Goal: Task Accomplishment & Management: Manage account settings

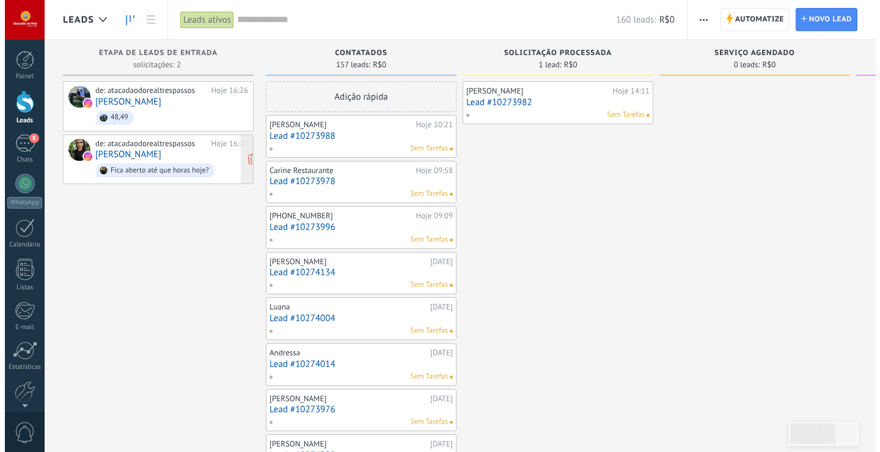
scroll to position [18, 0]
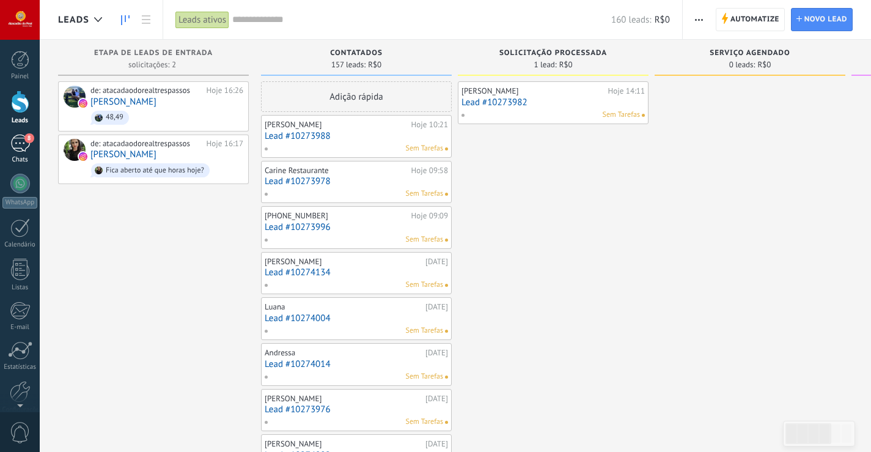
click at [23, 149] on div "8" at bounding box center [20, 143] width 20 height 18
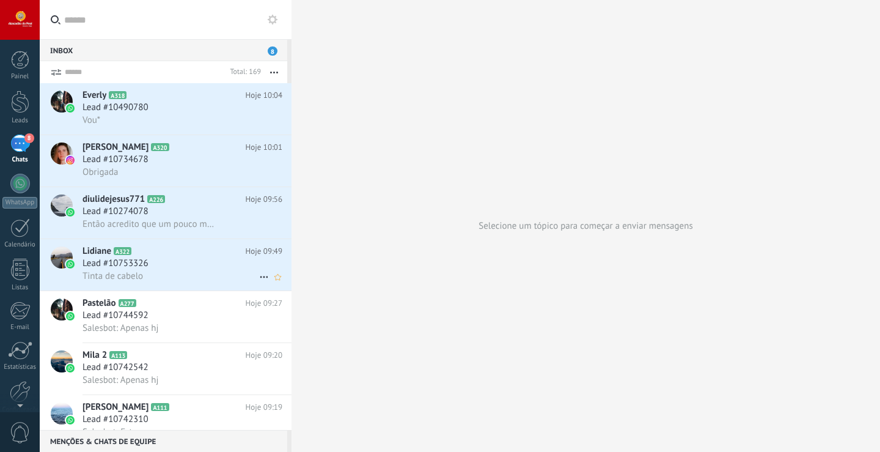
click at [158, 270] on div "Tinta de cabelo" at bounding box center [183, 276] width 200 height 13
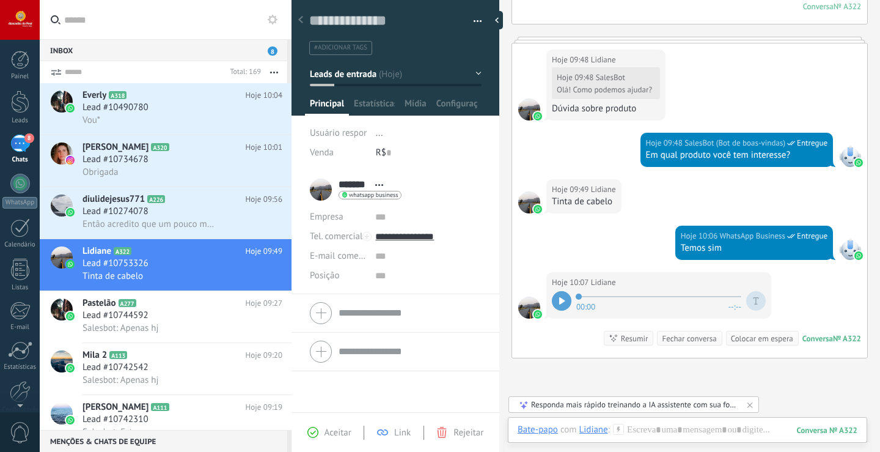
scroll to position [337, 0]
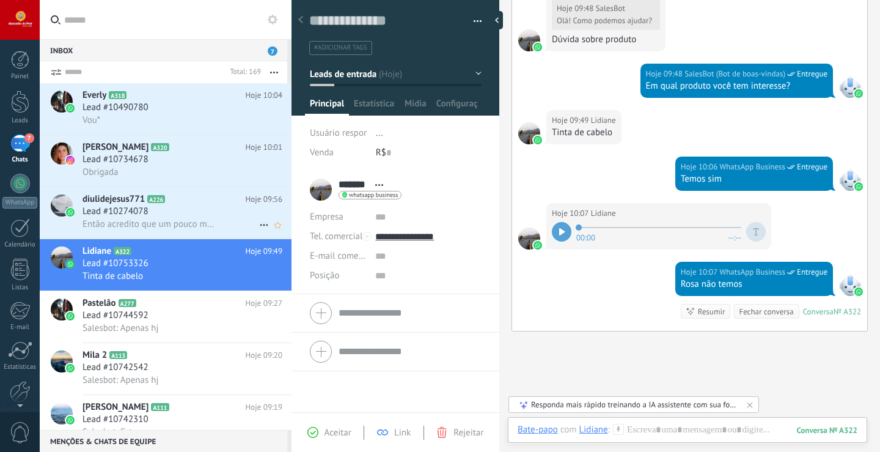
click at [227, 212] on div "Lead #10274078" at bounding box center [183, 211] width 200 height 12
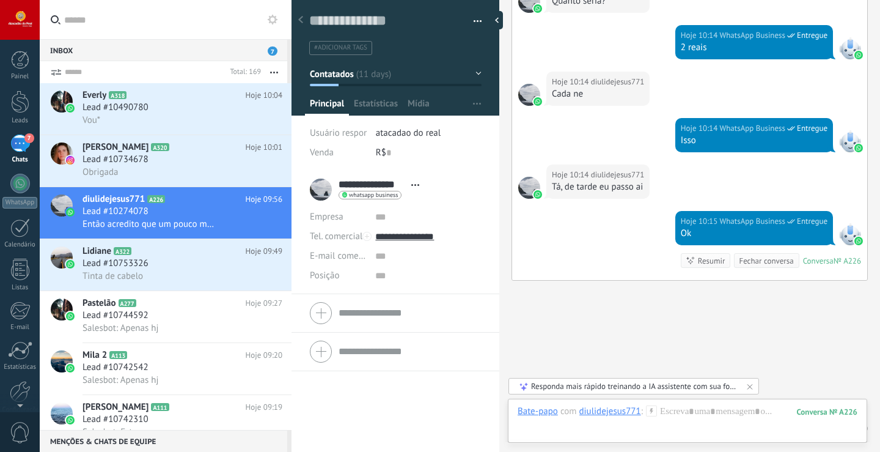
scroll to position [1826, 0]
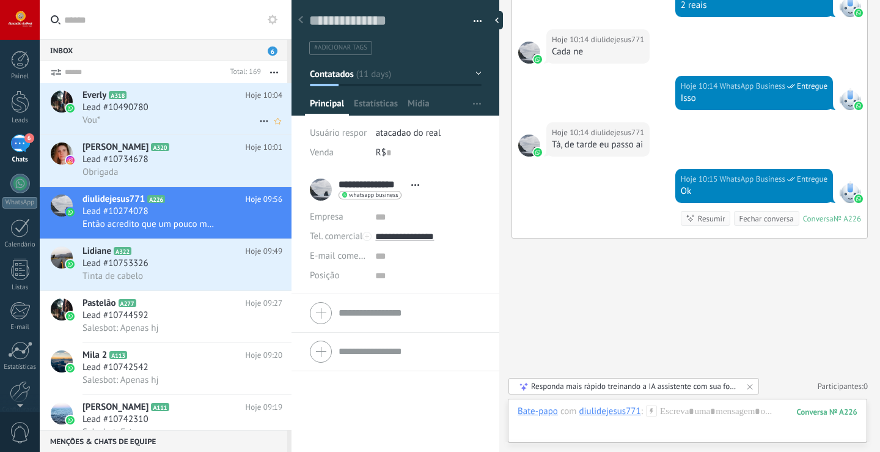
click at [120, 115] on div "Vou*" at bounding box center [183, 120] width 200 height 13
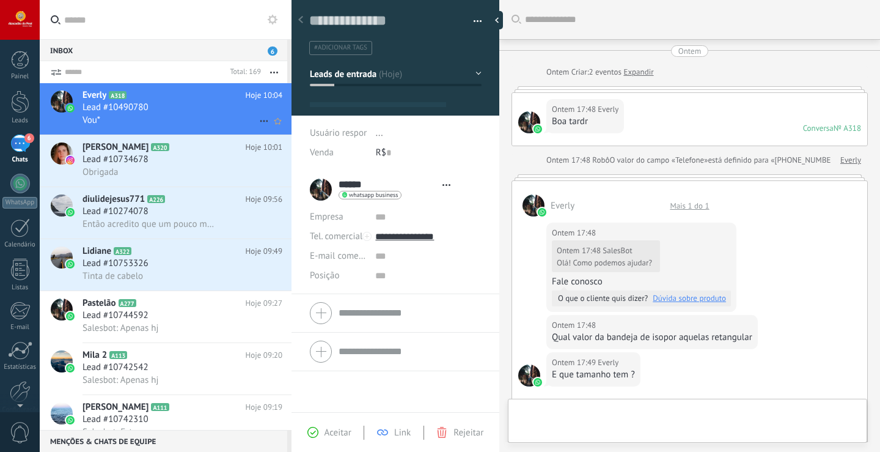
type textarea "**********"
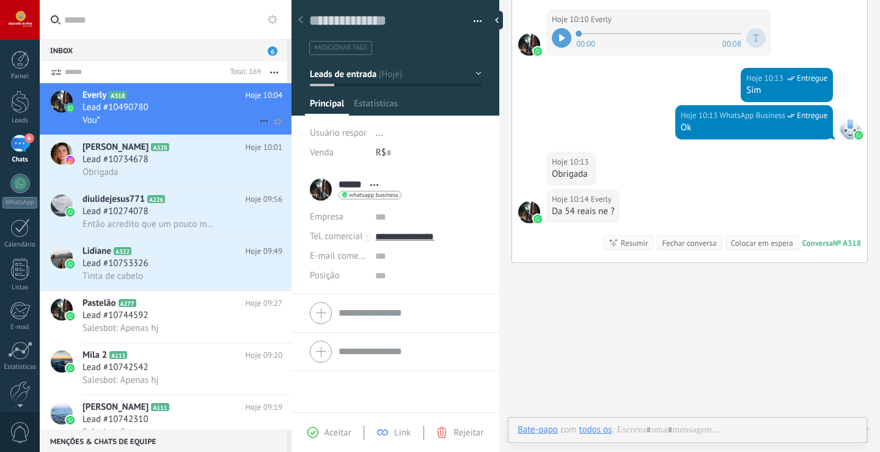
scroll to position [18, 0]
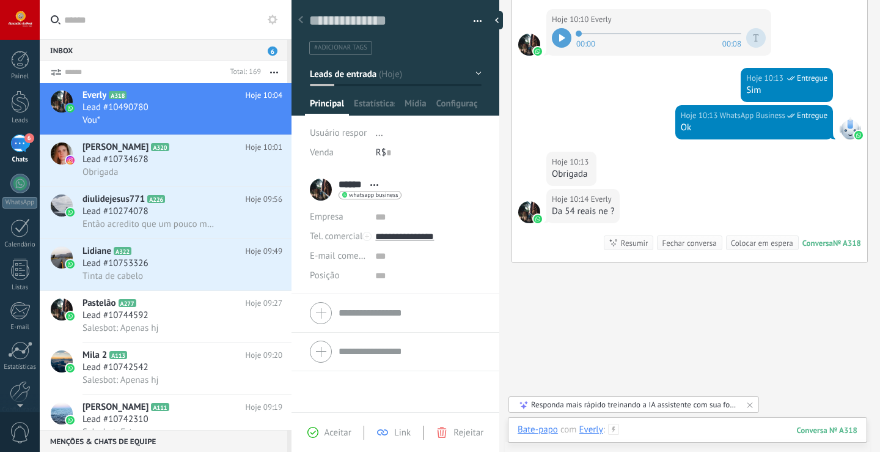
click at [718, 432] on div at bounding box center [688, 442] width 340 height 37
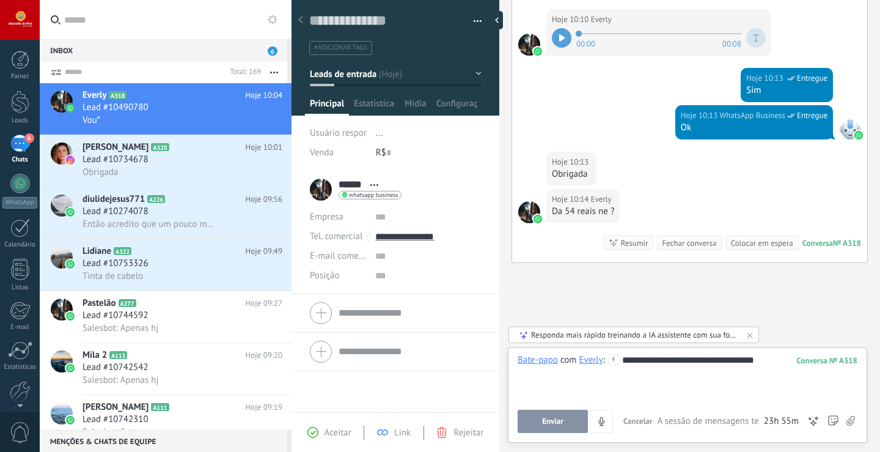
click at [565, 416] on button "Enviar" at bounding box center [553, 421] width 70 height 23
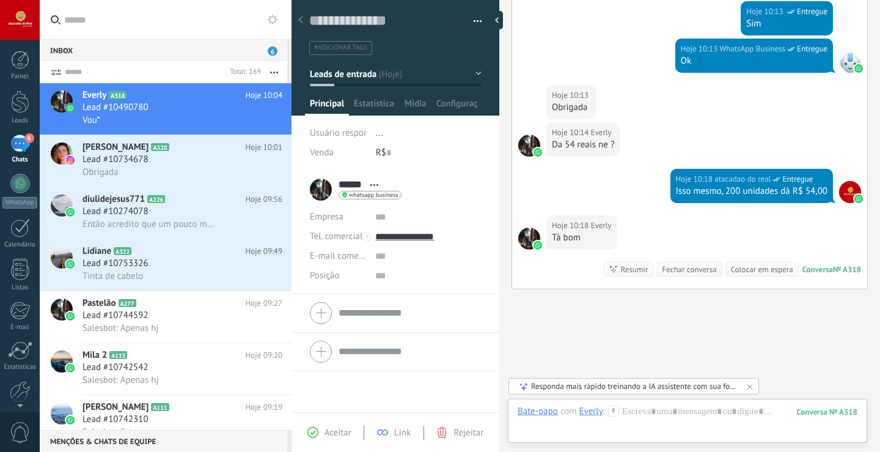
scroll to position [1177, 0]
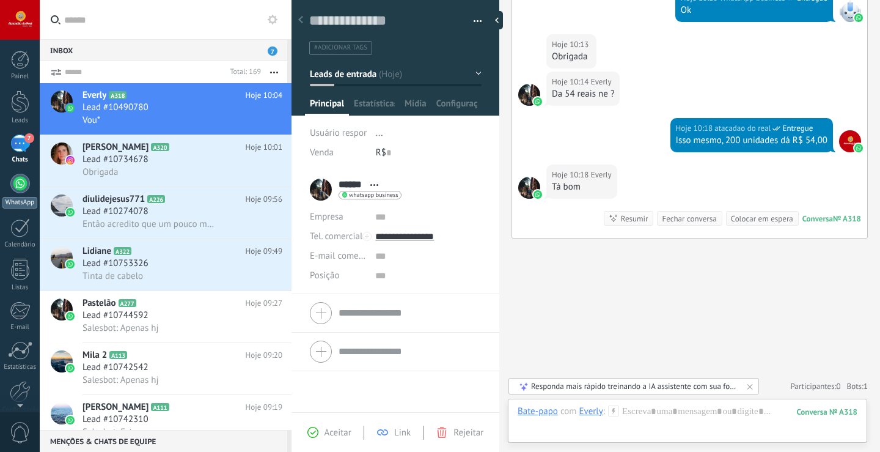
click at [22, 188] on div at bounding box center [20, 184] width 20 height 20
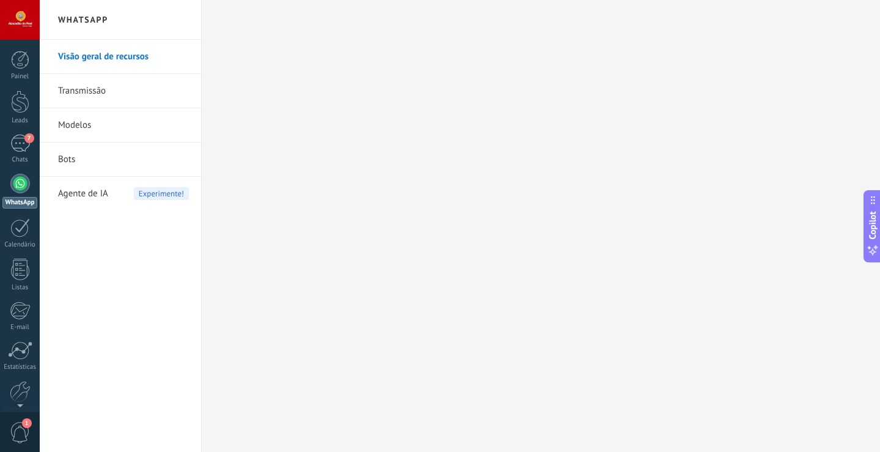
click at [64, 164] on link "Bots" at bounding box center [123, 159] width 131 height 34
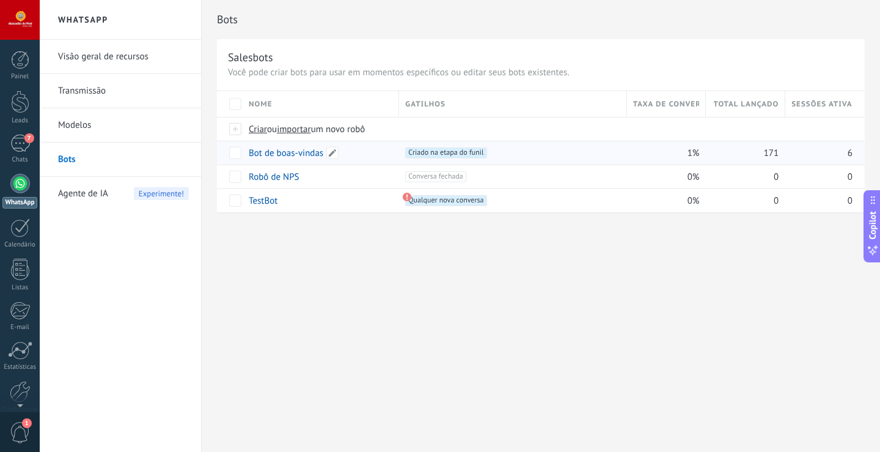
click at [307, 157] on link "Bot de boas-vindas" at bounding box center [286, 153] width 75 height 12
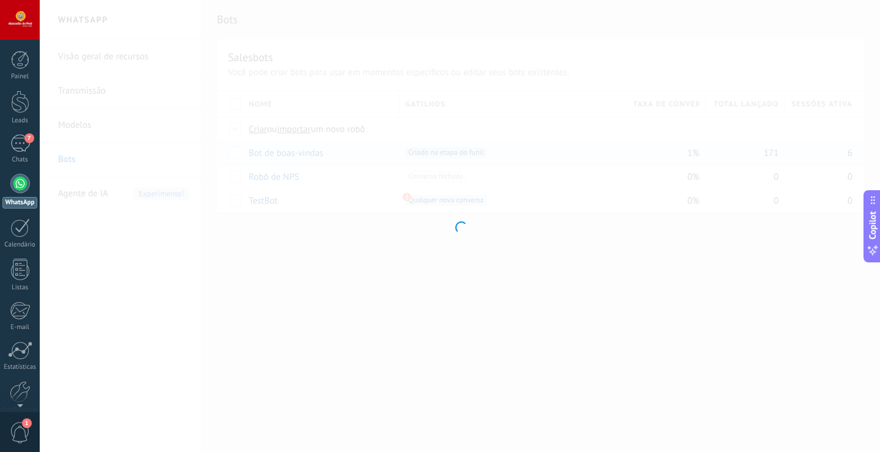
type input "**********"
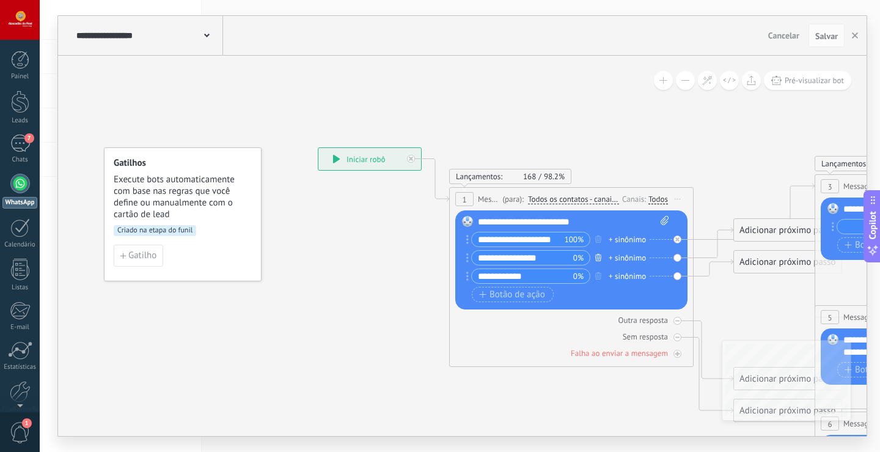
click at [594, 257] on button "button" at bounding box center [598, 256] width 13 height 15
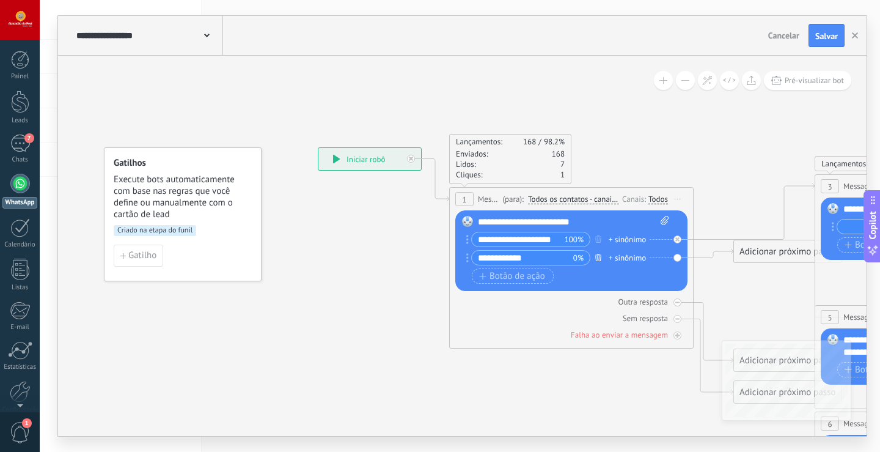
click at [596, 260] on icon "button" at bounding box center [598, 257] width 6 height 7
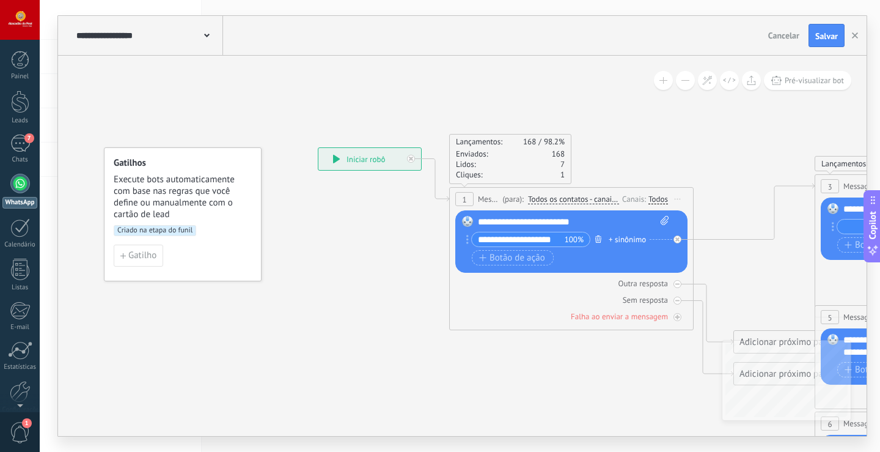
click at [595, 238] on button "button" at bounding box center [598, 238] width 13 height 15
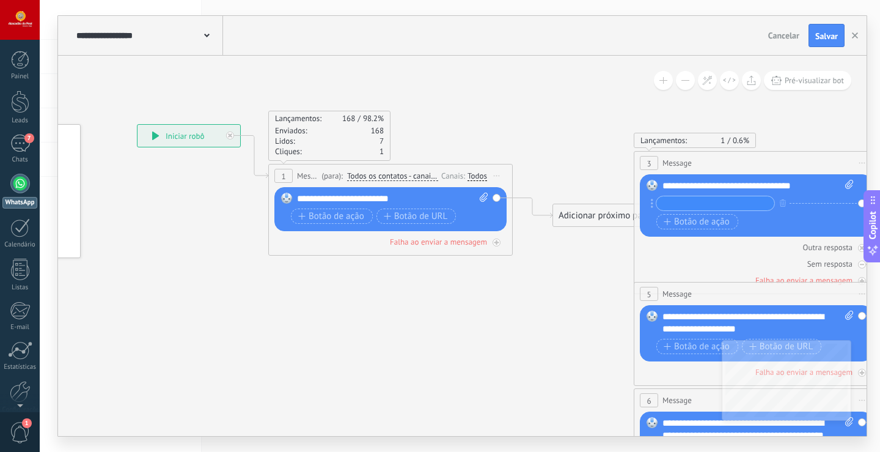
drag, startPoint x: 576, startPoint y: 359, endPoint x: 391, endPoint y: 300, distance: 193.9
click at [393, 303] on icon at bounding box center [783, 441] width 1905 height 1247
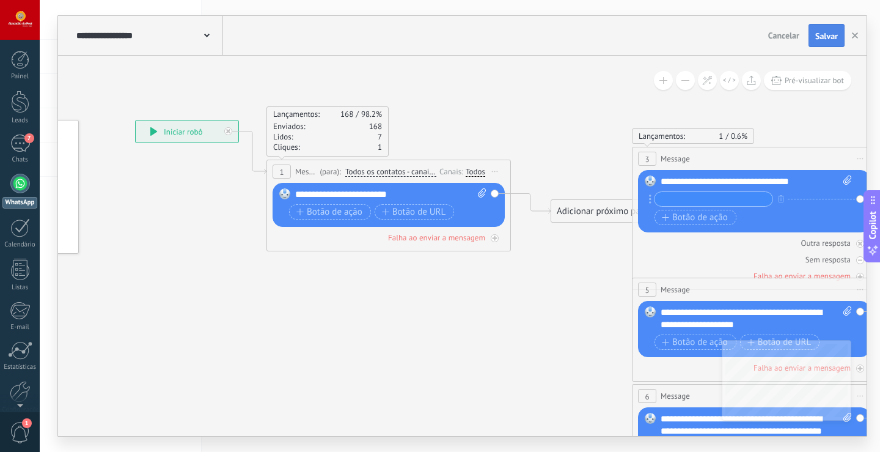
click at [838, 35] on button "Salvar" at bounding box center [827, 35] width 36 height 23
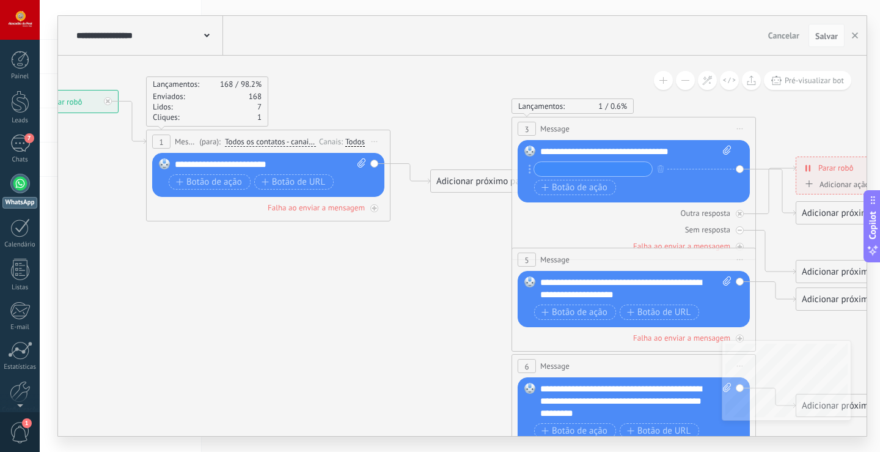
drag, startPoint x: 551, startPoint y: 317, endPoint x: 430, endPoint y: 287, distance: 124.1
click at [430, 287] on icon at bounding box center [661, 407] width 1905 height 1247
click at [374, 208] on icon at bounding box center [375, 208] width 6 height 6
click at [374, 208] on icon at bounding box center [374, 208] width 4 height 1
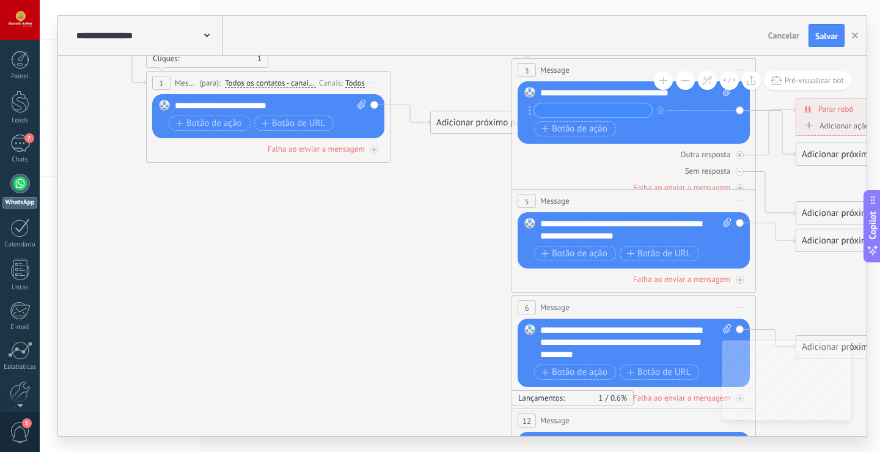
drag, startPoint x: 740, startPoint y: 225, endPoint x: 432, endPoint y: 197, distance: 308.7
click at [15, 31] on div "**********" at bounding box center [15, 31] width 0 height 0
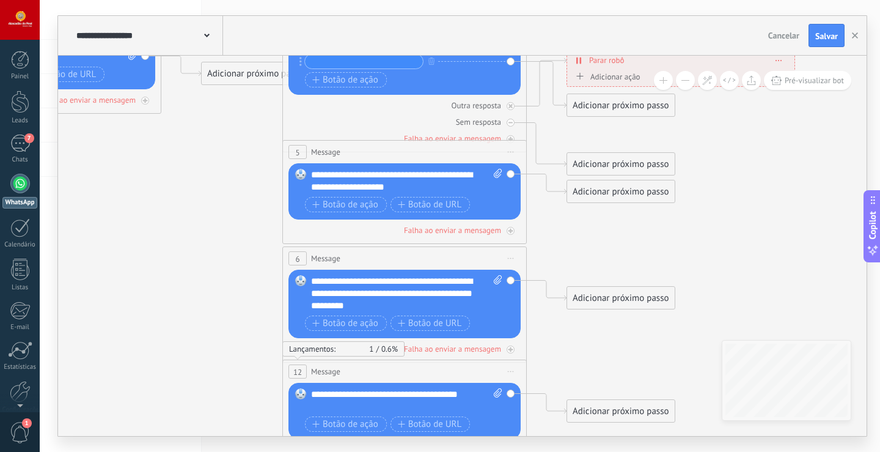
drag, startPoint x: 436, startPoint y: 219, endPoint x: 190, endPoint y: 158, distance: 254.3
click at [190, 158] on icon at bounding box center [432, 300] width 1905 height 1247
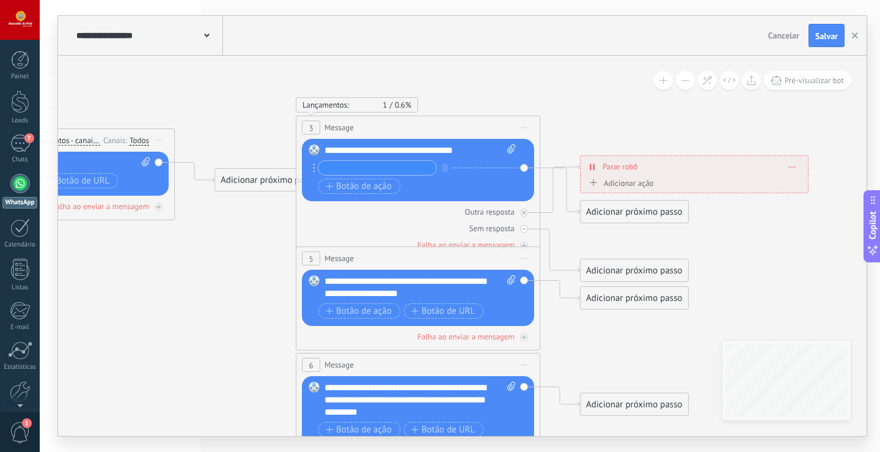
drag, startPoint x: 761, startPoint y: 211, endPoint x: 880, endPoint y: 291, distance: 143.1
click at [880, 291] on div "**********" at bounding box center [460, 226] width 841 height 452
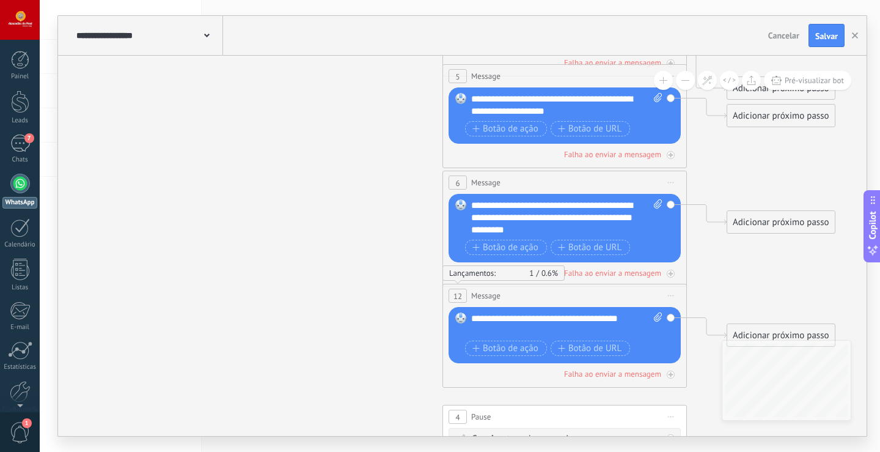
drag, startPoint x: 266, startPoint y: 242, endPoint x: 327, endPoint y: 95, distance: 158.9
click at [327, 95] on icon at bounding box center [592, 224] width 1905 height 1247
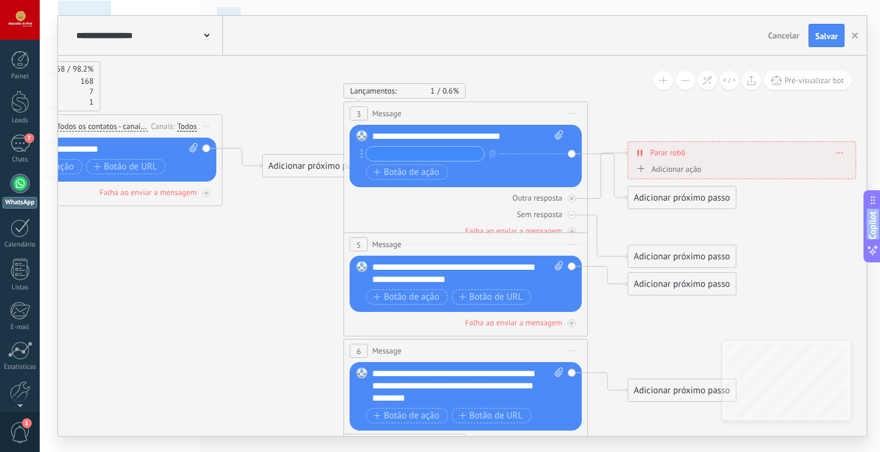
drag, startPoint x: 699, startPoint y: 315, endPoint x: 602, endPoint y: 456, distance: 171.4
click at [602, 451] on html ".abecls-1,.abecls-2{fill-rule:evenodd}.abecls-2{fill:#fff} .abhcls-1{fill:none}…" at bounding box center [440, 226] width 880 height 452
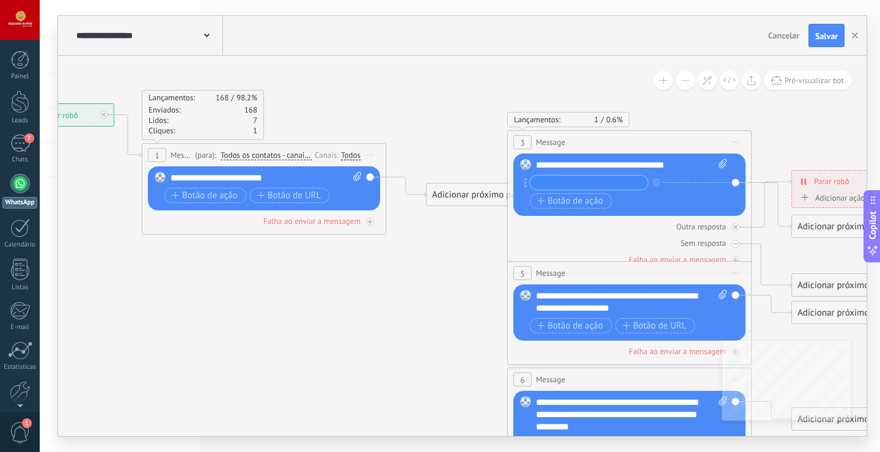
drag, startPoint x: 227, startPoint y: 219, endPoint x: 366, endPoint y: 252, distance: 142.0
click at [366, 252] on icon at bounding box center [657, 421] width 1905 height 1247
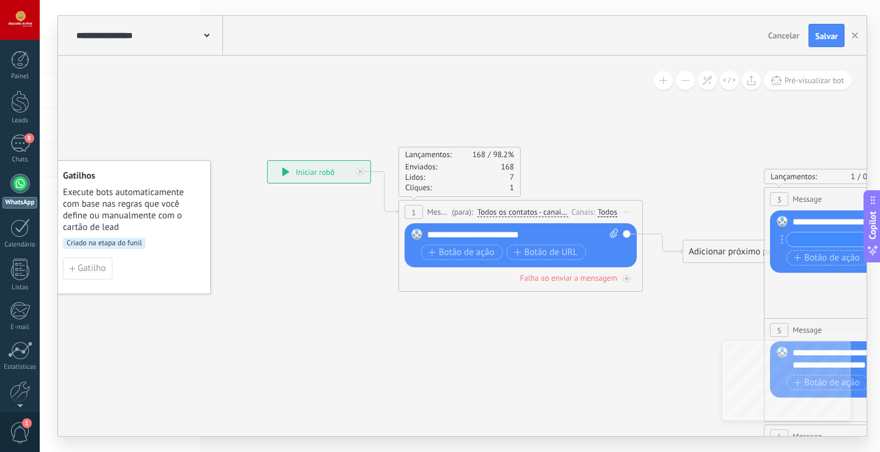
drag, startPoint x: 142, startPoint y: 283, endPoint x: 391, endPoint y: 328, distance: 252.9
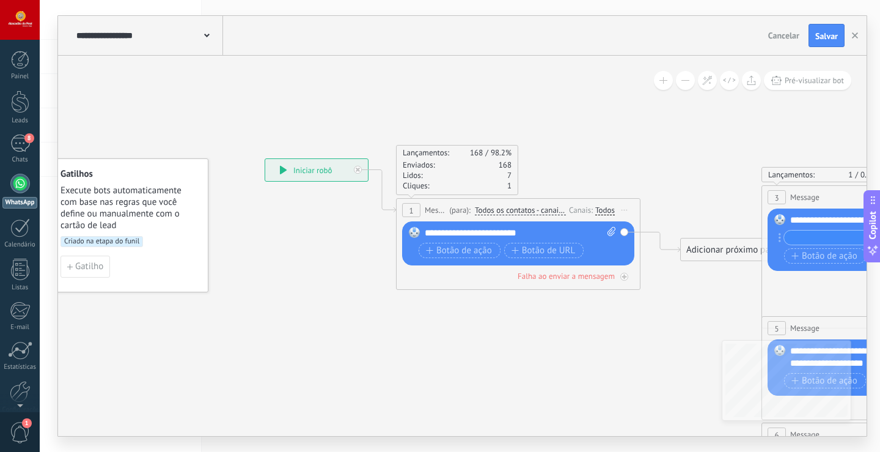
click at [303, 170] on div "**********" at bounding box center [316, 170] width 103 height 22
click at [825, 34] on span "Salvar" at bounding box center [826, 36] width 23 height 9
click at [13, 143] on div "8" at bounding box center [20, 143] width 20 height 18
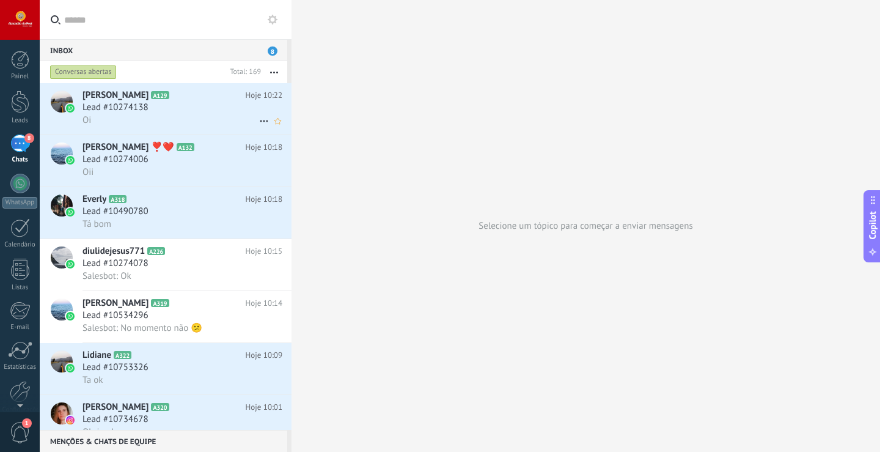
click at [109, 100] on span "[PERSON_NAME]" at bounding box center [116, 95] width 66 height 12
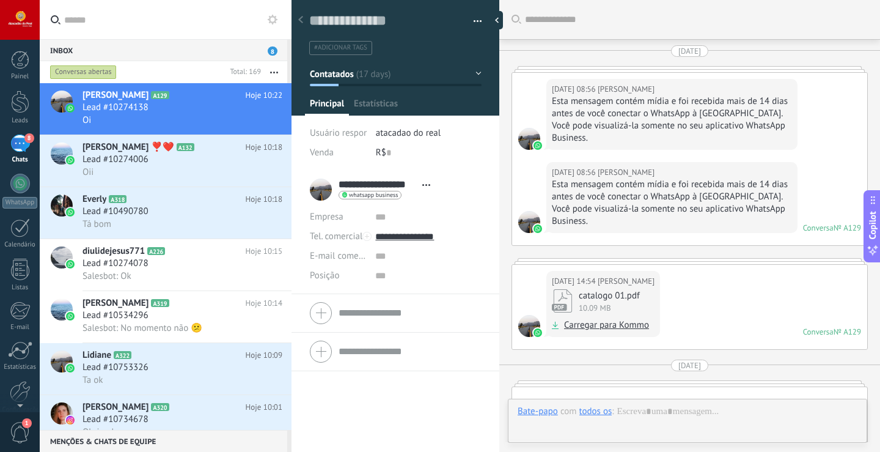
scroll to position [3270, 0]
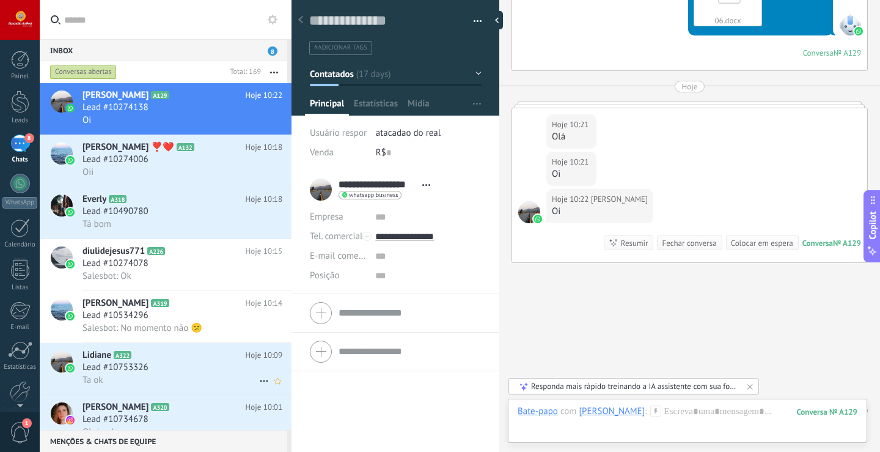
click at [93, 358] on span "Lidiane" at bounding box center [97, 355] width 29 height 12
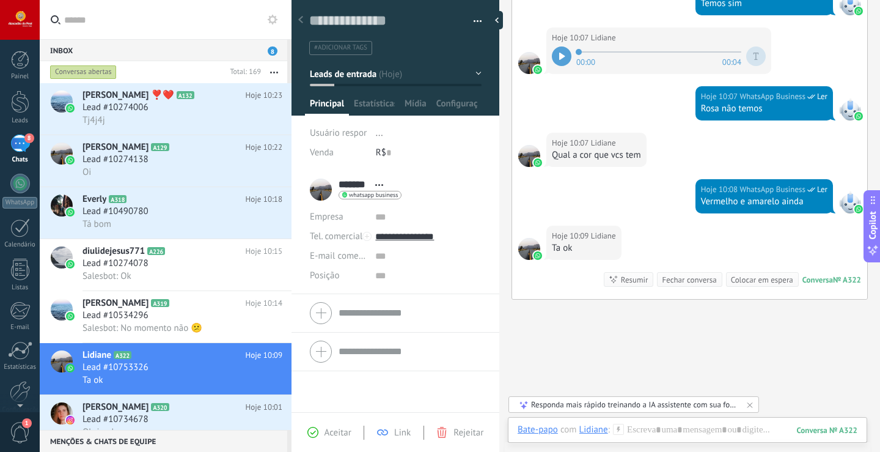
scroll to position [451, 0]
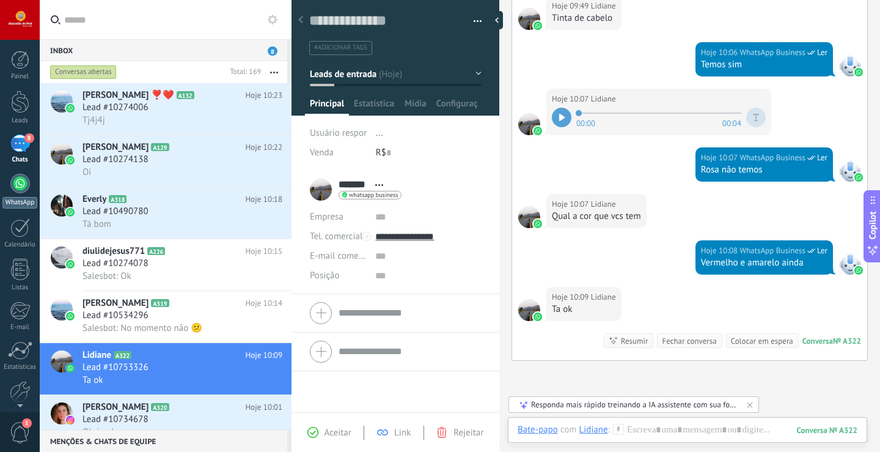
click at [18, 179] on div at bounding box center [20, 184] width 20 height 20
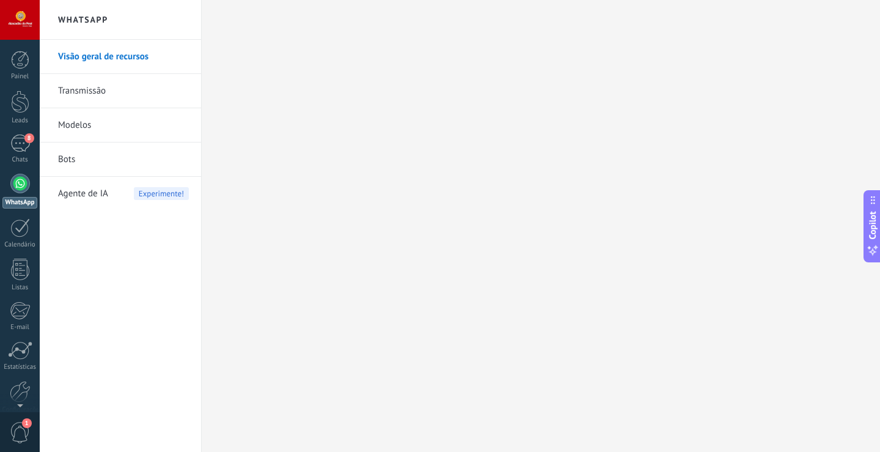
click at [15, 182] on div at bounding box center [20, 184] width 20 height 20
click at [21, 143] on div "8" at bounding box center [20, 143] width 20 height 18
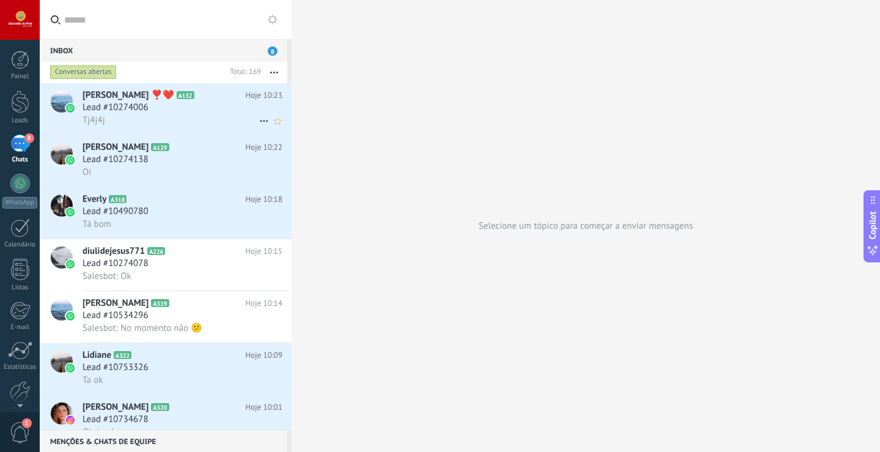
click at [111, 98] on span "Paola Cagliari ❣️❤️" at bounding box center [129, 95] width 92 height 12
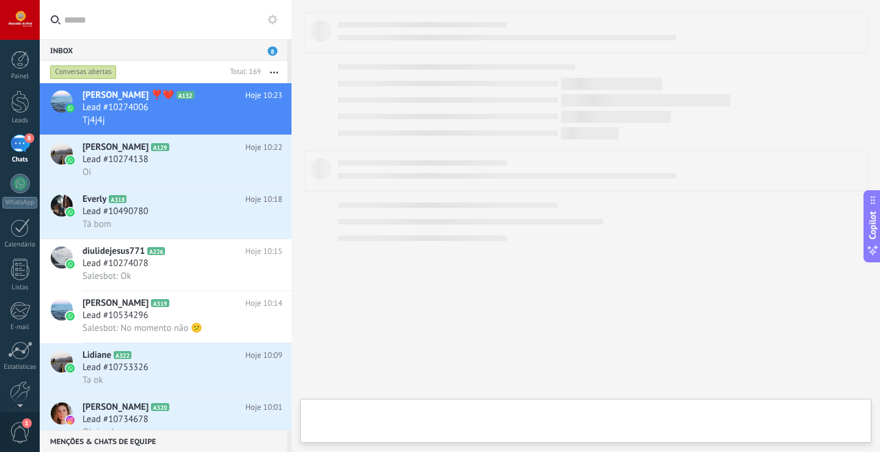
type textarea "**********"
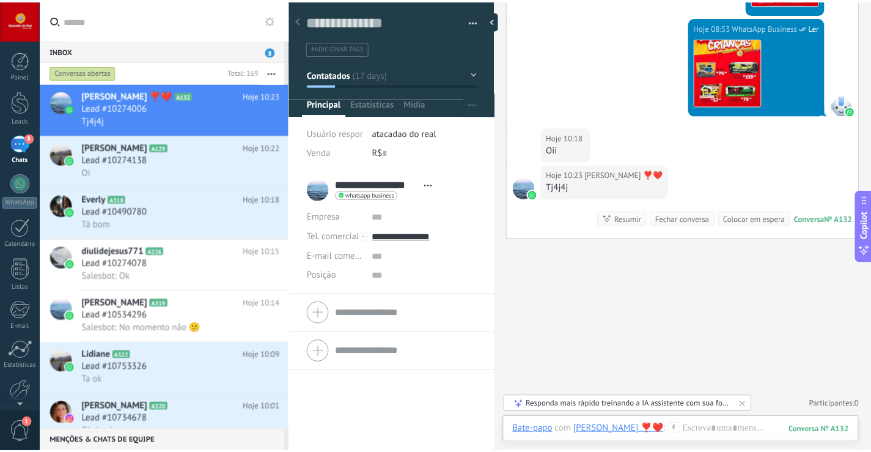
scroll to position [4544, 0]
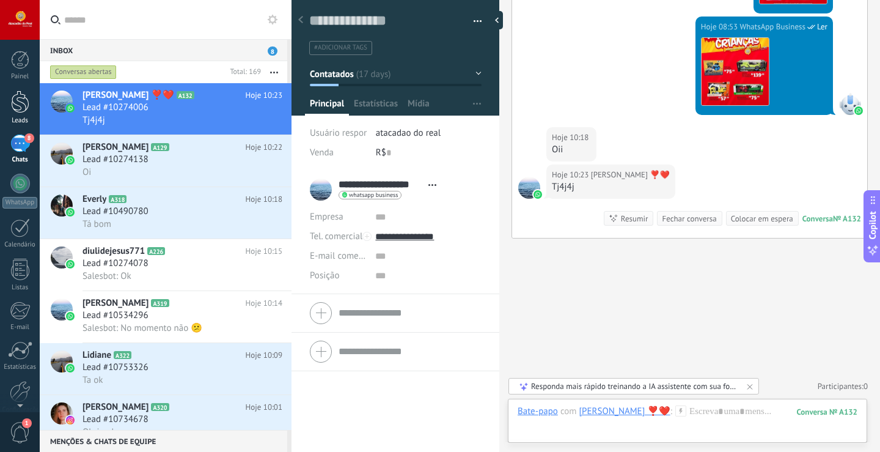
click at [27, 105] on div at bounding box center [20, 101] width 18 height 23
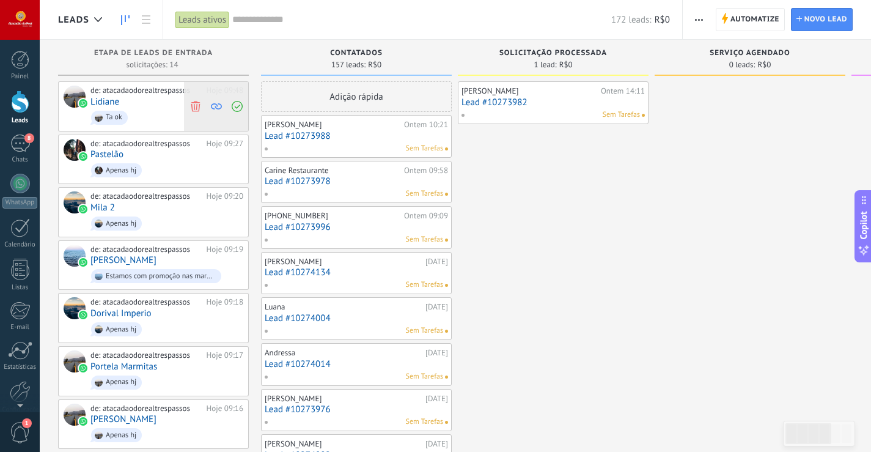
click at [237, 105] on icon at bounding box center [237, 106] width 11 height 11
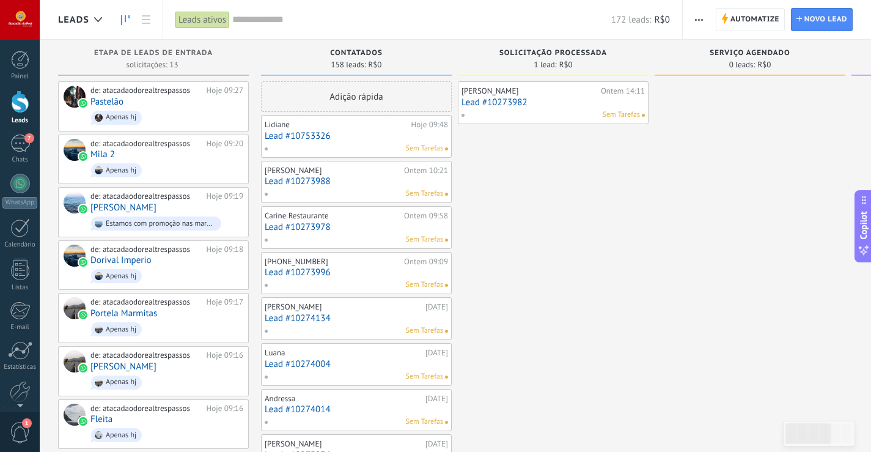
click at [365, 143] on div "Sem Tarefas" at bounding box center [353, 148] width 179 height 11
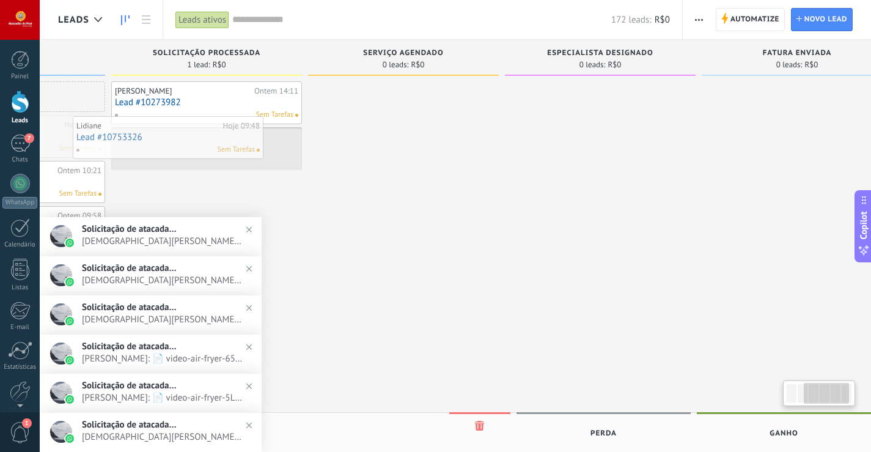
scroll to position [0, 321]
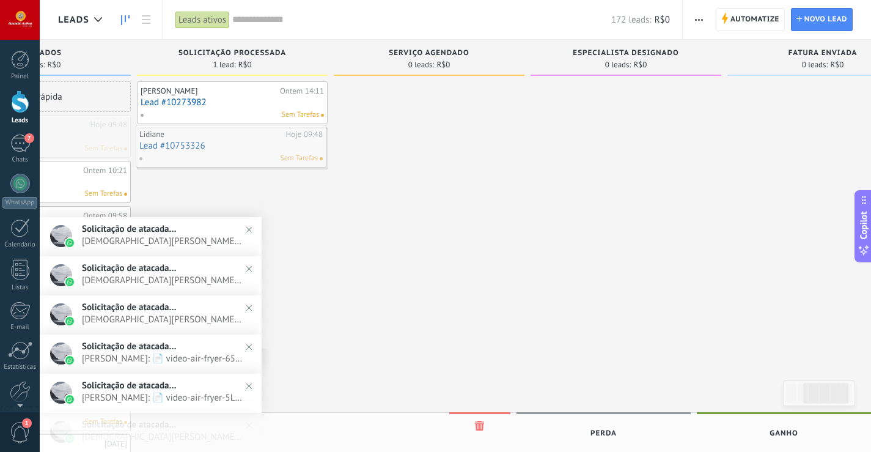
drag, startPoint x: 365, startPoint y: 143, endPoint x: 240, endPoint y: 153, distance: 125.7
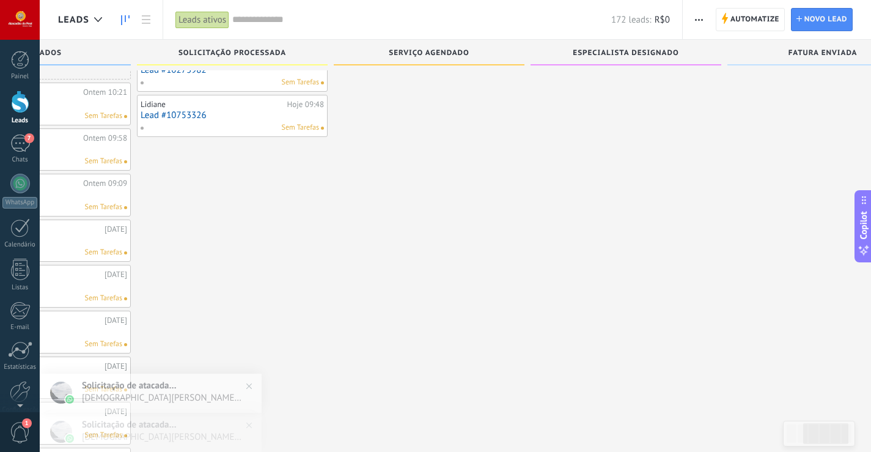
scroll to position [61, 0]
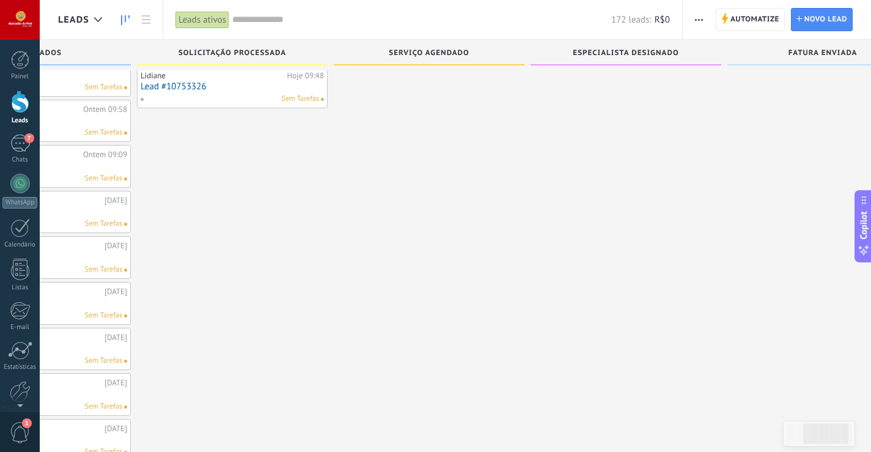
click at [20, 190] on div at bounding box center [20, 184] width 20 height 20
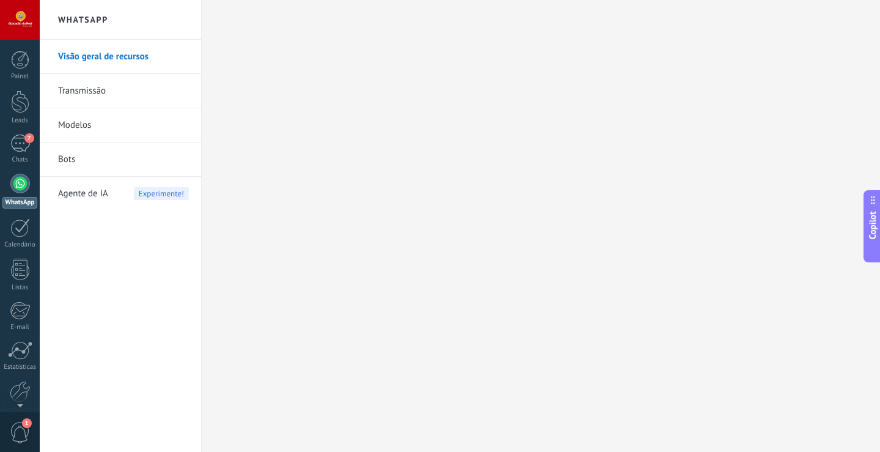
click at [83, 161] on link "Bots" at bounding box center [123, 159] width 131 height 34
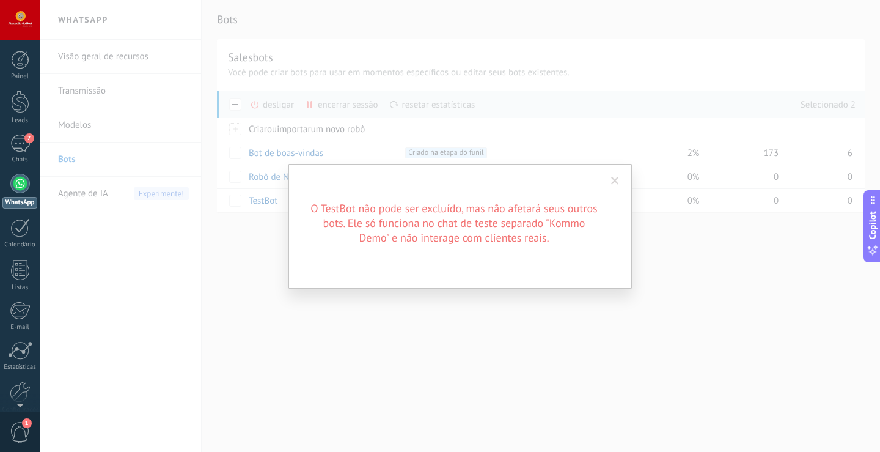
click at [620, 180] on span at bounding box center [615, 181] width 20 height 21
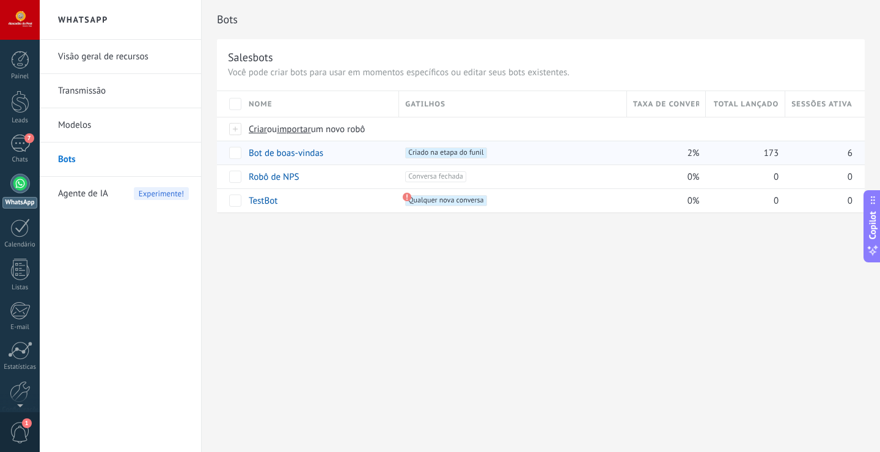
click at [289, 287] on div "Bots Salesbots Você pode criar bots para usar em momentos específicos ou editar…" at bounding box center [541, 226] width 679 height 452
click at [15, 98] on div at bounding box center [20, 101] width 18 height 23
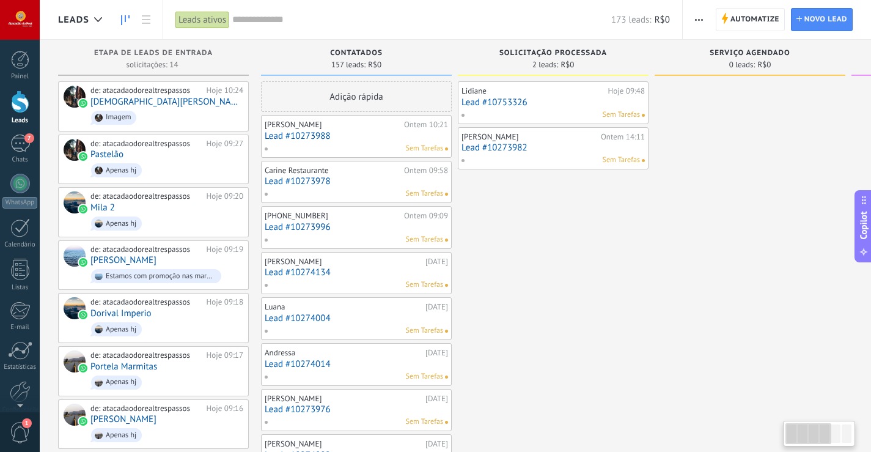
drag, startPoint x: 716, startPoint y: 274, endPoint x: 880, endPoint y: 241, distance: 167.2
click at [868, 0] on div "Leads Leads ativos Aplicar 173 leads: R$0 Leads ativos Meus leads Leads ganhos …" at bounding box center [455, 0] width 831 height 0
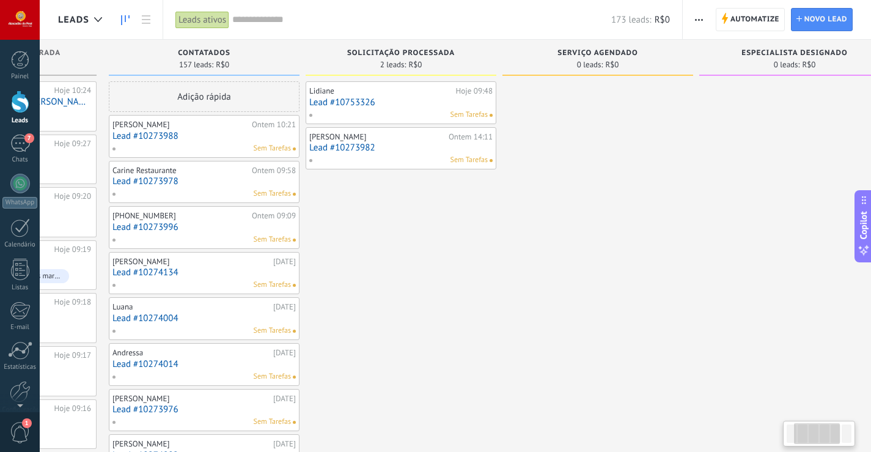
scroll to position [0, 150]
drag, startPoint x: 697, startPoint y: 208, endPoint x: 547, endPoint y: 198, distance: 150.7
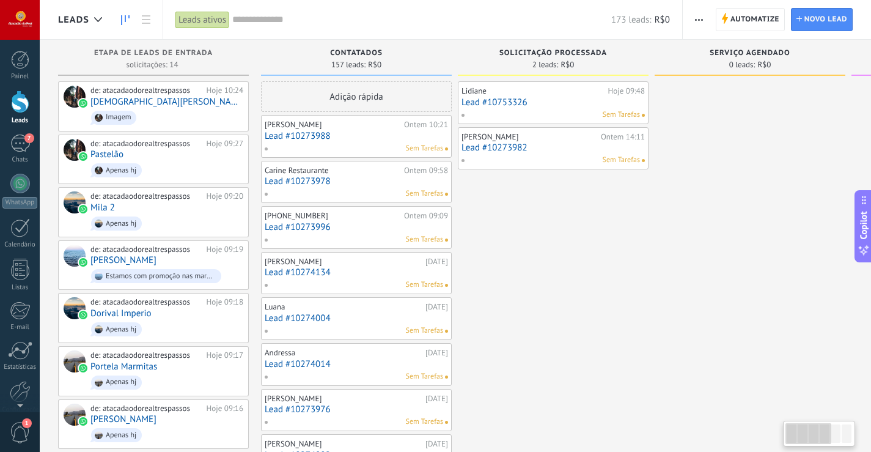
drag, startPoint x: 374, startPoint y: 223, endPoint x: 789, endPoint y: 277, distance: 418.6
click at [149, 52] on span "Etapa de leads de entrada" at bounding box center [153, 53] width 119 height 9
click at [701, 20] on icon "button" at bounding box center [699, 20] width 8 height 2
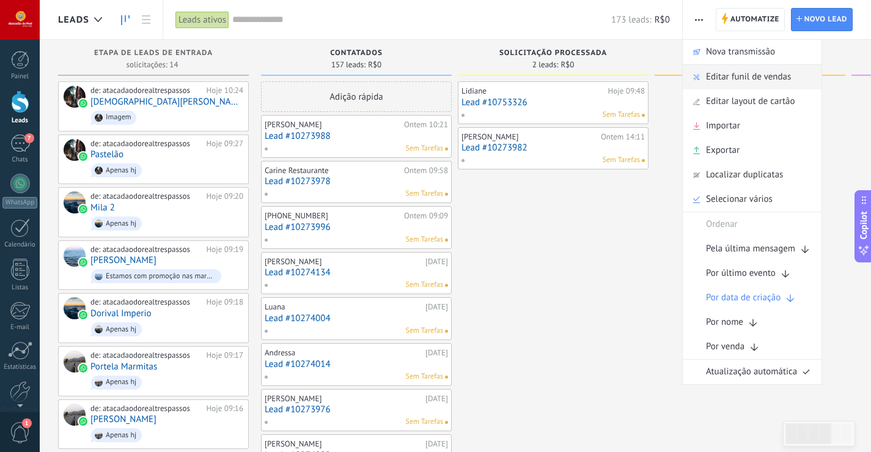
click at [717, 78] on span "Editar funil de vendas" at bounding box center [748, 77] width 85 height 24
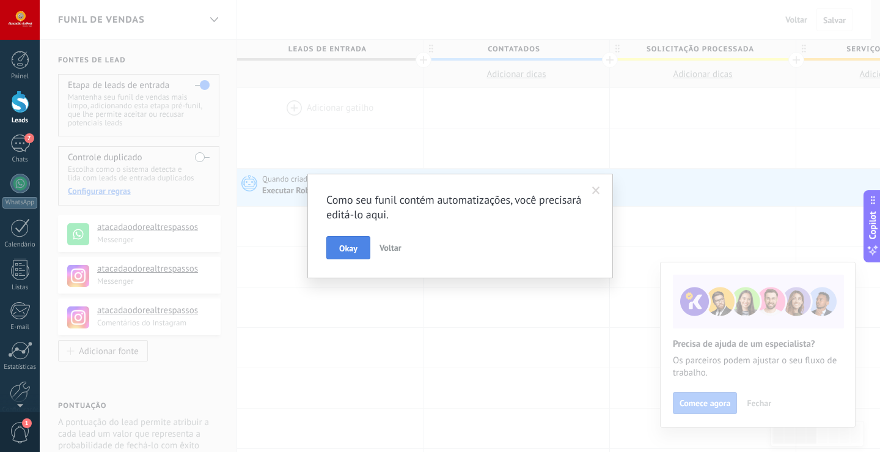
click at [355, 251] on span "Okay" at bounding box center [348, 248] width 18 height 9
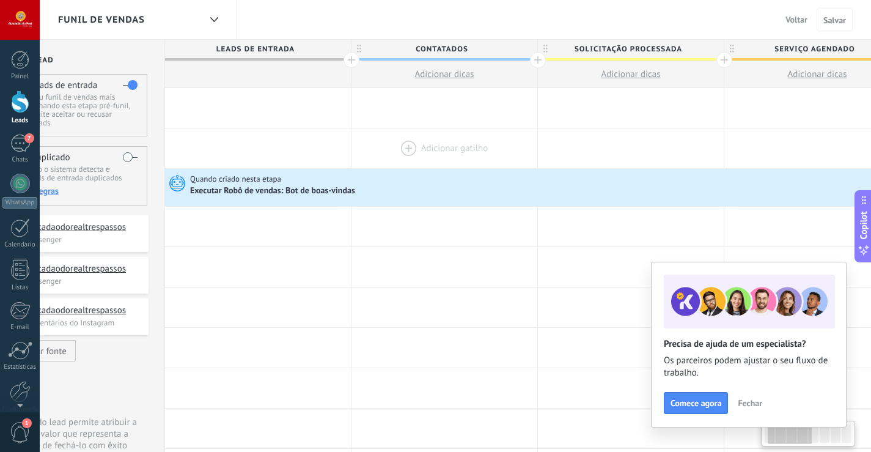
scroll to position [0, 138]
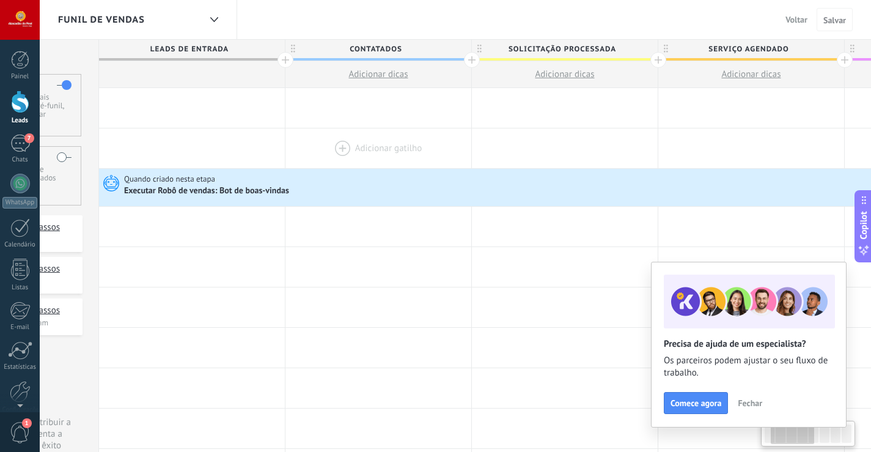
drag, startPoint x: 512, startPoint y: 149, endPoint x: 374, endPoint y: 167, distance: 139.4
click at [374, 167] on div at bounding box center [378, 148] width 186 height 40
click at [410, 53] on span "Contatados" at bounding box center [375, 49] width 180 height 19
type input "**********"
click at [528, 57] on span "Solicitação processada" at bounding box center [562, 49] width 180 height 19
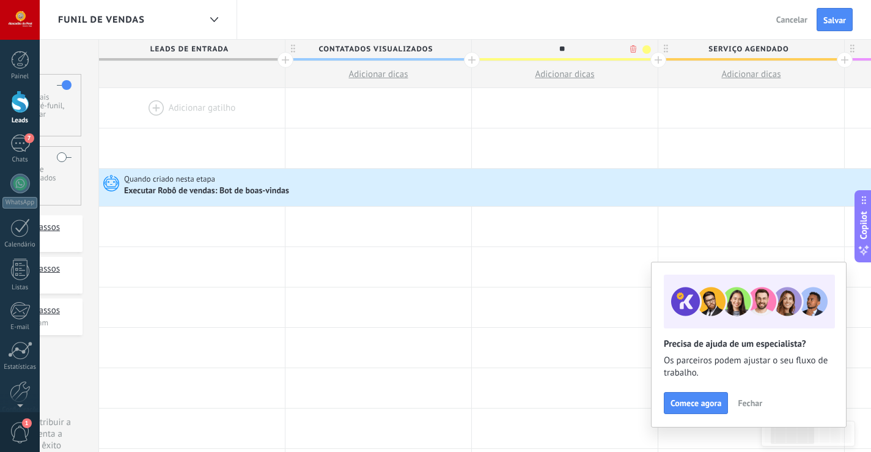
type input "*"
type input "**********"
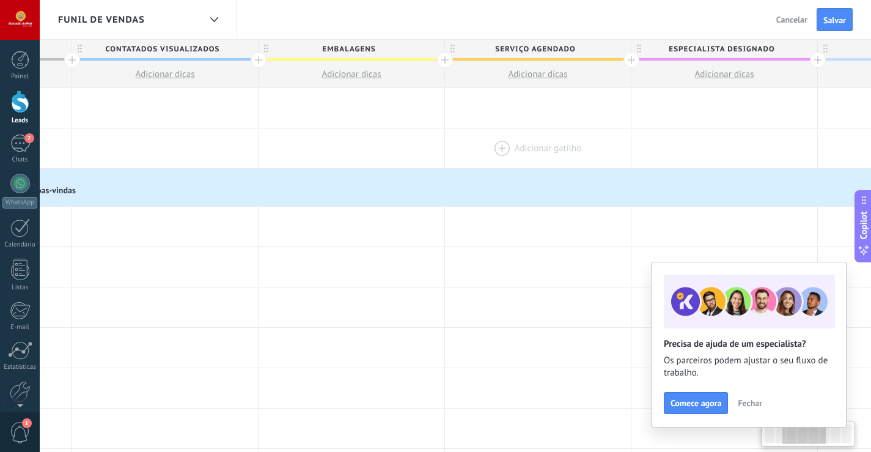
drag, startPoint x: 697, startPoint y: 120, endPoint x: 490, endPoint y: 153, distance: 210.5
click at [540, 40] on span "Serviço agendado" at bounding box center [537, 49] width 180 height 19
click at [550, 44] on input "**********" at bounding box center [537, 49] width 162 height 18
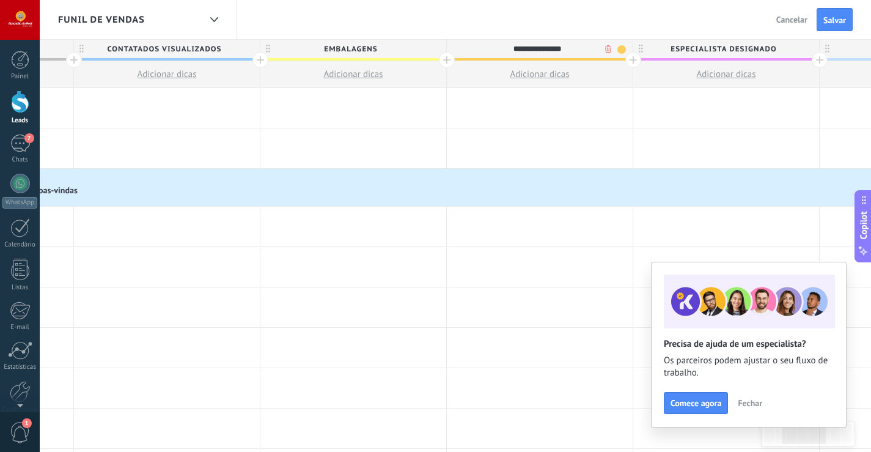
drag, startPoint x: 578, startPoint y: 45, endPoint x: 498, endPoint y: 55, distance: 80.8
click at [498, 55] on input "**********" at bounding box center [537, 49] width 162 height 18
type input "**********"
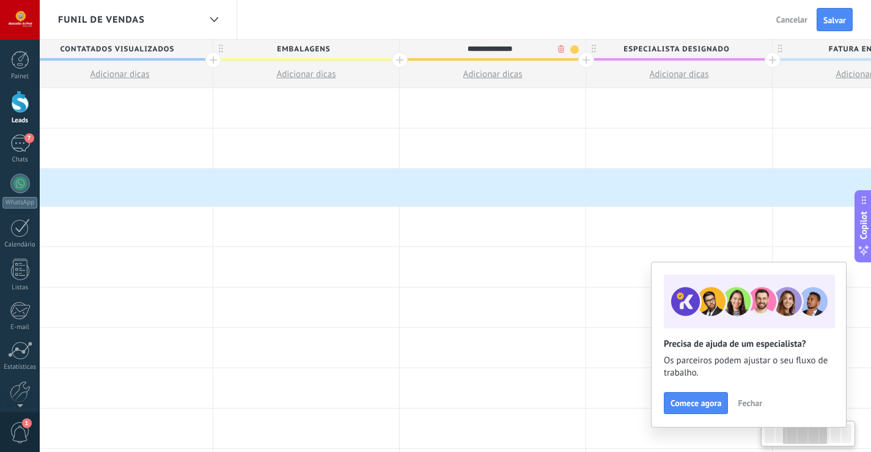
scroll to position [0, 410]
drag, startPoint x: 529, startPoint y: 150, endPoint x: 469, endPoint y: 175, distance: 64.7
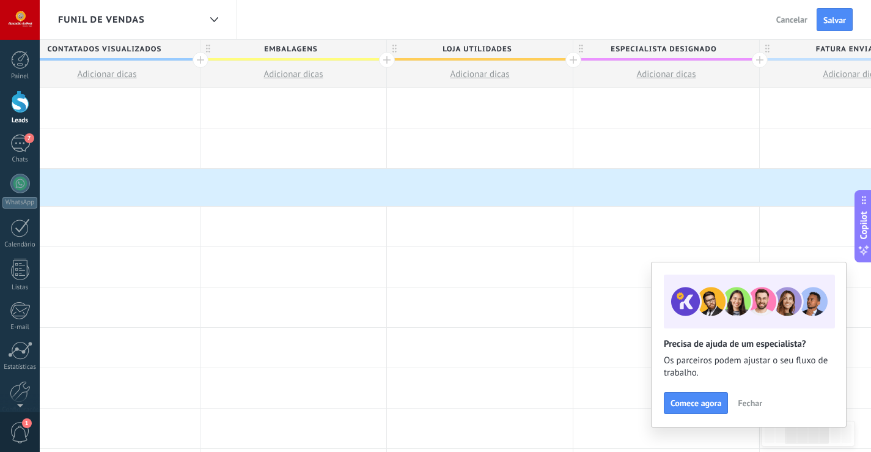
click at [383, 57] on div at bounding box center [387, 60] width 16 height 16
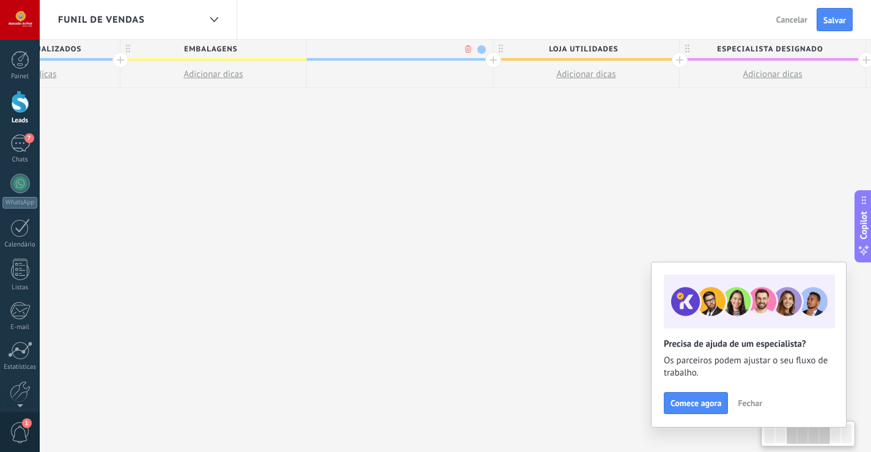
scroll to position [0, 500]
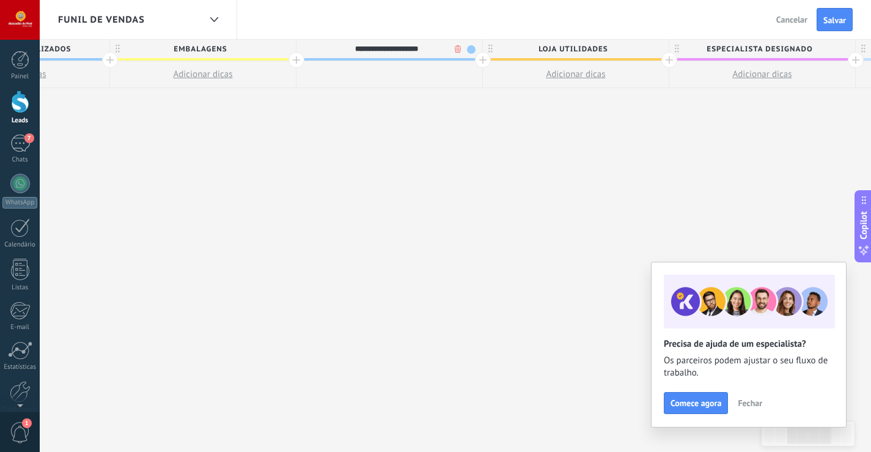
type input "**********"
click at [671, 61] on div at bounding box center [669, 60] width 16 height 16
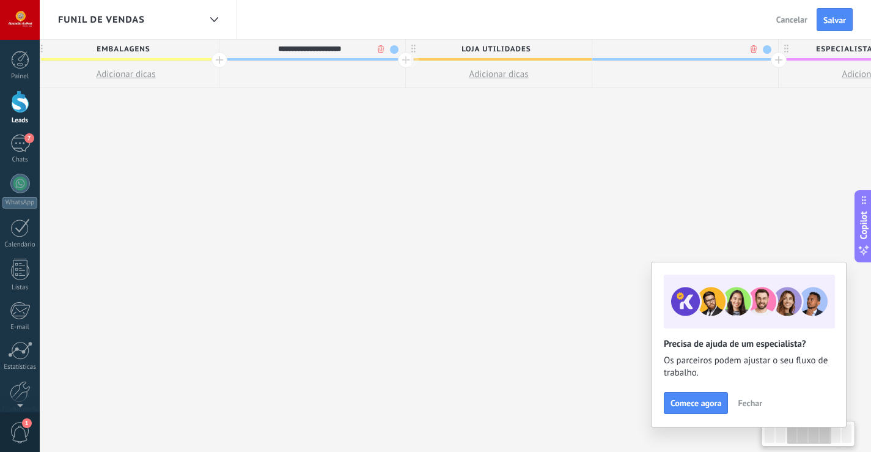
scroll to position [0, 591]
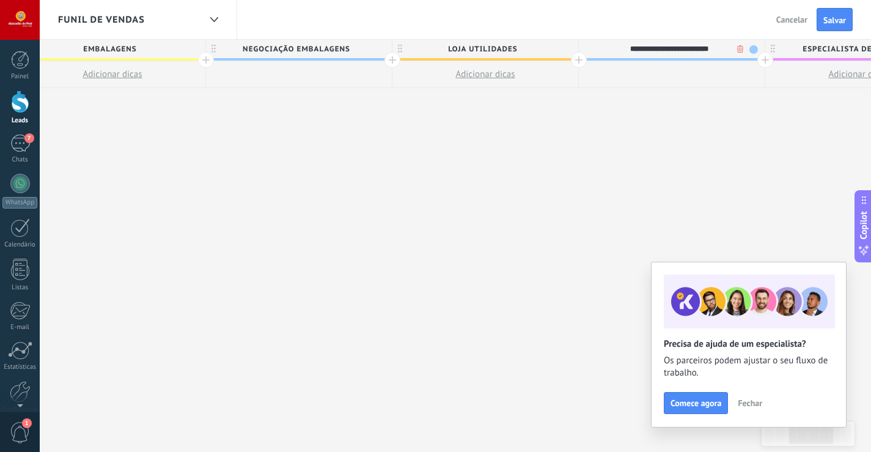
type input "**********"
click at [641, 94] on div "**********" at bounding box center [579, 257] width 1864 height 434
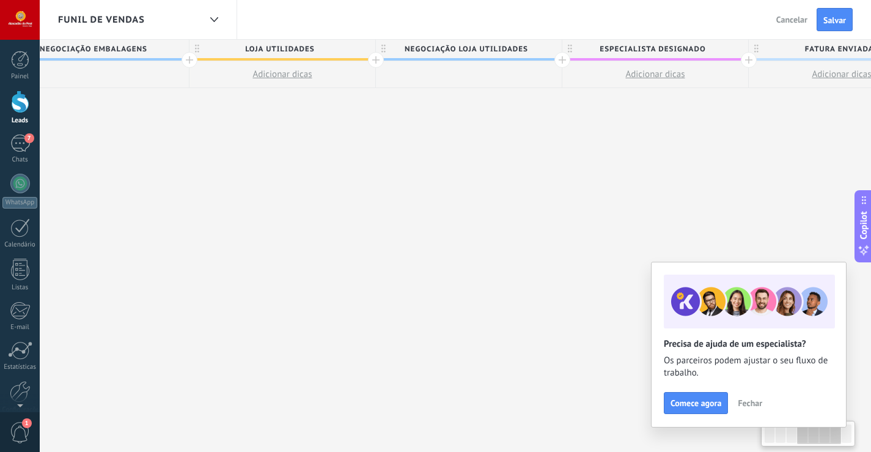
drag, startPoint x: 775, startPoint y: 132, endPoint x: 586, endPoint y: 142, distance: 188.5
click at [573, 176] on div "**********" at bounding box center [376, 257] width 1864 height 434
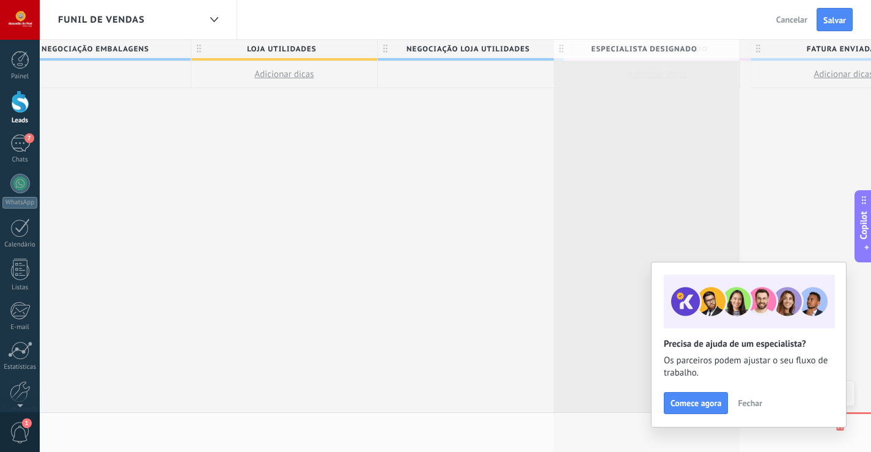
scroll to position [0, 792]
drag, startPoint x: 715, startPoint y: 49, endPoint x: 734, endPoint y: 48, distance: 19.0
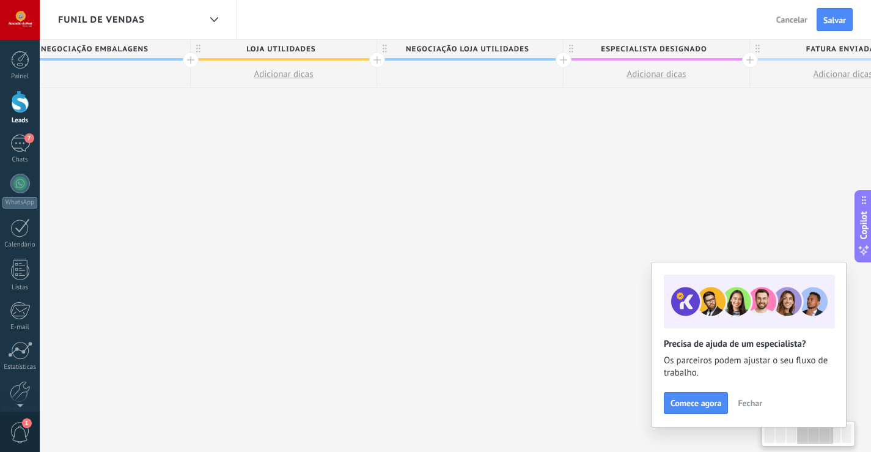
click at [692, 53] on span "Especialista designado" at bounding box center [654, 49] width 180 height 19
type input "*"
type input "**********"
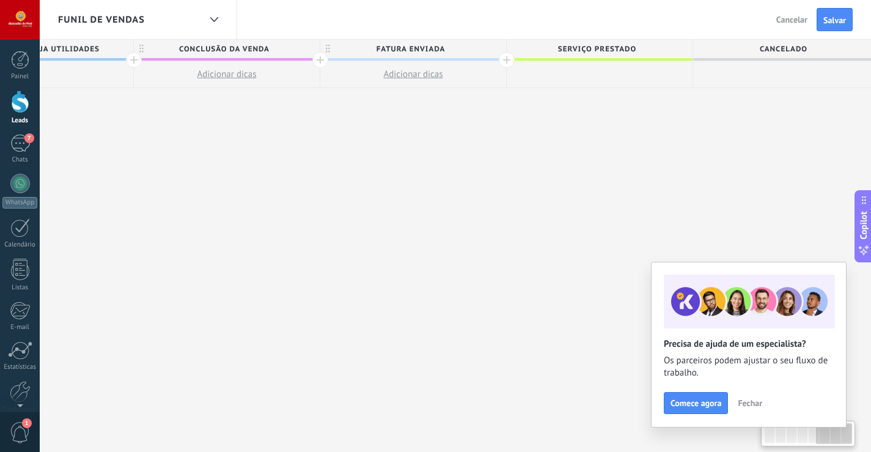
scroll to position [0, 1231]
drag, startPoint x: 640, startPoint y: 167, endPoint x: 0, endPoint y: 261, distance: 646.8
click at [0, 261] on body ".abecls-1,.abecls-2{fill-rule:evenodd}.abecls-2{fill:#fff} .abhcls-1{fill:none}…" at bounding box center [435, 226] width 871 height 452
click at [661, 53] on span "Serviço prestado" at bounding box center [588, 49] width 180 height 19
click at [667, 54] on input "**********" at bounding box center [588, 49] width 162 height 18
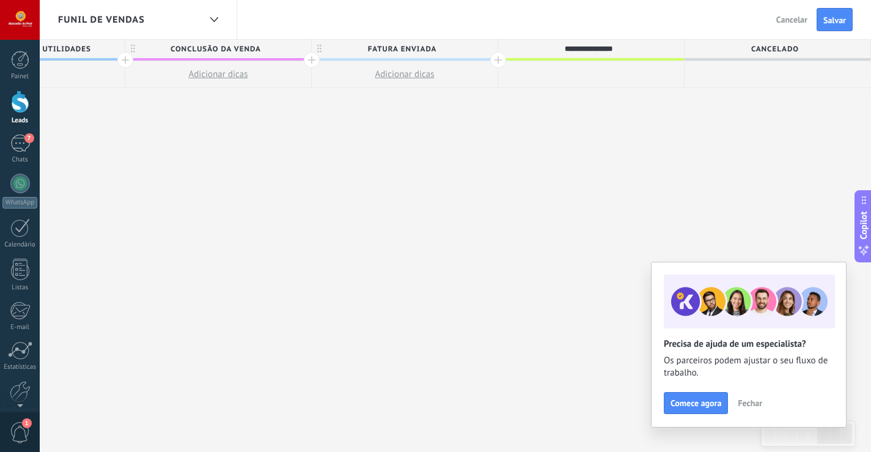
click at [638, 51] on input "**********" at bounding box center [588, 49] width 162 height 18
click at [639, 51] on input "**********" at bounding box center [588, 49] width 162 height 18
click at [671, 54] on span "Serviço prestado" at bounding box center [588, 49] width 180 height 19
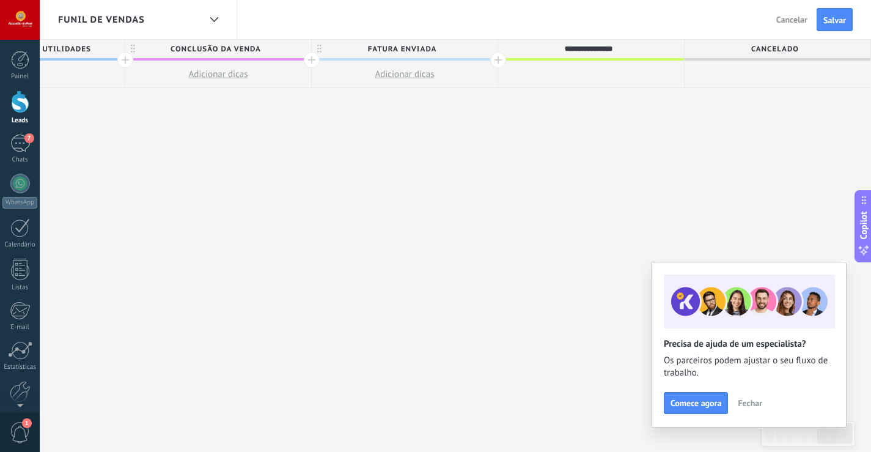
click at [779, 50] on span "Cancelado" at bounding box center [775, 49] width 180 height 19
drag, startPoint x: 819, startPoint y: 48, endPoint x: 791, endPoint y: 80, distance: 42.4
click at [780, 78] on div "*********" at bounding box center [778, 64] width 186 height 48
drag, startPoint x: 754, startPoint y: 128, endPoint x: 582, endPoint y: 158, distance: 175.0
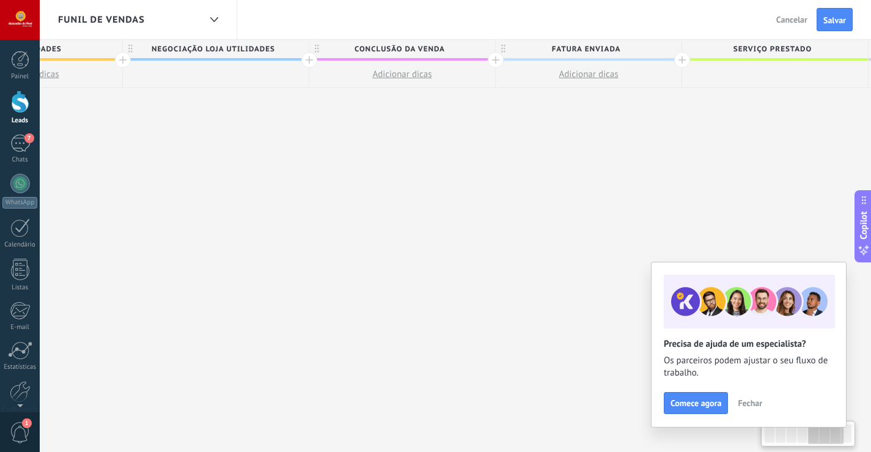
scroll to position [0, 1040]
drag, startPoint x: 486, startPoint y: 181, endPoint x: 676, endPoint y: 163, distance: 190.9
click at [676, 163] on div "**********" at bounding box center [129, 257] width 1864 height 434
click at [510, 50] on icon at bounding box center [509, 49] width 4 height 9
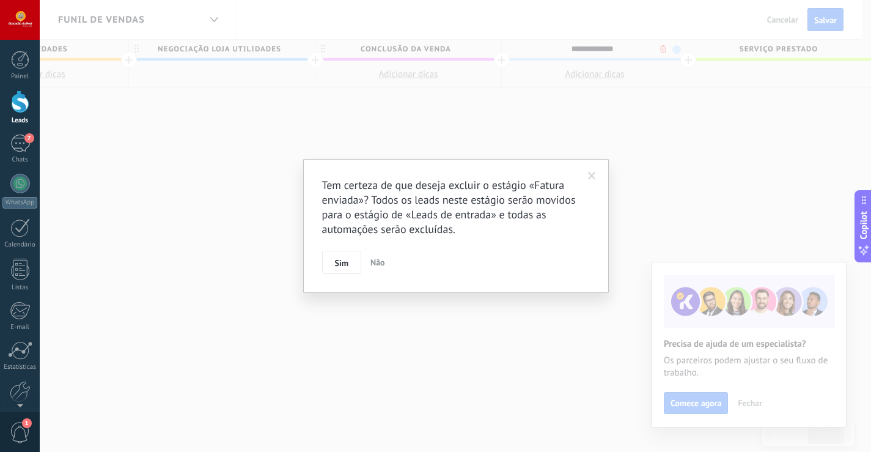
click at [660, 50] on body ".abecls-1,.abecls-2{fill-rule:evenodd}.abecls-2{fill:#fff} .abhcls-1{fill:none}…" at bounding box center [435, 226] width 871 height 452
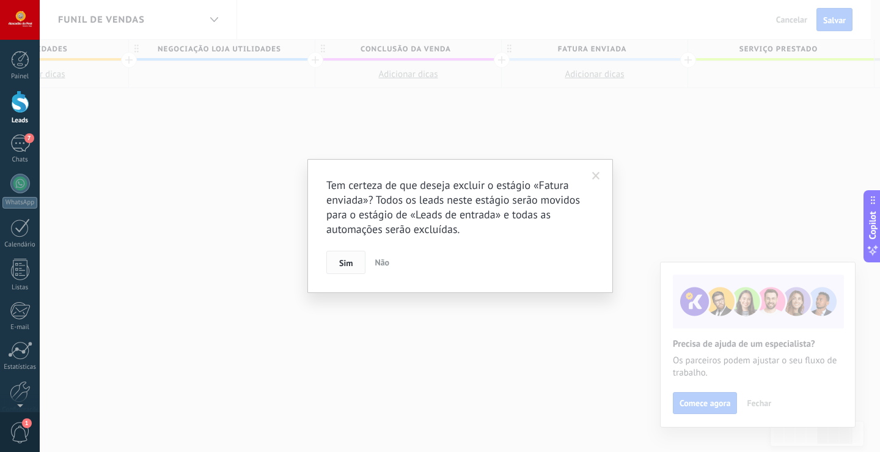
click at [340, 267] on span "Sim" at bounding box center [345, 263] width 13 height 9
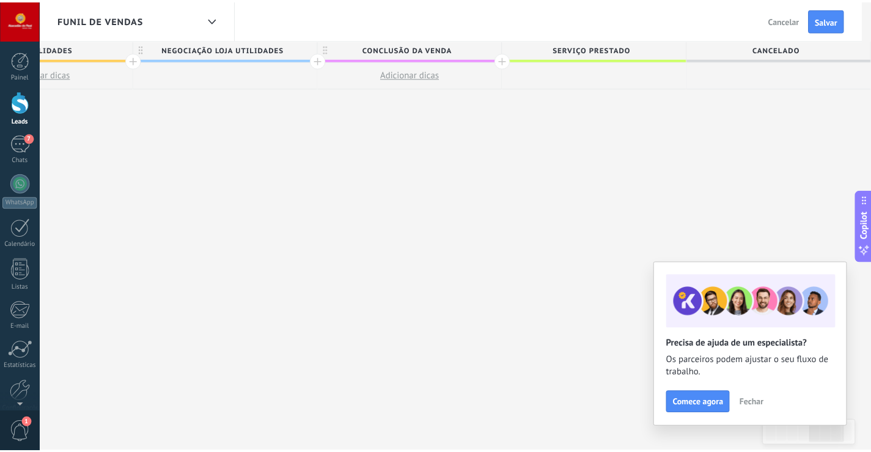
scroll to position [0, 1035]
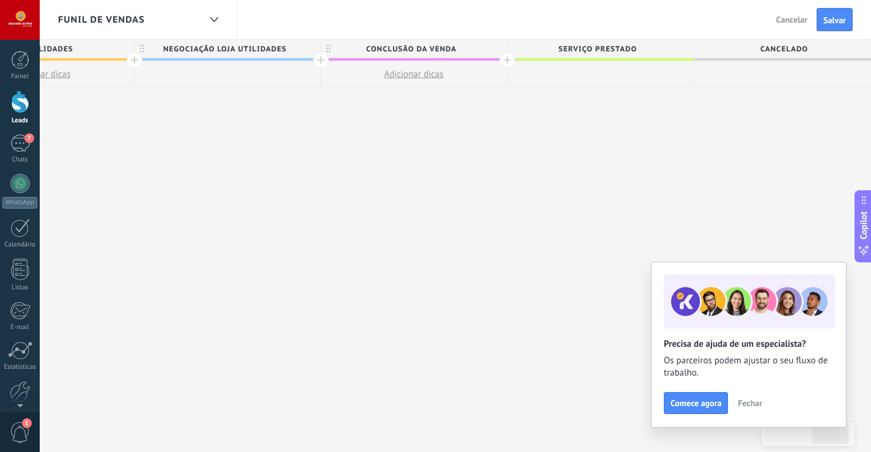
click at [606, 49] on span "Serviço prestado" at bounding box center [597, 49] width 180 height 19
click at [509, 45] on div "**********" at bounding box center [597, 49] width 180 height 18
click at [766, 43] on span "Cancelado" at bounding box center [784, 49] width 180 height 19
click at [695, 50] on div "*********" at bounding box center [784, 49] width 180 height 18
click at [701, 51] on span "Cancelado" at bounding box center [784, 49] width 180 height 19
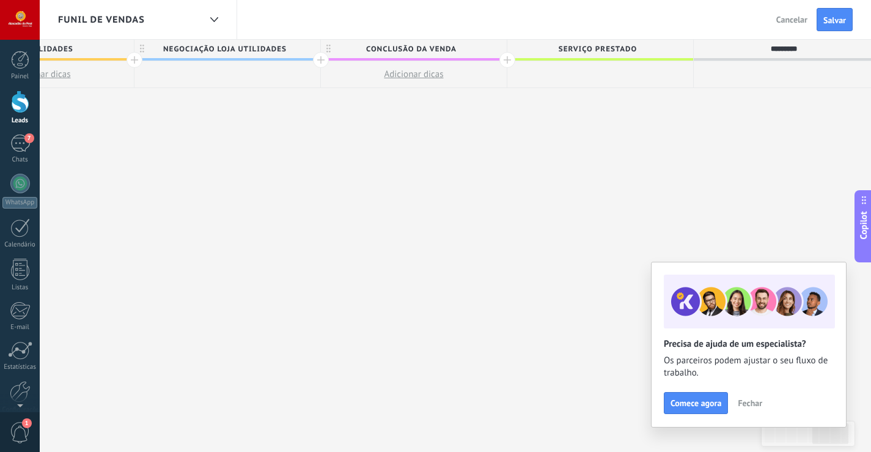
click at [693, 51] on div "Serviço prestado" at bounding box center [600, 49] width 186 height 18
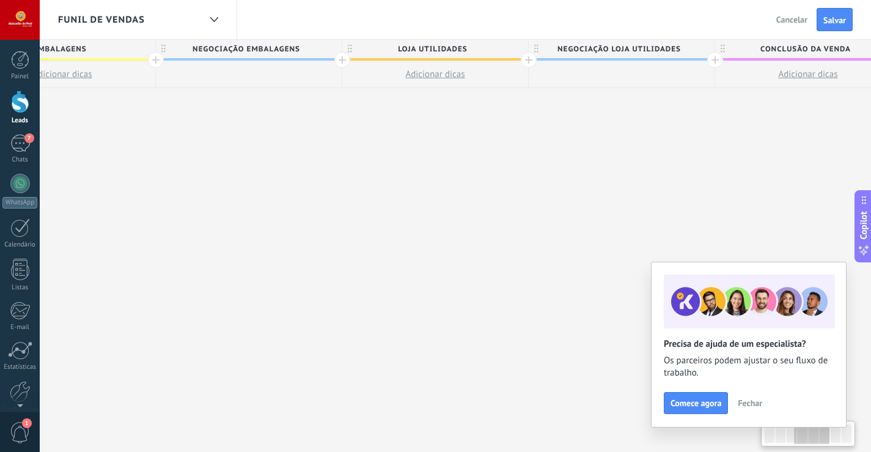
drag, startPoint x: 336, startPoint y: 208, endPoint x: 880, endPoint y: 260, distance: 545.9
click at [820, 254] on div "**********" at bounding box center [436, 257] width 1678 height 434
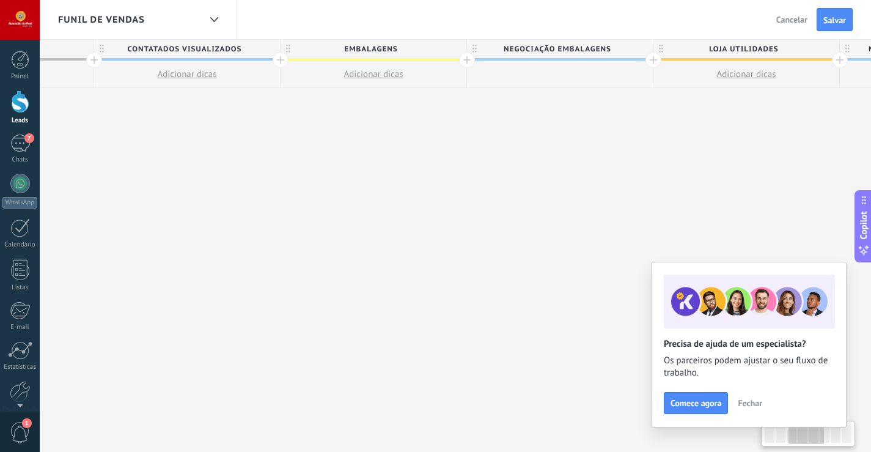
scroll to position [0, 210]
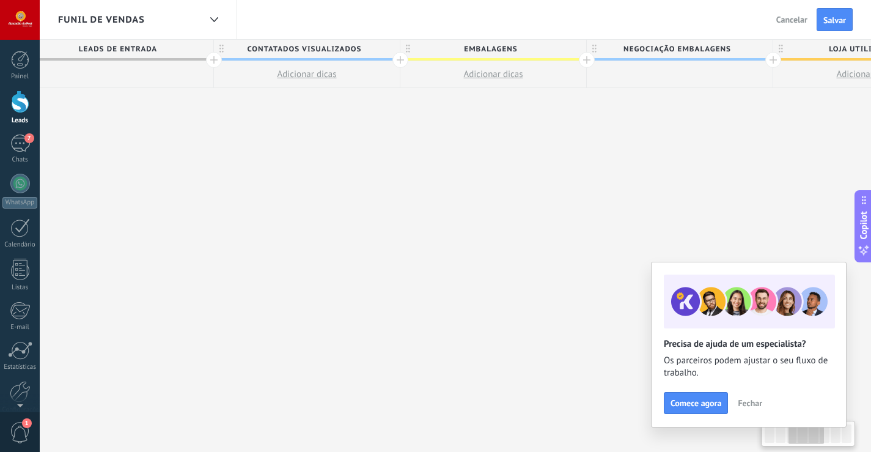
drag, startPoint x: 271, startPoint y: 268, endPoint x: 690, endPoint y: 295, distance: 419.6
click at [682, 295] on body ".abecls-1,.abecls-2{fill-rule:evenodd}.abecls-2{fill:#fff} .abhcls-1{fill:none}…" at bounding box center [435, 226] width 871 height 452
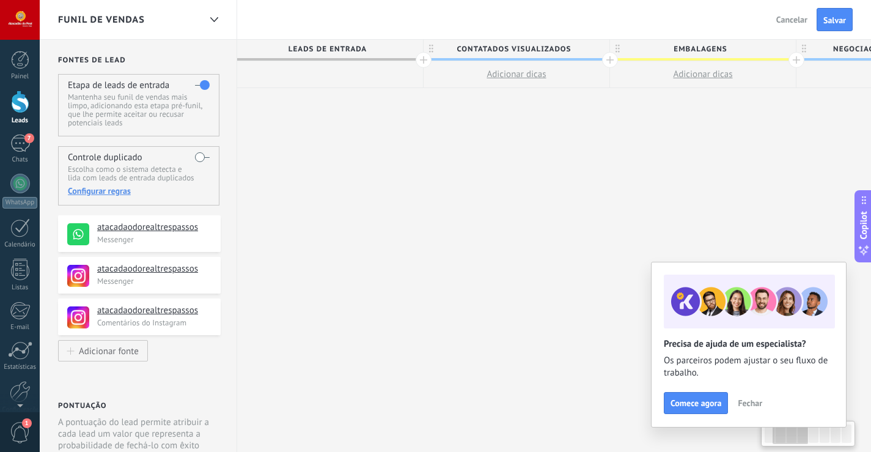
drag, startPoint x: 300, startPoint y: 270, endPoint x: 760, endPoint y: 311, distance: 461.5
click at [759, 311] on body ".abecls-1,.abecls-2{fill-rule:evenodd}.abecls-2{fill:#fff} .abhcls-1{fill:none}…" at bounding box center [435, 226] width 871 height 452
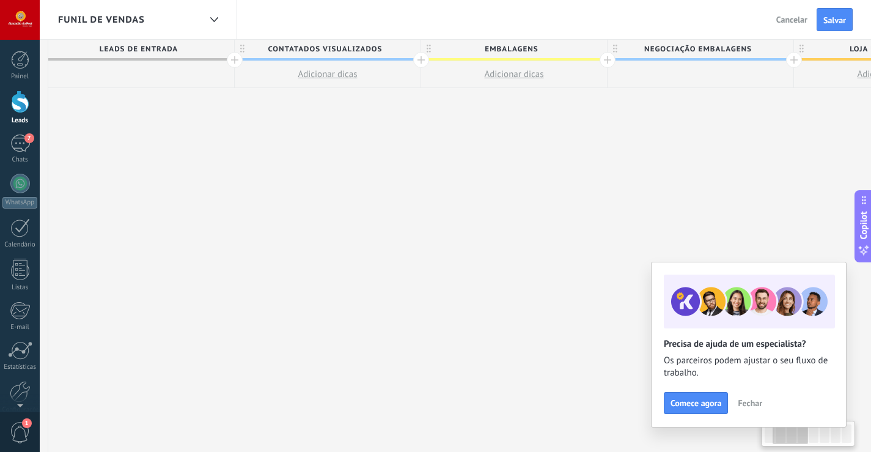
scroll to position [0, 190]
drag, startPoint x: 618, startPoint y: 199, endPoint x: 431, endPoint y: 215, distance: 187.8
click at [431, 215] on div "**********" at bounding box center [886, 257] width 1678 height 434
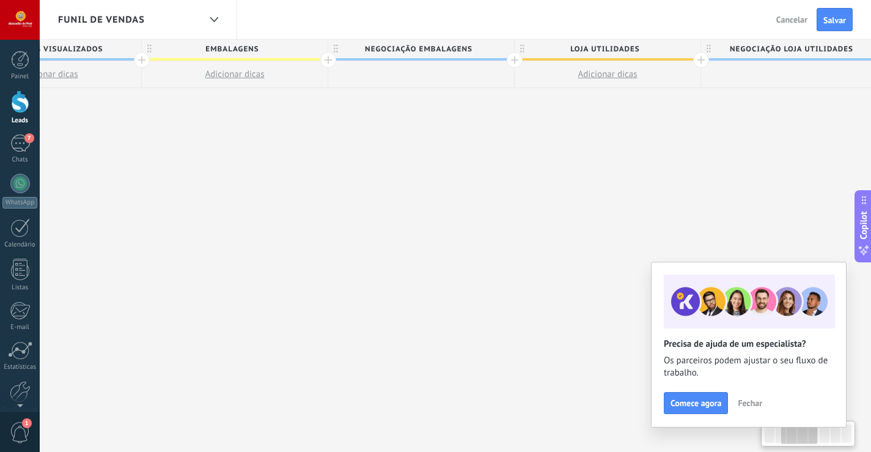
drag, startPoint x: 592, startPoint y: 145, endPoint x: 304, endPoint y: 154, distance: 287.5
click at [306, 156] on div "**********" at bounding box center [608, 257] width 1678 height 434
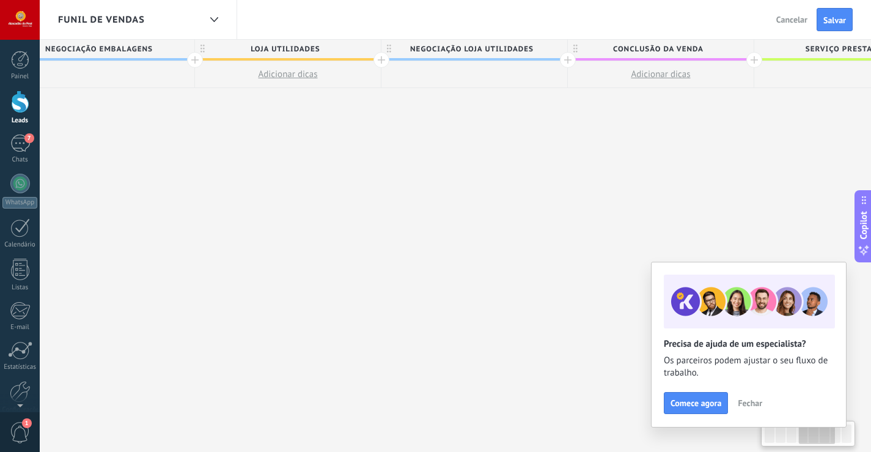
drag, startPoint x: 656, startPoint y: 138, endPoint x: 354, endPoint y: 158, distance: 302.7
click at [345, 164] on div "**********" at bounding box center [288, 257] width 1678 height 434
click at [569, 64] on div at bounding box center [570, 60] width 16 height 16
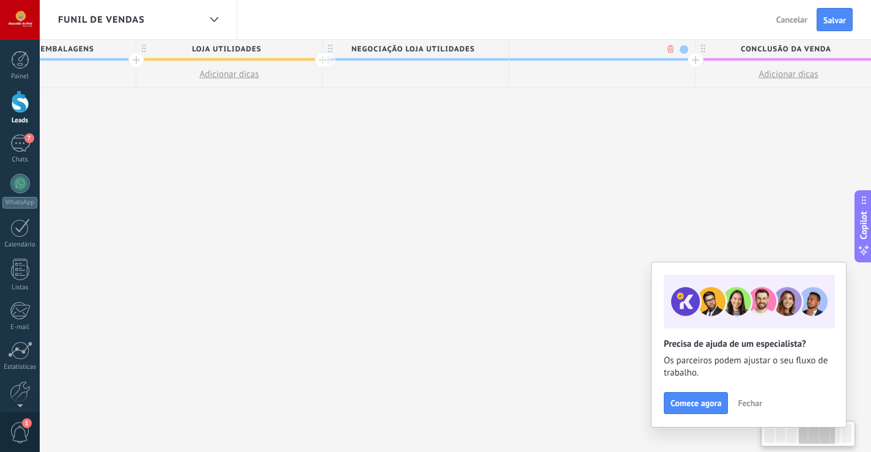
scroll to position [0, 877]
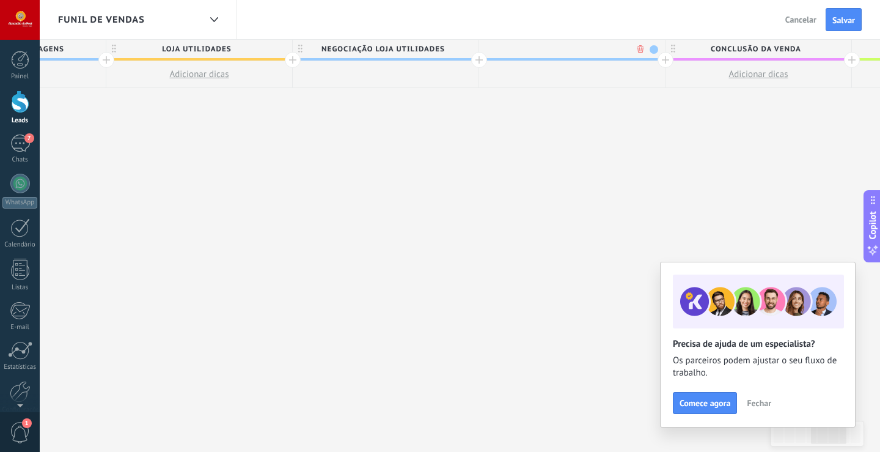
click at [639, 48] on body ".abecls-1,.abecls-2{fill-rule:evenodd}.abecls-2{fill:#fff} .abhcls-1{fill:none}…" at bounding box center [440, 226] width 880 height 452
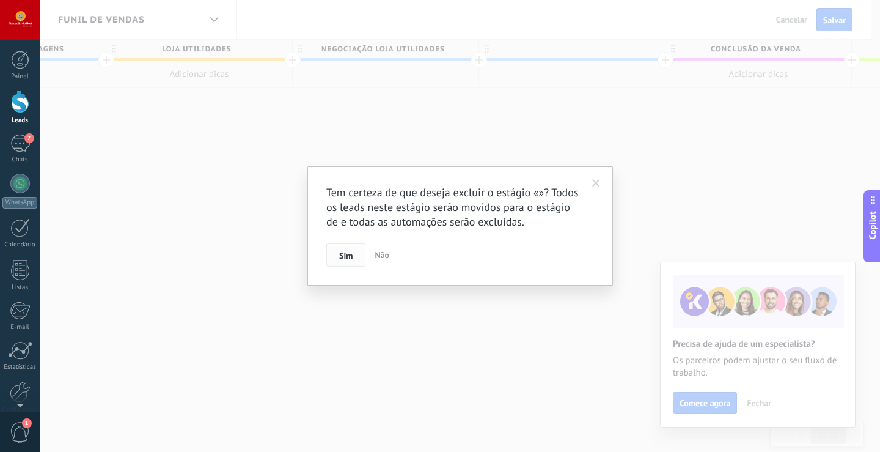
click at [355, 256] on button "Sim" at bounding box center [345, 254] width 39 height 23
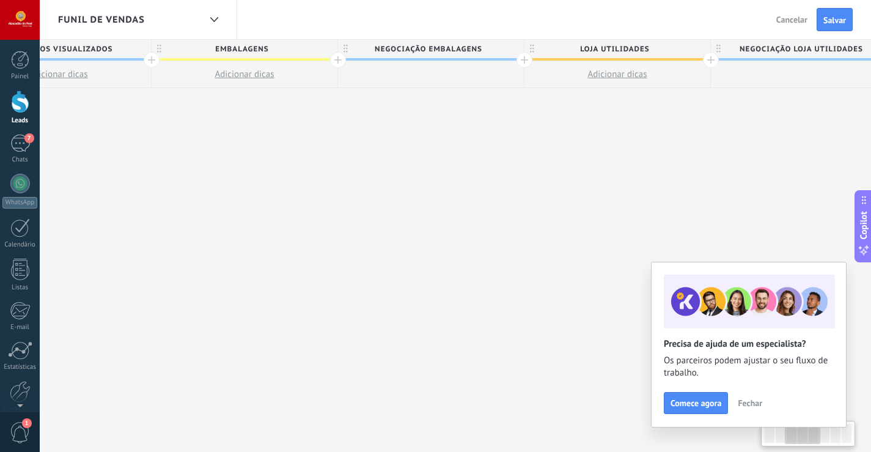
scroll to position [0, 474]
drag, startPoint x: 263, startPoint y: 127, endPoint x: 666, endPoint y: 219, distance: 413.3
click at [666, 219] on div "**********" at bounding box center [602, 257] width 1678 height 434
click at [506, 59] on div at bounding box center [509, 60] width 16 height 16
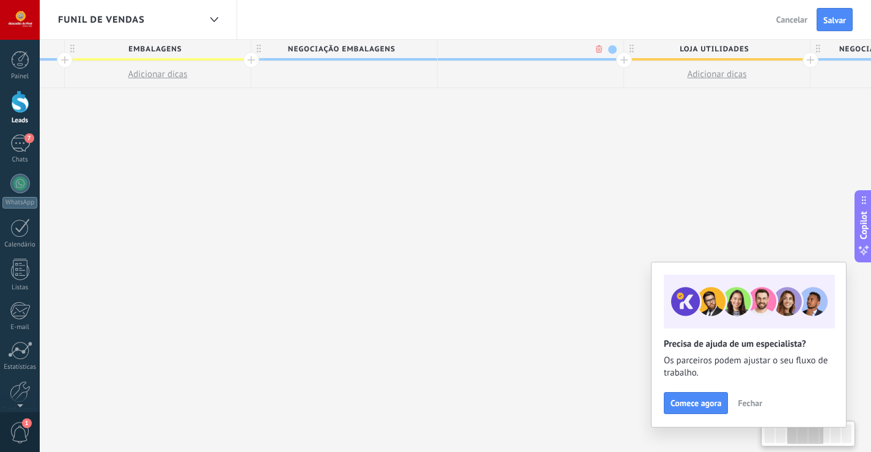
scroll to position [0, 564]
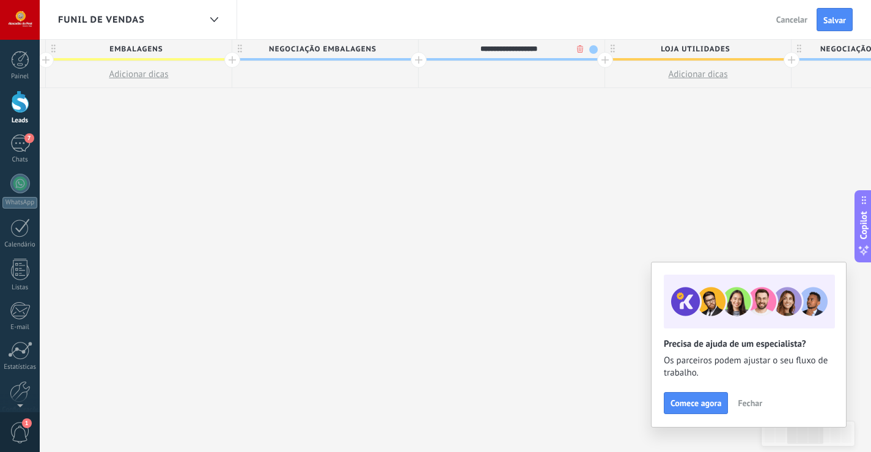
type input "**********"
click at [529, 114] on div "**********" at bounding box center [605, 257] width 1864 height 434
click at [516, 51] on span "clientes recorentes" at bounding box center [509, 49] width 180 height 19
type input "**********"
click at [482, 162] on div "**********" at bounding box center [605, 257] width 1864 height 434
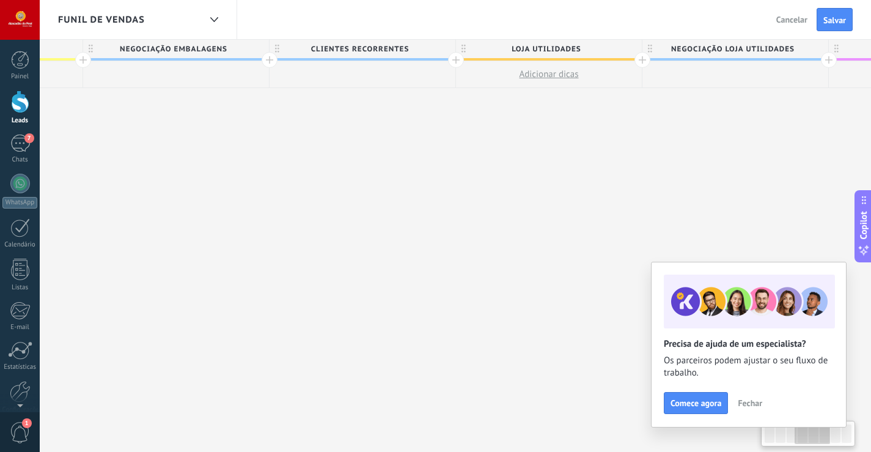
scroll to position [0, 770]
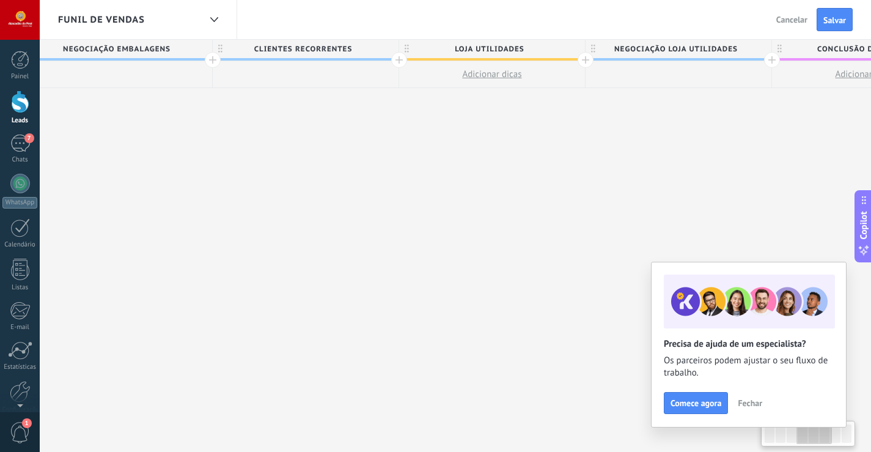
drag, startPoint x: 631, startPoint y: 107, endPoint x: 425, endPoint y: 147, distance: 209.9
click at [425, 147] on div "**********" at bounding box center [399, 257] width 1864 height 434
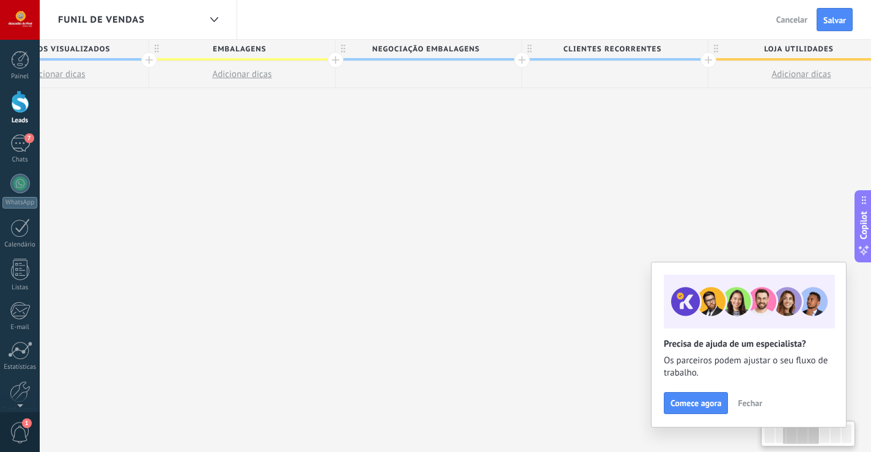
scroll to position [0, 456]
drag, startPoint x: 209, startPoint y: 159, endPoint x: 520, endPoint y: 179, distance: 311.2
click at [520, 179] on div "**********" at bounding box center [713, 257] width 1864 height 434
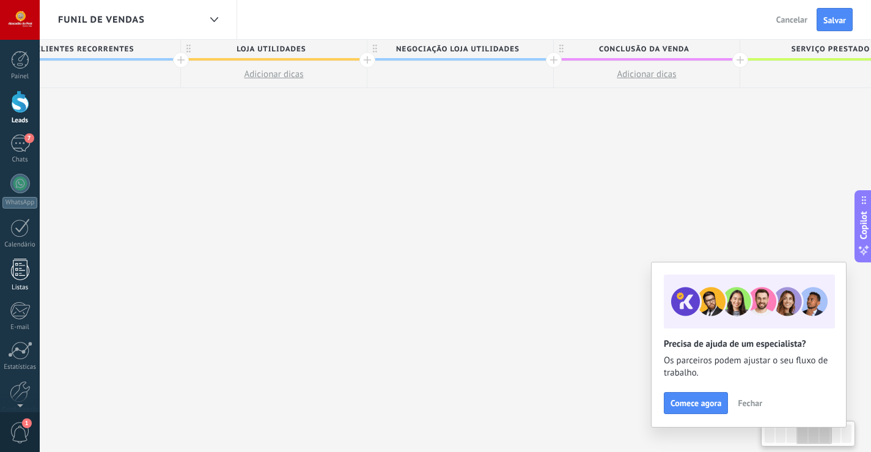
drag, startPoint x: 619, startPoint y: 199, endPoint x: 1, endPoint y: 265, distance: 620.9
click at [0, 265] on body ".abecls-1,.abecls-2{fill-rule:evenodd}.abecls-2{fill:#fff} .abhcls-1{fill:none}…" at bounding box center [435, 226] width 871 height 452
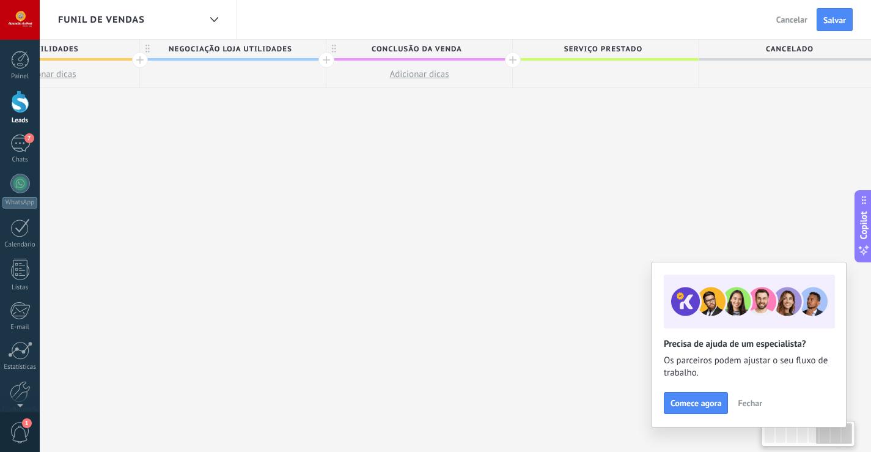
scroll to position [0, 1231]
drag, startPoint x: 683, startPoint y: 198, endPoint x: 311, endPoint y: 278, distance: 381.3
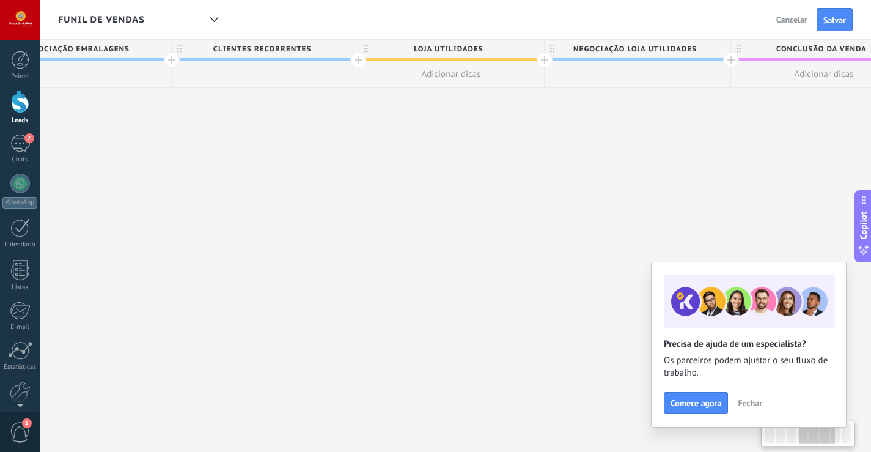
scroll to position [0, 819]
drag, startPoint x: 150, startPoint y: 203, endPoint x: 559, endPoint y: 197, distance: 409.6
click at [562, 197] on div "**********" at bounding box center [351, 257] width 1864 height 434
click at [837, 17] on span "Salvar" at bounding box center [834, 20] width 23 height 9
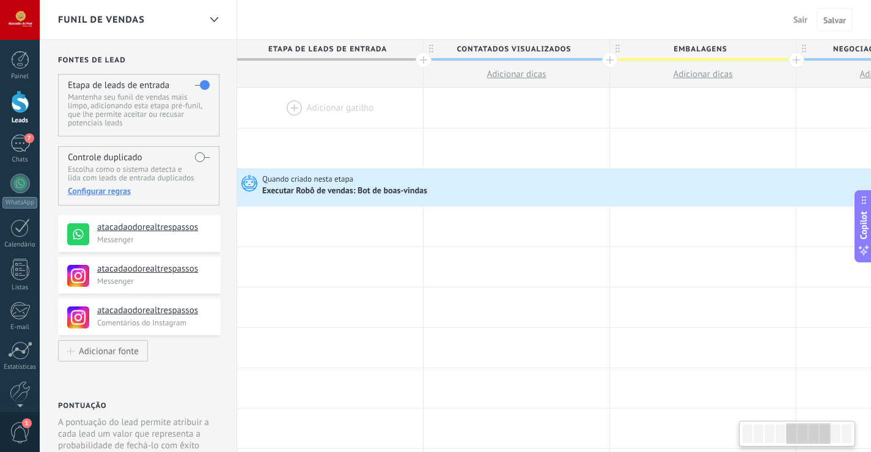
scroll to position [0, 819]
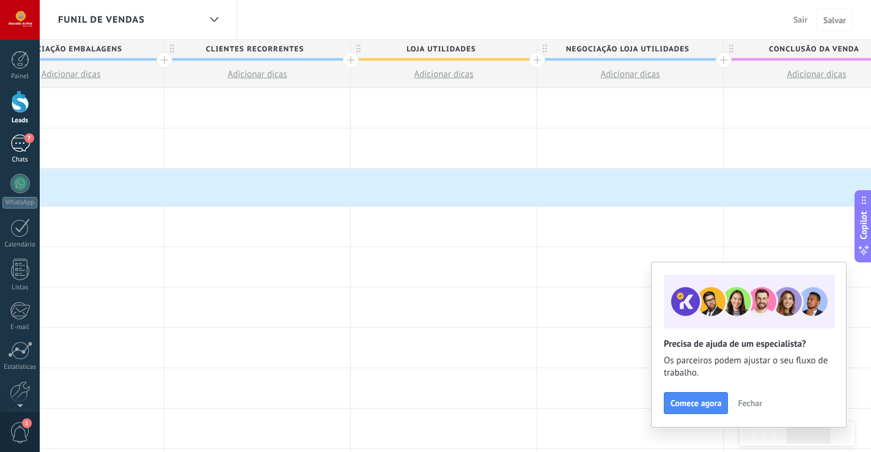
click at [14, 155] on link "7 Chats" at bounding box center [20, 148] width 40 height 29
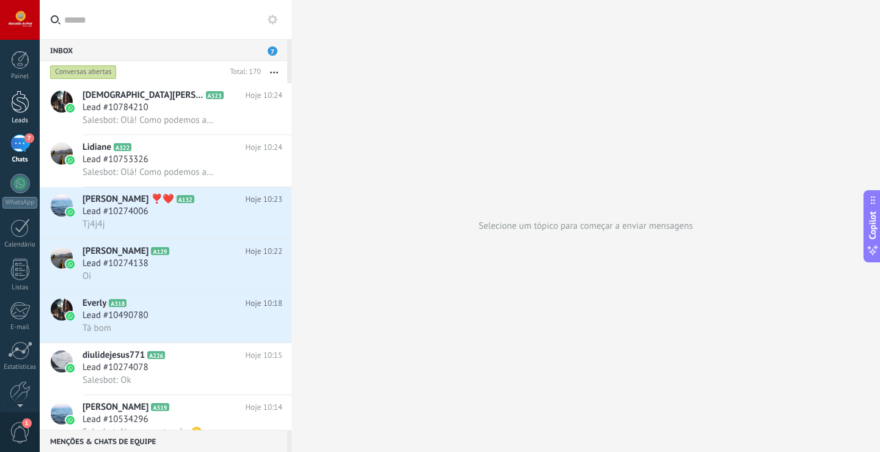
click at [23, 111] on div at bounding box center [20, 101] width 18 height 23
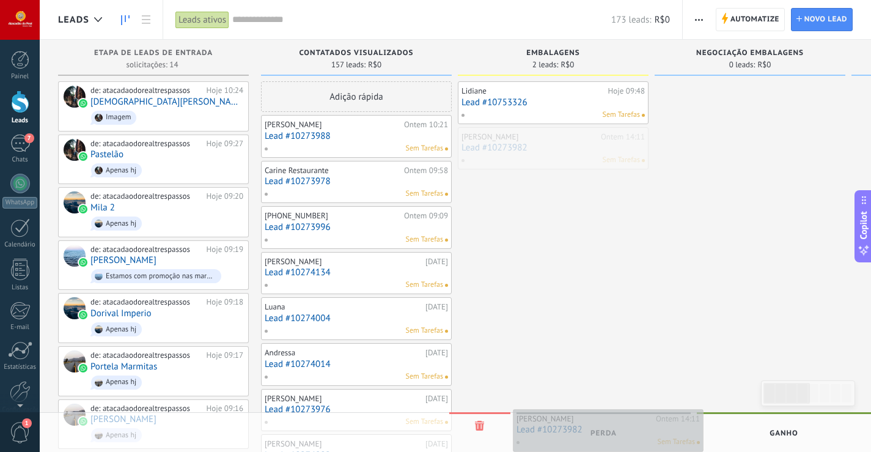
drag, startPoint x: 583, startPoint y: 140, endPoint x: 638, endPoint y: 422, distance: 287.1
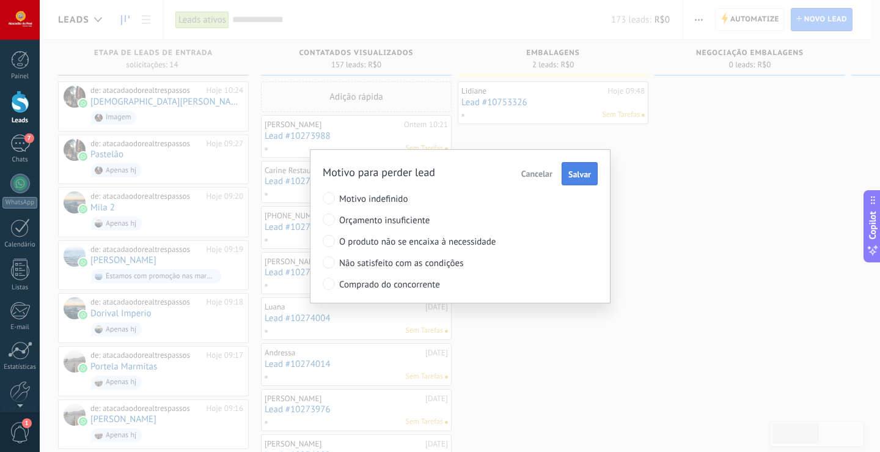
click at [589, 175] on span "Salvar" at bounding box center [580, 174] width 23 height 9
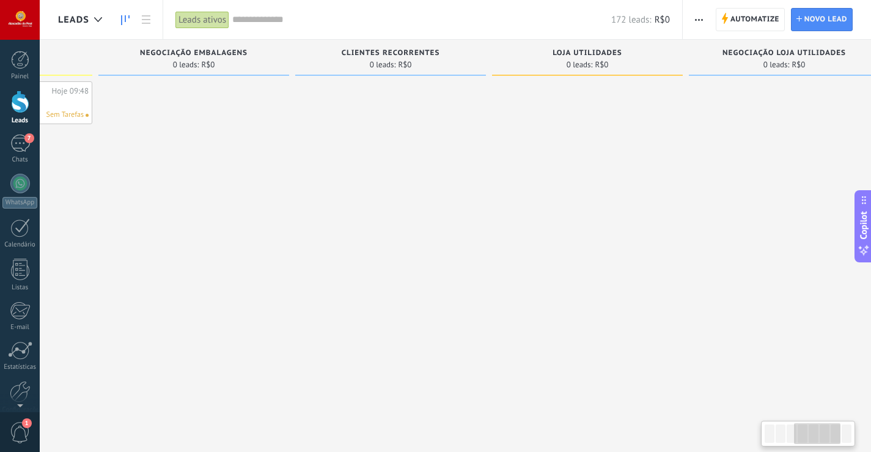
scroll to position [0, 583]
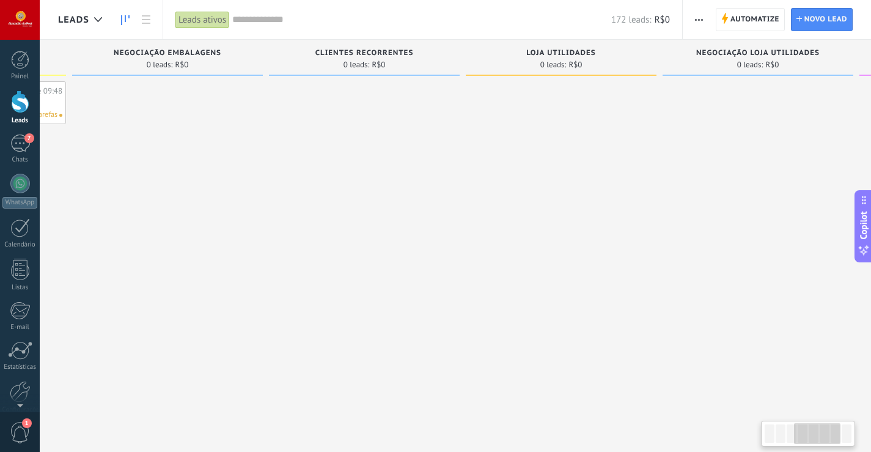
drag, startPoint x: 634, startPoint y: 229, endPoint x: 1, endPoint y: 209, distance: 633.0
click at [0, 197] on body ".abecls-1,.abecls-2{fill-rule:evenodd}.abecls-2{fill:#fff} .abhcls-1{fill:none}…" at bounding box center [435, 226] width 871 height 452
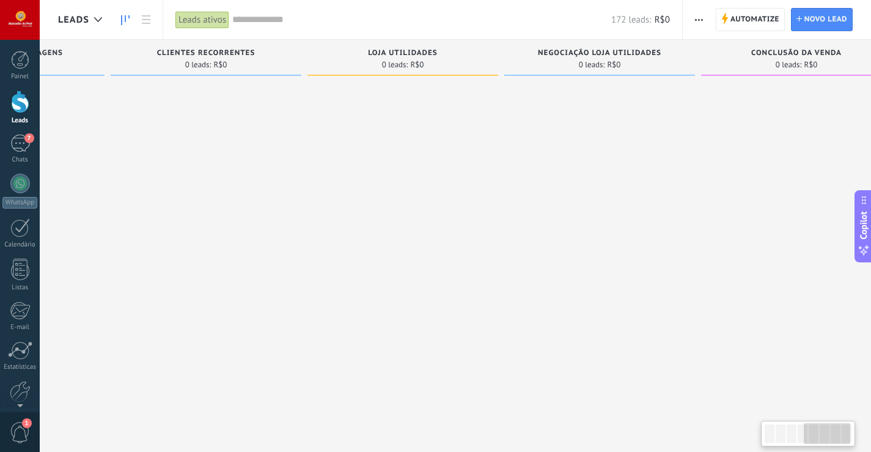
scroll to position [0, 780]
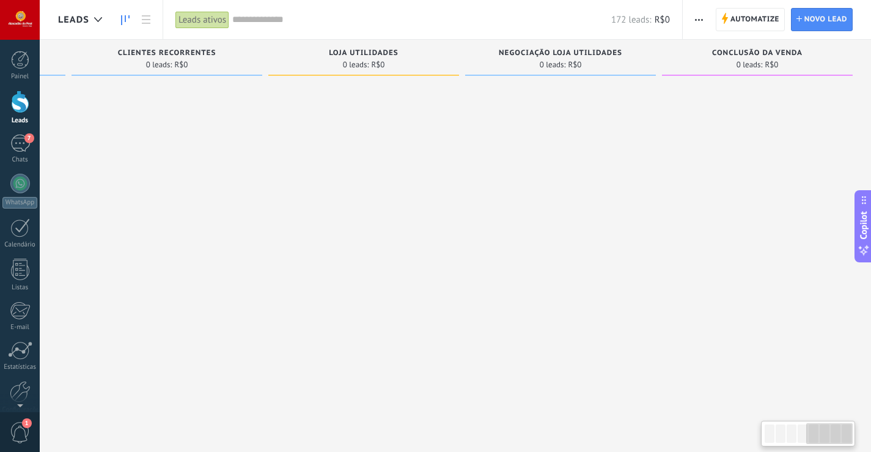
drag, startPoint x: 562, startPoint y: 207, endPoint x: 239, endPoint y: 267, distance: 328.2
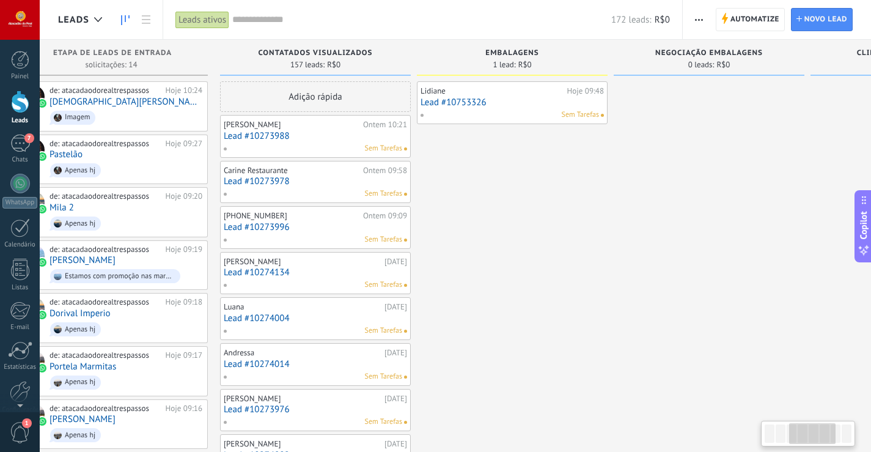
scroll to position [0, 0]
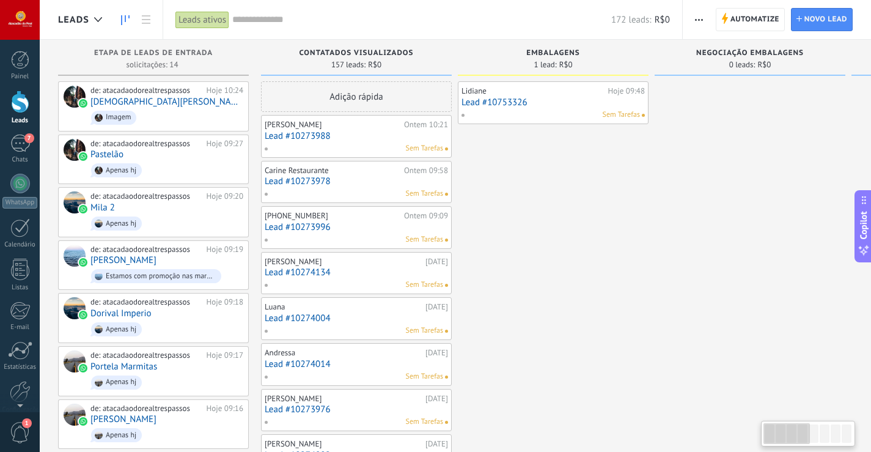
drag, startPoint x: 81, startPoint y: 174, endPoint x: 656, endPoint y: 414, distance: 622.6
click at [871, 410] on html ".abecls-1,.abecls-2{fill-rule:evenodd}.abecls-2{fill:#fff} .abhcls-1{fill:none}…" at bounding box center [435, 226] width 871 height 452
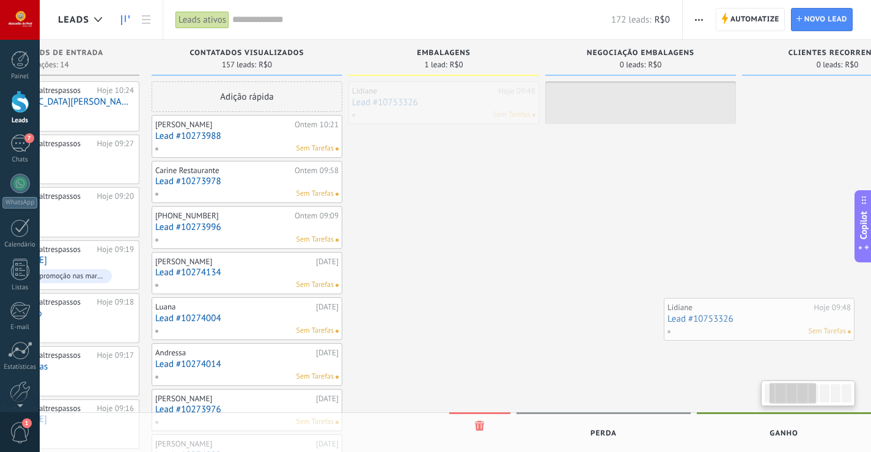
scroll to position [0, 134]
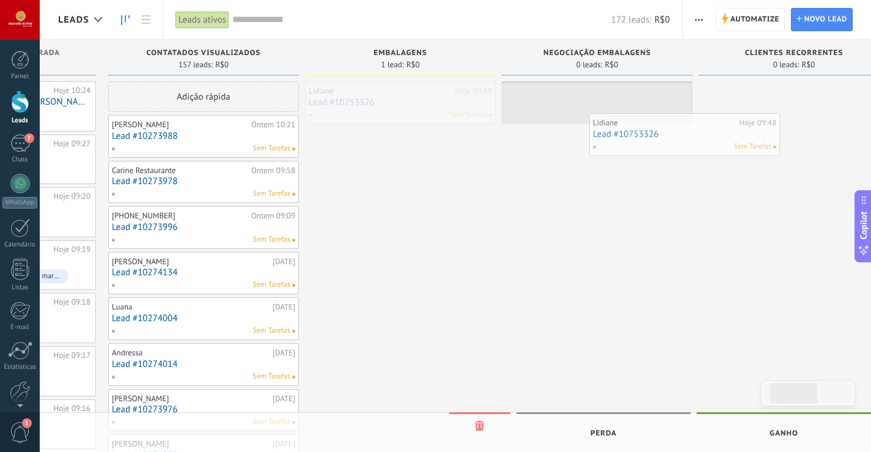
drag, startPoint x: 496, startPoint y: 107, endPoint x: 672, endPoint y: 128, distance: 177.3
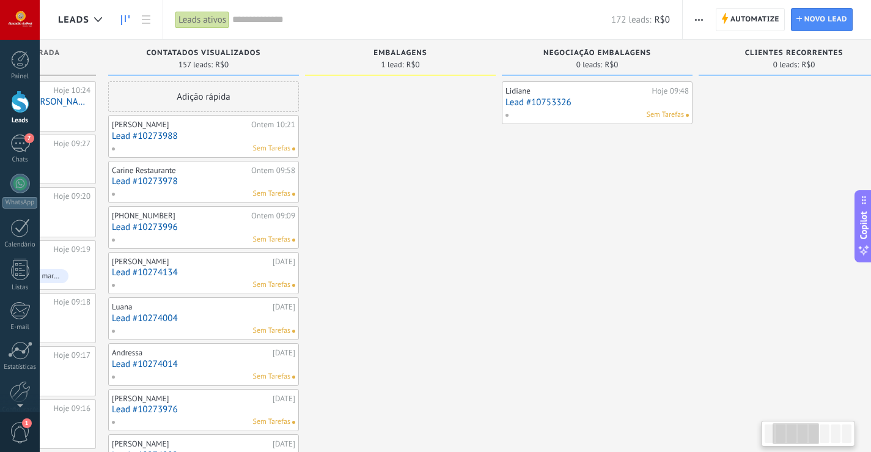
scroll to position [0, 160]
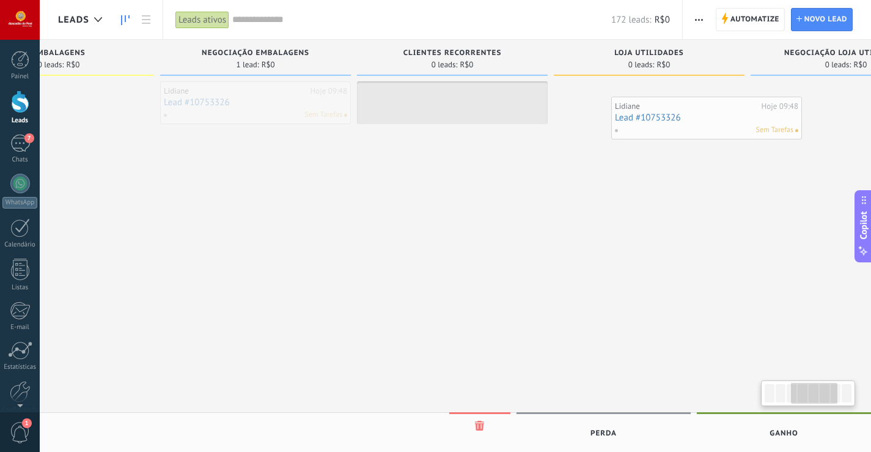
scroll to position [0, 510]
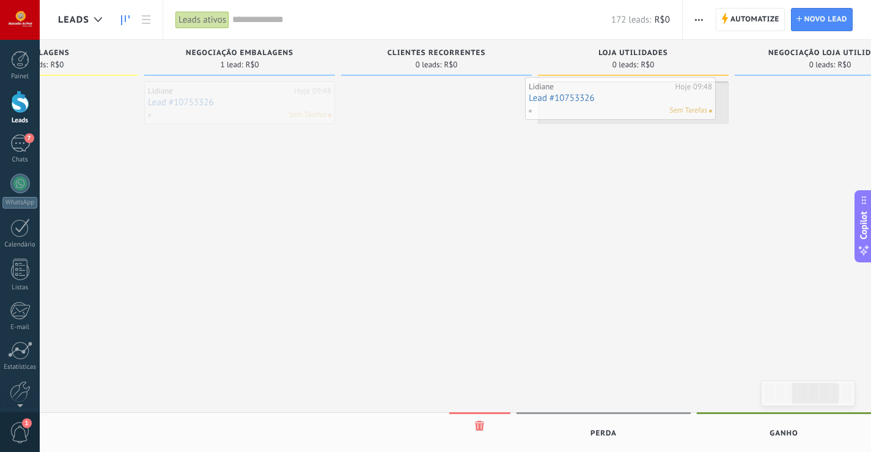
drag, startPoint x: 595, startPoint y: 97, endPoint x: 626, endPoint y: 92, distance: 30.9
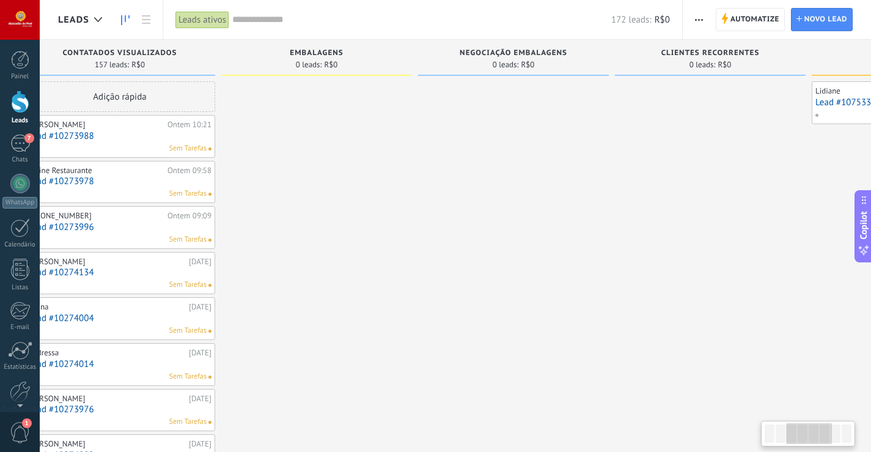
drag, startPoint x: 377, startPoint y: 156, endPoint x: 652, endPoint y: 190, distance: 277.2
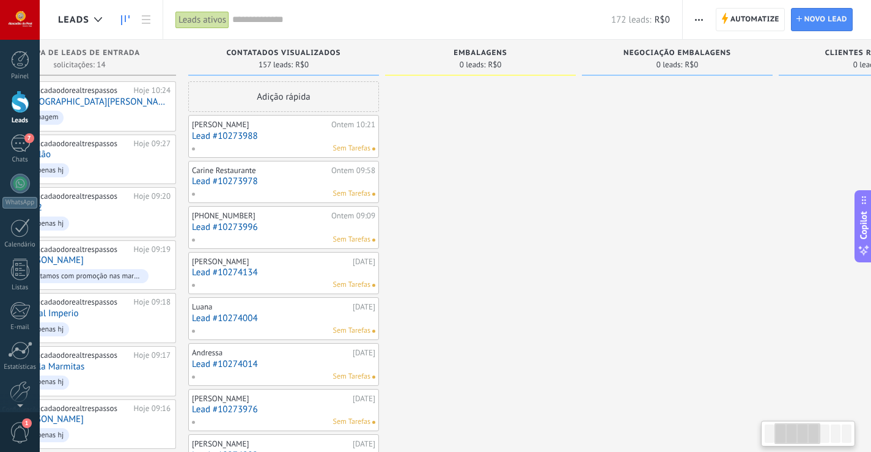
scroll to position [0, 0]
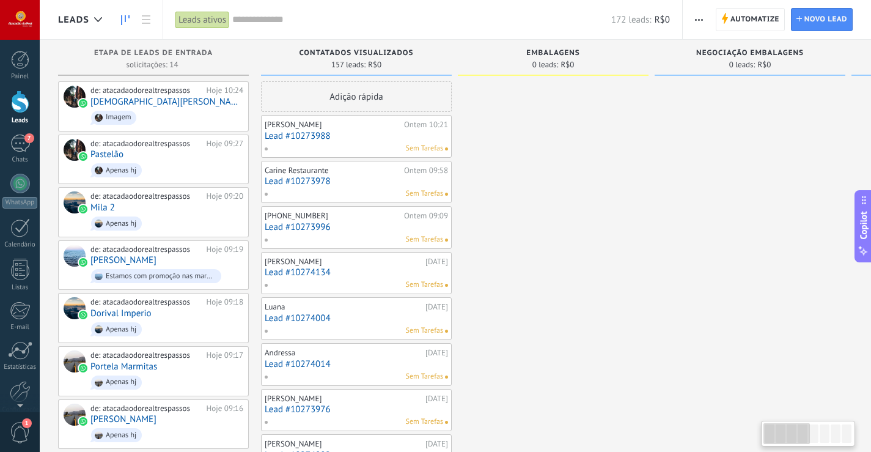
drag, startPoint x: 303, startPoint y: 144, endPoint x: 877, endPoint y: 188, distance: 576.3
click at [871, 188] on html ".abecls-1,.abecls-2{fill-rule:evenodd}.abecls-2{fill:#fff} .abhcls-1{fill:none}…" at bounding box center [435, 226] width 871 height 452
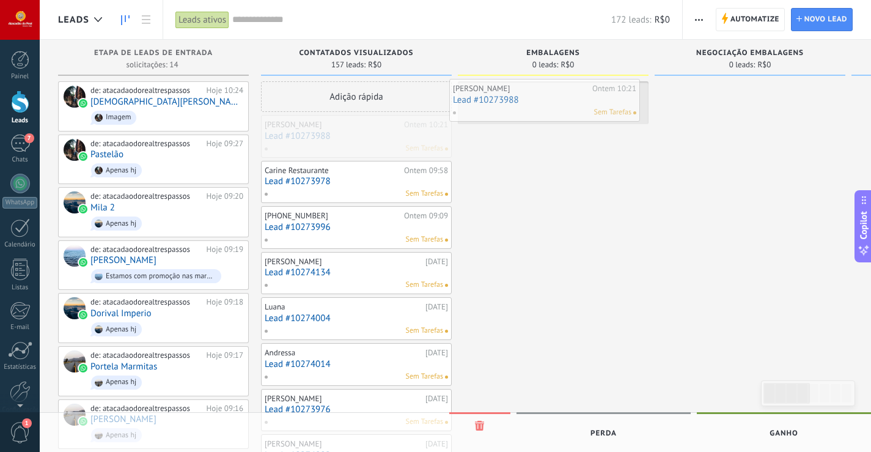
drag, startPoint x: 333, startPoint y: 136, endPoint x: 521, endPoint y: 100, distance: 191.7
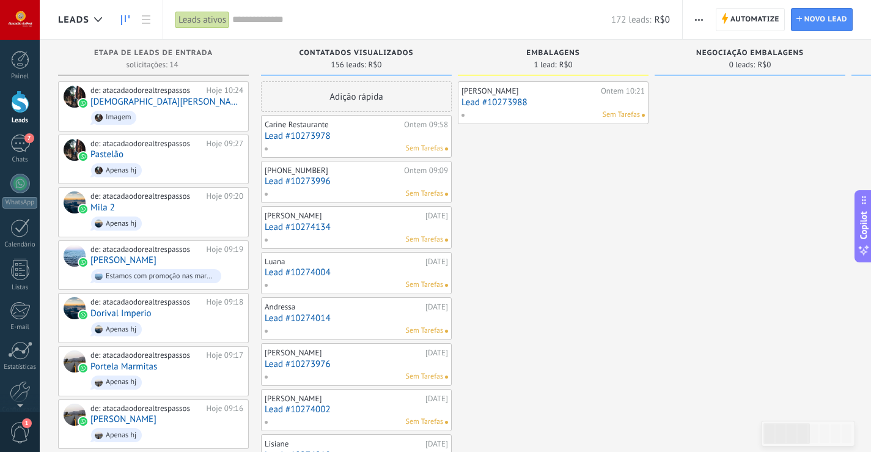
click at [27, 105] on div at bounding box center [20, 101] width 18 height 23
click at [696, 25] on span "button" at bounding box center [699, 19] width 8 height 23
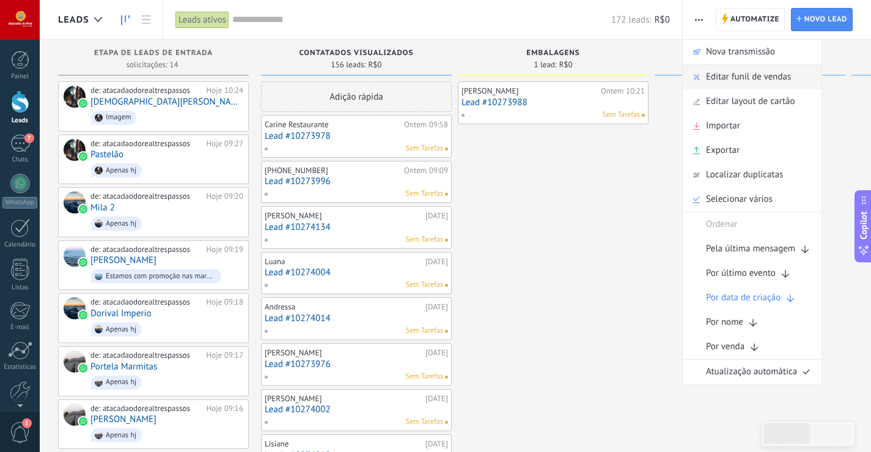
click at [707, 84] on span "Editar funil de vendas" at bounding box center [748, 77] width 85 height 24
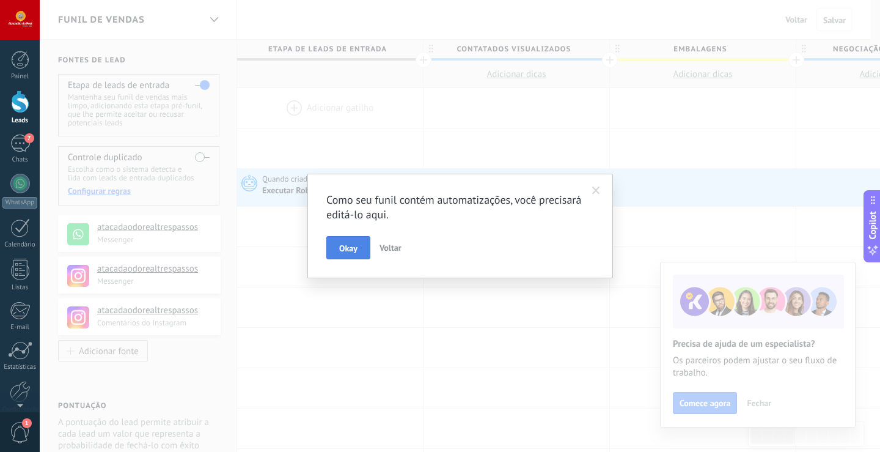
click at [358, 243] on button "Okay" at bounding box center [348, 247] width 44 height 23
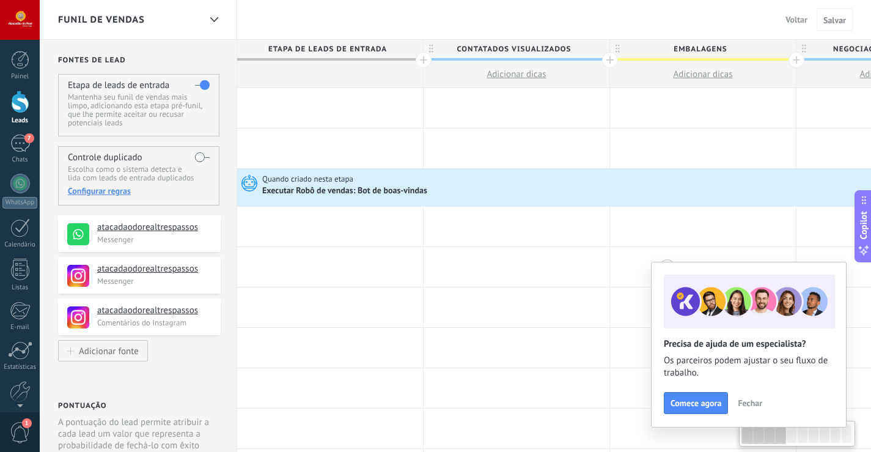
drag, startPoint x: 548, startPoint y: 267, endPoint x: 674, endPoint y: 253, distance: 127.3
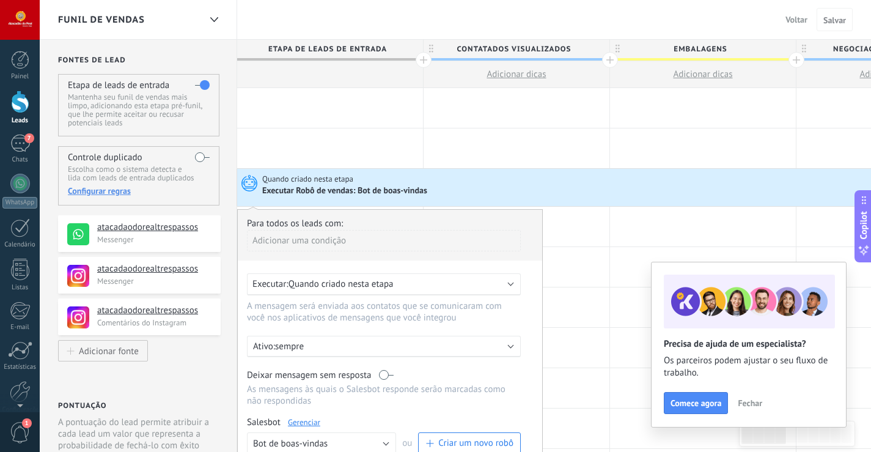
click at [512, 284] on b at bounding box center [511, 283] width 6 height 6
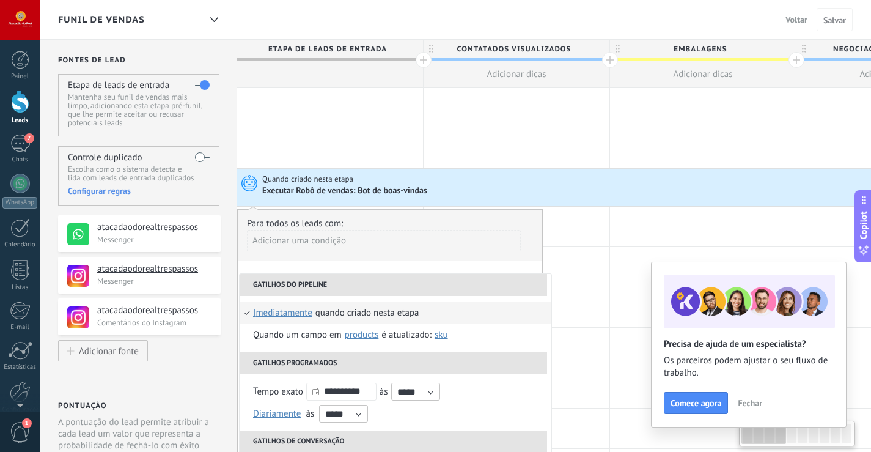
click at [320, 240] on div "Adicionar uma condição" at bounding box center [384, 240] width 274 height 21
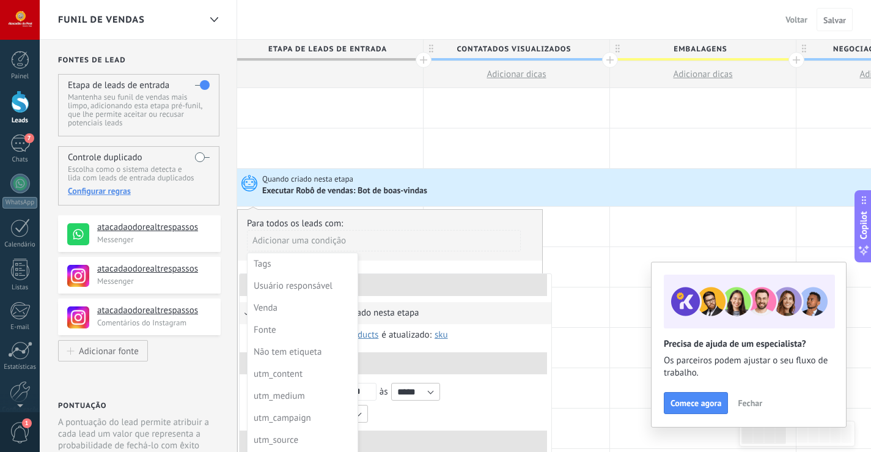
click at [373, 238] on div at bounding box center [390, 374] width 304 height 329
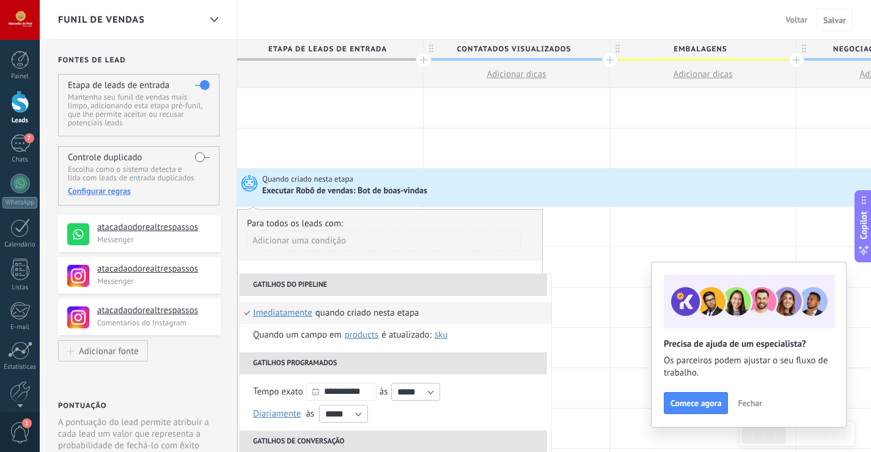
click at [472, 223] on div "Para todos os leads com:" at bounding box center [390, 224] width 286 height 12
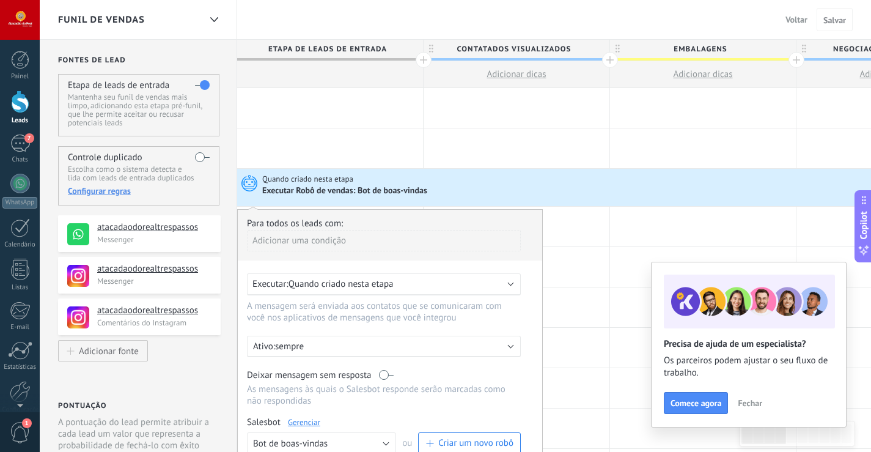
click at [327, 241] on div "Adicionar uma condição" at bounding box center [384, 240] width 274 height 21
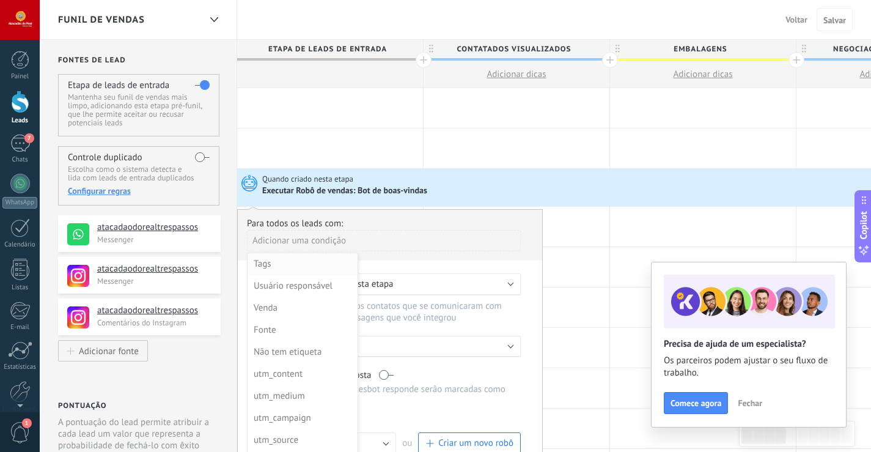
click at [271, 268] on div "Tags" at bounding box center [301, 264] width 95 height 17
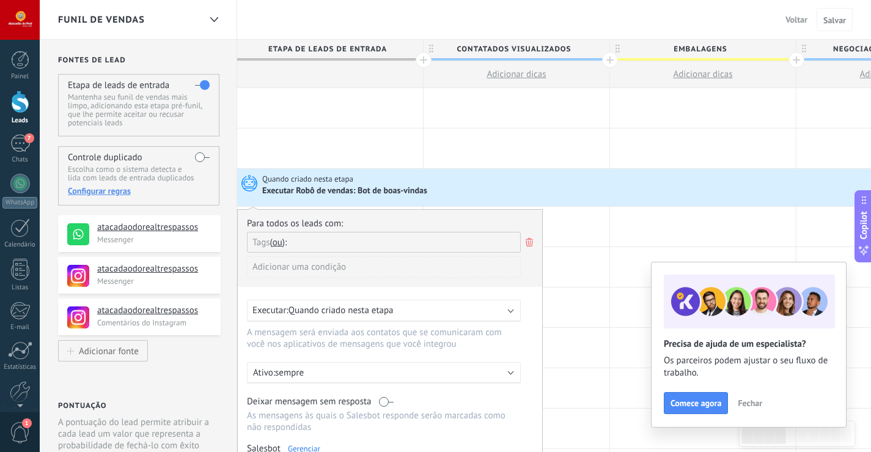
click at [311, 246] on input "text" at bounding box center [323, 242] width 61 height 20
click at [291, 270] on div "Adicionar uma condição" at bounding box center [384, 266] width 274 height 21
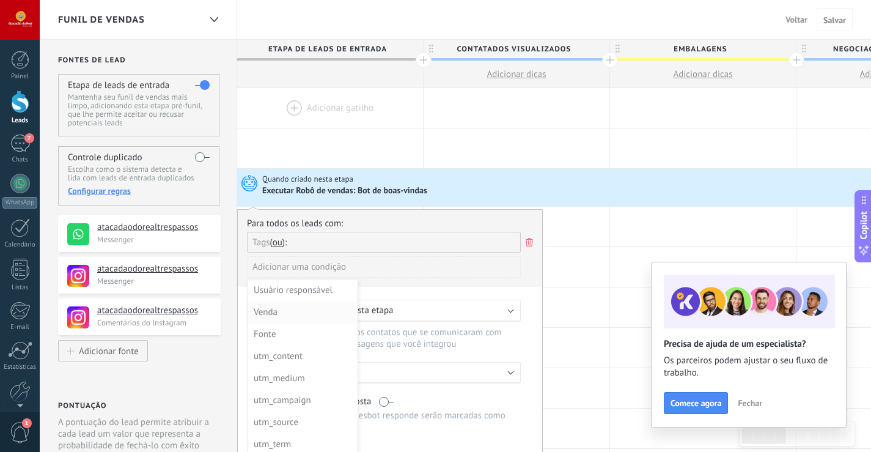
click at [282, 310] on div "Venda" at bounding box center [301, 312] width 95 height 17
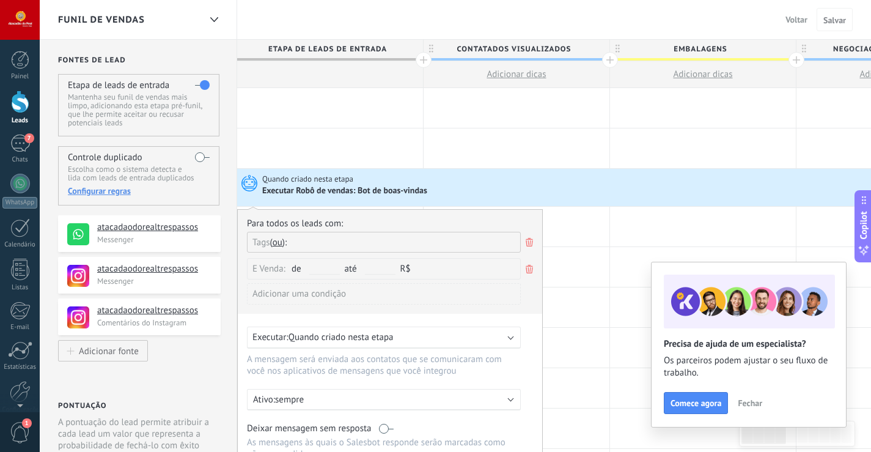
click at [530, 267] on use at bounding box center [529, 269] width 7 height 9
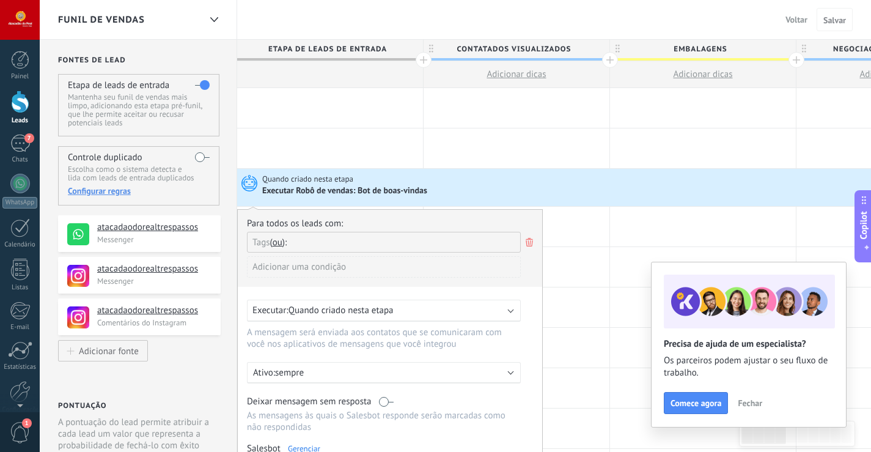
click at [528, 241] on icon at bounding box center [529, 242] width 13 height 15
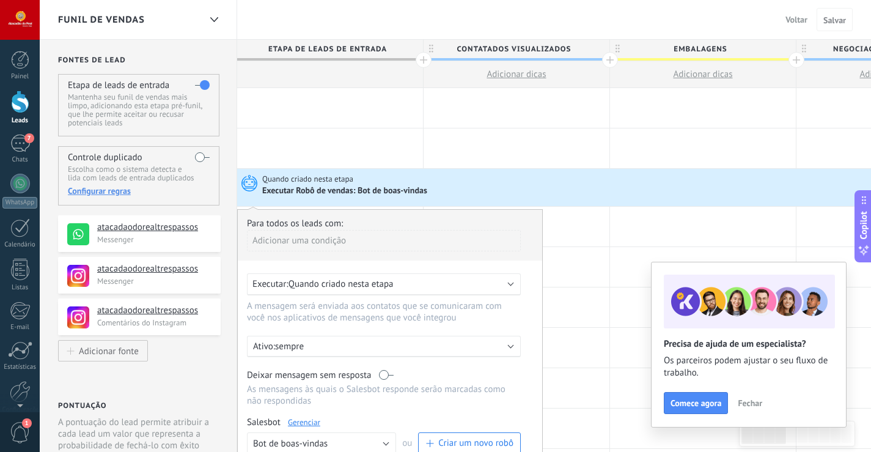
click at [279, 236] on div "Adicionar uma condição" at bounding box center [384, 240] width 274 height 21
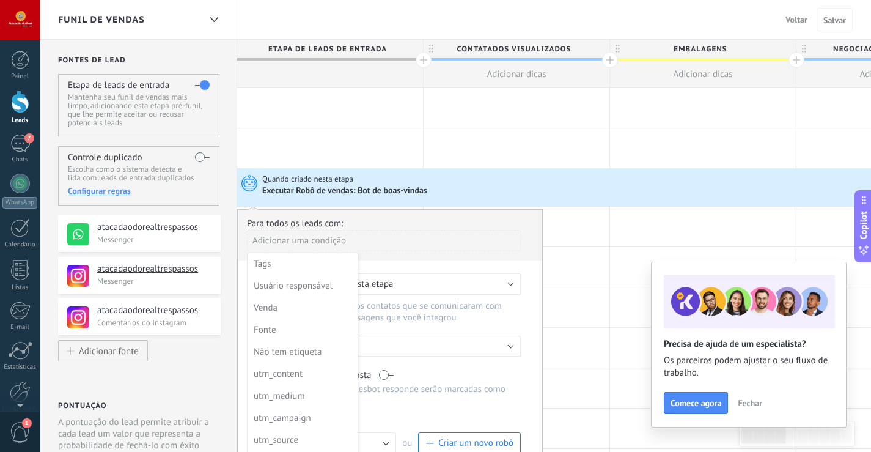
click at [408, 227] on div at bounding box center [390, 374] width 304 height 329
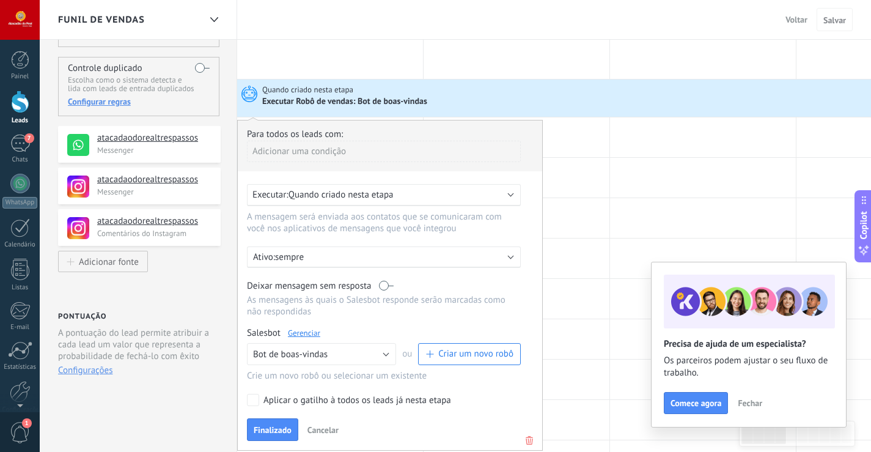
scroll to position [122, 0]
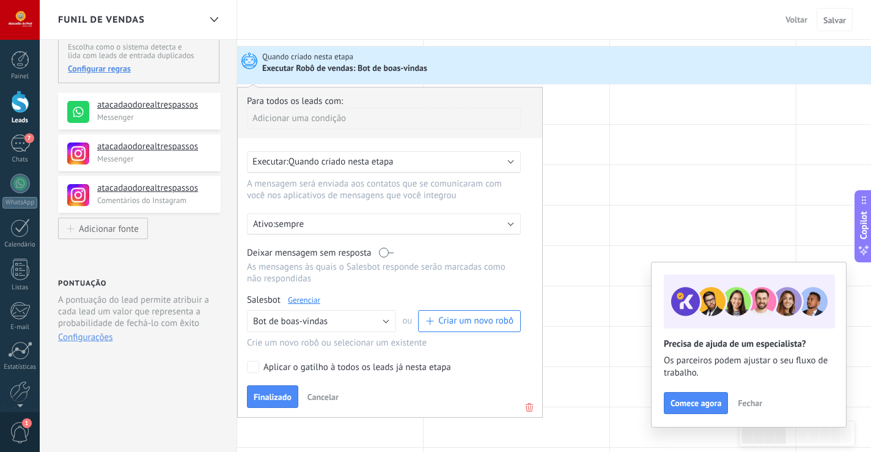
click at [506, 161] on div "Executar: Quando criado nesta etapa" at bounding box center [384, 162] width 274 height 22
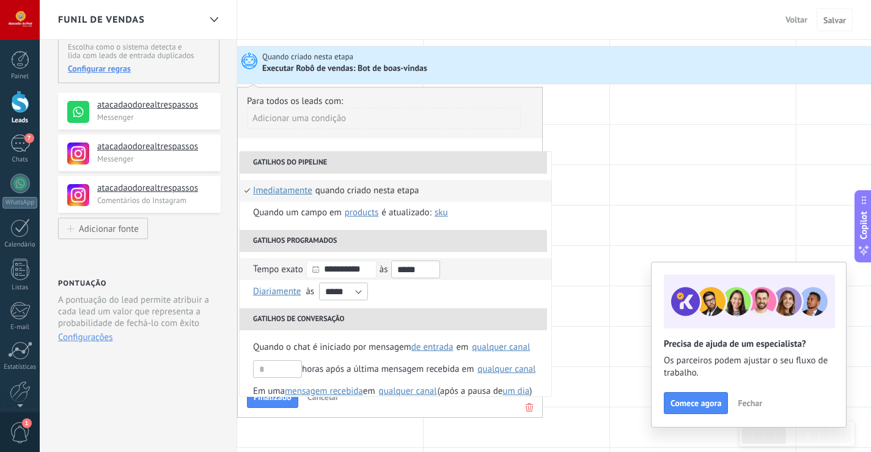
click at [434, 269] on input "*****" at bounding box center [415, 269] width 49 height 18
click at [416, 356] on span "07:00" at bounding box center [407, 354] width 22 height 12
click at [407, 356] on span "07:00" at bounding box center [407, 354] width 22 height 12
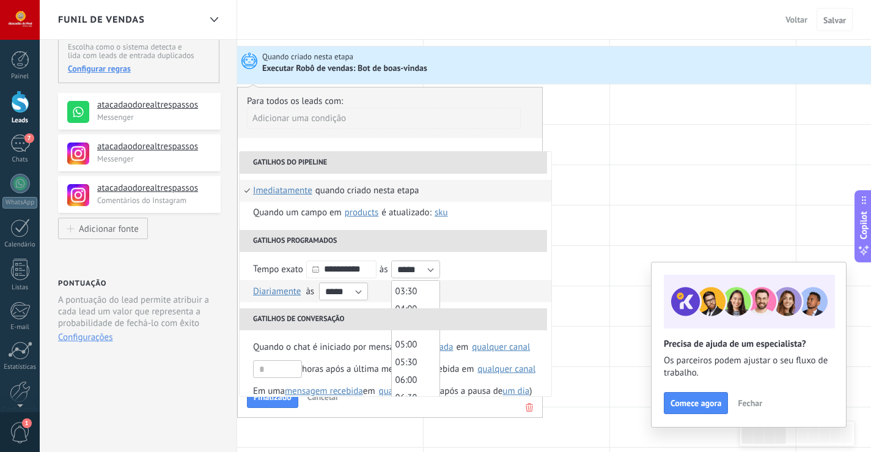
click at [484, 282] on li "Diariamente Uma vez por semana Uma vez por mês Uma vez por ano Diariamente on J…" at bounding box center [396, 291] width 312 height 22
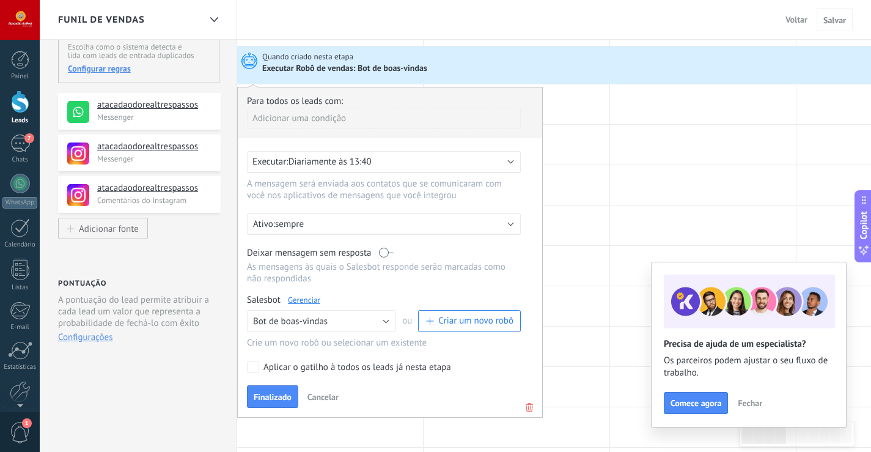
click at [511, 163] on b at bounding box center [511, 161] width 6 height 6
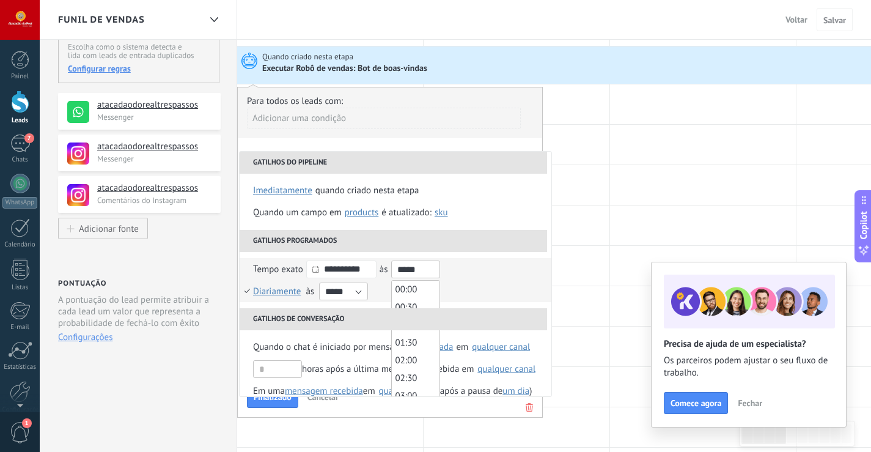
click at [436, 272] on input "*****" at bounding box center [415, 269] width 49 height 18
click at [408, 353] on span "07:00" at bounding box center [407, 354] width 22 height 12
click at [412, 356] on span "07:00" at bounding box center [407, 354] width 22 height 12
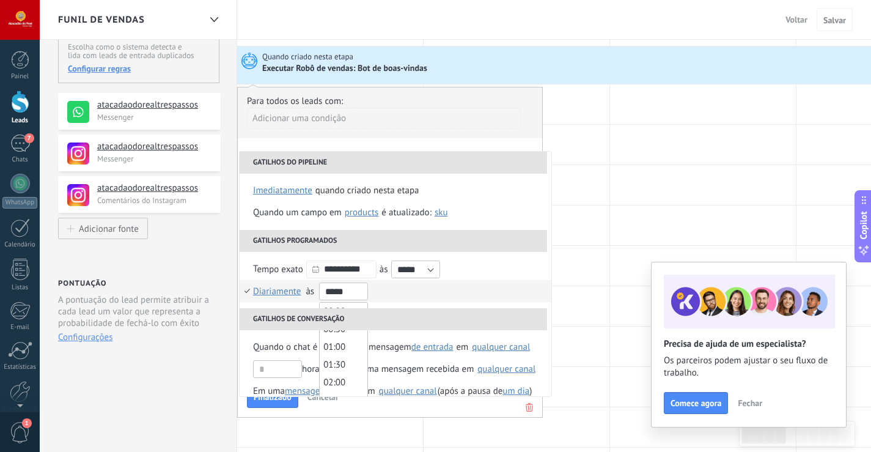
click at [359, 296] on input "*****" at bounding box center [343, 291] width 49 height 18
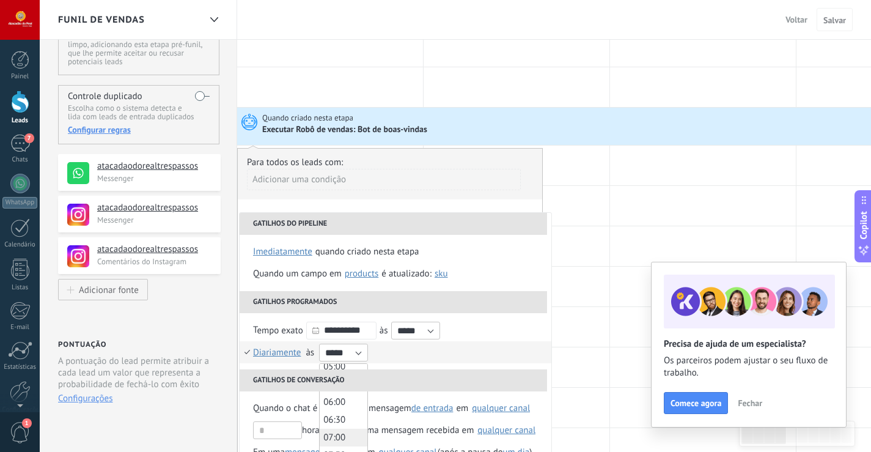
click at [336, 433] on span "07:00" at bounding box center [334, 438] width 22 height 12
click at [335, 433] on span "07:00" at bounding box center [334, 438] width 22 height 12
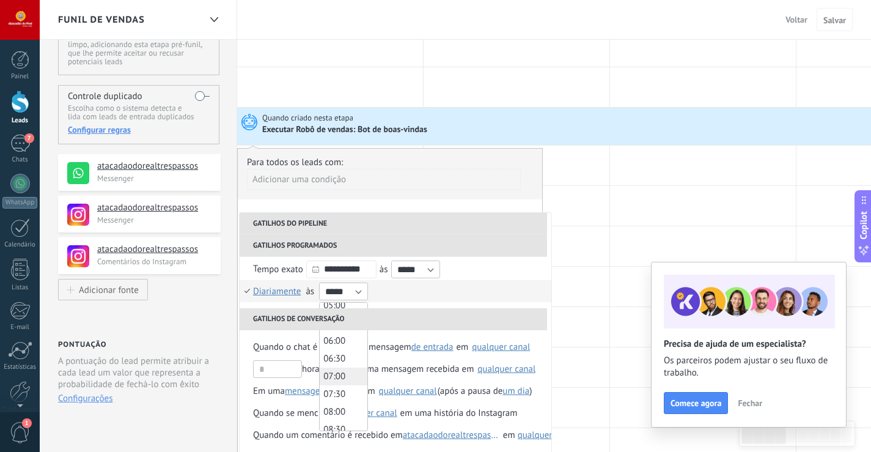
click at [339, 379] on span "07:00" at bounding box center [334, 376] width 22 height 12
click at [334, 377] on span "07:00" at bounding box center [334, 376] width 22 height 12
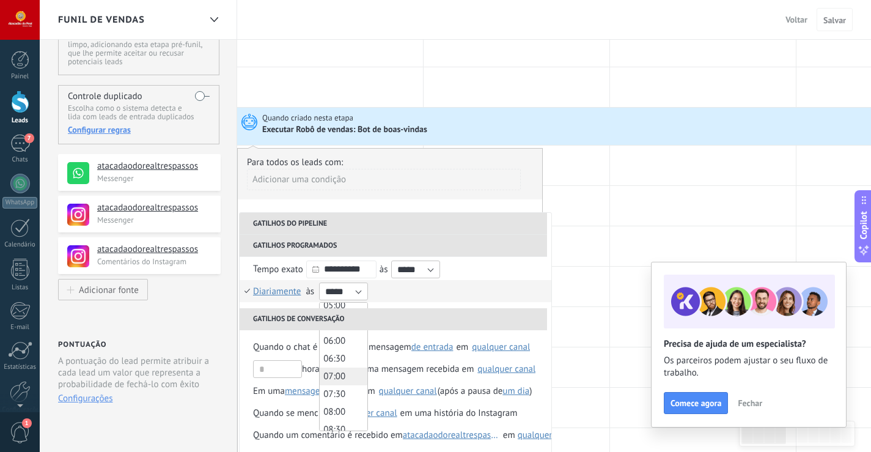
click at [334, 377] on span "07:00" at bounding box center [334, 376] width 22 height 12
click at [388, 281] on div "**********" at bounding box center [320, 269] width 135 height 23
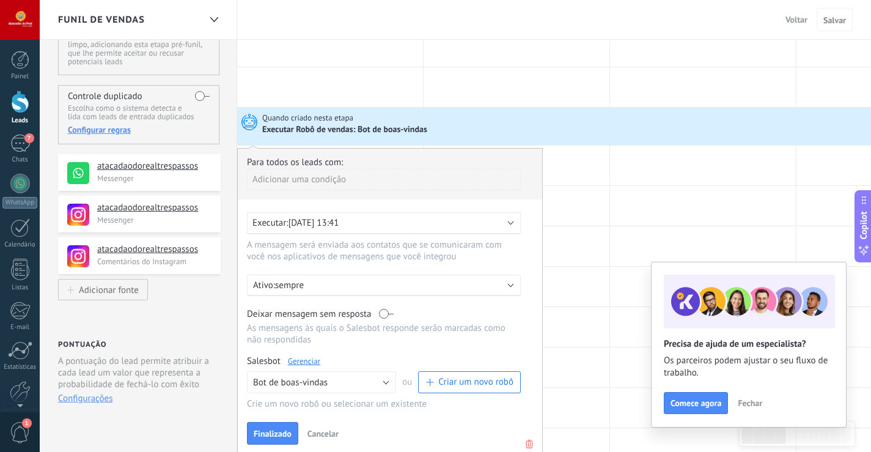
click at [517, 225] on div "Executar: 07/10/2025 13:41" at bounding box center [384, 223] width 274 height 22
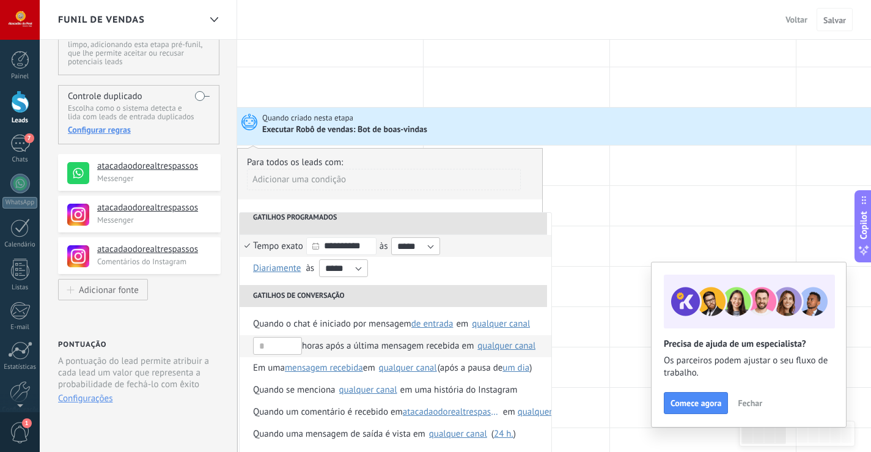
scroll to position [0, 0]
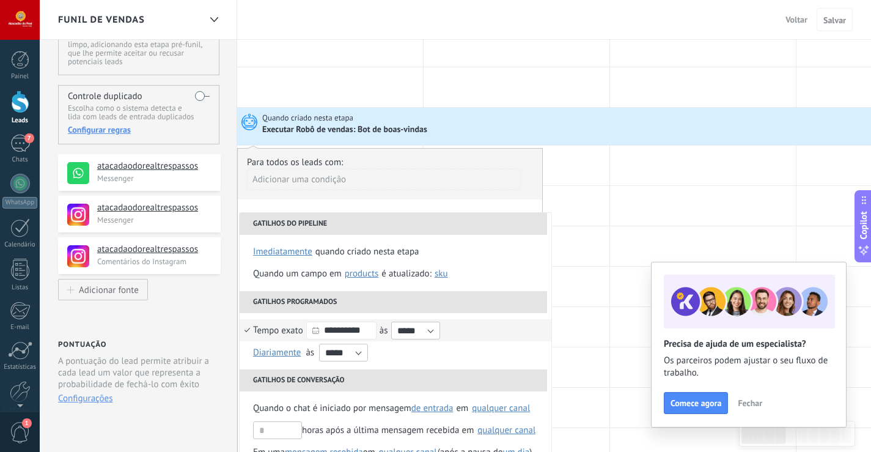
click at [314, 332] on icon at bounding box center [315, 330] width 7 height 7
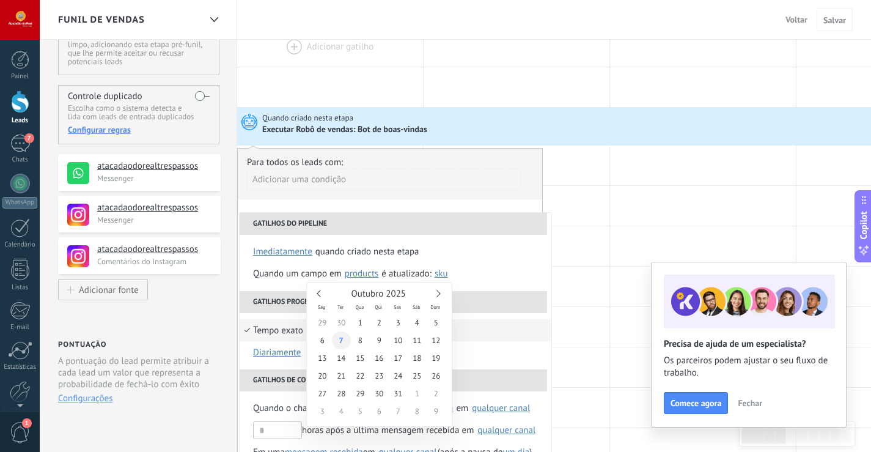
click at [341, 344] on span "7" at bounding box center [341, 340] width 19 height 18
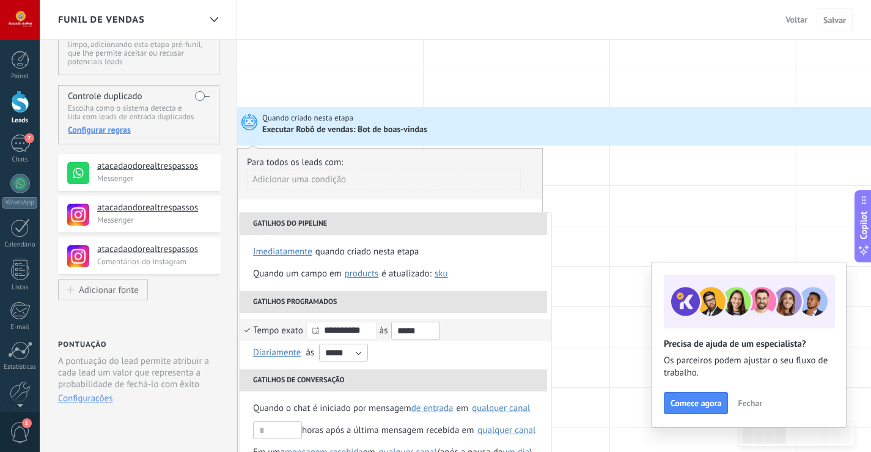
click at [440, 335] on input "*****" at bounding box center [415, 331] width 49 height 18
click at [415, 329] on input "*****" at bounding box center [415, 331] width 49 height 18
drag, startPoint x: 435, startPoint y: 325, endPoint x: 386, endPoint y: 329, distance: 49.0
click at [386, 329] on div "**********" at bounding box center [320, 330] width 135 height 23
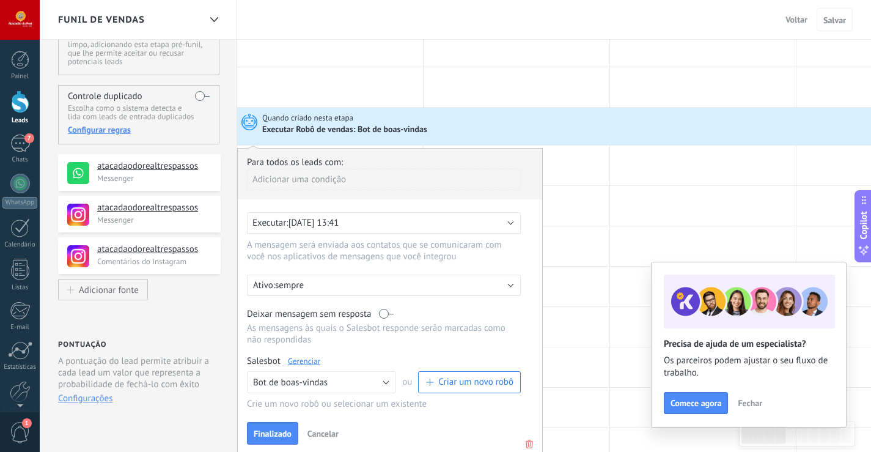
click at [512, 226] on div "Executar: 07/10/2025 13:41" at bounding box center [384, 223] width 274 height 22
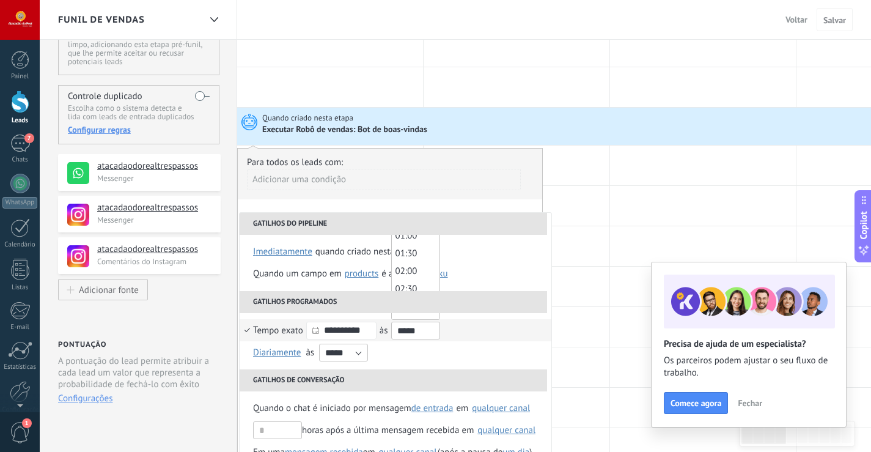
click at [411, 328] on input "*****" at bounding box center [415, 331] width 49 height 18
type input "*****"
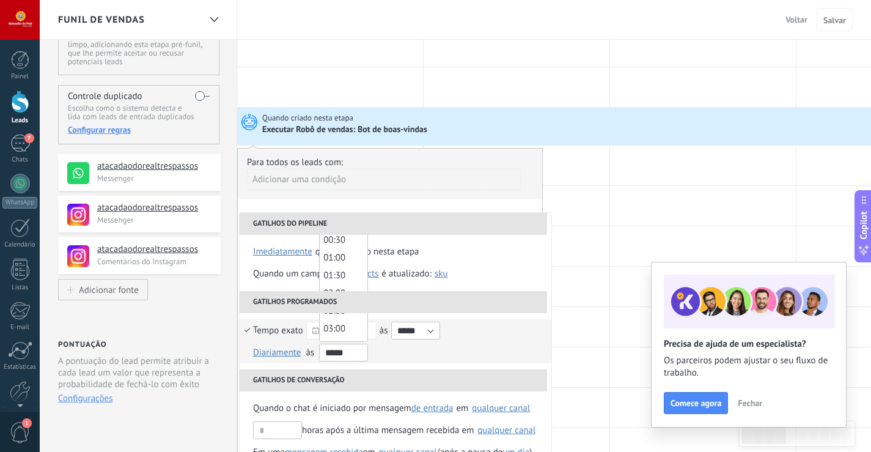
click at [366, 352] on input "*****" at bounding box center [343, 353] width 49 height 18
type input "*****"
click at [490, 357] on li "Diariamente Uma vez por semana Uma vez por mês Uma vez por ano Diariamente on J…" at bounding box center [396, 352] width 312 height 22
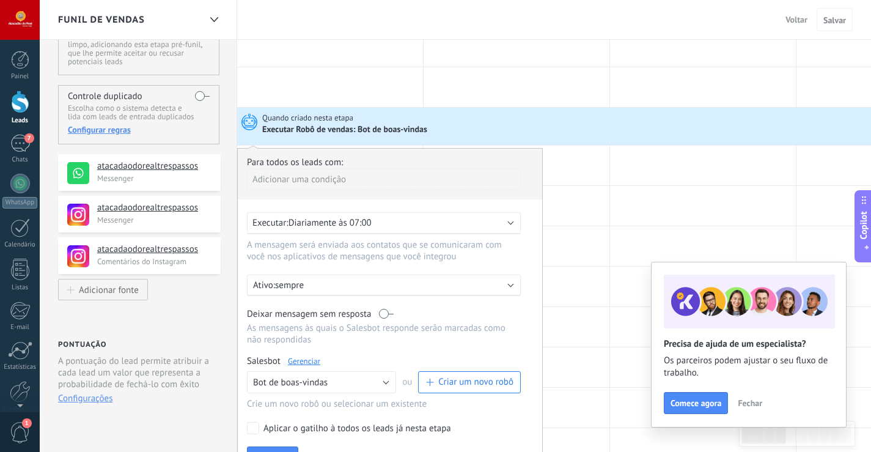
click at [507, 289] on div "Ativo: sempre" at bounding box center [384, 285] width 262 height 12
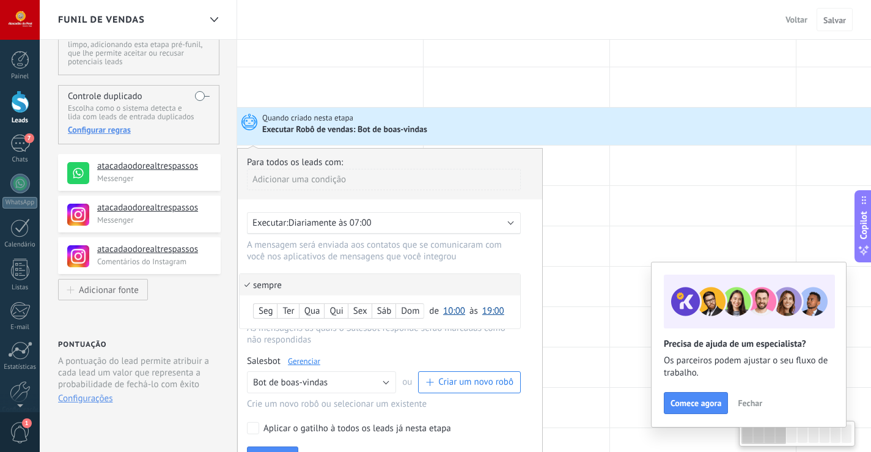
click at [448, 312] on span "10:00" at bounding box center [454, 311] width 22 height 12
click at [454, 364] on span "07:00" at bounding box center [456, 362] width 34 height 12
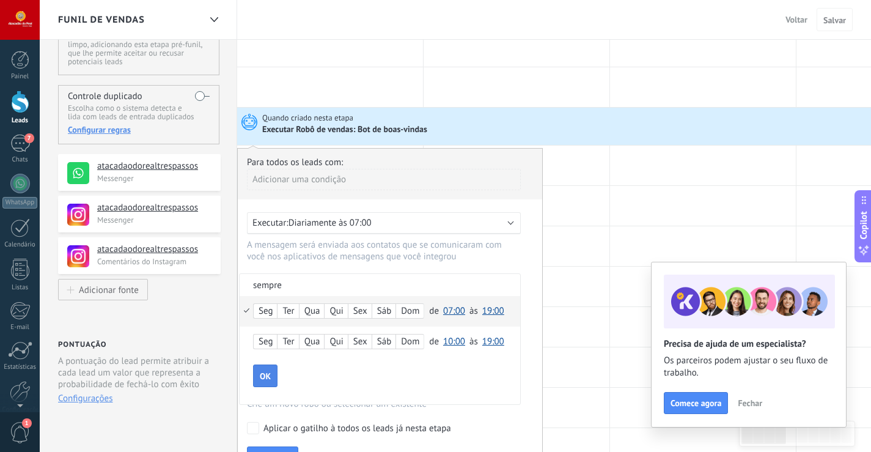
click at [267, 380] on span "OK" at bounding box center [265, 376] width 11 height 9
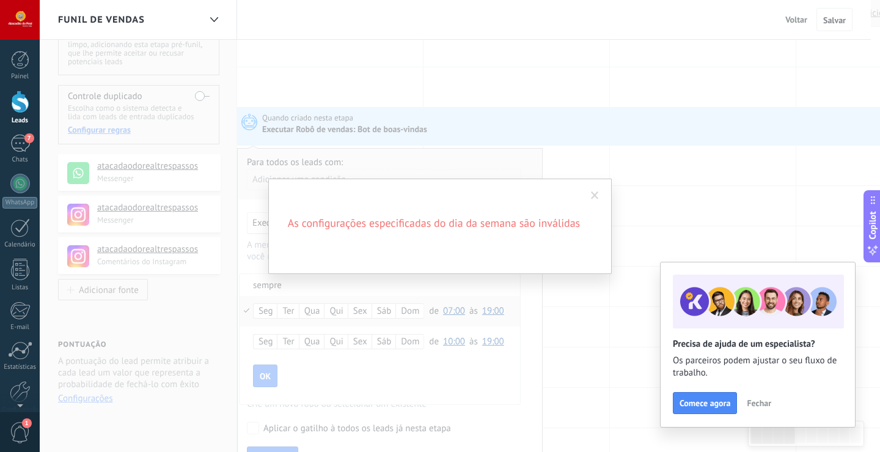
click at [271, 372] on div "As configurações especificadas do dia da semana são inválidas" at bounding box center [440, 226] width 880 height 452
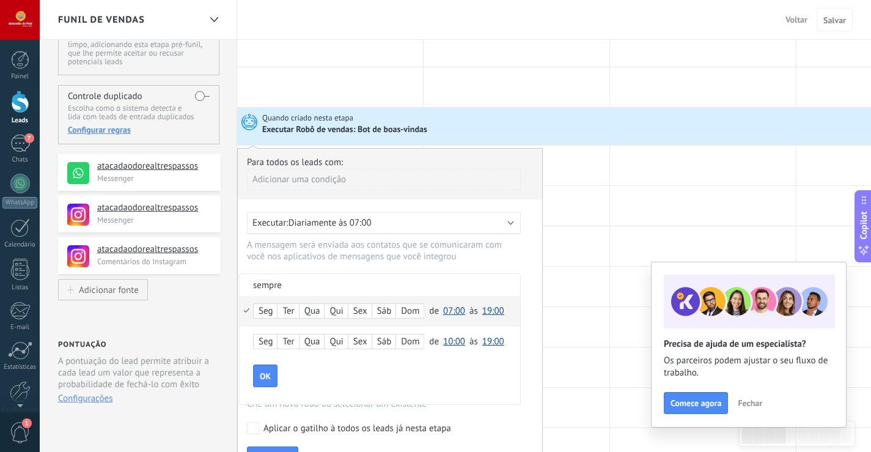
click at [246, 340] on div "Seg Ter Qua Qui Sex Sáb Dom de 00:00 00:30 01:00 01:30 02:00 02:30 03:00 03:30 …" at bounding box center [380, 341] width 281 height 31
click at [267, 311] on div "Seg" at bounding box center [265, 311] width 23 height 17
click at [317, 312] on div "Qua" at bounding box center [312, 311] width 25 height 17
click at [339, 313] on div "Qui" at bounding box center [336, 311] width 23 height 17
click at [363, 312] on div "Sex" at bounding box center [359, 311] width 23 height 17
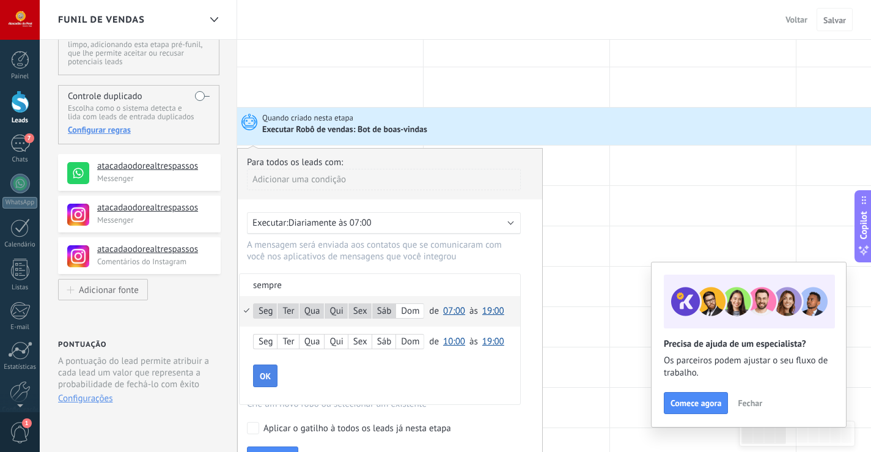
click at [274, 370] on button "OK" at bounding box center [265, 375] width 24 height 23
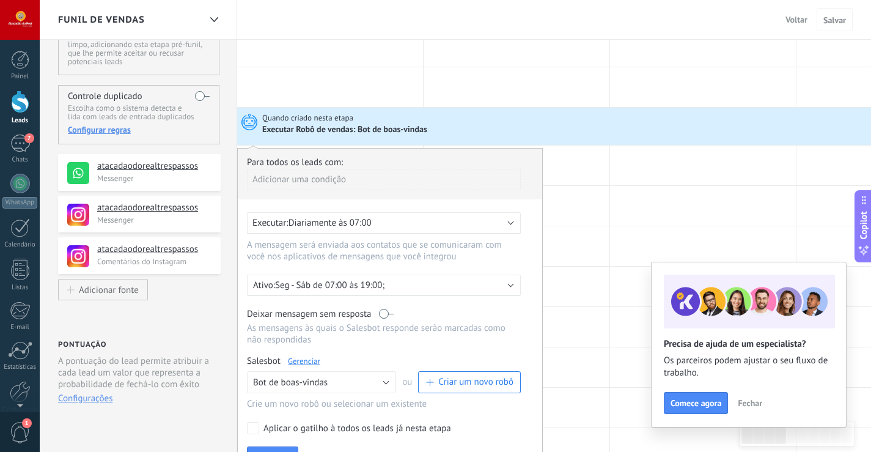
click at [382, 314] on label at bounding box center [386, 314] width 15 height 12
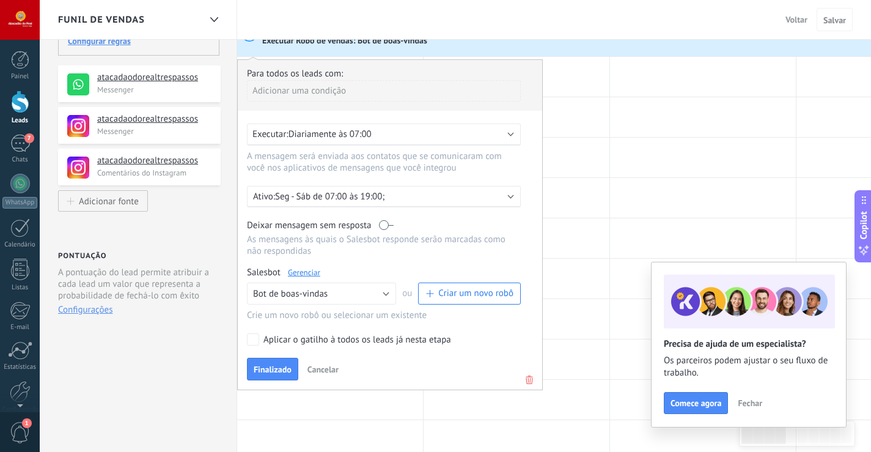
scroll to position [183, 0]
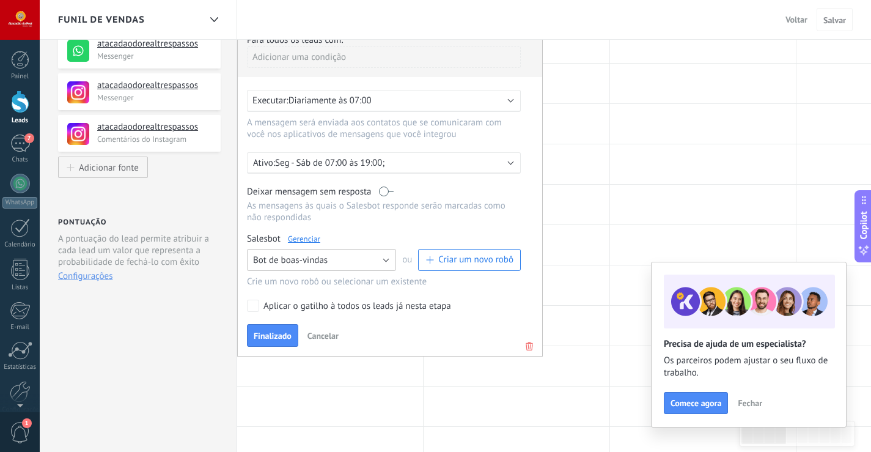
click at [385, 257] on button "Bot de boas-vindas" at bounding box center [321, 260] width 149 height 22
click at [321, 283] on span "Bot de boas-vindas" at bounding box center [316, 281] width 152 height 12
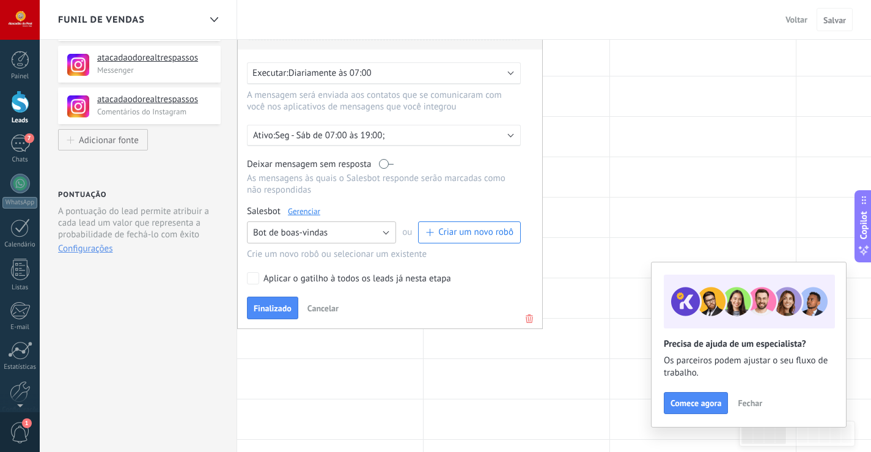
scroll to position [245, 0]
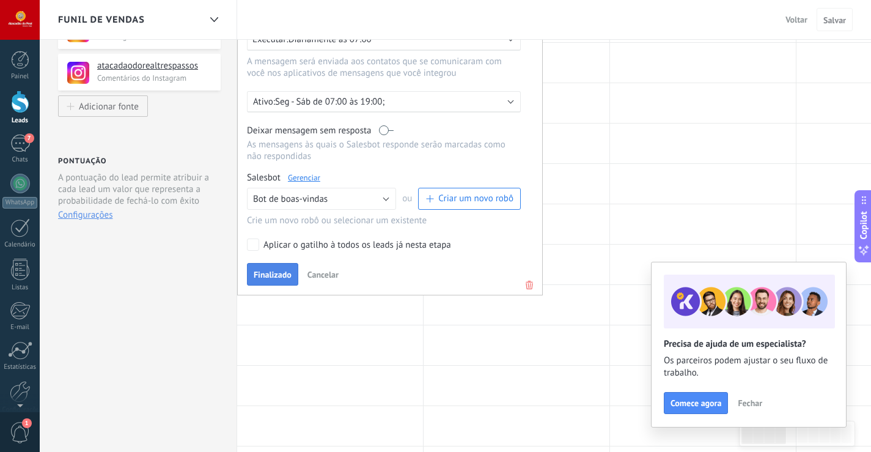
click at [262, 278] on span "Finalizado" at bounding box center [273, 274] width 38 height 9
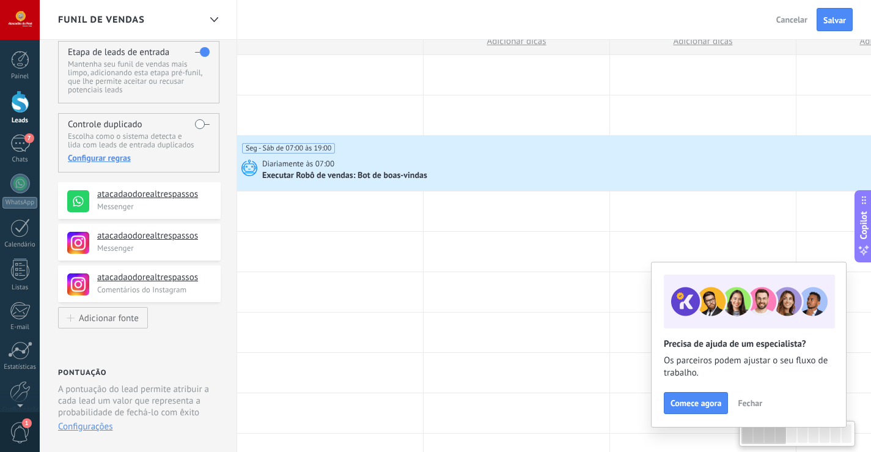
scroll to position [0, 0]
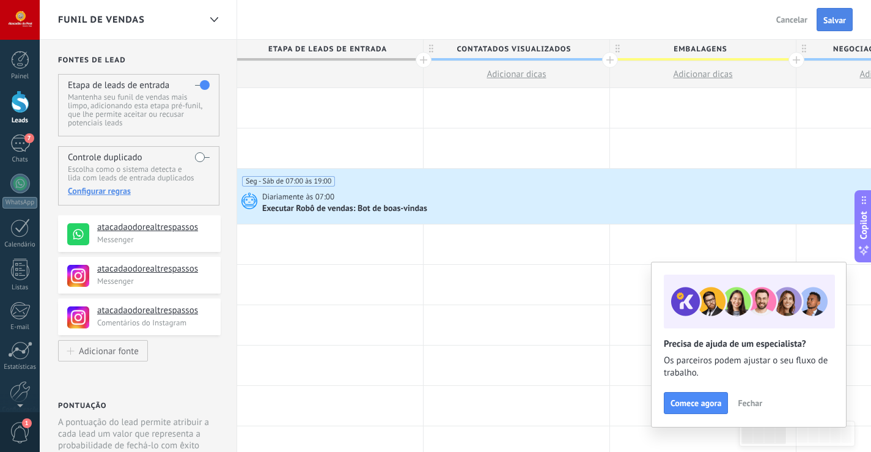
click at [830, 19] on span "Salvar" at bounding box center [834, 20] width 23 height 9
click at [751, 400] on span "Fechar" at bounding box center [750, 403] width 24 height 9
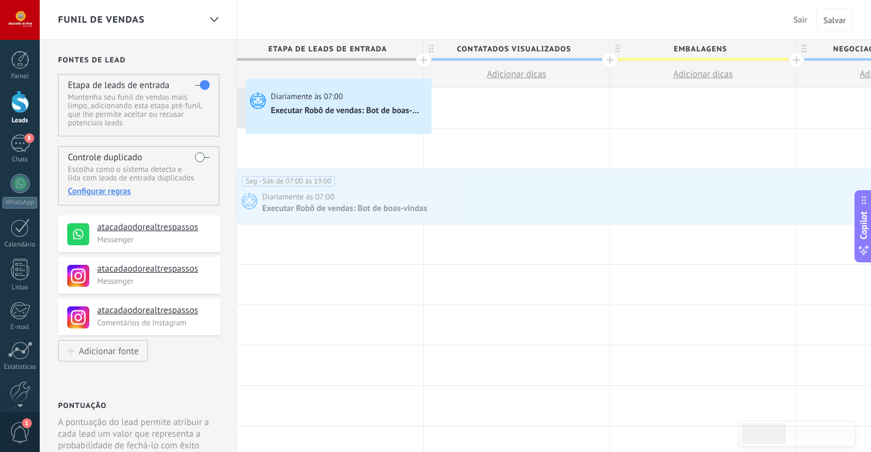
drag, startPoint x: 448, startPoint y: 200, endPoint x: 249, endPoint y: 82, distance: 231.6
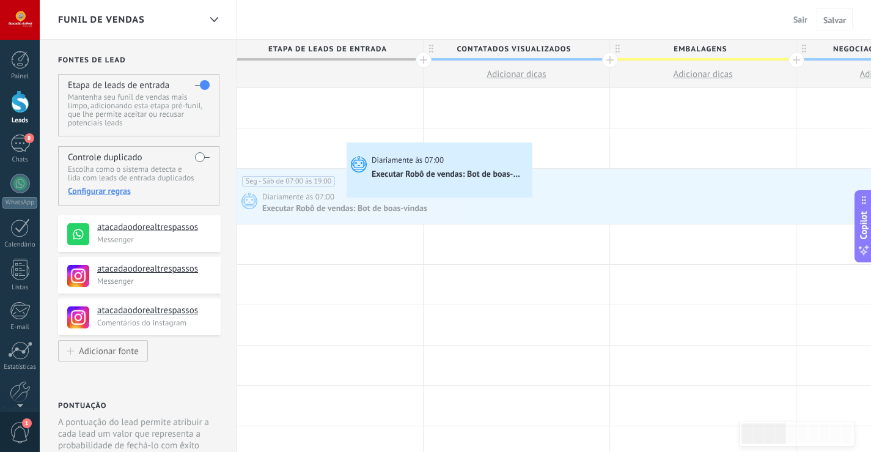
scroll to position [0, 2]
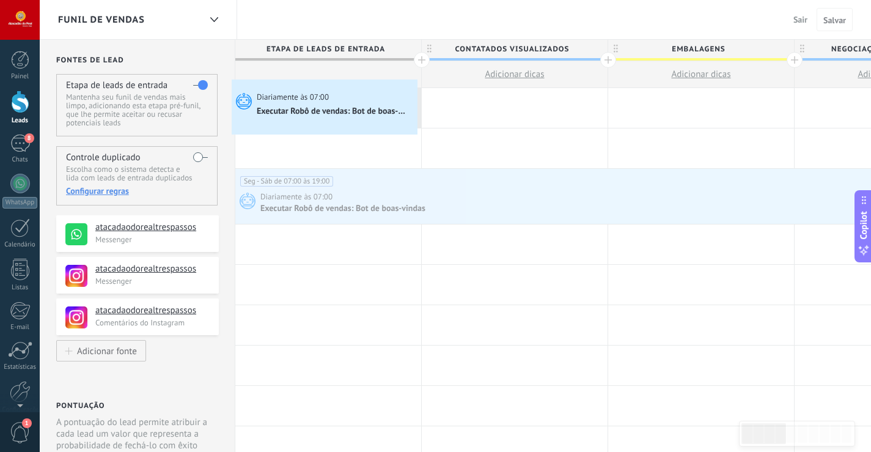
drag, startPoint x: 359, startPoint y: 176, endPoint x: 235, endPoint y: 83, distance: 155.9
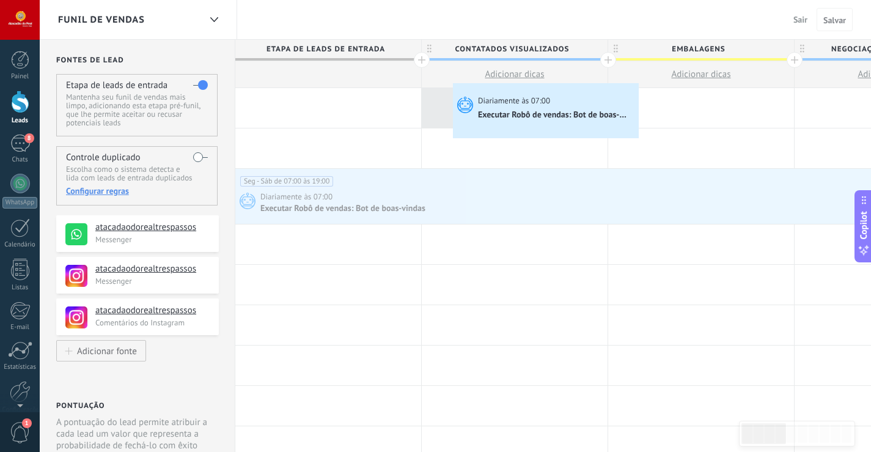
drag, startPoint x: 459, startPoint y: 194, endPoint x: 456, endPoint y: 86, distance: 107.6
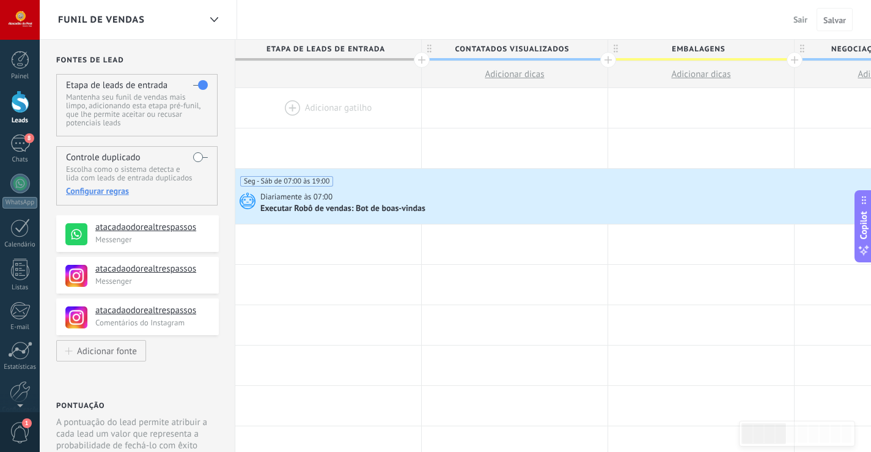
click at [336, 105] on div at bounding box center [328, 108] width 186 height 40
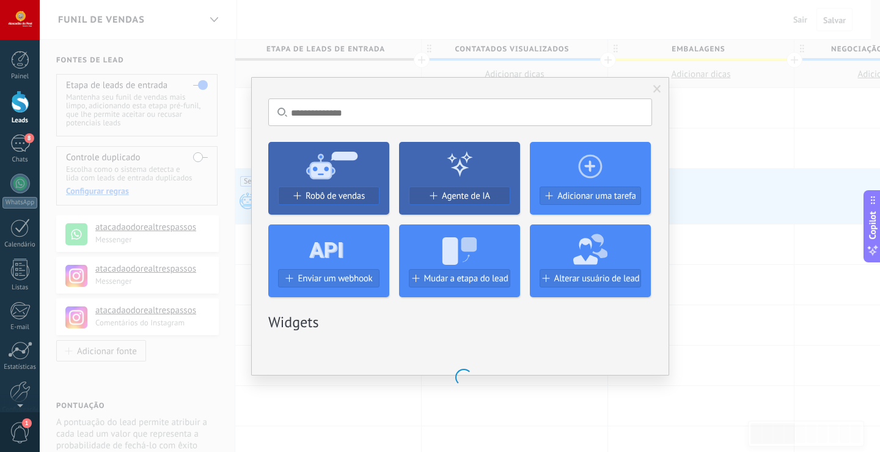
click at [338, 184] on icon at bounding box center [328, 164] width 121 height 44
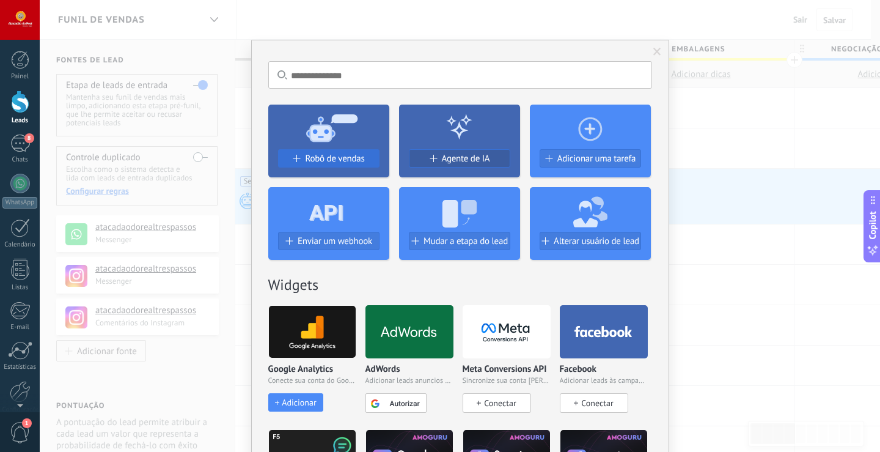
click at [327, 153] on button "Robô de vendas" at bounding box center [328, 158] width 101 height 18
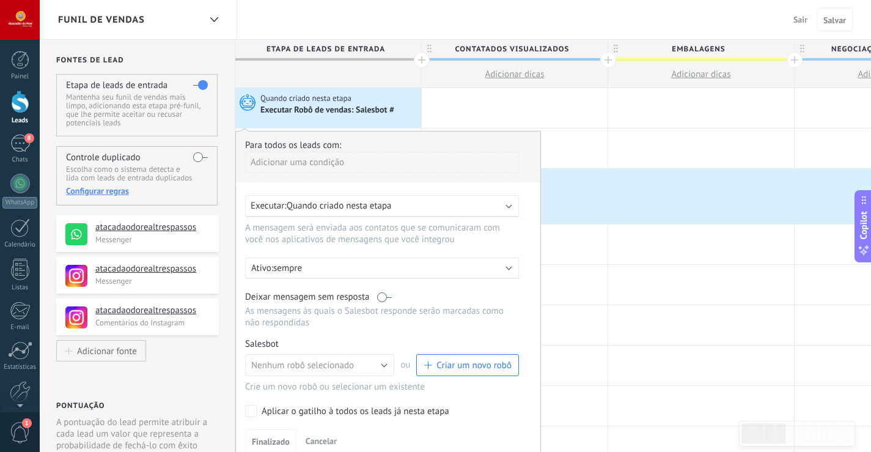
click at [395, 164] on div "Adicionar uma condição" at bounding box center [382, 162] width 274 height 21
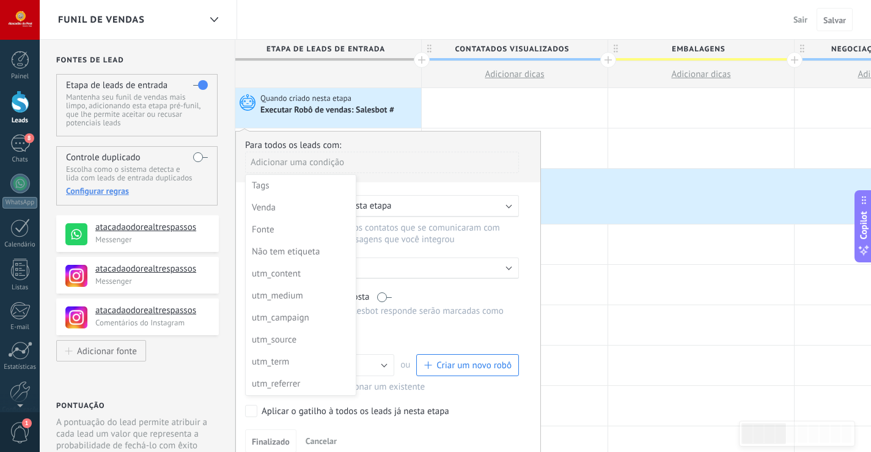
click at [405, 152] on div at bounding box center [388, 295] width 304 height 329
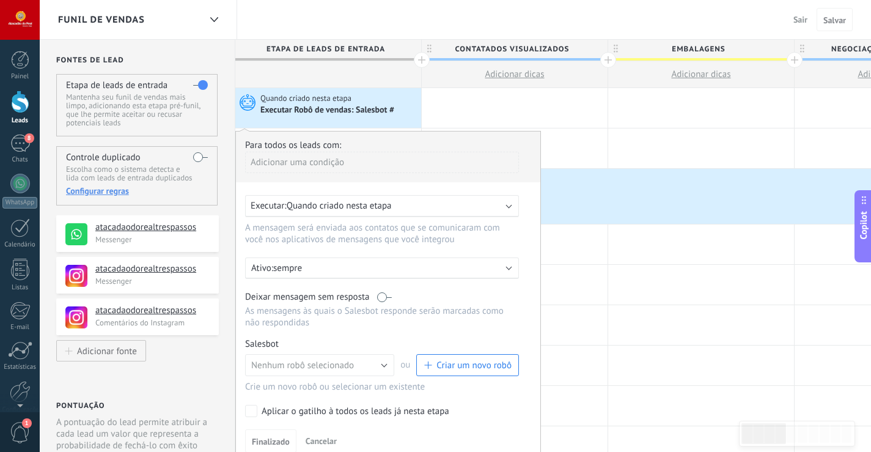
click at [508, 209] on div "Executar: Quando criado nesta etapa" at bounding box center [382, 206] width 274 height 22
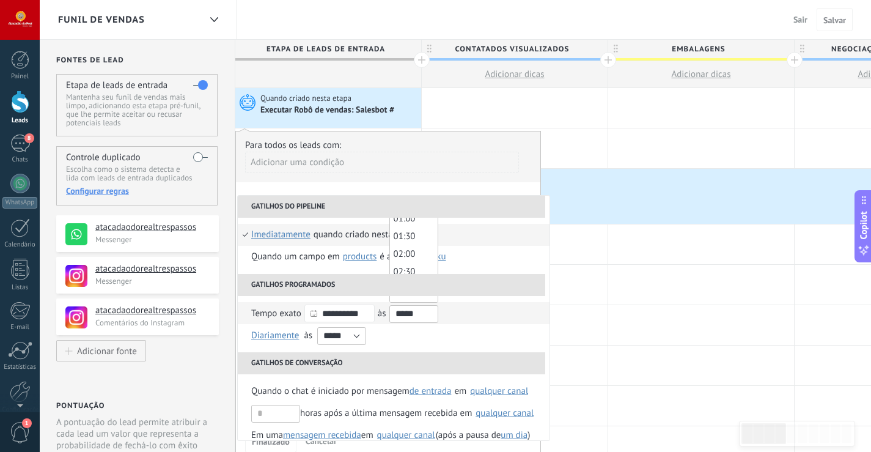
click at [416, 318] on input "*****" at bounding box center [413, 314] width 49 height 18
click at [409, 317] on input "*****" at bounding box center [413, 314] width 49 height 18
type input "*****"
click at [343, 333] on input "*****" at bounding box center [341, 336] width 49 height 18
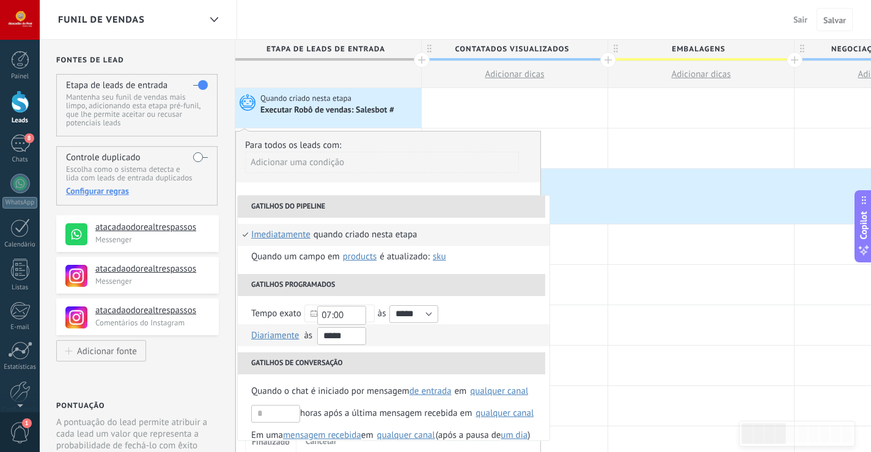
type input "*****"
click at [396, 336] on li "Diariamente Uma vez por semana Uma vez por mês Uma vez por ano Diariamente on J…" at bounding box center [394, 335] width 312 height 22
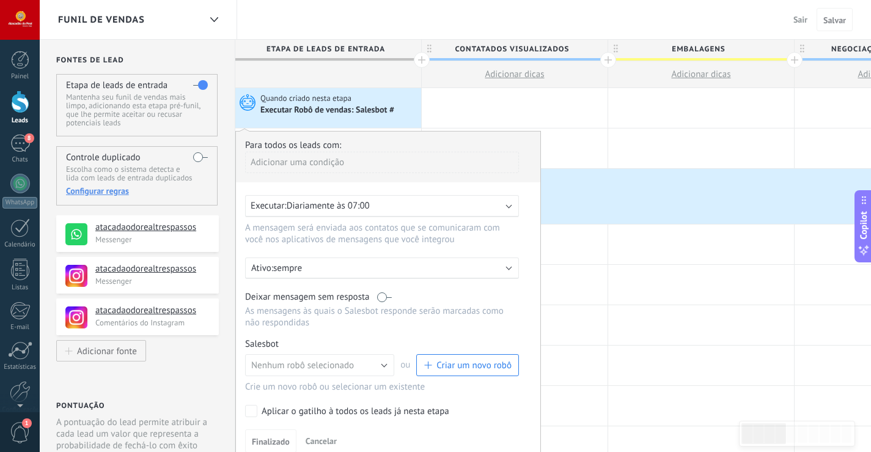
click at [512, 205] on div "Executar: Diariamente às 07:00" at bounding box center [382, 206] width 274 height 22
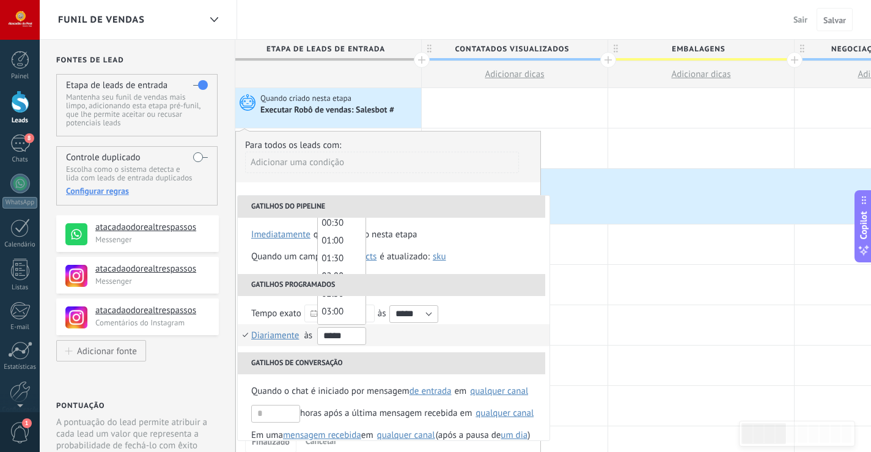
scroll to position [177, 0]
drag, startPoint x: 347, startPoint y: 337, endPoint x: 322, endPoint y: 344, distance: 25.5
click at [324, 344] on div "00:00 00:30 01:00 01:30 02:00 02:30 03:00 03:30 04:00 04:30 05:00 05:30 06:00 0…" at bounding box center [341, 336] width 49 height 22
type input "*****"
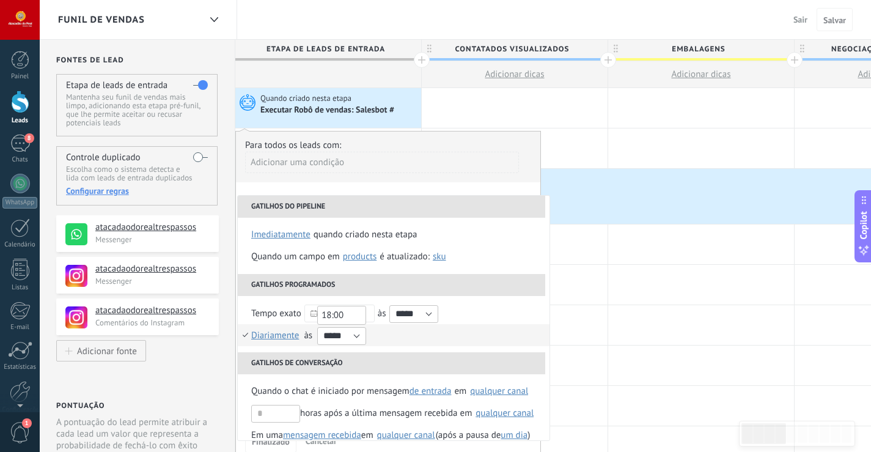
click at [403, 337] on li "Diariamente Uma vez por semana Uma vez por mês Uma vez por ano Diariamente on J…" at bounding box center [394, 335] width 312 height 22
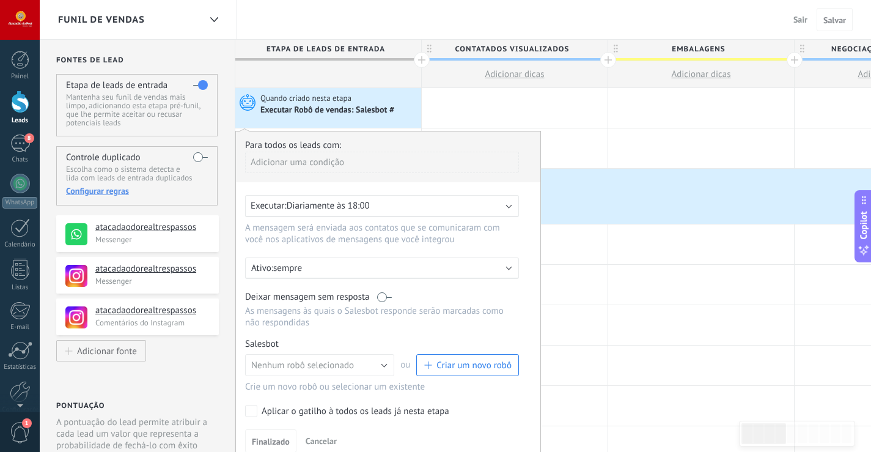
click at [512, 206] on div "Executar: Diariamente às 18:00" at bounding box center [382, 206] width 274 height 22
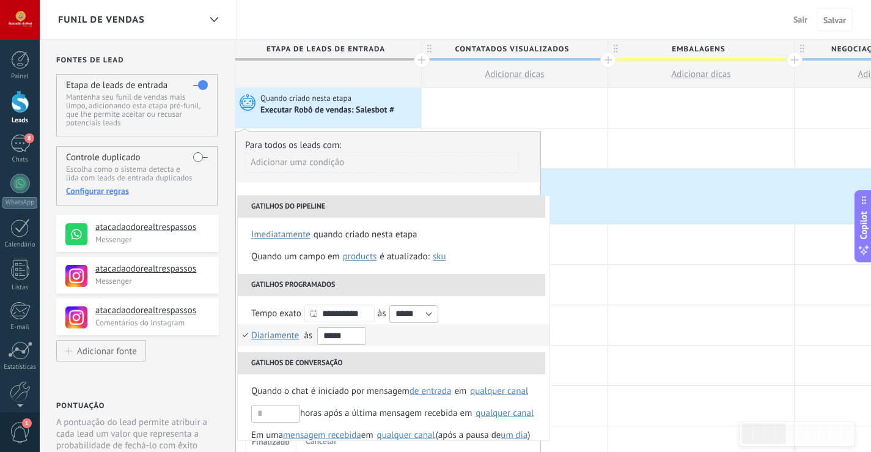
scroll to position [567, 0]
drag, startPoint x: 347, startPoint y: 331, endPoint x: 247, endPoint y: 324, distance: 99.9
click at [261, 331] on div "Diariamente Uma vez por semana Uma vez por mês Uma vez por ano Diariamente on J…" at bounding box center [311, 335] width 120 height 22
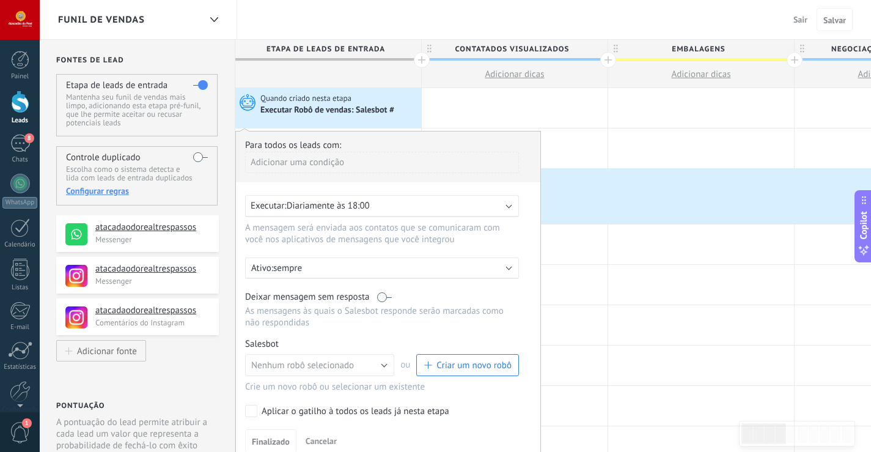
click at [512, 209] on div "Executar: Diariamente às 18:00" at bounding box center [382, 206] width 274 height 22
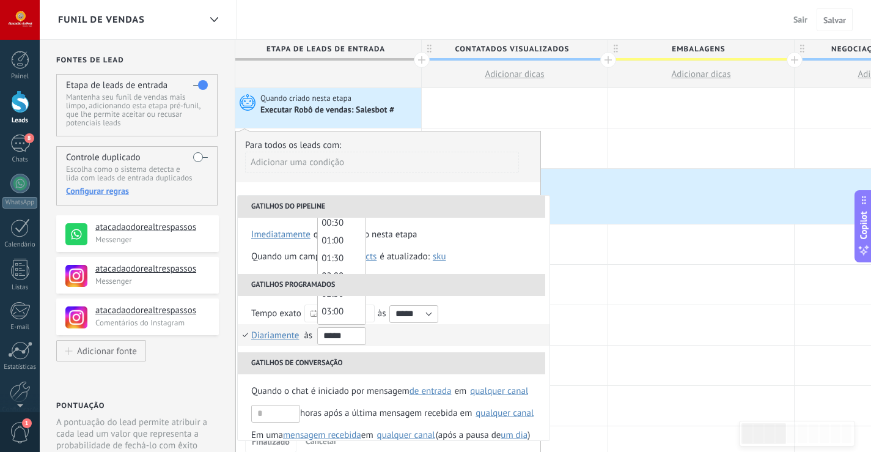
click at [339, 337] on input "*****" at bounding box center [341, 336] width 49 height 18
click at [332, 340] on input "*****" at bounding box center [341, 336] width 49 height 18
type input "*****"
click at [461, 336] on li "Diariamente Uma vez por semana Uma vez por mês Uma vez por ano Diariamente on J…" at bounding box center [394, 335] width 312 height 22
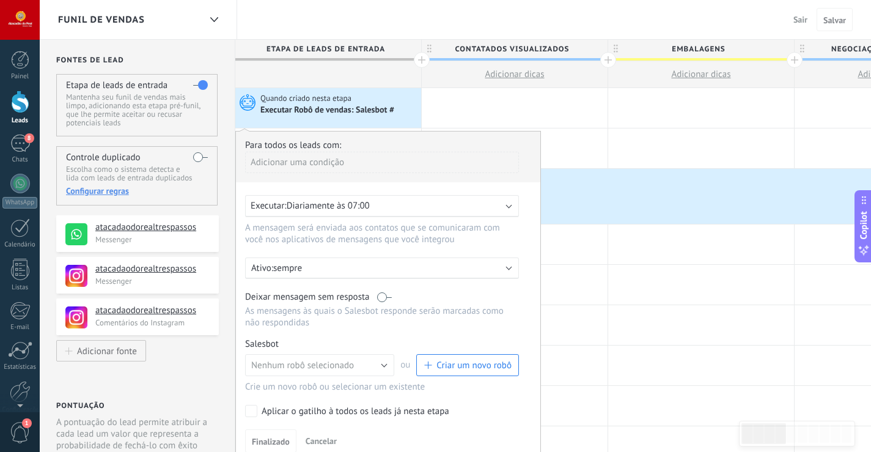
click at [506, 267] on b at bounding box center [509, 267] width 6 height 6
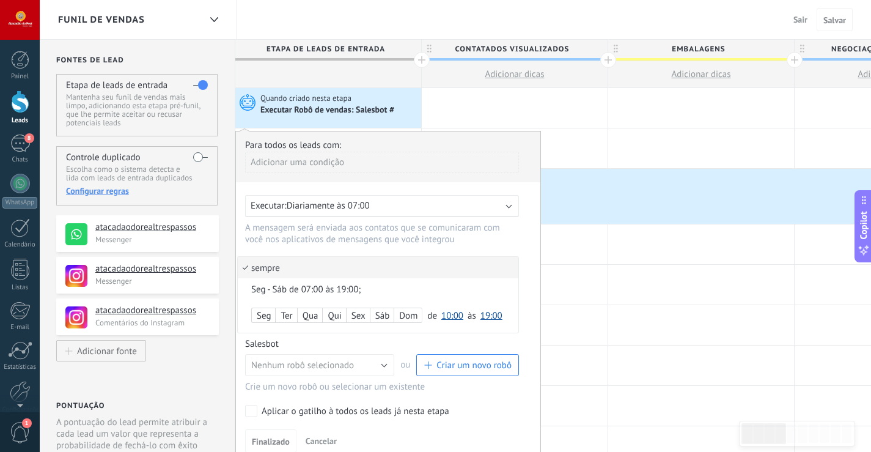
click at [256, 291] on div "Seg - Sáb de 07:00 às 19:00;" at bounding box center [377, 290] width 253 height 12
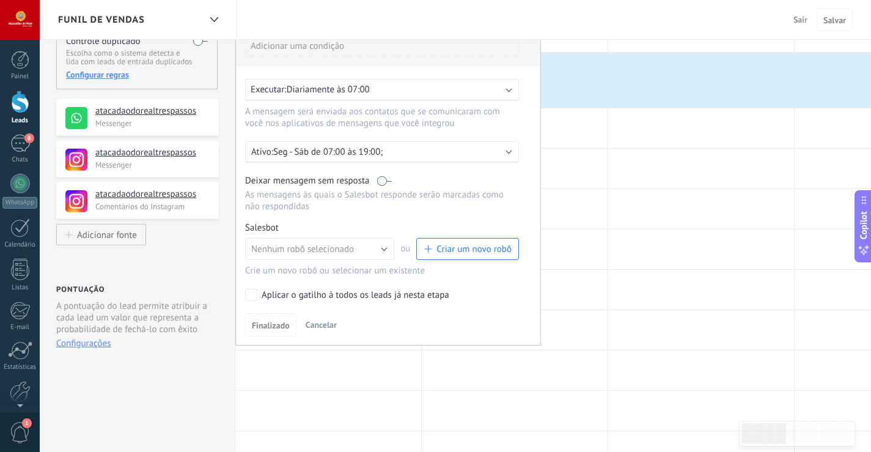
scroll to position [122, 0]
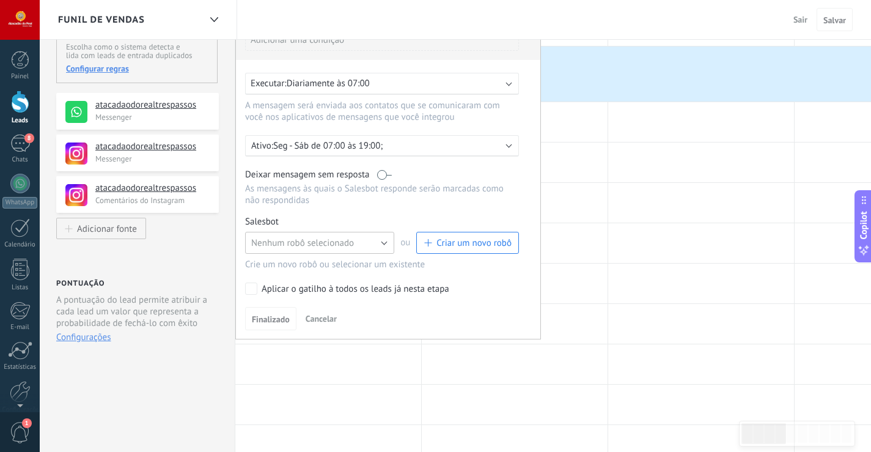
click at [382, 243] on button "Nenhum robô selecionado" at bounding box center [319, 243] width 149 height 22
click at [290, 268] on span "Bot de boas-vindas" at bounding box center [314, 264] width 152 height 12
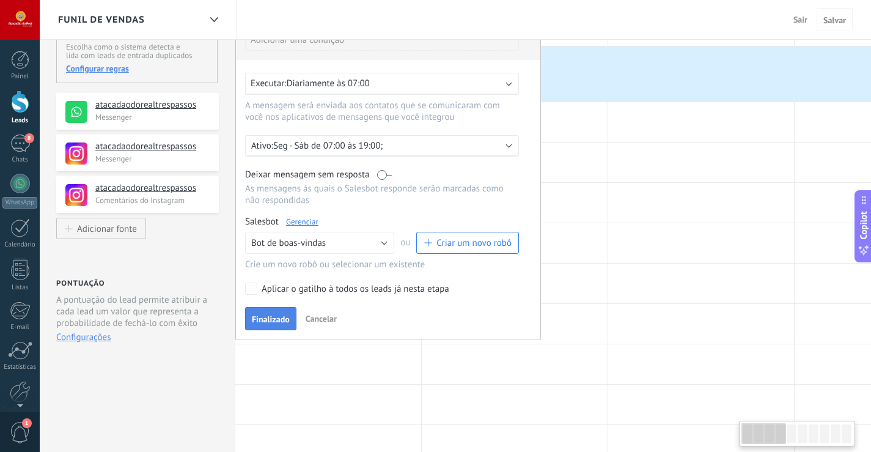
click at [265, 323] on span "Finalizado" at bounding box center [271, 319] width 38 height 9
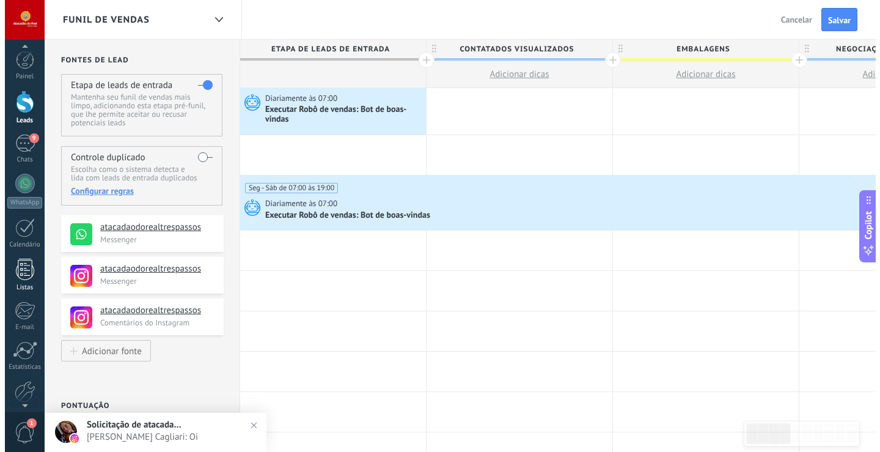
scroll to position [13, 0]
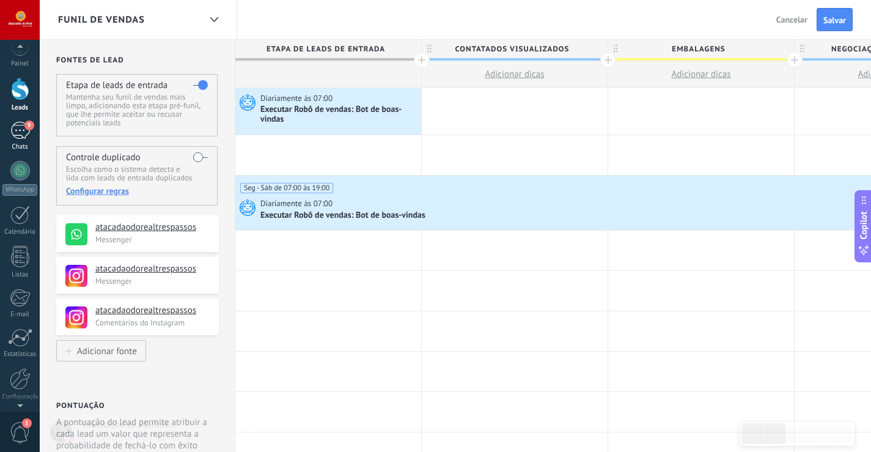
click at [19, 131] on div "9" at bounding box center [20, 131] width 20 height 18
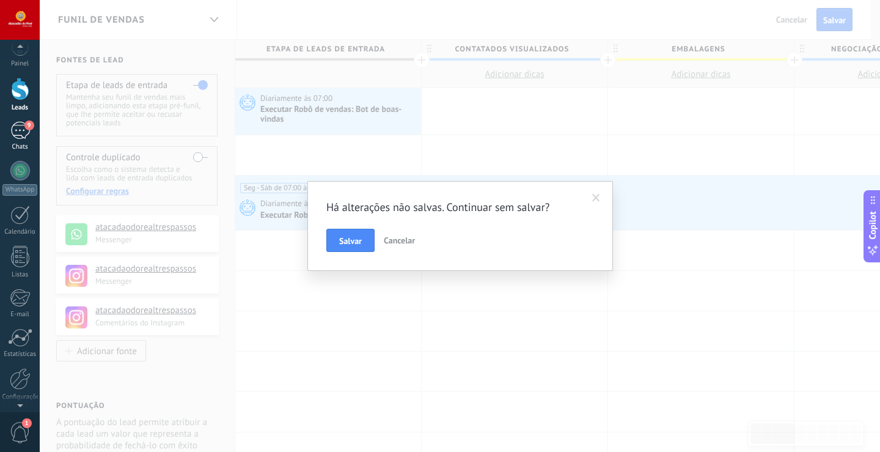
scroll to position [0, 0]
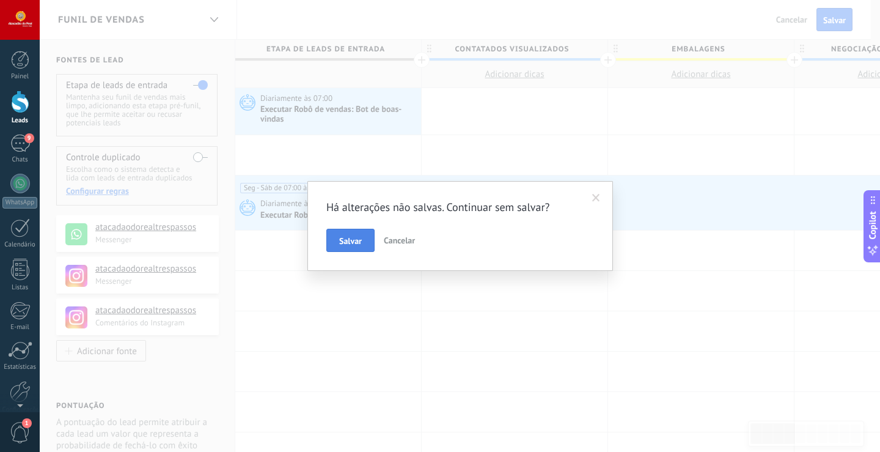
click at [363, 243] on button "Salvar" at bounding box center [350, 240] width 48 height 23
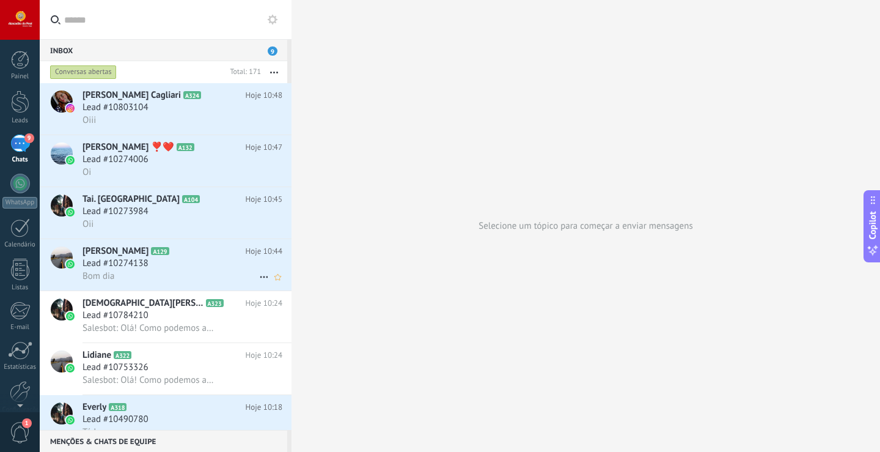
click at [119, 259] on span "Lead #10274138" at bounding box center [116, 263] width 66 height 12
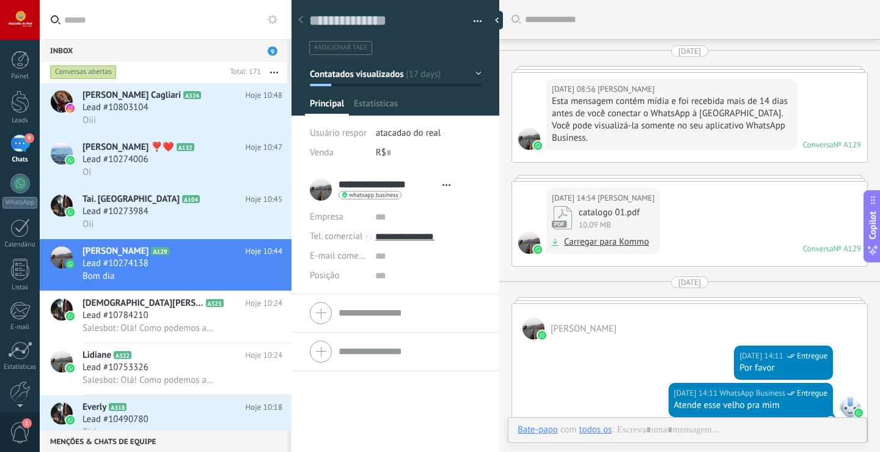
scroll to position [3212, 0]
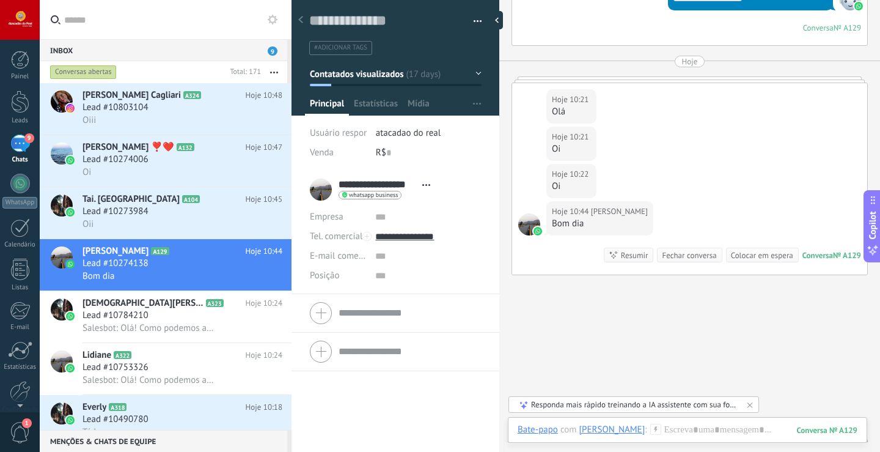
click at [664, 402] on div "Responda mais rápido treinando a IA assistente com sua fonte de dados" at bounding box center [634, 404] width 207 height 10
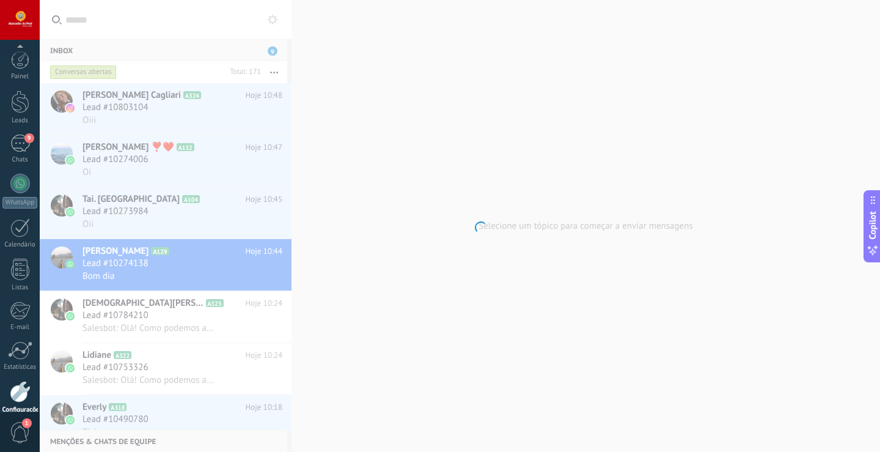
scroll to position [57, 0]
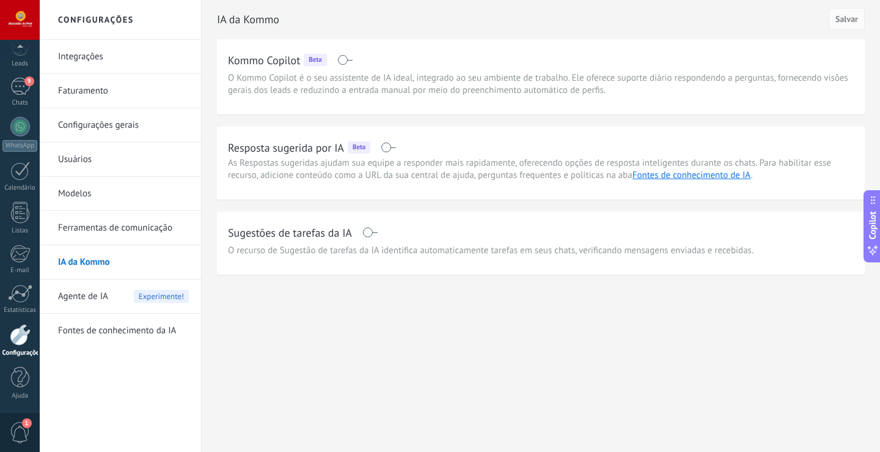
click at [381, 147] on span at bounding box center [388, 147] width 15 height 10
click at [841, 15] on span "Salvar" at bounding box center [847, 19] width 23 height 9
click at [20, 84] on div "9" at bounding box center [20, 87] width 20 height 18
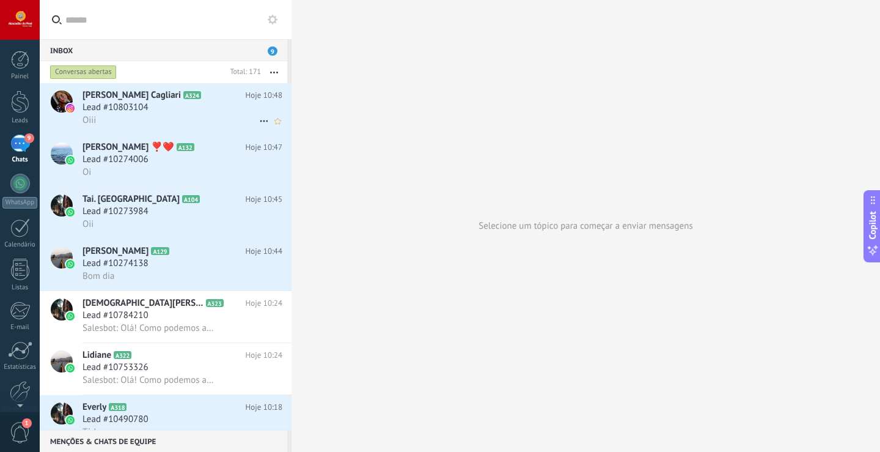
click at [134, 101] on span "Lead #10803104" at bounding box center [116, 107] width 66 height 12
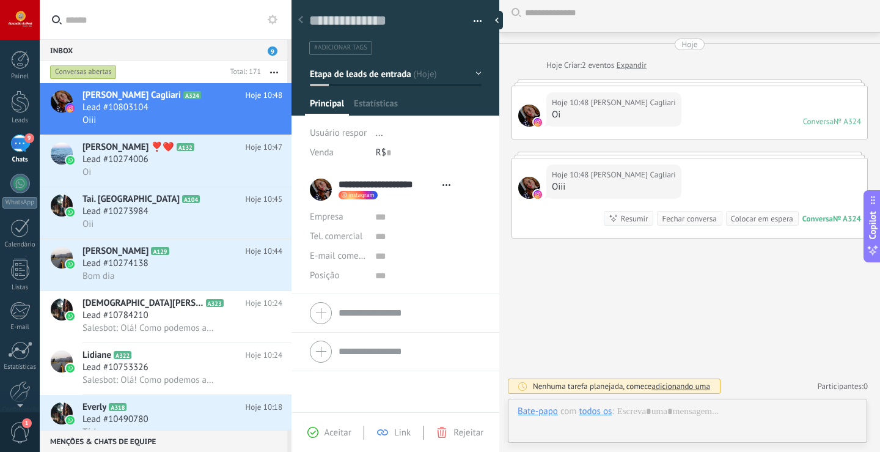
scroll to position [18, 0]
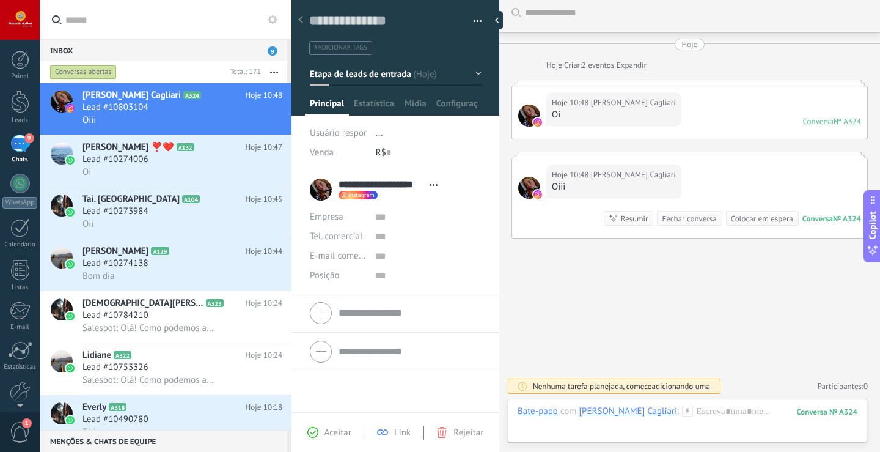
click at [567, 386] on div "Nenhuma tarefa planejada, comece adicionando uma" at bounding box center [621, 386] width 177 height 10
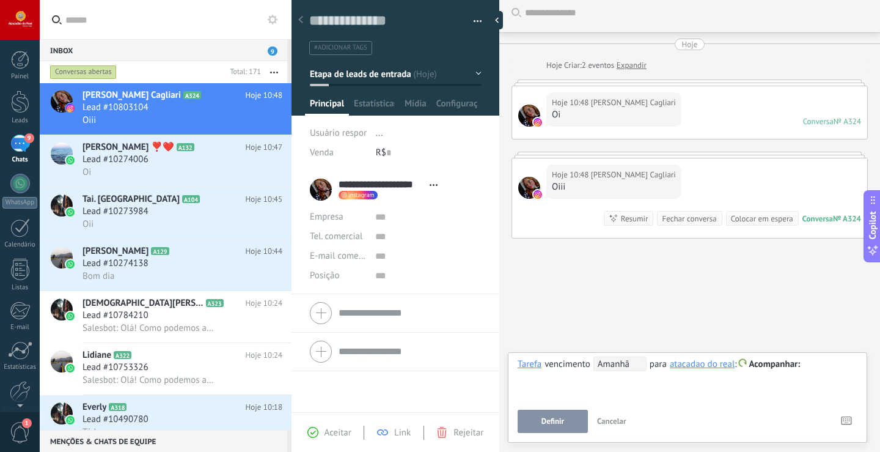
click at [605, 318] on div "Buscar Carregar mais Hoje Hoje Criar: 2 eventos Expandir Hoje 10:48 Paola Rusch…" at bounding box center [689, 222] width 381 height 458
click at [93, 147] on span "Paola Cagliari ❣️❤️" at bounding box center [129, 147] width 92 height 12
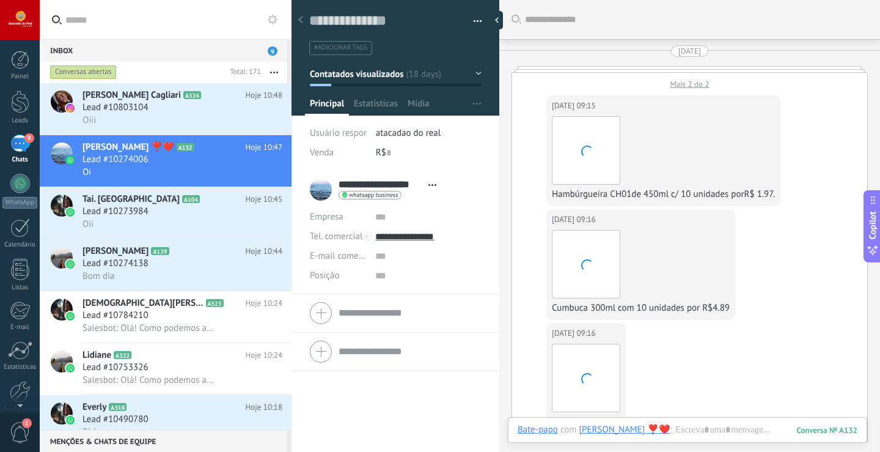
scroll to position [4396, 0]
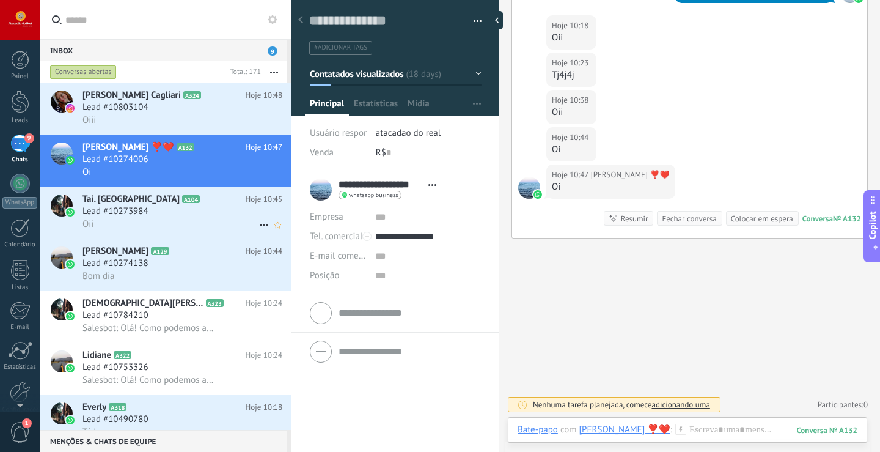
click at [103, 204] on span "Tai. Colega" at bounding box center [131, 199] width 97 height 12
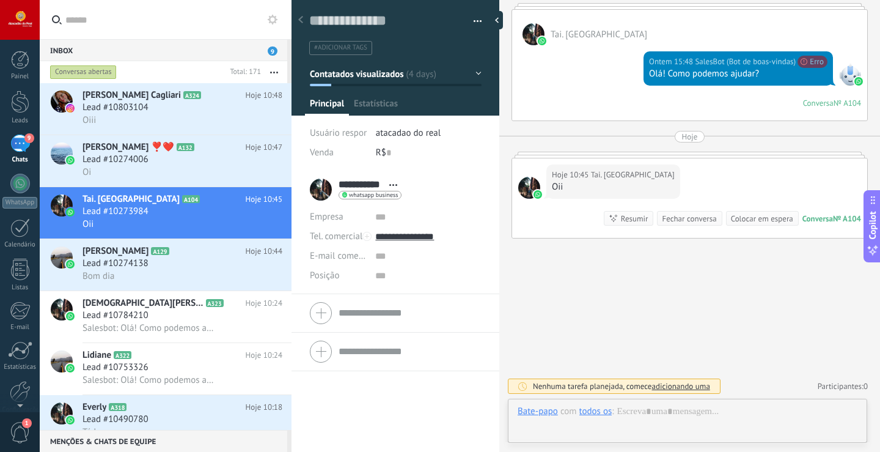
scroll to position [18, 0]
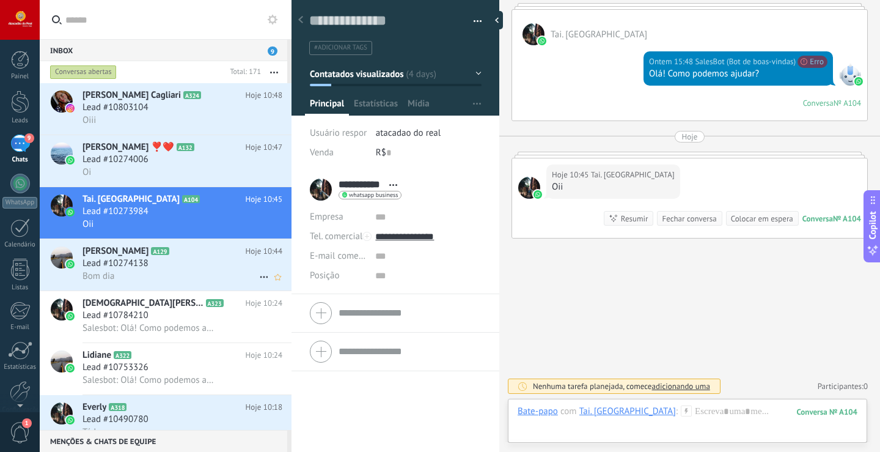
click at [123, 269] on span "Lead #10274138" at bounding box center [116, 263] width 66 height 12
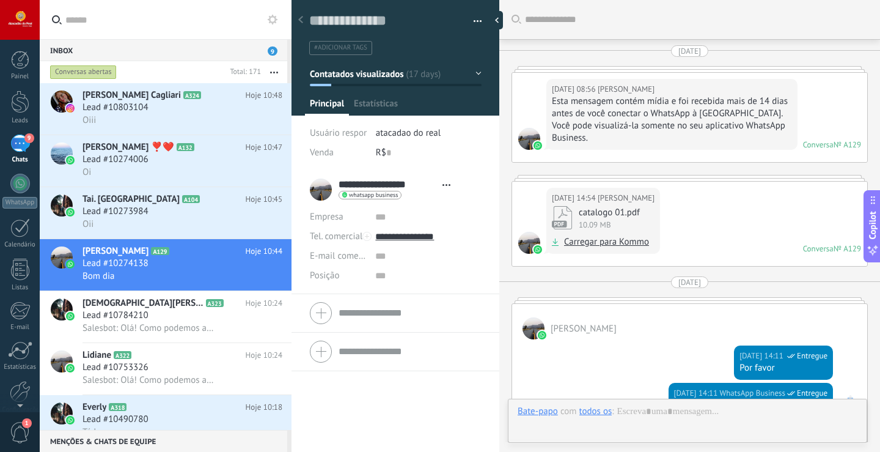
type textarea "**********"
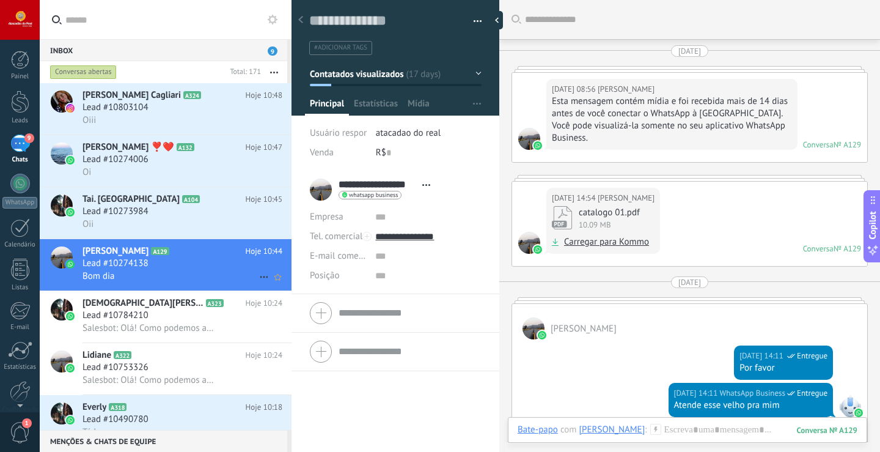
scroll to position [3212, 0]
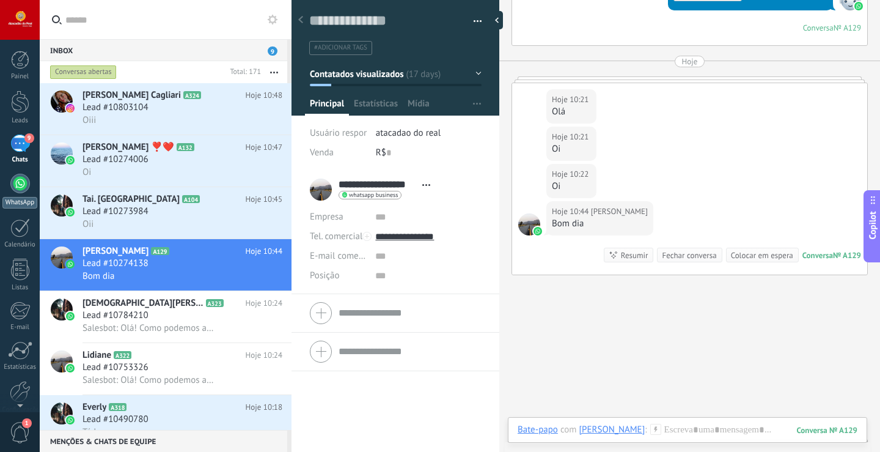
click at [18, 180] on div at bounding box center [20, 184] width 20 height 20
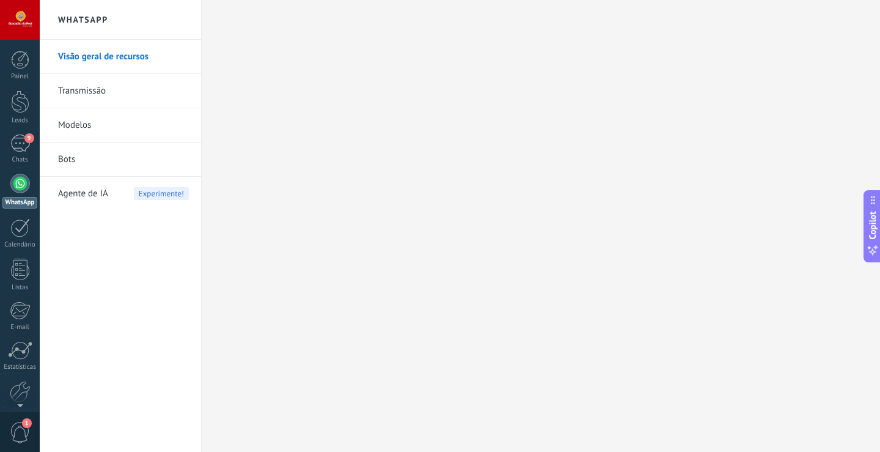
click at [87, 86] on link "Transmissão" at bounding box center [123, 91] width 131 height 34
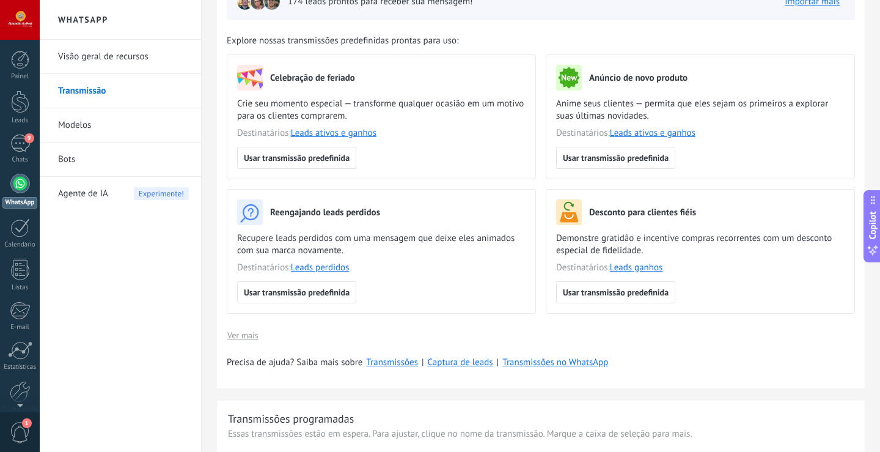
scroll to position [61, 0]
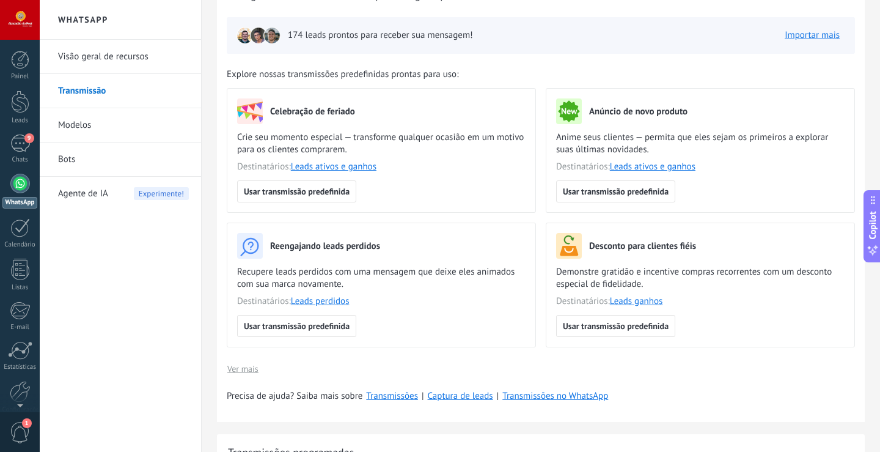
click at [100, 127] on link "Modelos" at bounding box center [123, 125] width 131 height 34
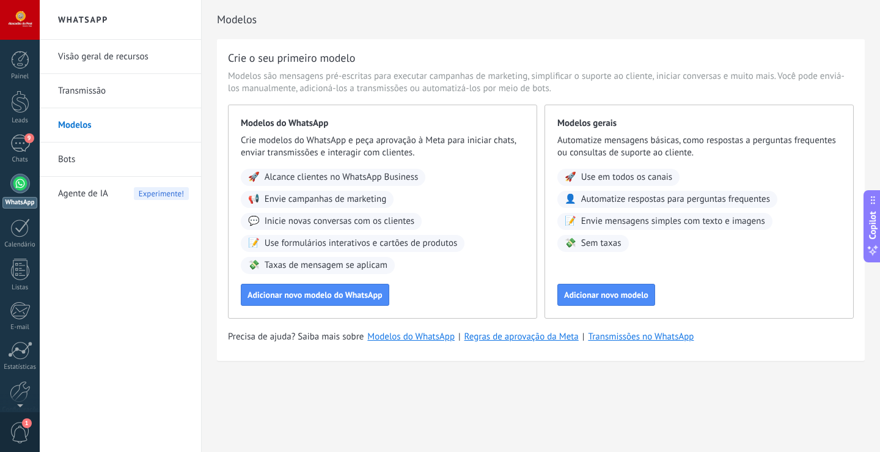
drag, startPoint x: 753, startPoint y: 283, endPoint x: 661, endPoint y: 315, distance: 97.0
click at [673, 307] on div "Modelos gerais Automatize mensagens básicas, como respostas a perguntas frequen…" at bounding box center [699, 212] width 309 height 214
click at [621, 300] on button "Adicionar novo modelo" at bounding box center [607, 295] width 98 height 22
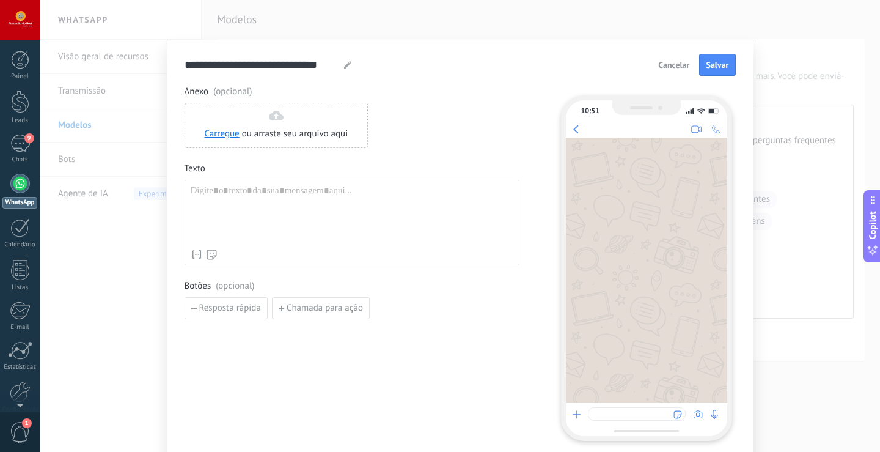
click at [227, 205] on div at bounding box center [352, 214] width 323 height 58
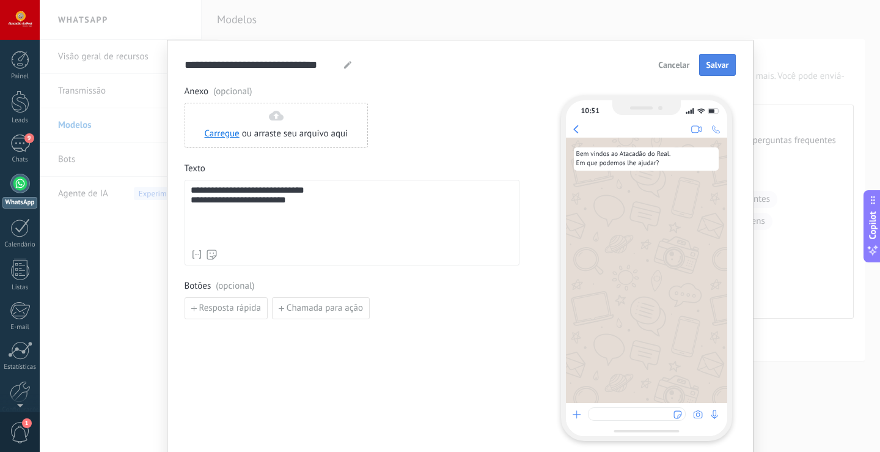
click at [712, 63] on span "Salvar" at bounding box center [717, 65] width 23 height 9
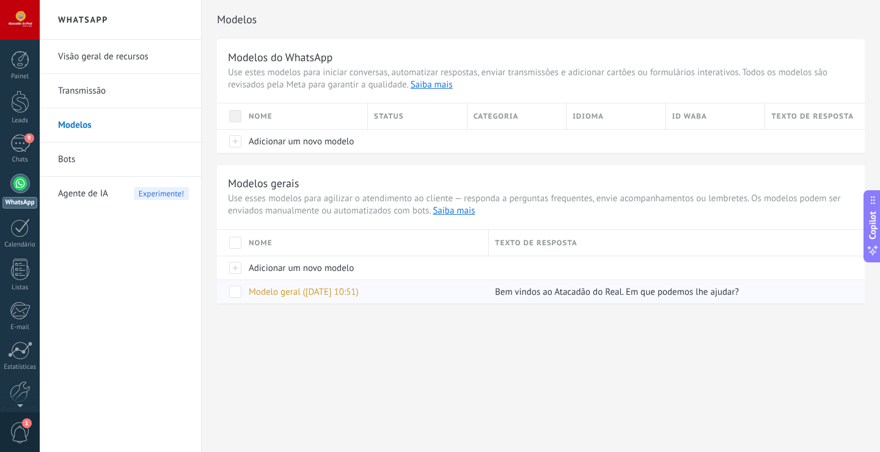
click at [240, 291] on span at bounding box center [235, 291] width 12 height 12
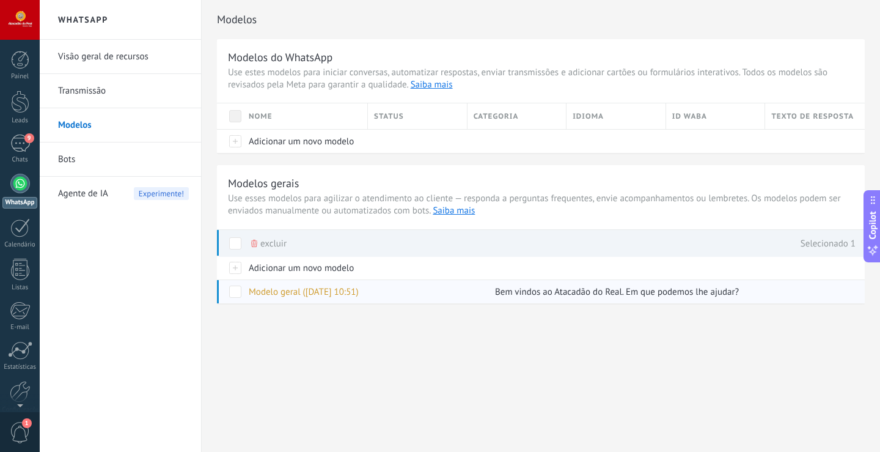
click at [237, 294] on span at bounding box center [235, 291] width 12 height 12
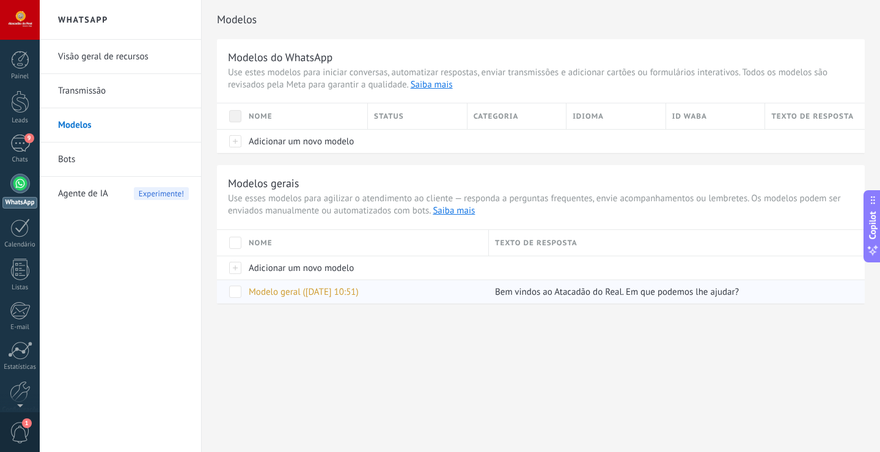
click at [238, 294] on span at bounding box center [235, 291] width 12 height 12
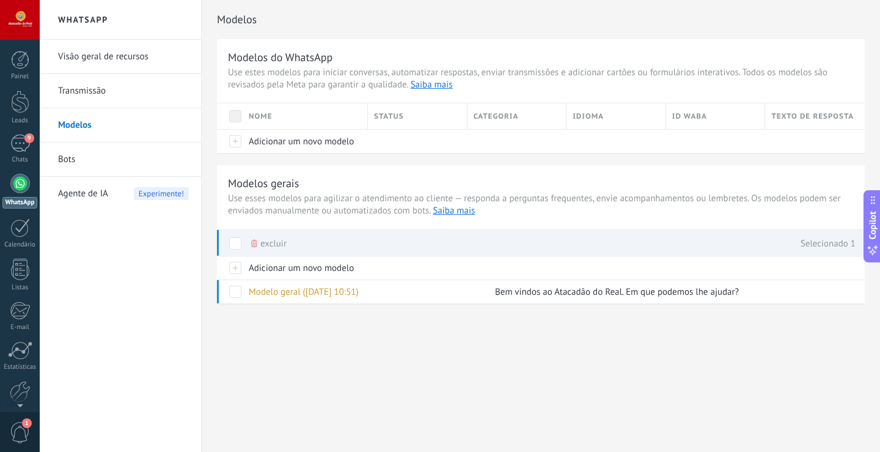
click at [407, 116] on div "Status" at bounding box center [417, 116] width 99 height 26
click at [593, 123] on div "Idioma" at bounding box center [616, 116] width 99 height 26
click at [683, 122] on div "ID WABA" at bounding box center [715, 116] width 99 height 26
click at [839, 121] on div "Texto de resposta" at bounding box center [815, 116] width 100 height 26
click at [63, 158] on link "Bots" at bounding box center [123, 159] width 131 height 34
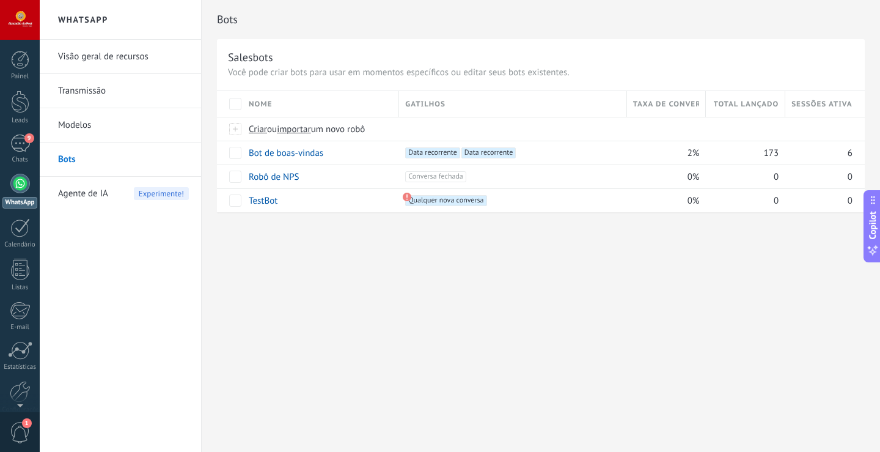
click at [440, 114] on div "Gatilhos" at bounding box center [512, 104] width 227 height 26
click at [432, 98] on div "Gatilhos" at bounding box center [512, 104] width 227 height 26
click at [433, 151] on span "Data recorrente +1" at bounding box center [432, 152] width 55 height 11
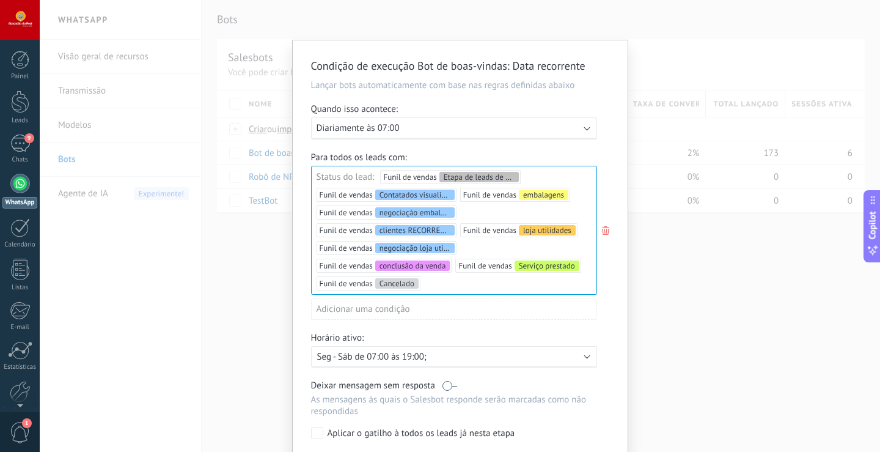
click at [578, 133] on div "Executar: Diariamente às 07:00" at bounding box center [449, 128] width 265 height 12
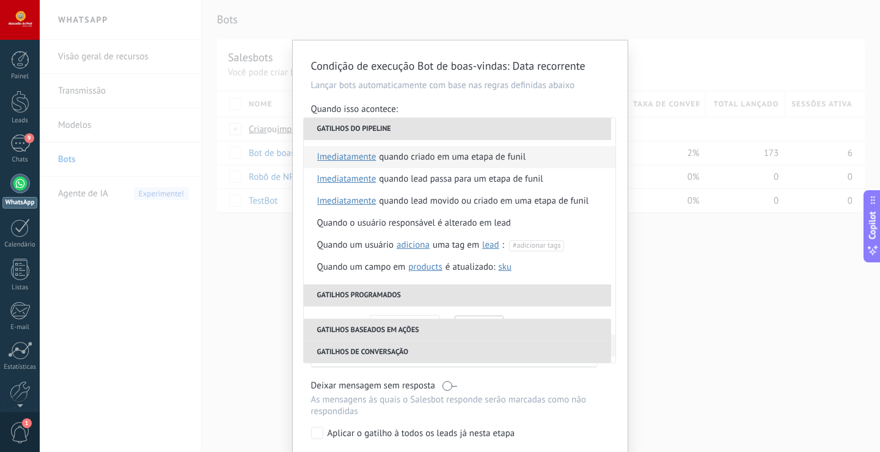
click at [482, 156] on div "Quando criado em uma etapa de funil" at bounding box center [452, 157] width 147 height 22
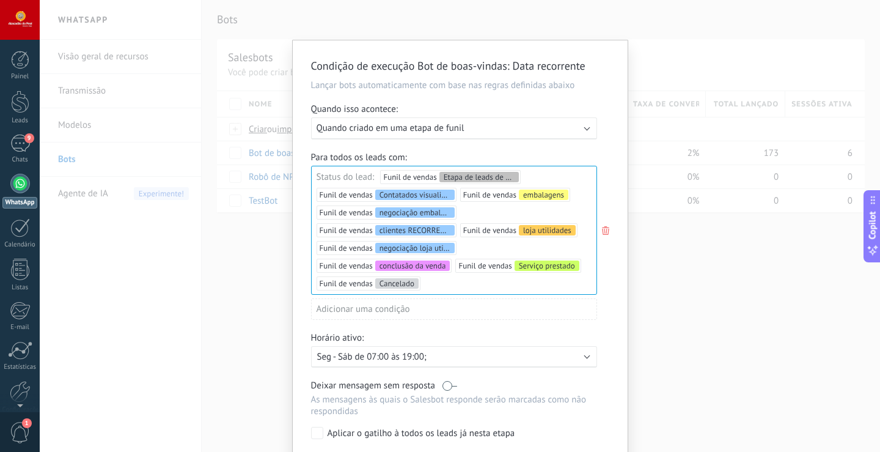
click at [0, 0] on div "Etapa de leads de entrada Contatados visualizados embalagens negociação embalag…" at bounding box center [0, 0] width 0 height 0
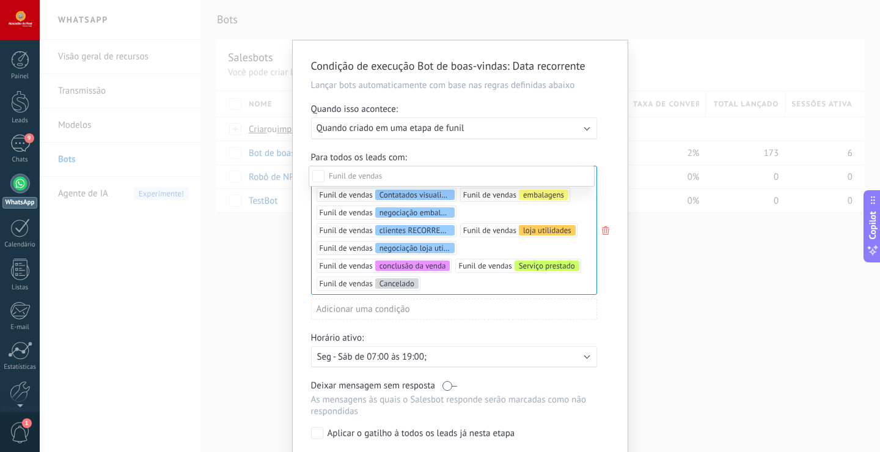
click at [504, 126] on div at bounding box center [460, 226] width 841 height 452
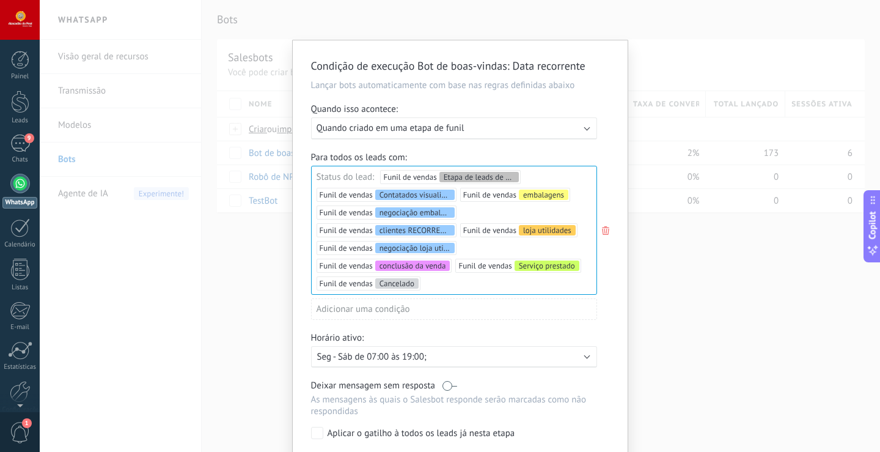
click at [0, 0] on div "Etapa de leads de entrada Contatados visualizados embalagens negociação embalag…" at bounding box center [0, 0] width 0 height 0
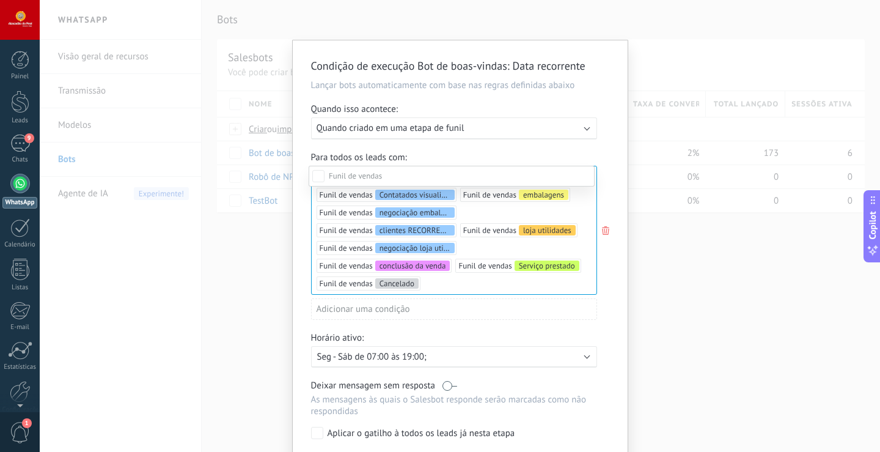
click at [0, 0] on div "Etapa de leads de entrada" at bounding box center [0, 0] width 0 height 0
click at [506, 152] on div at bounding box center [460, 226] width 841 height 452
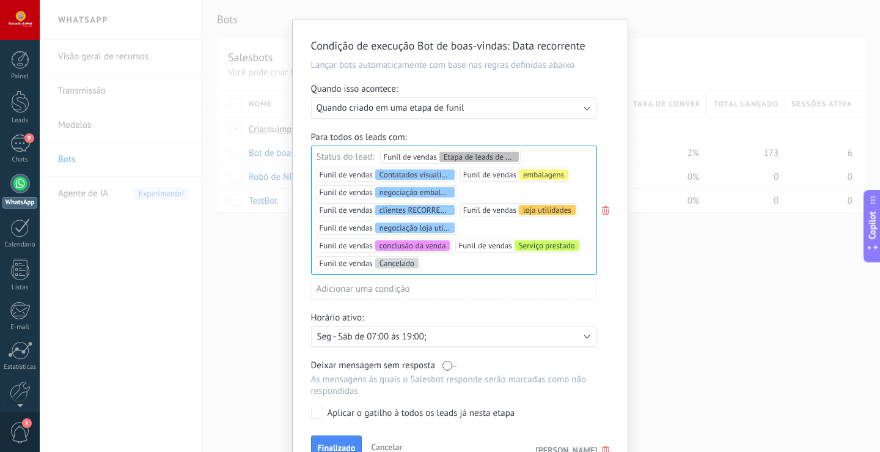
scroll to position [66, 0]
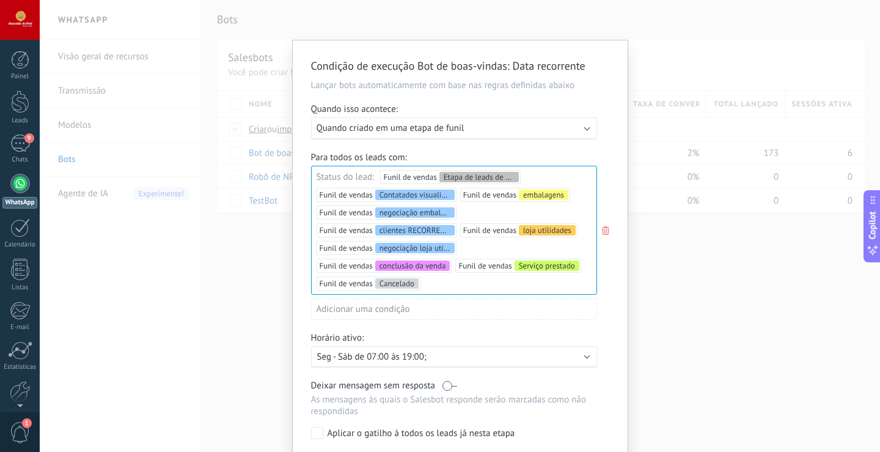
scroll to position [85, 0]
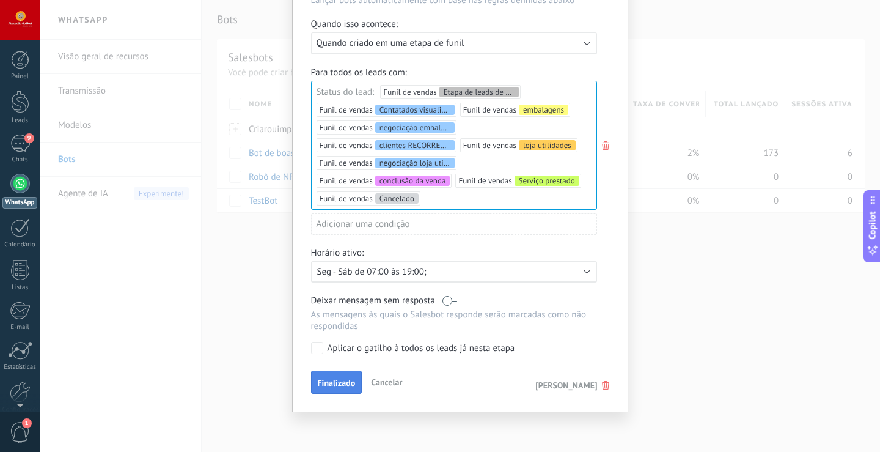
click at [339, 380] on span "Finalizado" at bounding box center [337, 382] width 38 height 9
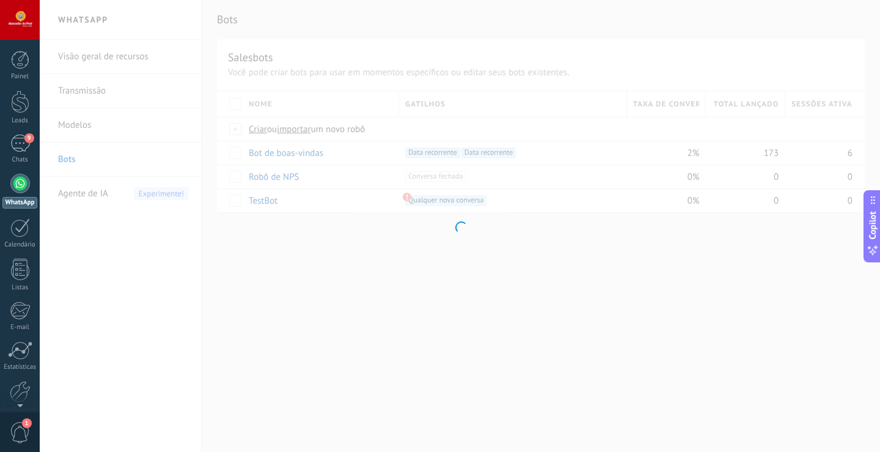
scroll to position [0, 0]
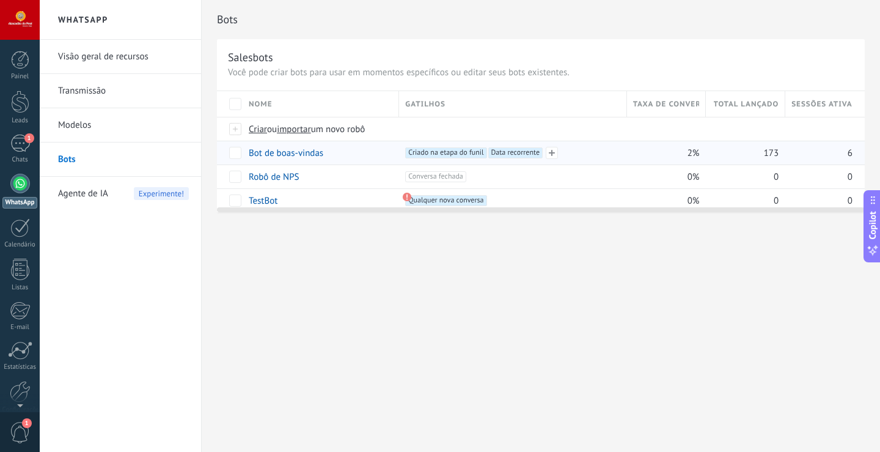
click at [524, 155] on span "Data recorrente +0" at bounding box center [515, 152] width 55 height 11
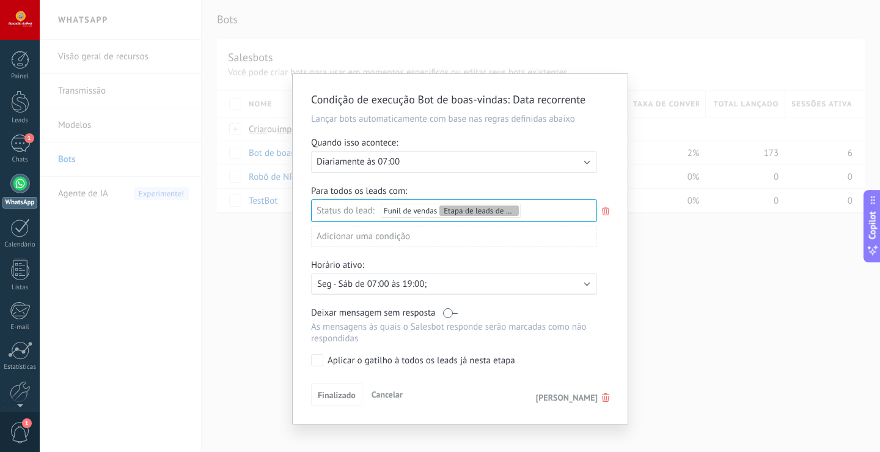
click at [204, 304] on div "Condição de execução Bot de boas-vindas : Data recorrente Lançar bots automatic…" at bounding box center [460, 226] width 841 height 452
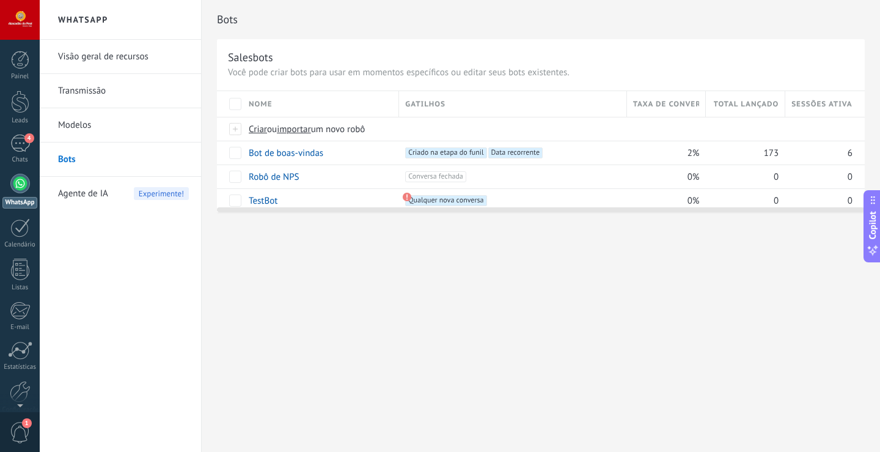
click at [660, 108] on span "Taxa de conversão" at bounding box center [666, 104] width 67 height 12
click at [685, 150] on div "2%" at bounding box center [663, 152] width 73 height 23
click at [690, 155] on span "2%" at bounding box center [694, 153] width 12 height 12
click at [350, 350] on div "Bots Salesbots Você pode criar bots para usar em momentos específicos ou editar…" at bounding box center [541, 226] width 679 height 452
click at [114, 131] on link "Modelos" at bounding box center [123, 125] width 131 height 34
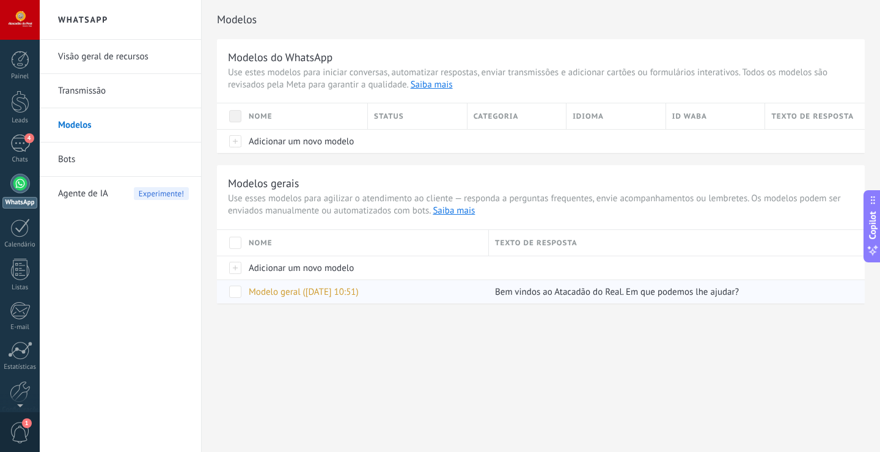
click at [439, 293] on div "Modelo geral ([DATE] 10:51)" at bounding box center [363, 291] width 240 height 23
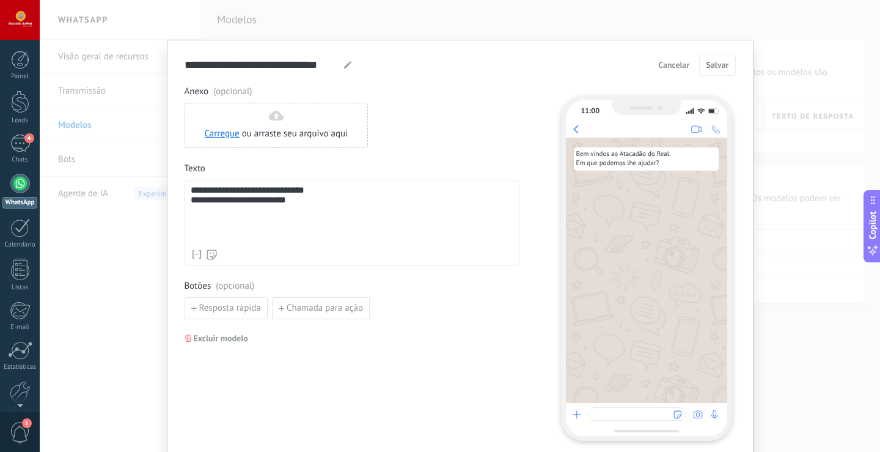
click at [804, 87] on div "**********" at bounding box center [460, 226] width 841 height 452
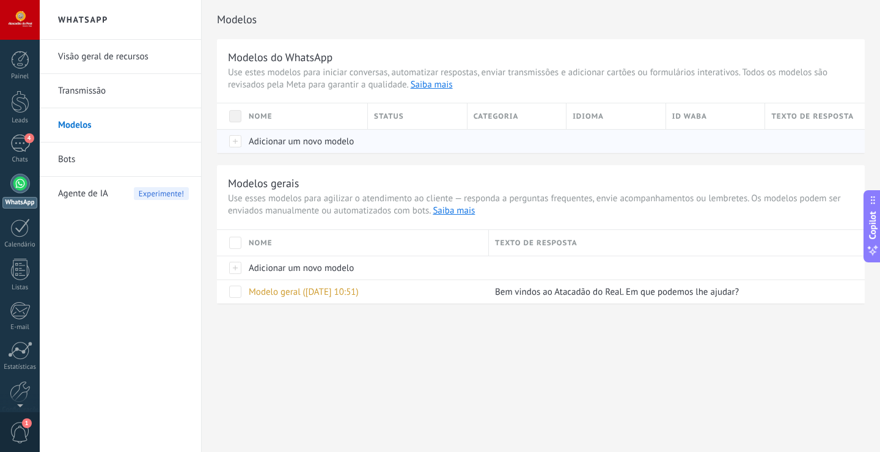
click at [240, 143] on div at bounding box center [230, 141] width 26 height 24
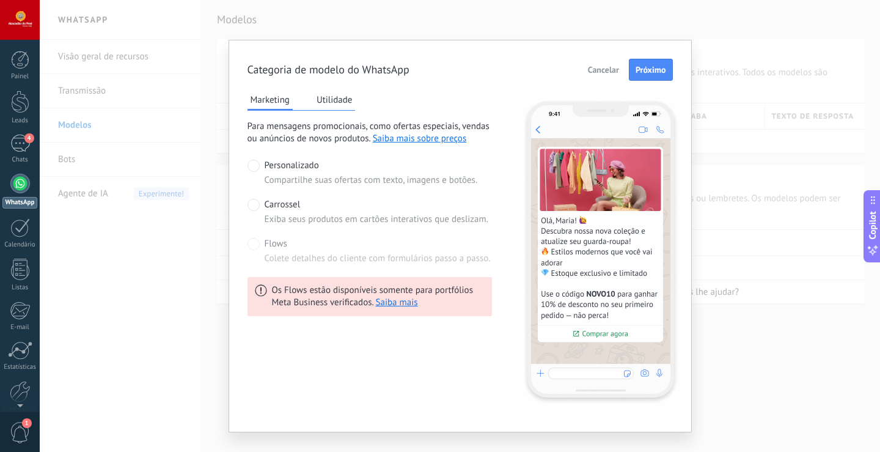
click at [248, 205] on span at bounding box center [254, 205] width 12 height 12
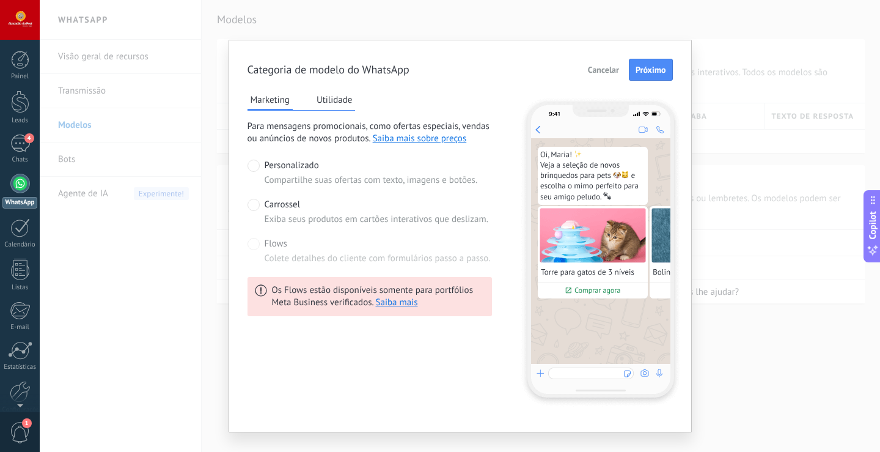
click at [258, 245] on label "Flows Colete detalhes do cliente com formulários passo a passo." at bounding box center [369, 251] width 243 height 27
click at [251, 245] on span at bounding box center [254, 244] width 12 height 12
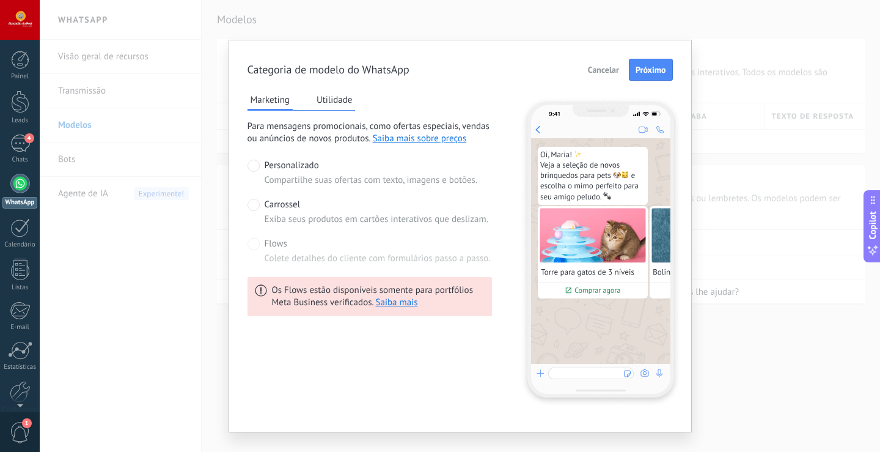
click at [252, 163] on span at bounding box center [254, 166] width 12 height 12
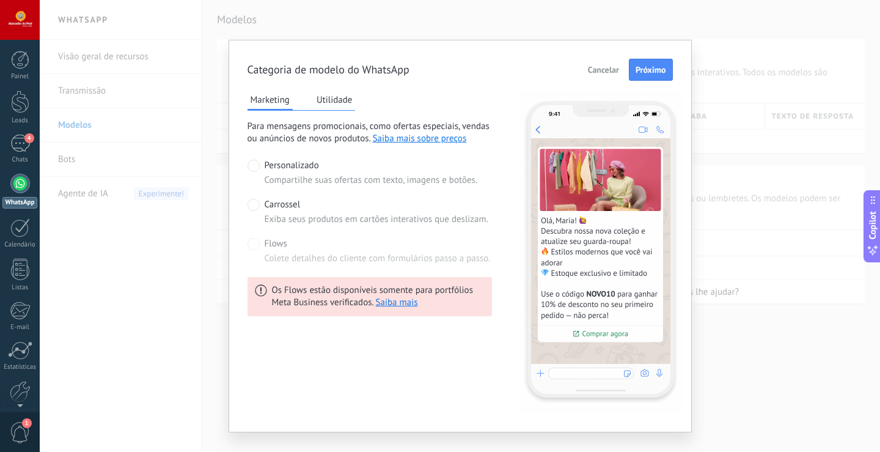
click at [339, 101] on button "Utilidade" at bounding box center [335, 99] width 42 height 18
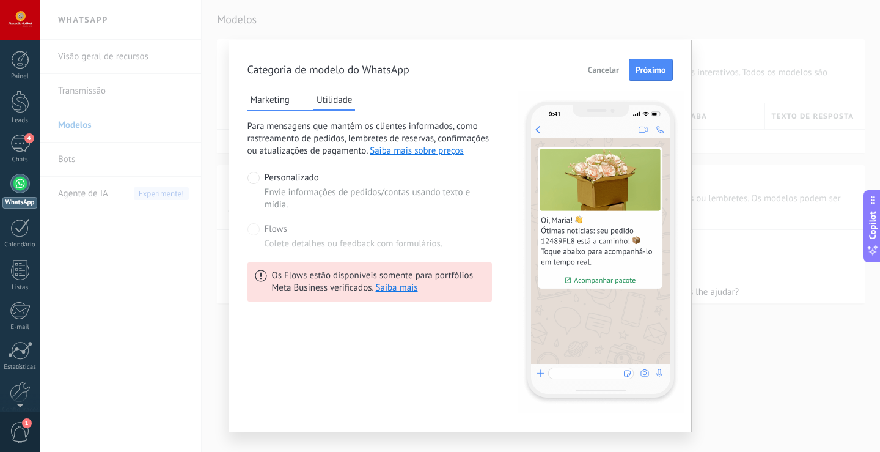
click at [274, 100] on button "Marketing" at bounding box center [270, 99] width 45 height 18
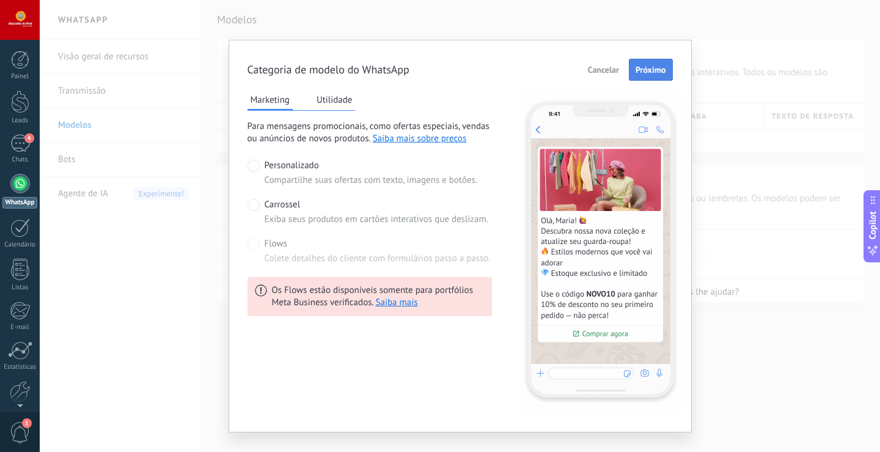
click at [646, 68] on span "Próximo" at bounding box center [651, 69] width 31 height 9
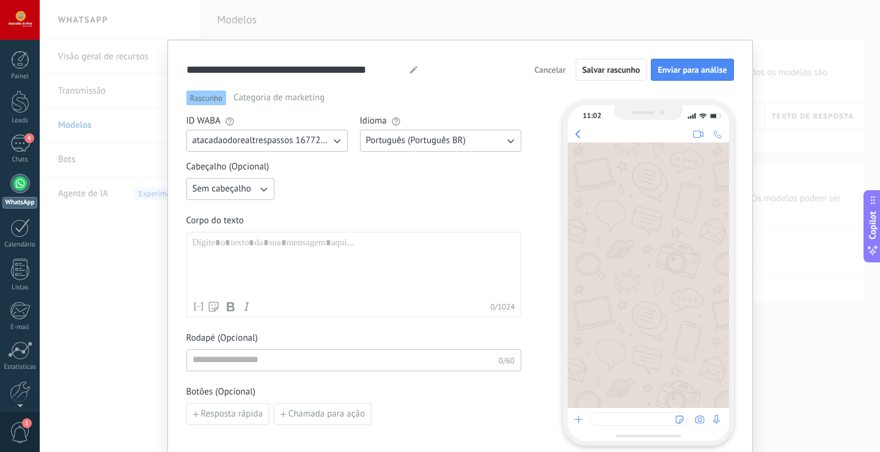
click at [259, 184] on icon "button" at bounding box center [263, 189] width 12 height 12
click at [215, 212] on li "Texto" at bounding box center [226, 209] width 95 height 21
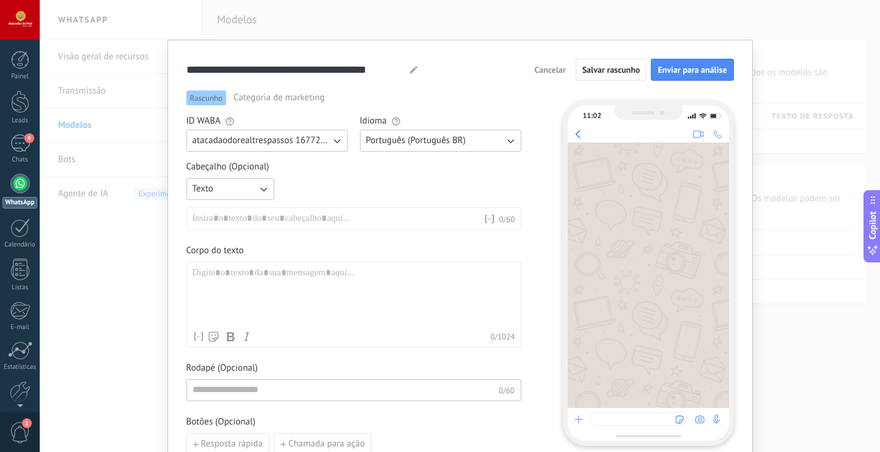
click at [214, 220] on div at bounding box center [338, 219] width 291 height 12
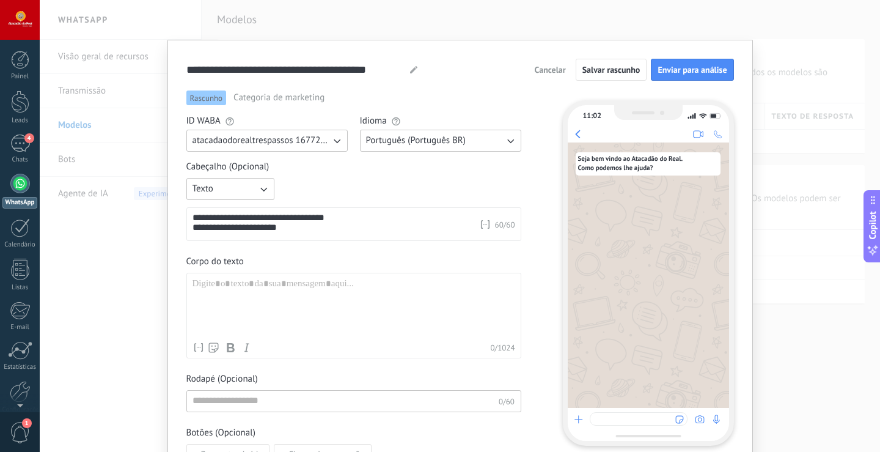
click at [295, 299] on div at bounding box center [354, 307] width 323 height 58
drag, startPoint x: 298, startPoint y: 224, endPoint x: 181, endPoint y: 222, distance: 117.4
click at [181, 222] on div "**********" at bounding box center [460, 262] width 586 height 445
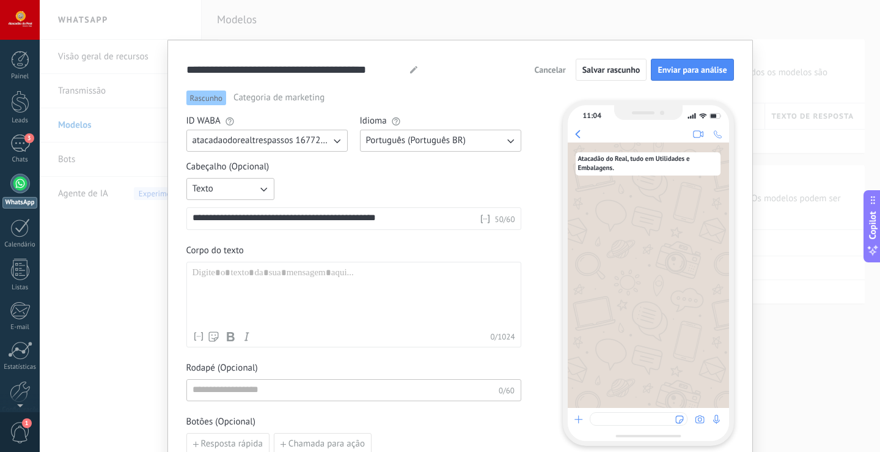
click at [221, 276] on div at bounding box center [354, 296] width 323 height 58
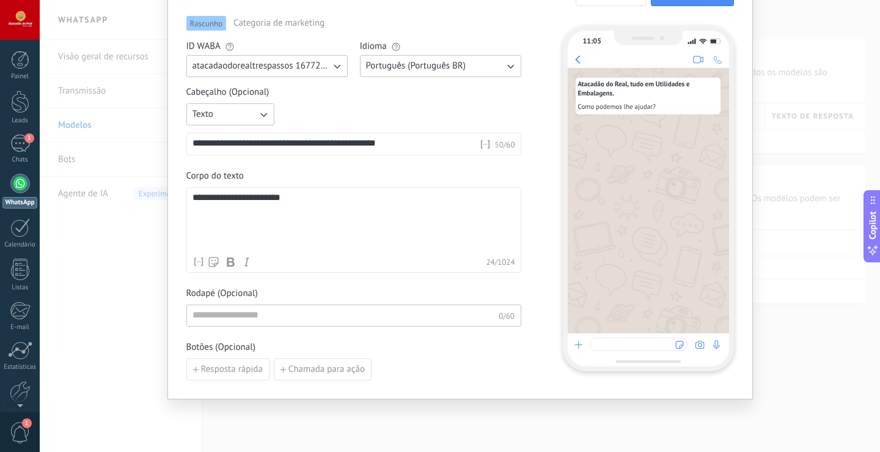
scroll to position [92, 0]
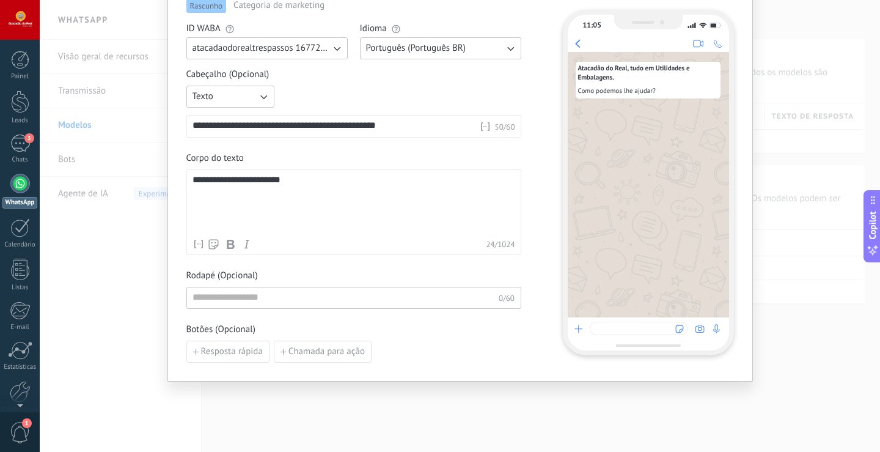
click at [257, 129] on div "**********" at bounding box center [336, 126] width 287 height 12
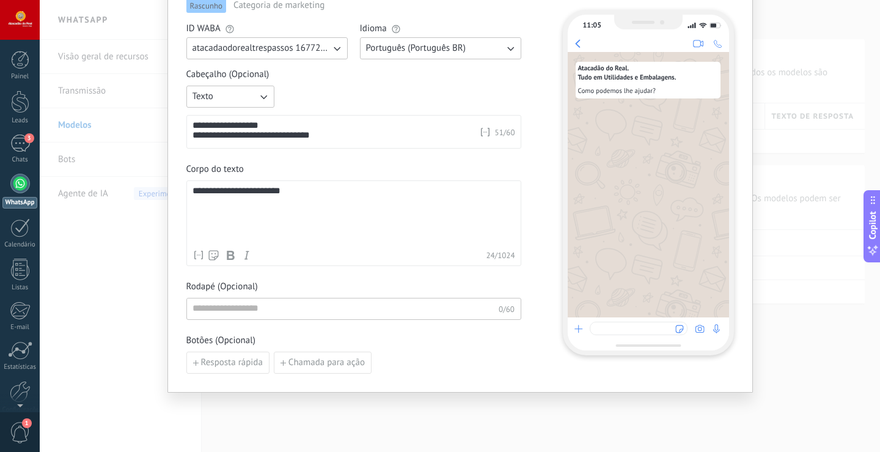
click at [286, 130] on div "**********" at bounding box center [336, 131] width 287 height 23
click at [270, 311] on input at bounding box center [343, 308] width 312 height 20
type input "*"
click at [325, 280] on div "**********" at bounding box center [353, 220] width 335 height 305
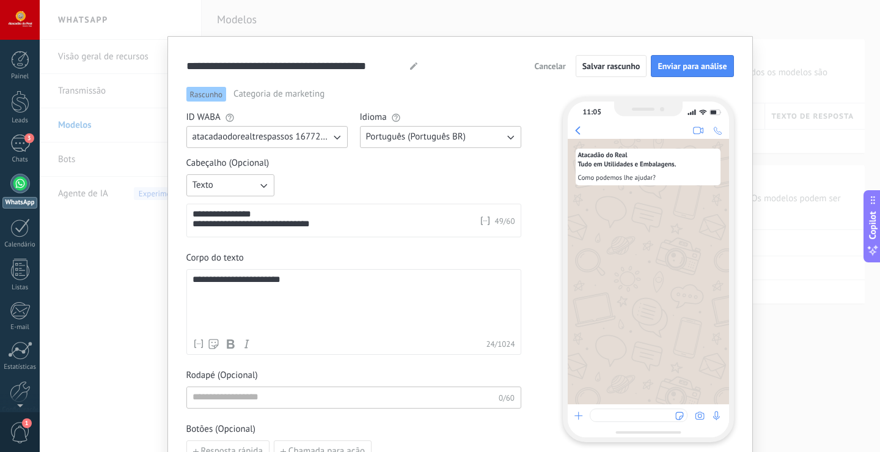
scroll to position [0, 0]
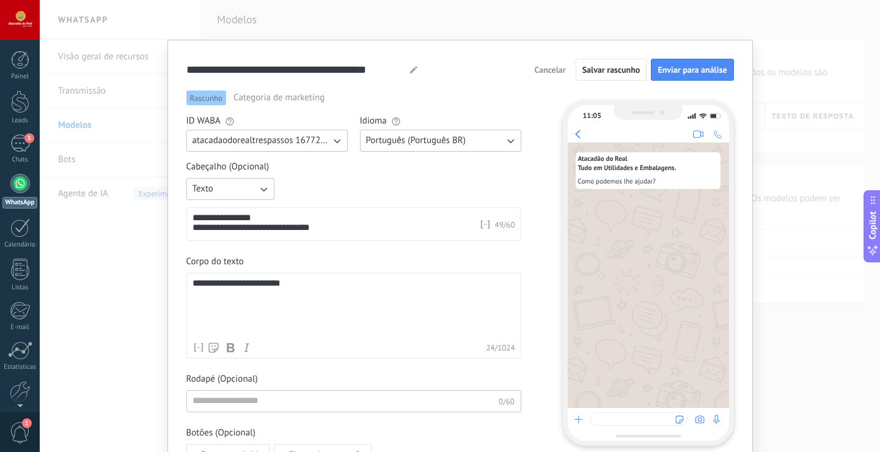
click at [540, 70] on span "Cancelar" at bounding box center [550, 69] width 31 height 9
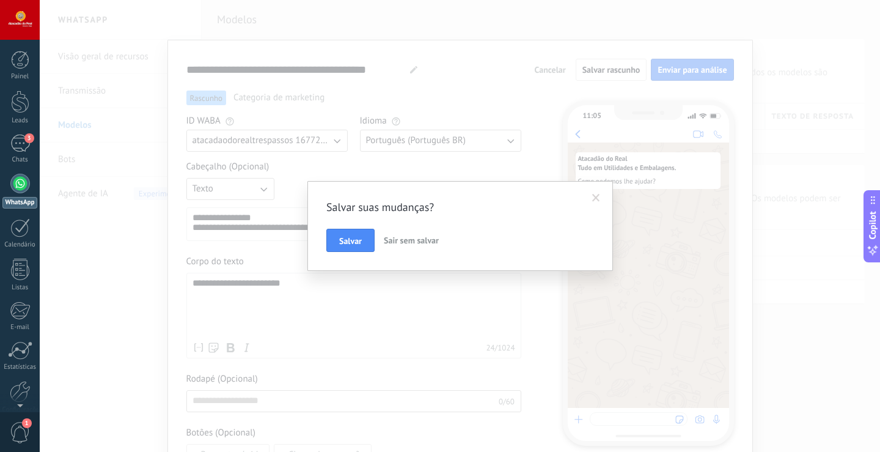
click at [398, 245] on span "Sair sem salvar" at bounding box center [411, 240] width 55 height 11
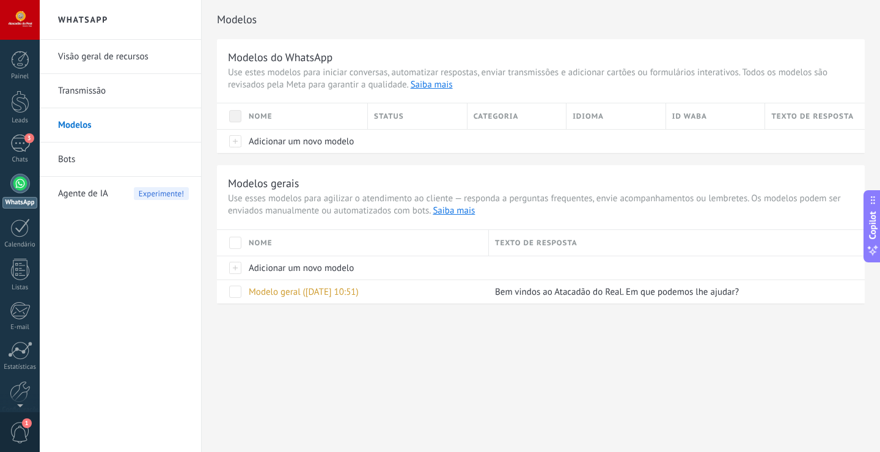
click at [241, 116] on div at bounding box center [230, 116] width 26 height 26
click at [238, 141] on div at bounding box center [230, 141] width 26 height 24
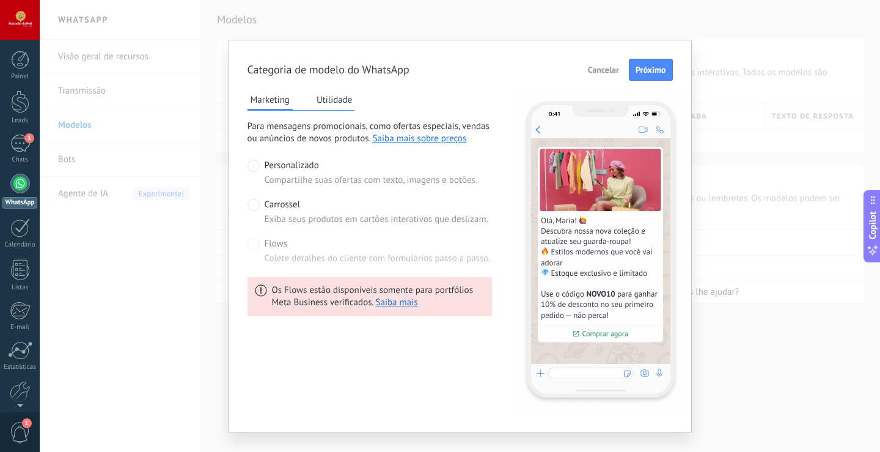
click at [251, 210] on span at bounding box center [254, 205] width 12 height 12
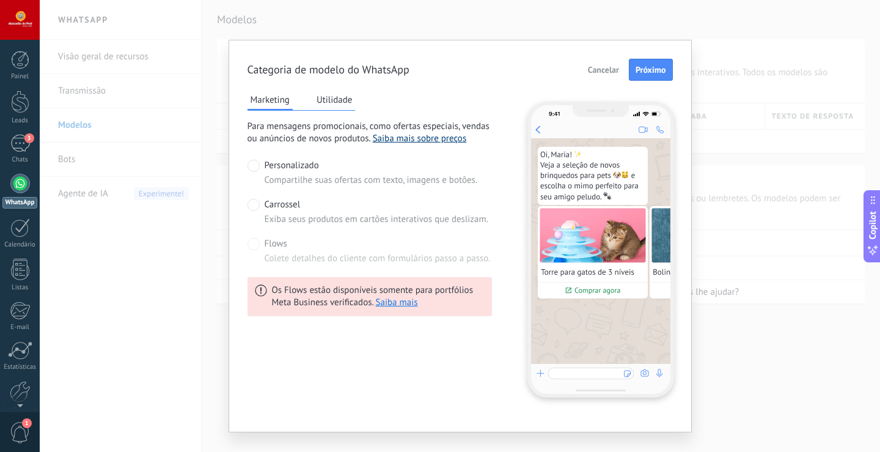
click at [443, 139] on link "Saiba mais sobre preços" at bounding box center [420, 139] width 94 height 12
click at [600, 69] on span "Cancelar" at bounding box center [603, 69] width 31 height 9
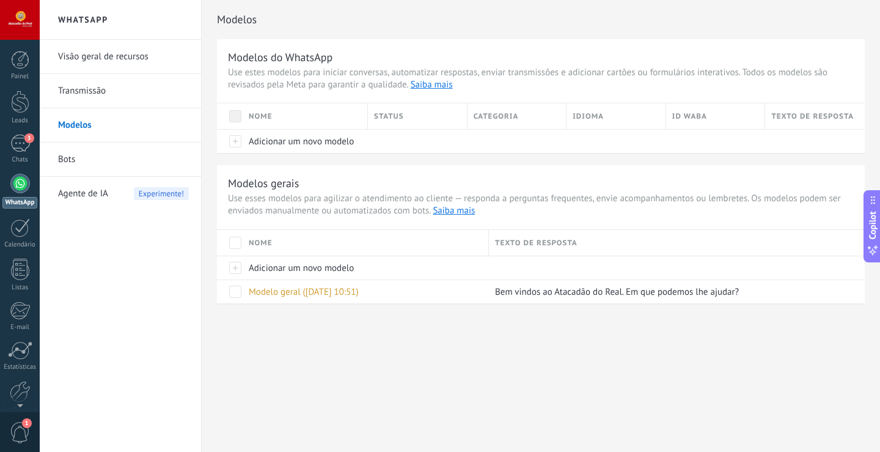
click at [84, 132] on link "Modelos" at bounding box center [123, 125] width 131 height 34
click at [66, 160] on link "Bots" at bounding box center [123, 159] width 131 height 34
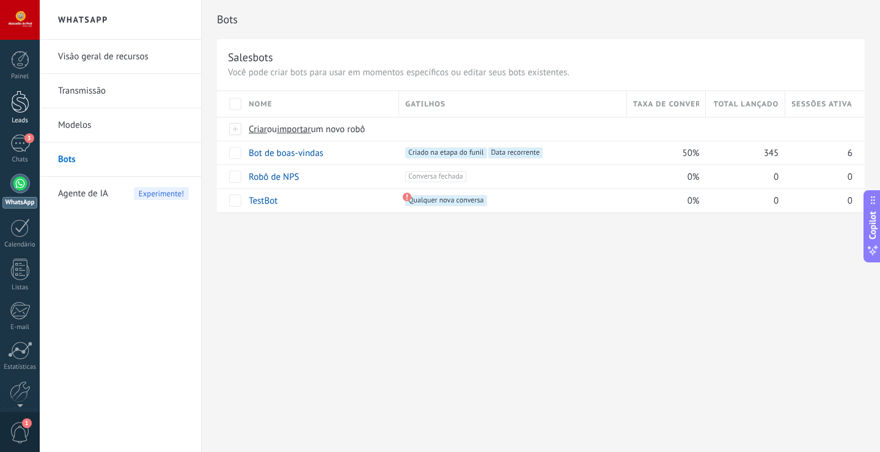
click at [21, 108] on div at bounding box center [20, 101] width 18 height 23
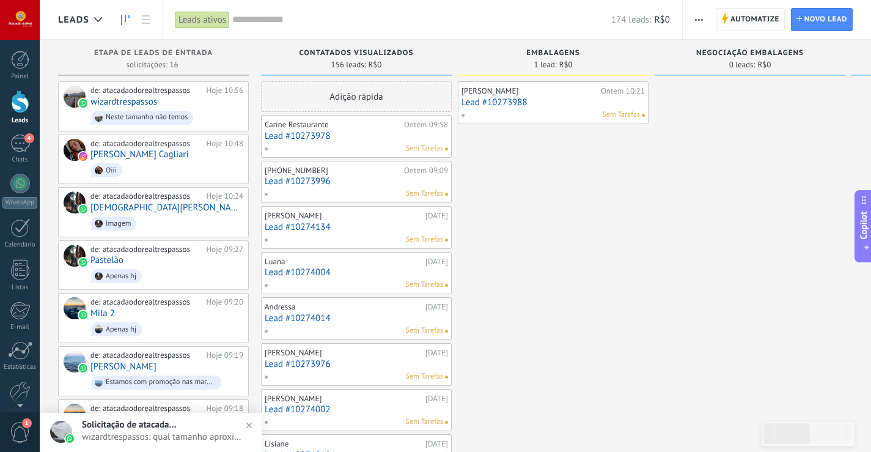
click at [749, 15] on span "Automatize" at bounding box center [755, 20] width 49 height 22
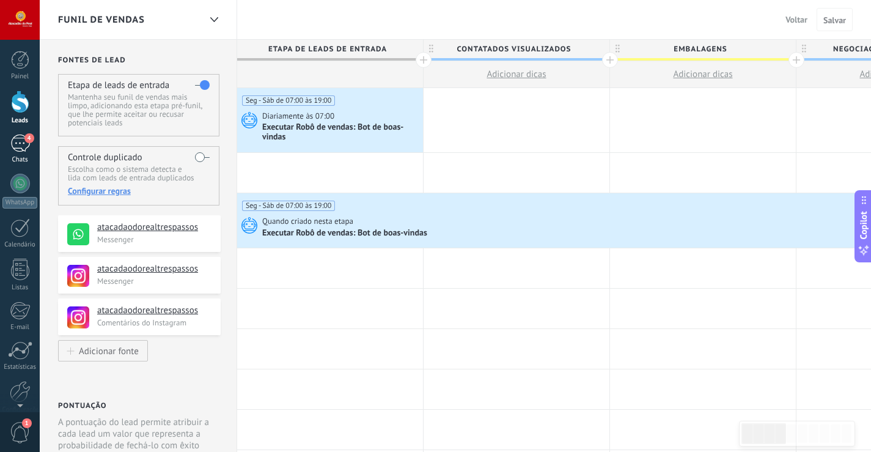
click at [19, 150] on div "4" at bounding box center [20, 143] width 20 height 18
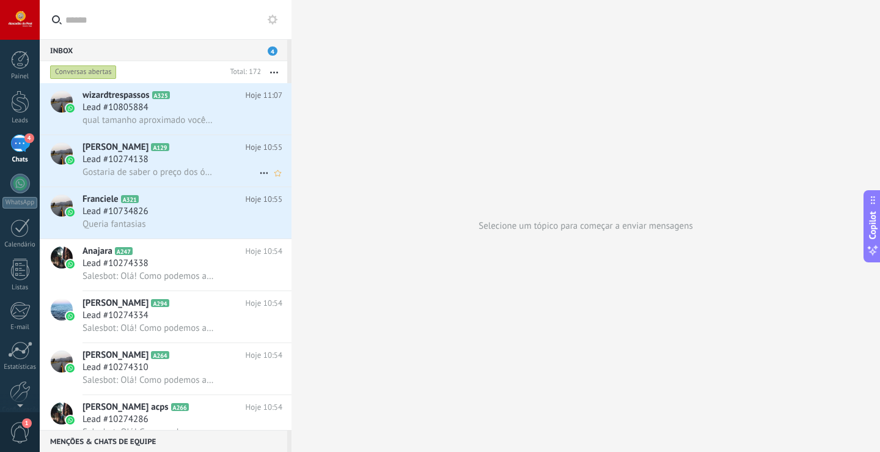
click at [134, 155] on span "Lead #10274138" at bounding box center [116, 159] width 66 height 12
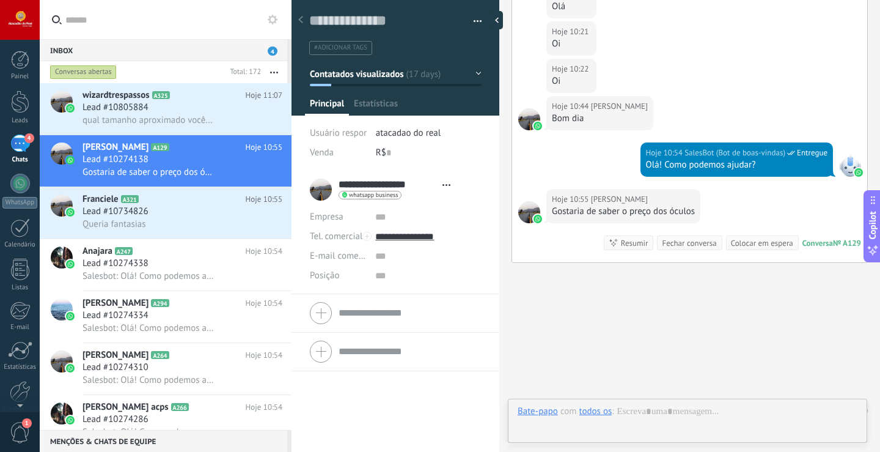
scroll to position [18, 0]
click at [633, 243] on div "Resumir" at bounding box center [635, 243] width 28 height 12
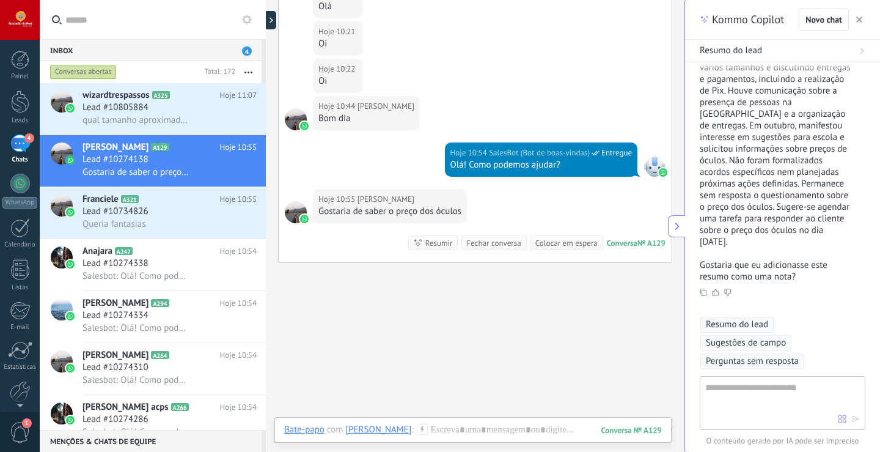
scroll to position [116, 0]
click at [717, 293] on use at bounding box center [716, 290] width 6 height 7
click at [858, 18] on use "button" at bounding box center [859, 20] width 6 height 6
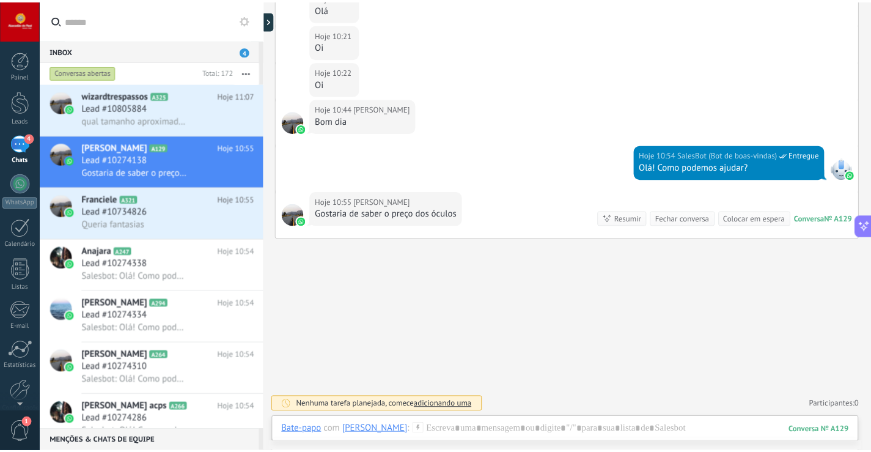
scroll to position [3041, 0]
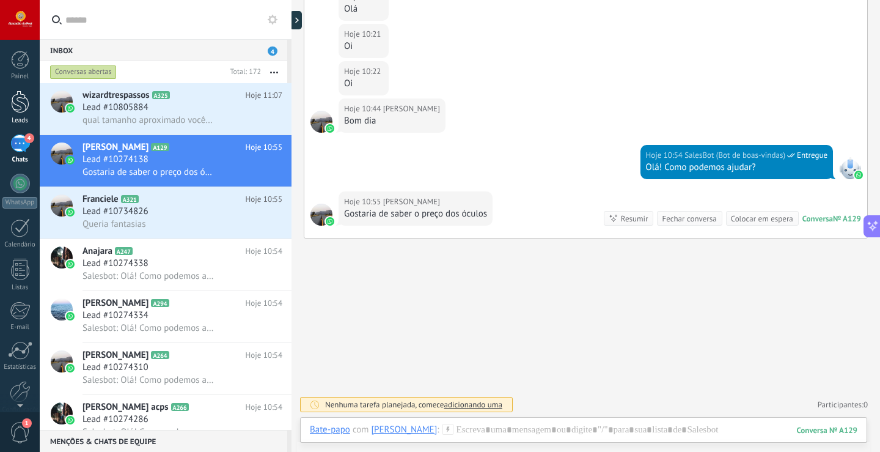
click at [16, 112] on div at bounding box center [20, 101] width 18 height 23
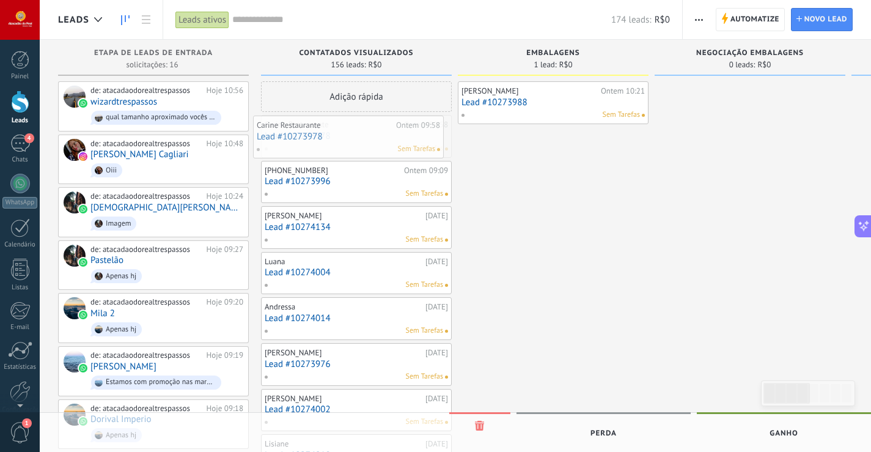
drag, startPoint x: 326, startPoint y: 142, endPoint x: 318, endPoint y: 143, distance: 8.0
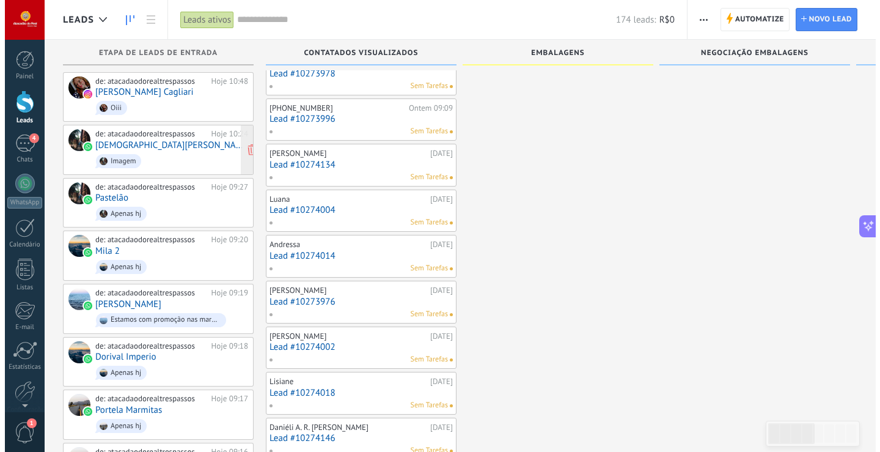
scroll to position [122, 0]
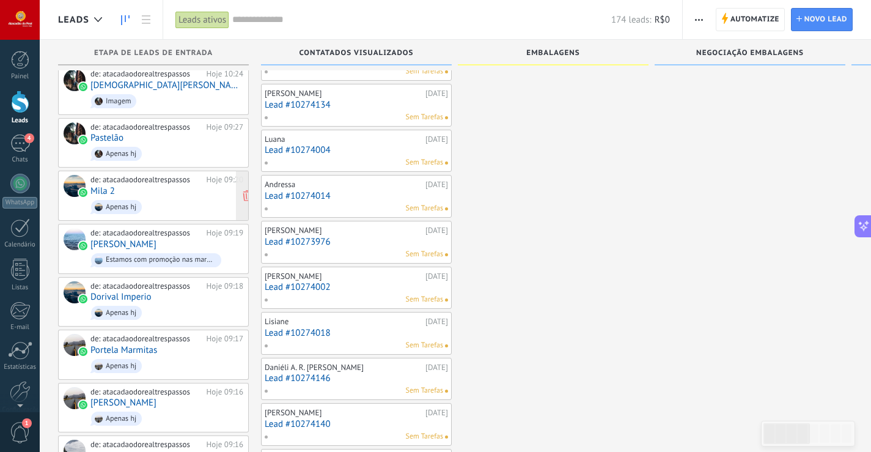
click at [139, 186] on div "de: atacadaodorealtrespassos Hoje 09:20 Mila 2 Apenas hj" at bounding box center [166, 196] width 153 height 42
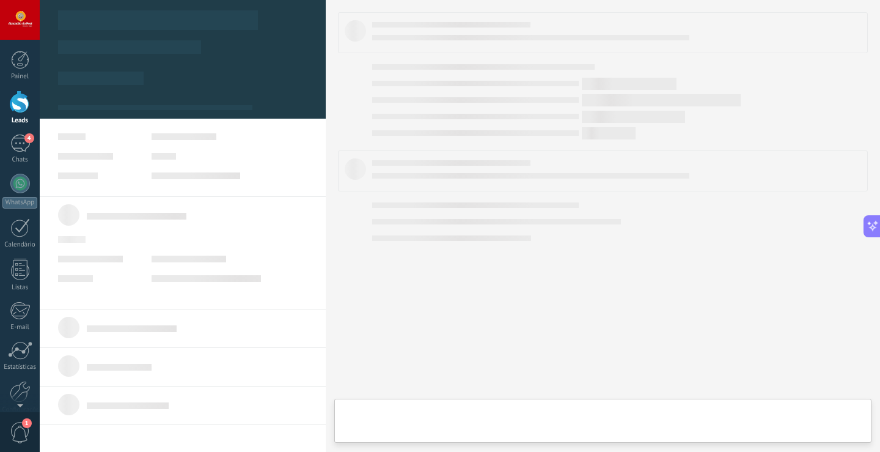
type textarea "**********"
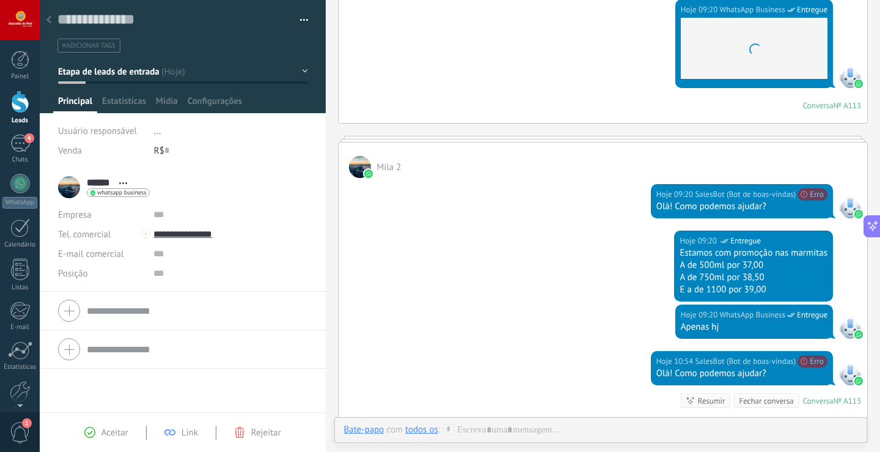
scroll to position [189, 0]
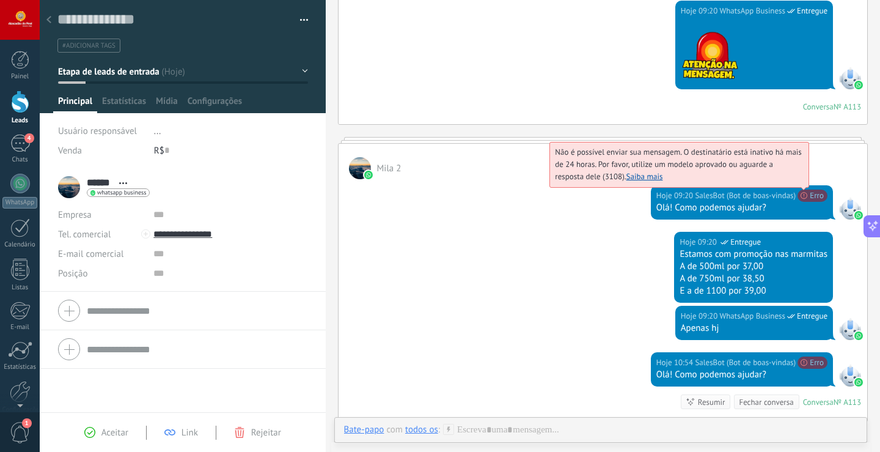
click at [644, 179] on link "Saiba mais" at bounding box center [645, 176] width 37 height 10
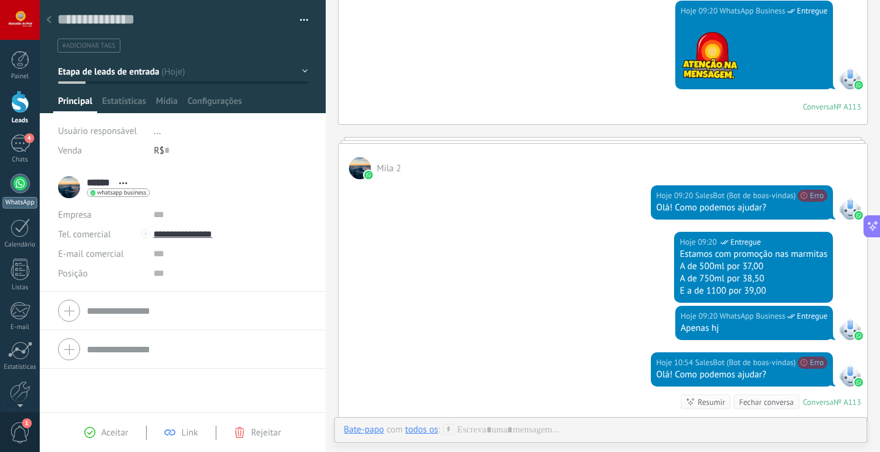
click at [13, 197] on div "WhatsApp" at bounding box center [19, 203] width 35 height 12
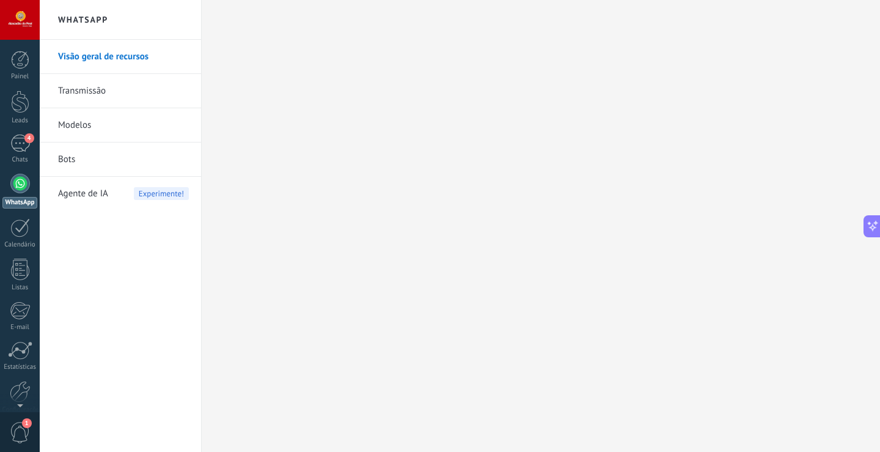
click at [81, 92] on link "Transmissão" at bounding box center [123, 91] width 131 height 34
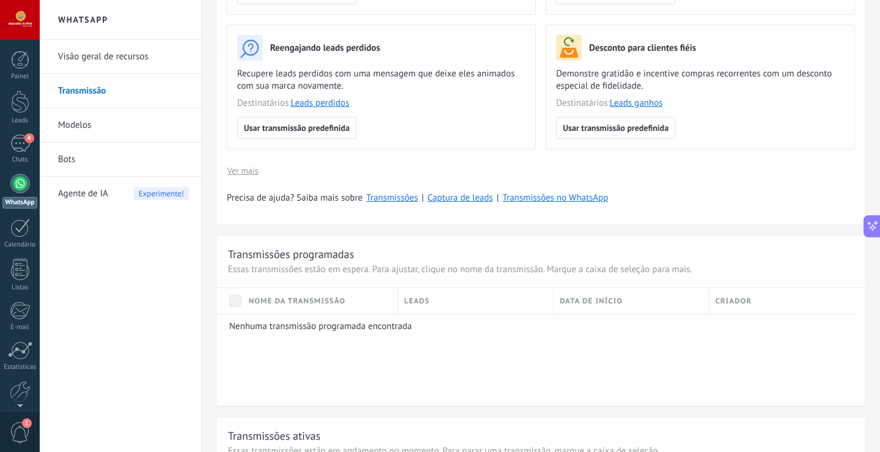
scroll to position [306, 0]
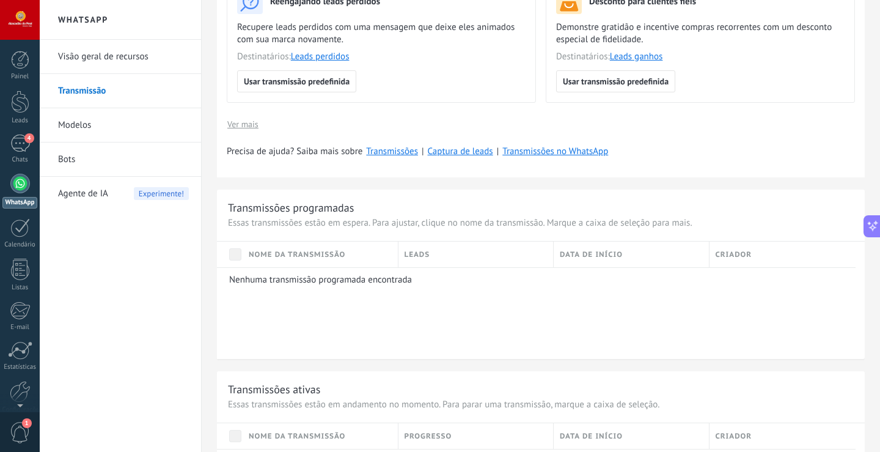
click at [309, 295] on div "Nenhuma transmissão programada encontrada" at bounding box center [536, 313] width 639 height 92
click at [283, 222] on p "Essas transmissões estão em espera. Para ajustar, clique no nome da transmissão…" at bounding box center [541, 223] width 626 height 12
click at [285, 217] on p "Essas transmissões estão em espera. Para ajustar, clique no nome da transmissão…" at bounding box center [541, 223] width 626 height 12
click at [282, 265] on div "Nome da transmissão" at bounding box center [320, 254] width 155 height 26
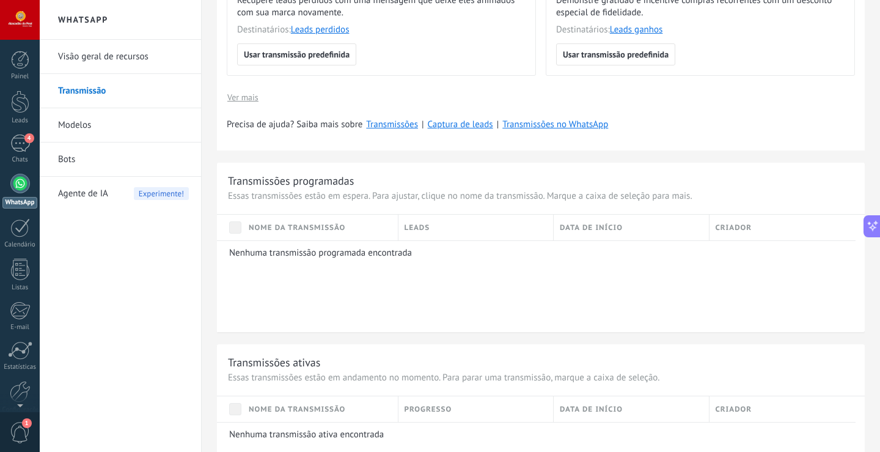
scroll to position [367, 0]
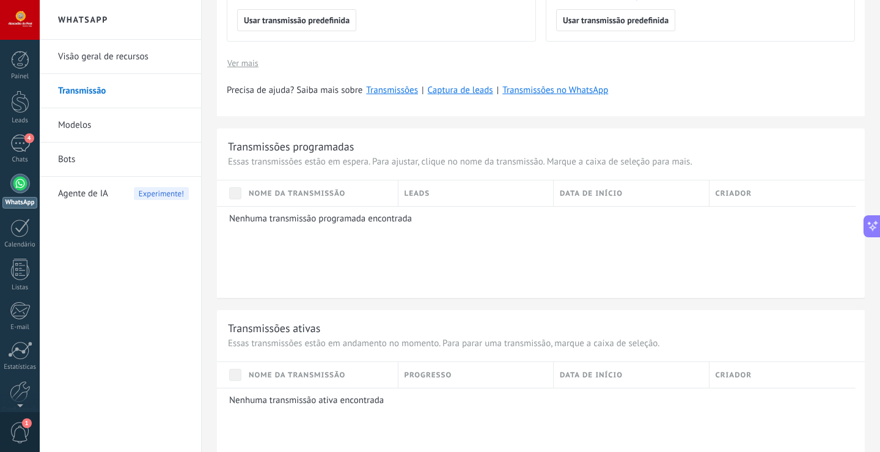
click at [318, 155] on div "Transmissões programadas Essas transmissões estão em espera. Para ajustar, cliq…" at bounding box center [541, 212] width 648 height 169
click at [320, 163] on p "Essas transmissões estão em espera. Para ajustar, clique no nome da transmissão…" at bounding box center [541, 162] width 626 height 12
click at [345, 170] on div "Transmissões programadas Essas transmissões estão em espera. Para ajustar, cliq…" at bounding box center [541, 212] width 648 height 169
click at [487, 155] on div "Transmissões programadas Essas transmissões estão em espera. Para ajustar, cliq…" at bounding box center [541, 212] width 648 height 169
click at [673, 172] on div "Transmissões programadas Essas transmissões estão em espera. Para ajustar, cliq…" at bounding box center [541, 212] width 648 height 169
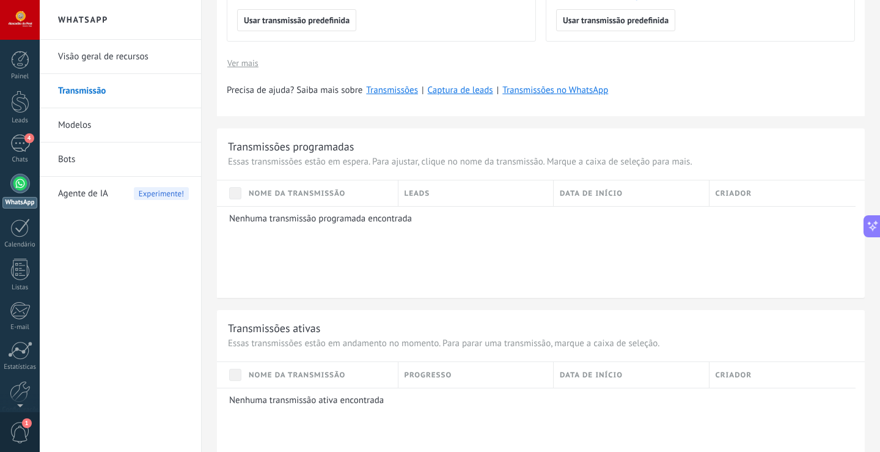
click at [670, 220] on p "Nenhuma transmissão programada encontrada" at bounding box center [538, 219] width 618 height 12
click at [348, 243] on div "Nenhuma transmissão programada encontrada" at bounding box center [536, 252] width 639 height 92
click at [330, 232] on div "Nenhuma transmissão programada encontrada" at bounding box center [536, 252] width 639 height 92
click at [329, 223] on p "Nenhuma transmissão programada encontrada" at bounding box center [538, 219] width 618 height 12
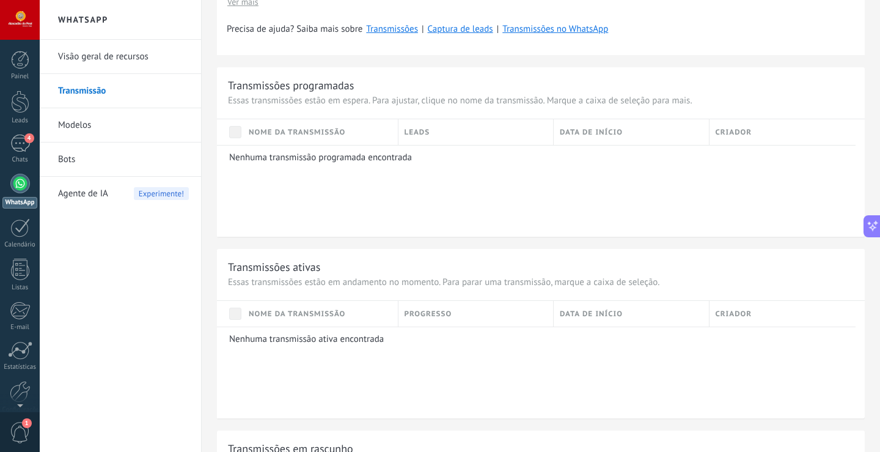
click at [468, 175] on div "Nenhuma transmissão programada encontrada" at bounding box center [536, 191] width 639 height 92
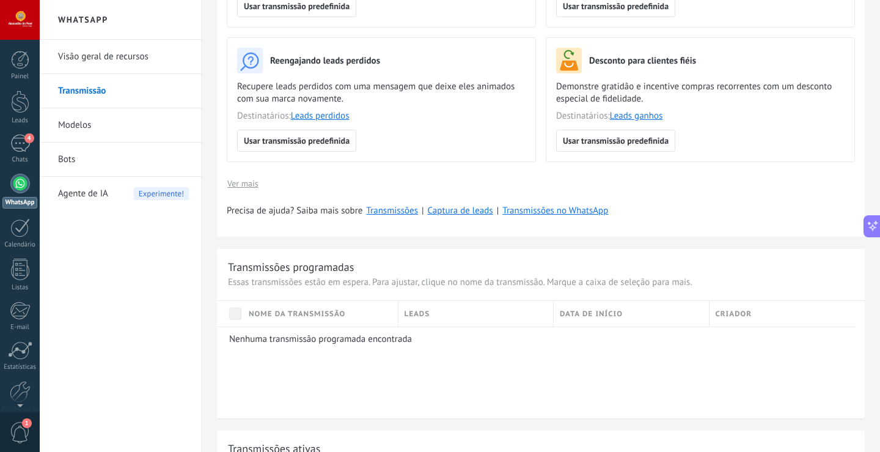
scroll to position [245, 0]
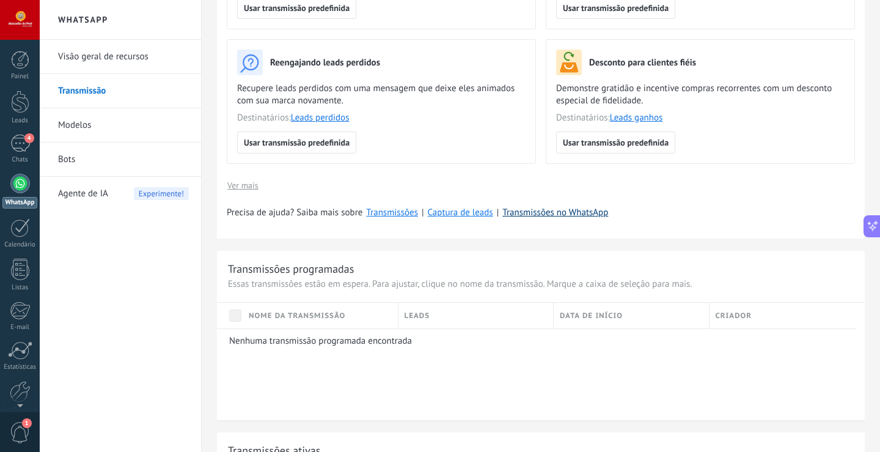
click at [539, 215] on link "Transmissões no WhatsApp" at bounding box center [555, 213] width 106 height 12
click at [275, 281] on p "Essas transmissões estão em espera. Para ajustar, clique no nome da transmissão…" at bounding box center [541, 284] width 626 height 12
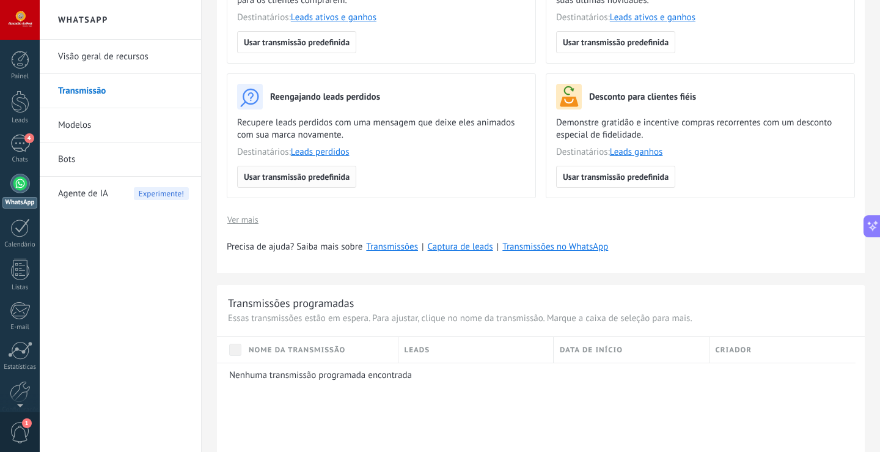
scroll to position [183, 0]
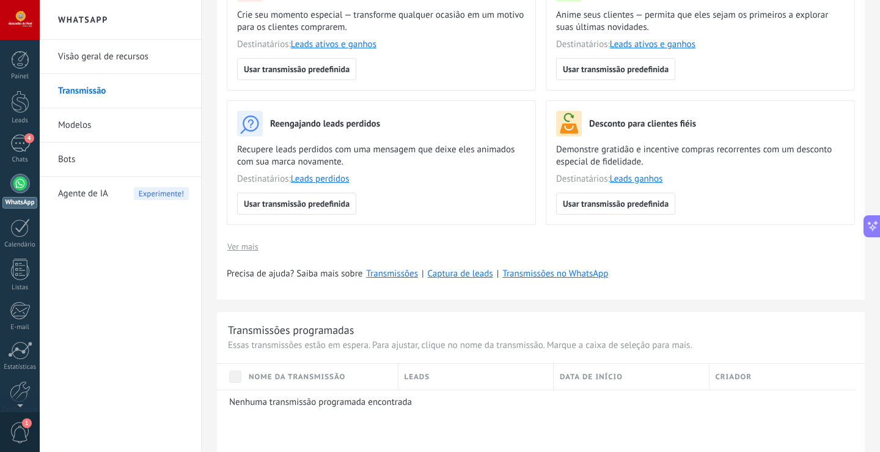
click at [246, 243] on span "Ver mais" at bounding box center [242, 246] width 31 height 9
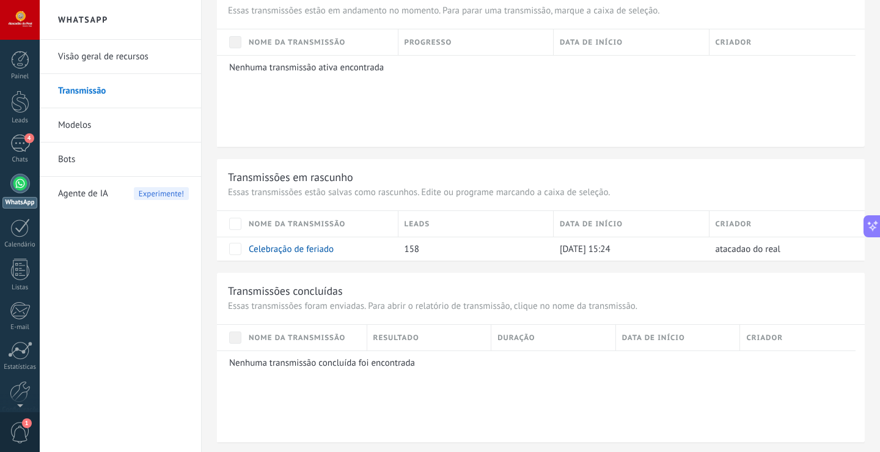
scroll to position [826, 0]
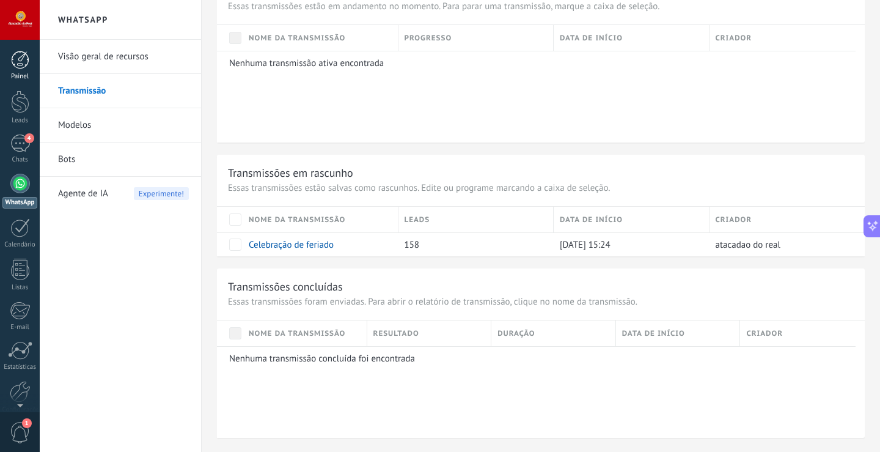
click at [20, 58] on div at bounding box center [20, 60] width 18 height 18
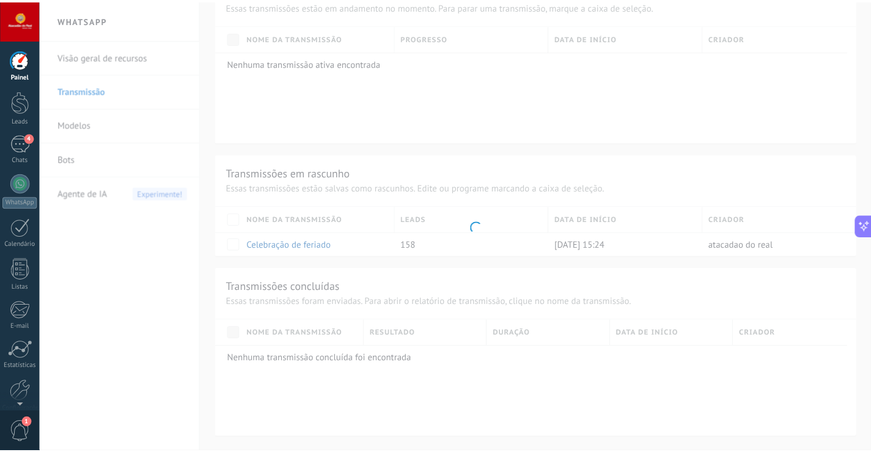
scroll to position [248, 0]
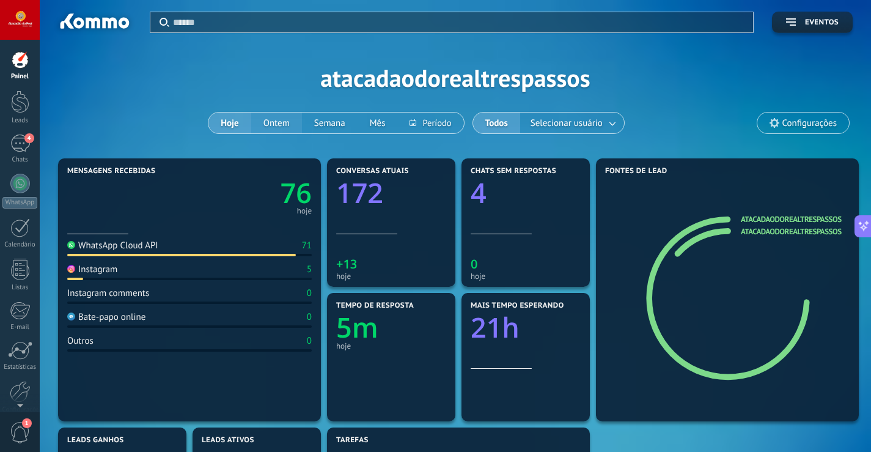
click at [278, 127] on button "Ontem" at bounding box center [276, 122] width 51 height 21
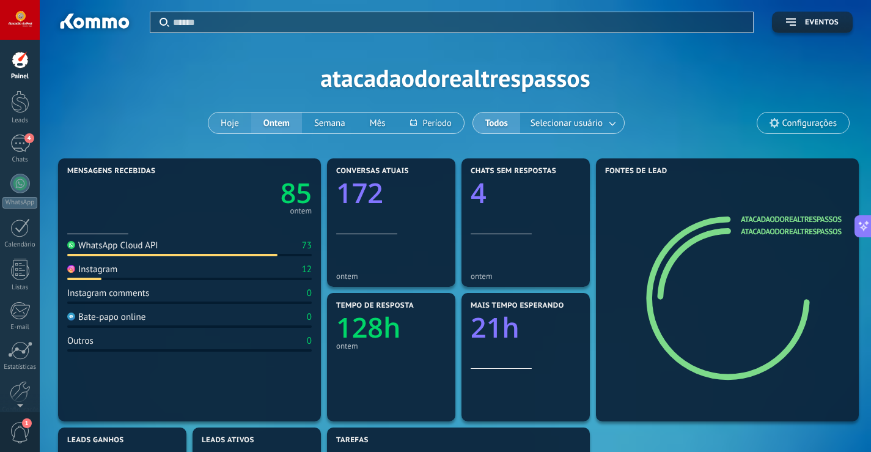
click at [232, 117] on button "Hoje" at bounding box center [229, 122] width 43 height 21
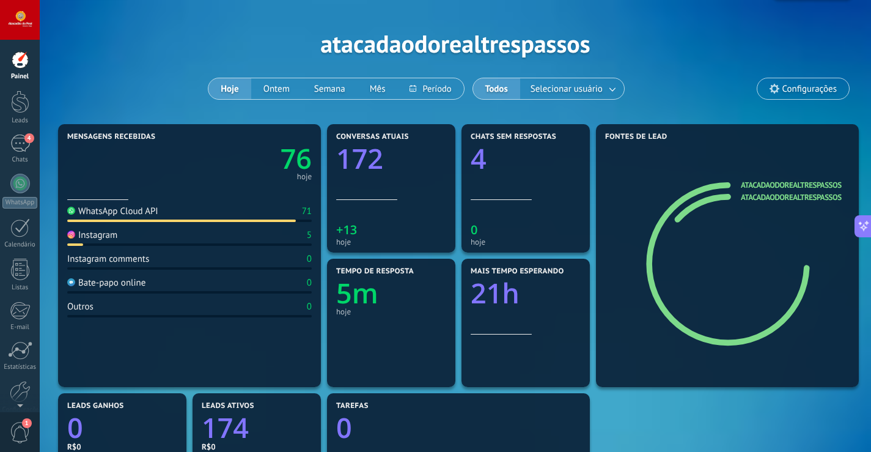
scroll to position [61, 0]
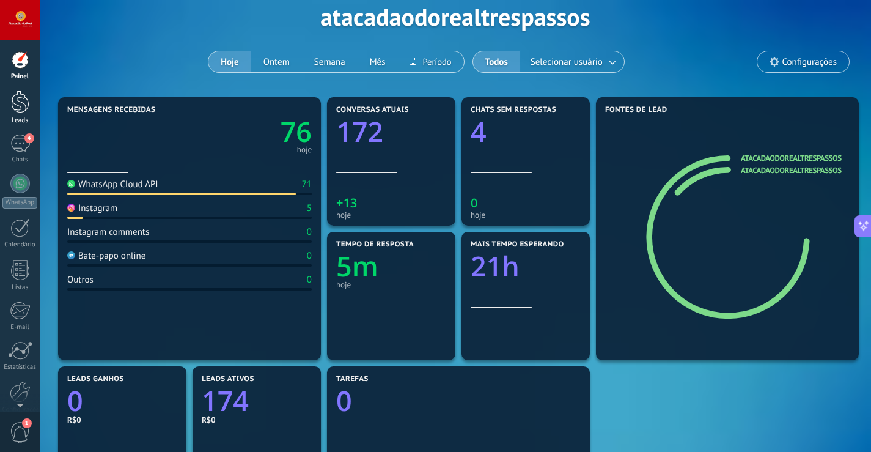
click at [23, 103] on div at bounding box center [20, 101] width 18 height 23
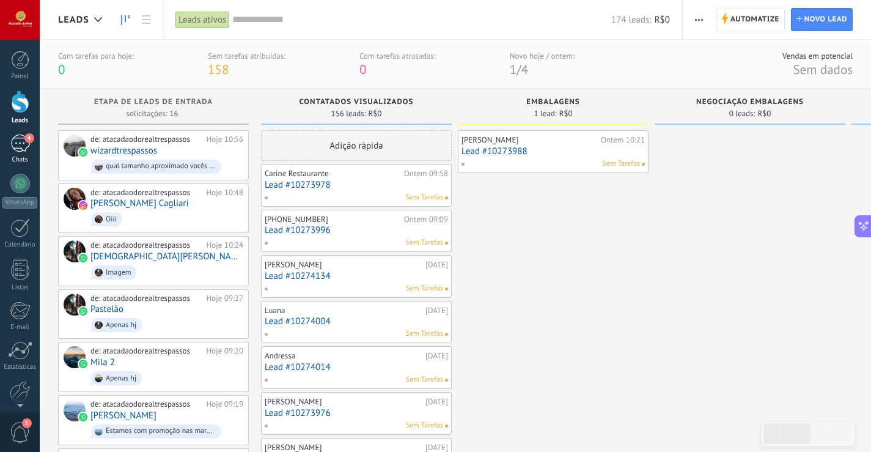
click at [33, 148] on link "4 Chats" at bounding box center [20, 148] width 40 height 29
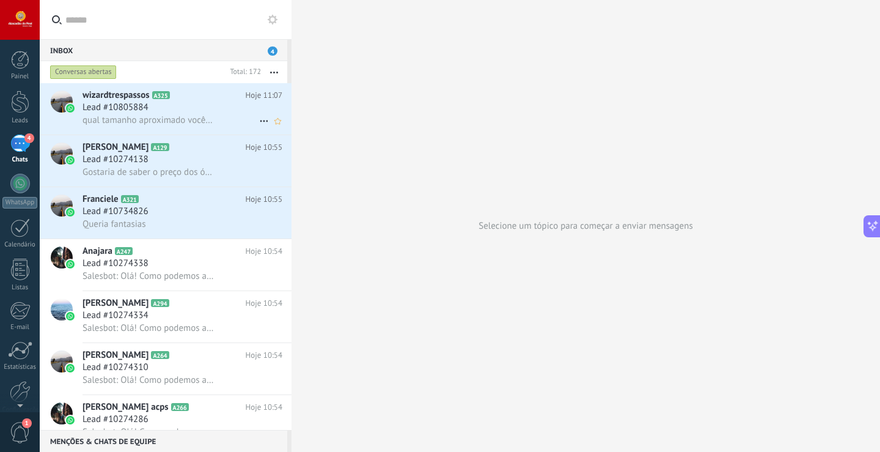
click at [156, 114] on span "qual tamanho aproximado vocês teriam ?" at bounding box center [149, 120] width 133 height 12
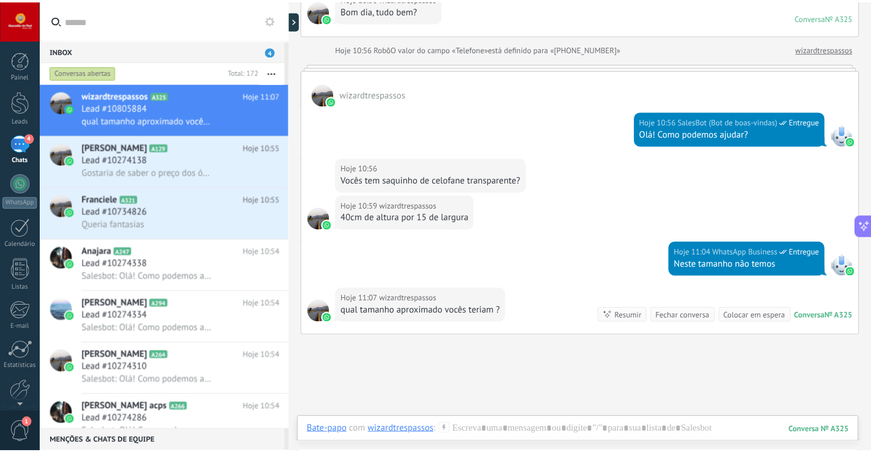
scroll to position [86, 0]
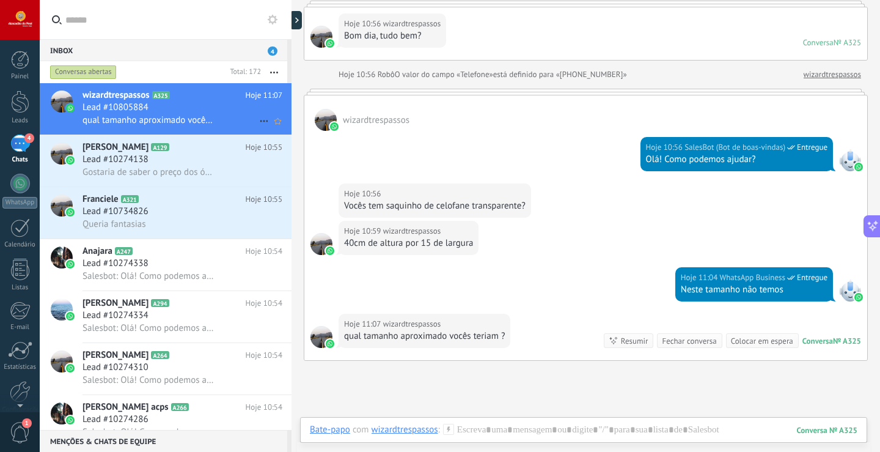
click at [261, 120] on icon at bounding box center [264, 121] width 15 height 15
click at [515, 398] on div at bounding box center [440, 226] width 880 height 452
click at [15, 182] on div at bounding box center [20, 184] width 20 height 20
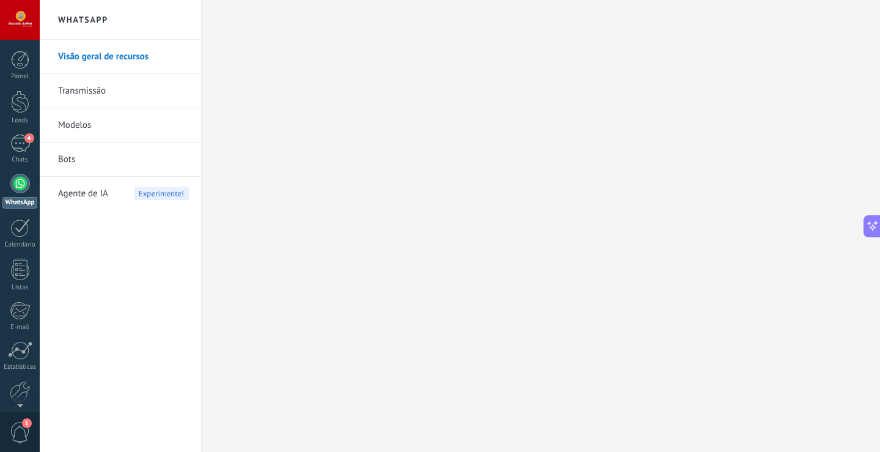
click at [99, 123] on link "Modelos" at bounding box center [123, 125] width 131 height 34
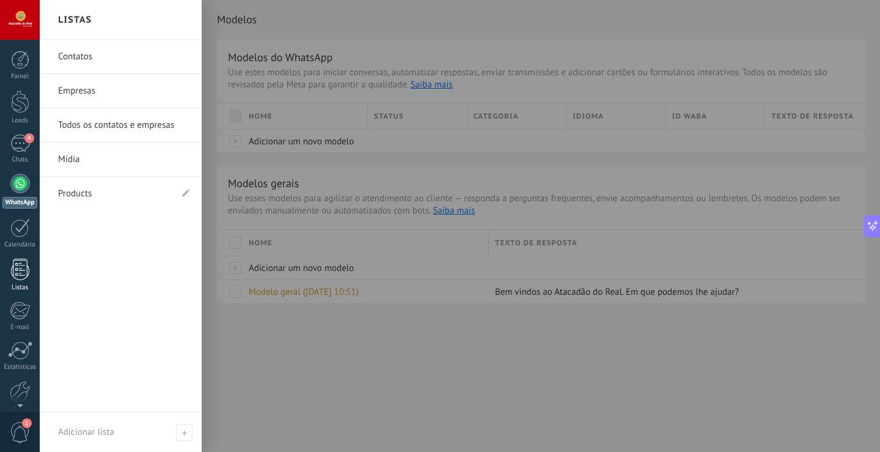
click at [20, 274] on div at bounding box center [20, 269] width 18 height 21
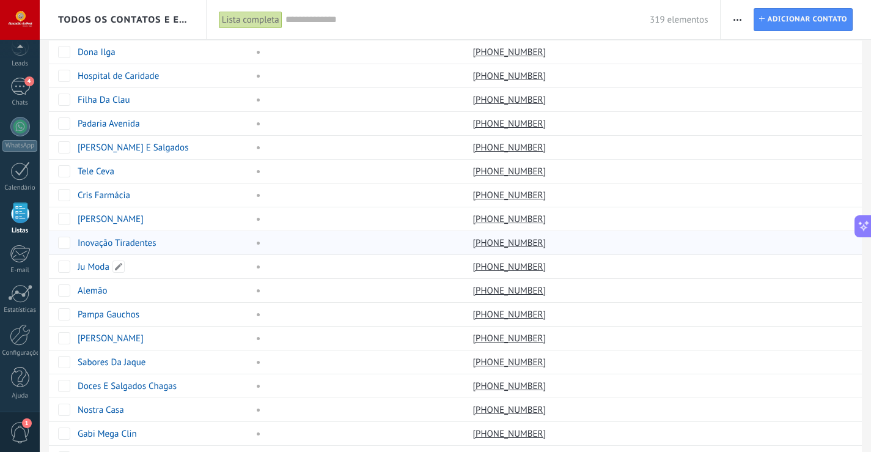
scroll to position [32, 0]
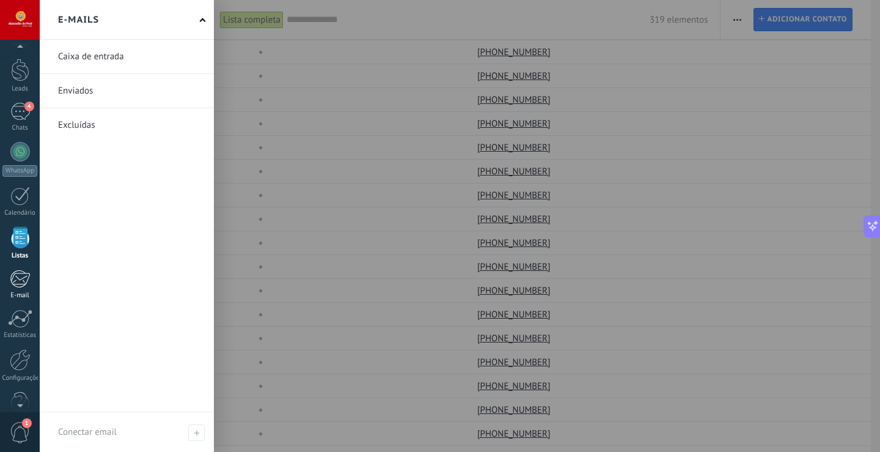
click at [24, 280] on div at bounding box center [20, 279] width 20 height 18
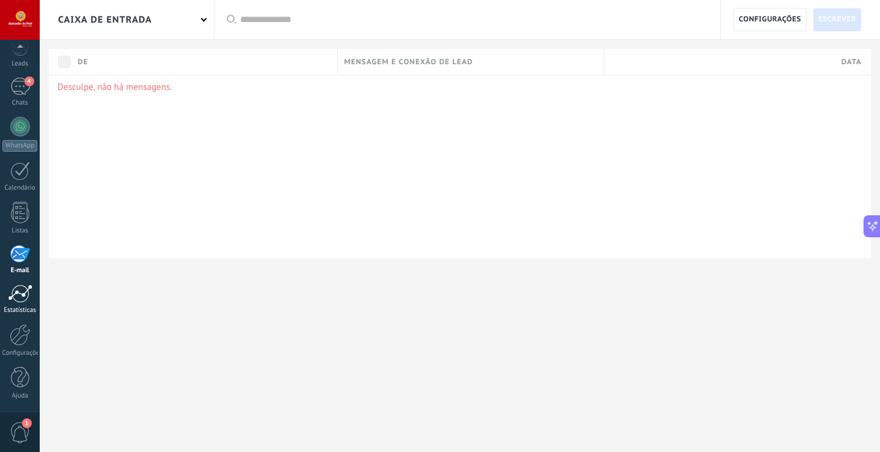
click at [26, 300] on div at bounding box center [20, 293] width 24 height 18
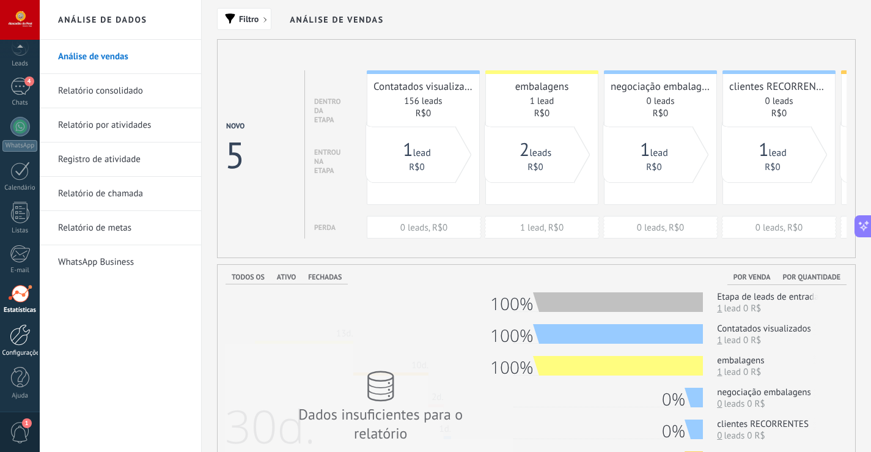
click at [18, 343] on div at bounding box center [20, 334] width 21 height 21
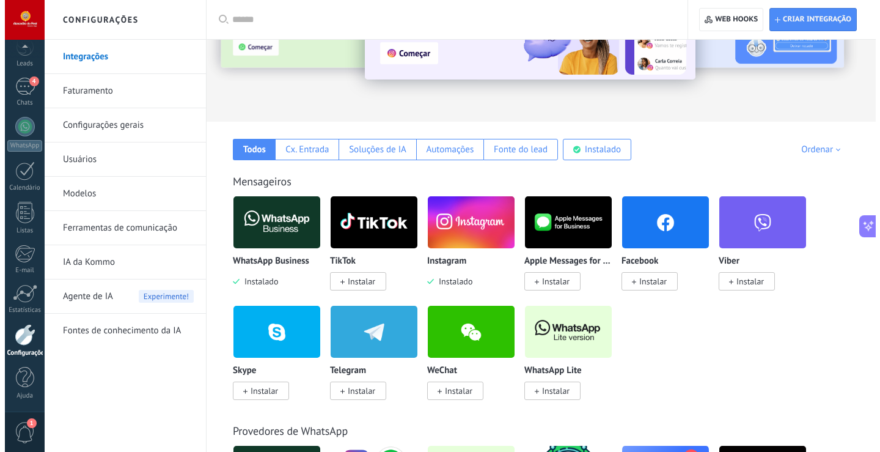
scroll to position [122, 0]
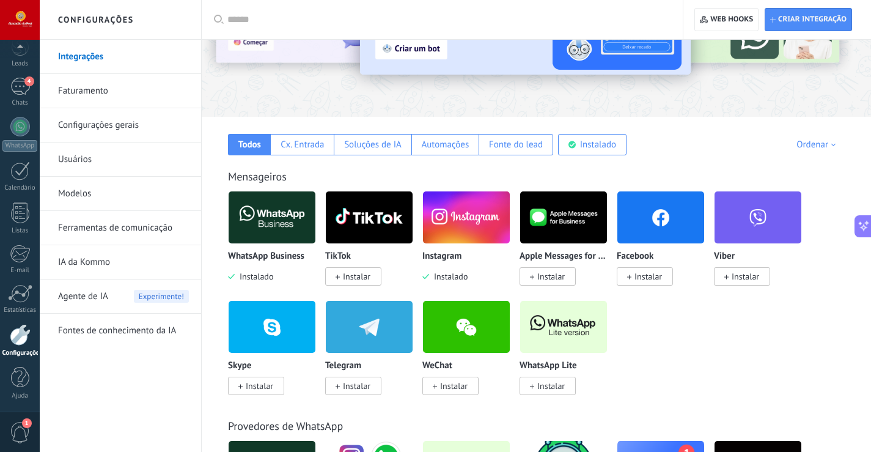
click at [653, 281] on span "Instalar" at bounding box center [649, 276] width 28 height 11
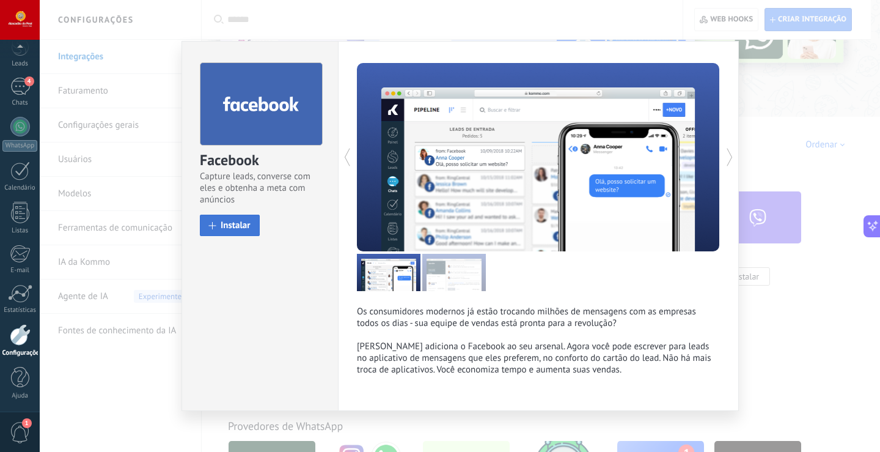
click at [252, 224] on button "Instalar" at bounding box center [230, 225] width 60 height 21
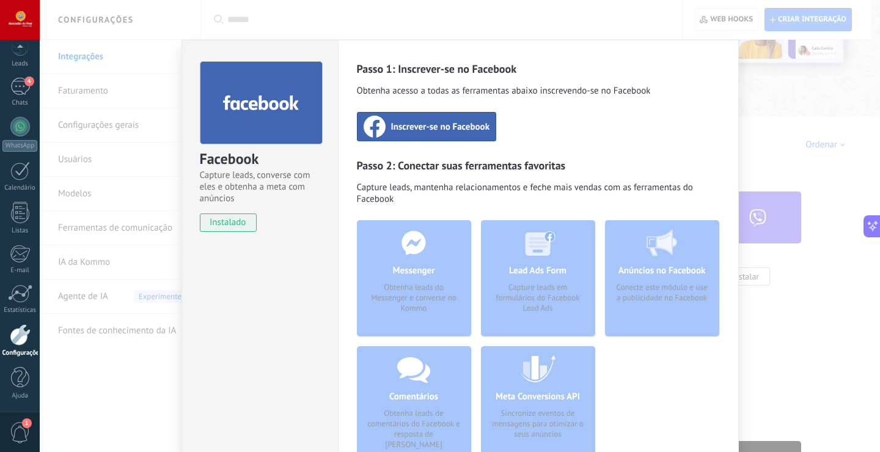
click at [21, 432] on span "1" at bounding box center [20, 432] width 21 height 21
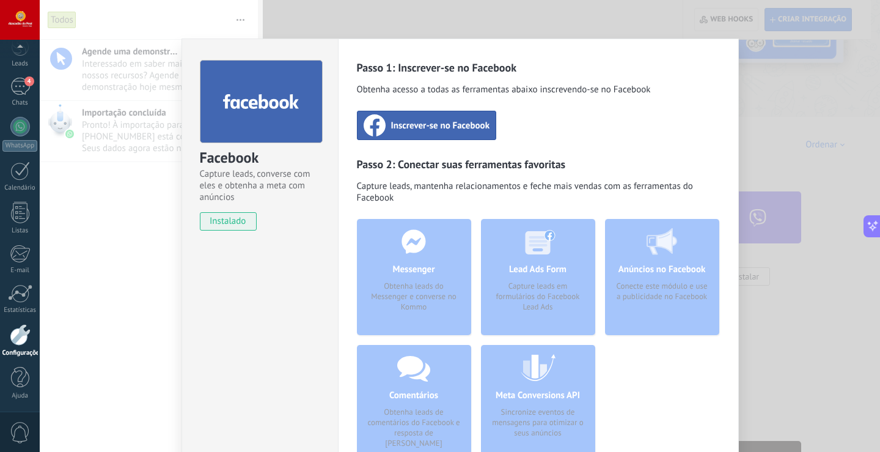
scroll to position [0, 0]
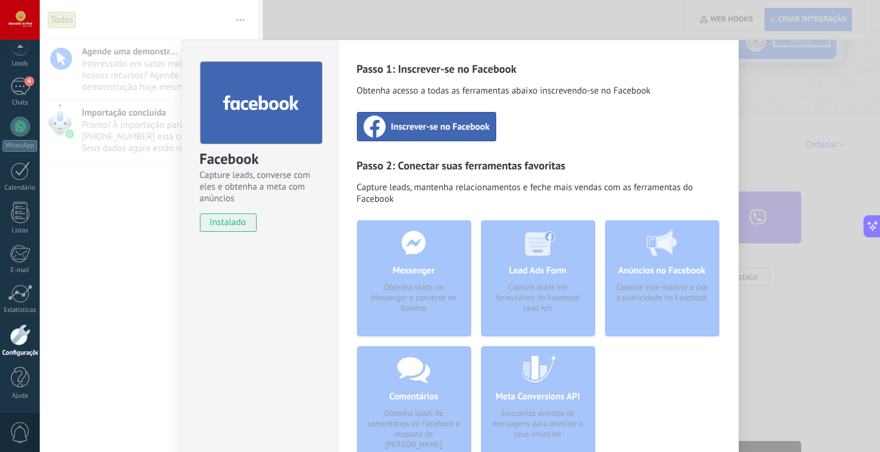
click at [752, 83] on div "Facebook Capture leads, converse com eles e obtenha a meta com anúncios instala…" at bounding box center [460, 226] width 841 height 452
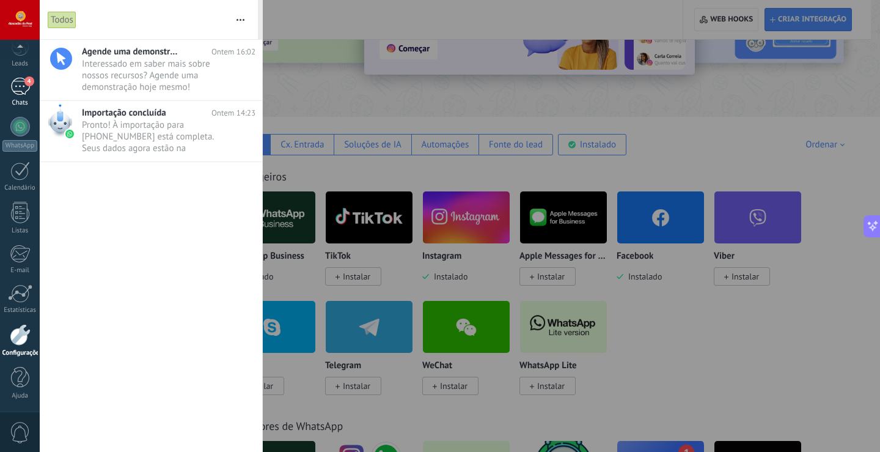
click at [24, 85] on div "4" at bounding box center [20, 87] width 20 height 18
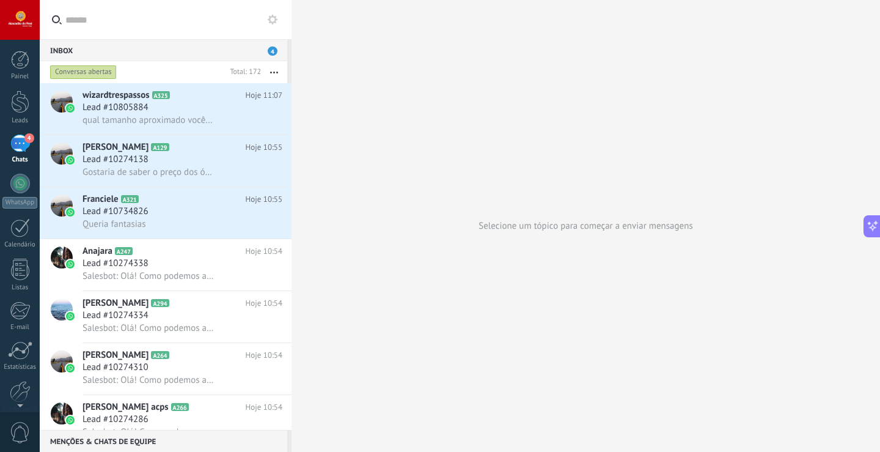
drag, startPoint x: 265, startPoint y: 246, endPoint x: 604, endPoint y: 35, distance: 398.6
click at [604, 35] on div "Selecione um tópico para começar a enviar mensagens" at bounding box center [586, 226] width 589 height 452
click at [21, 185] on div at bounding box center [20, 184] width 20 height 20
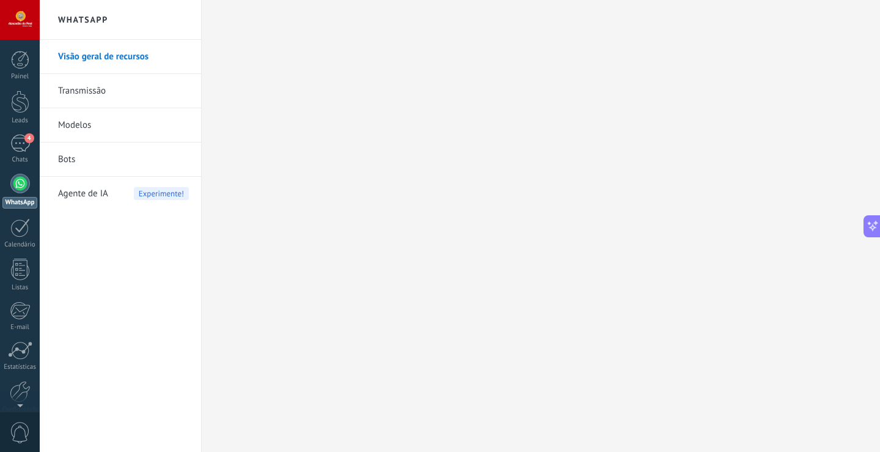
click at [15, 187] on div at bounding box center [20, 184] width 20 height 20
click at [27, 158] on div "Chats" at bounding box center [19, 160] width 35 height 8
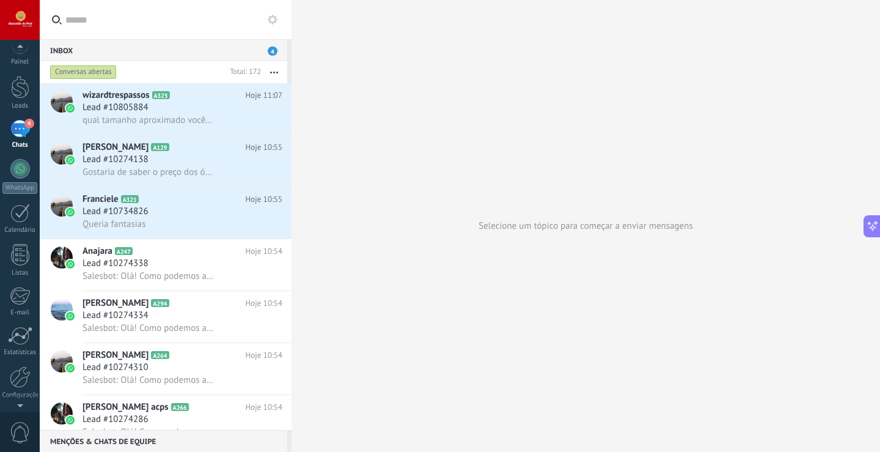
scroll to position [31, 0]
click at [25, 361] on div at bounding box center [20, 360] width 21 height 21
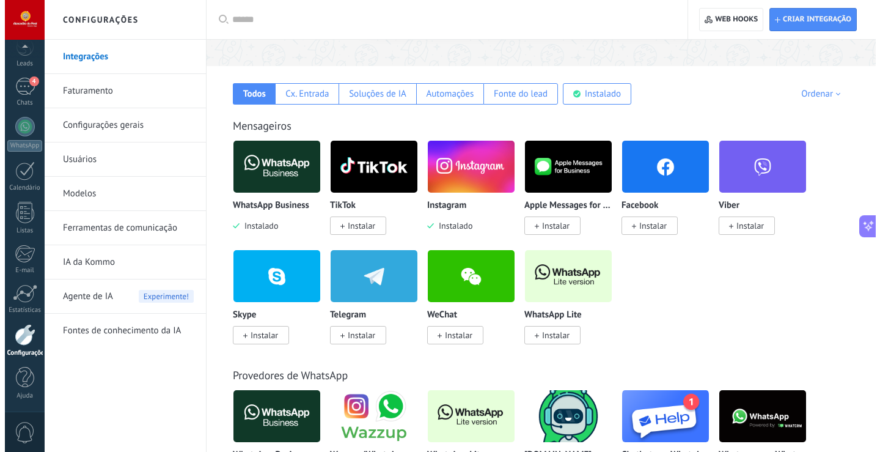
scroll to position [183, 0]
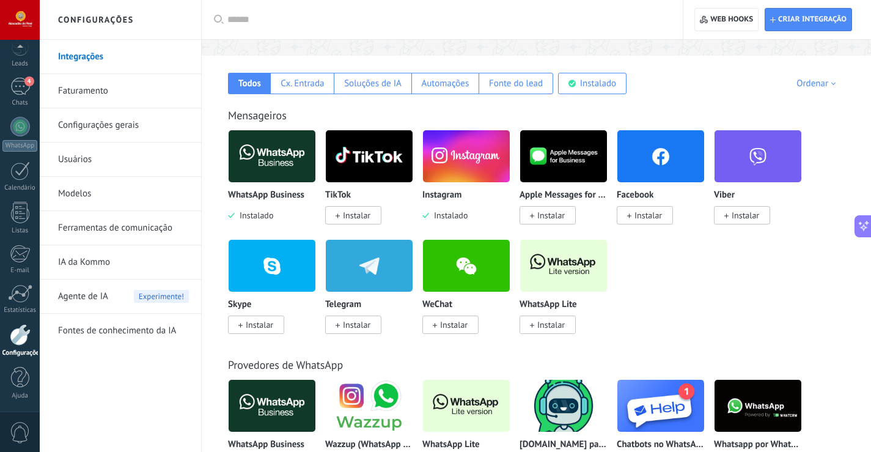
click at [661, 213] on span "Instalar" at bounding box center [649, 215] width 28 height 11
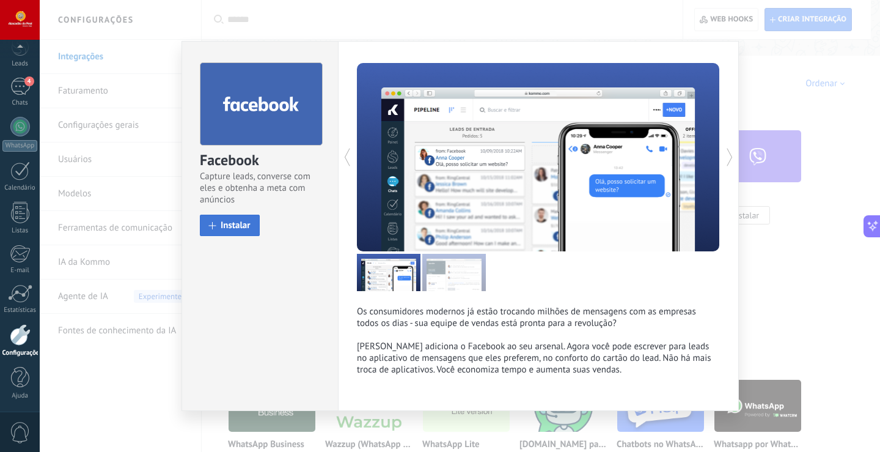
click at [239, 230] on span "Instalar" at bounding box center [236, 225] width 30 height 9
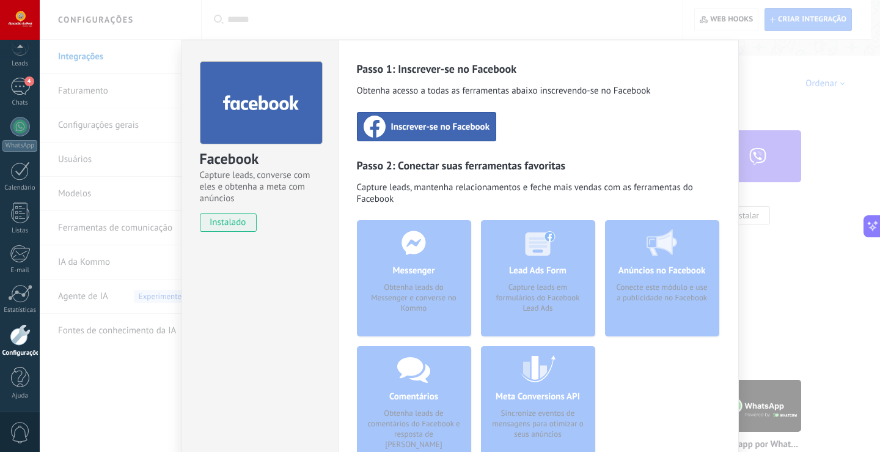
click at [240, 222] on span "instalado" at bounding box center [229, 222] width 56 height 18
click at [418, 124] on span "Inscrever-se no Facebook" at bounding box center [440, 126] width 99 height 12
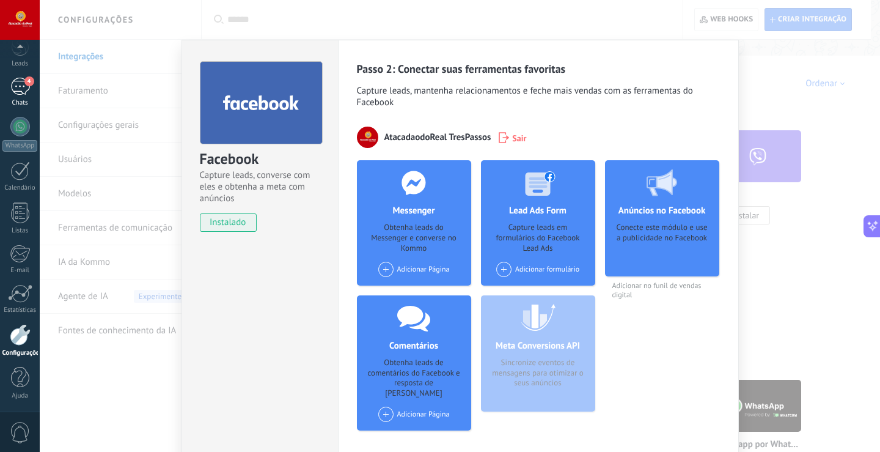
click at [18, 86] on div "4" at bounding box center [20, 87] width 20 height 18
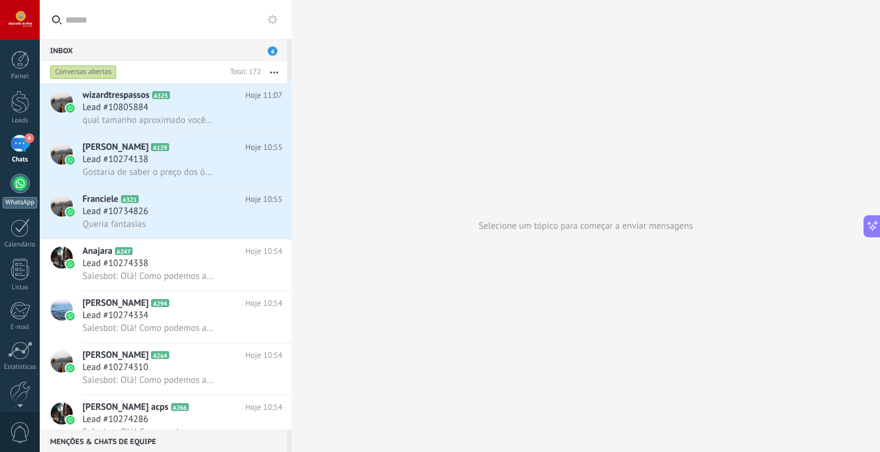
click at [15, 188] on div at bounding box center [20, 184] width 20 height 20
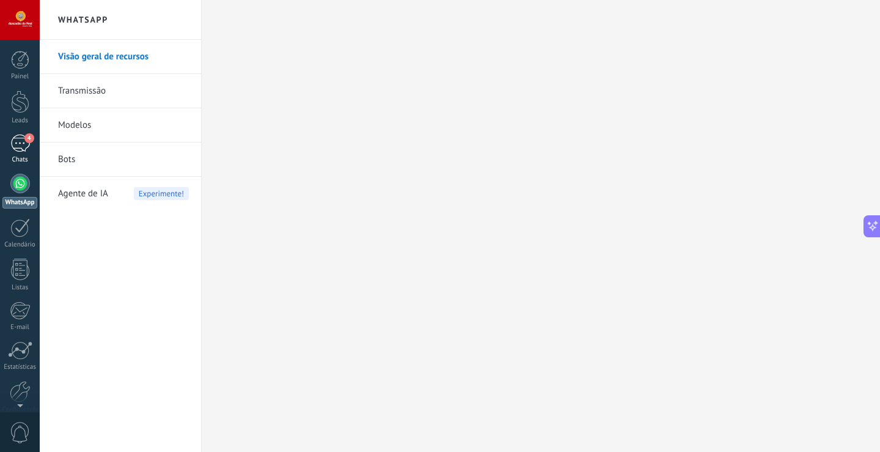
click at [10, 158] on div "Chats" at bounding box center [19, 160] width 35 height 8
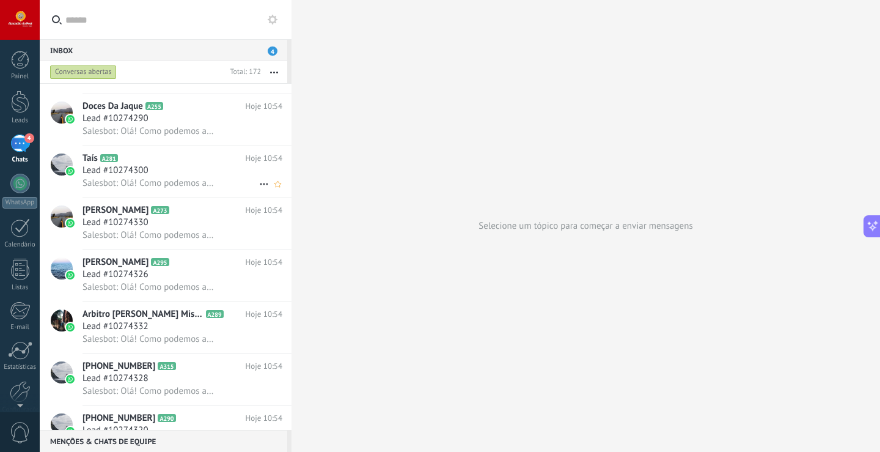
scroll to position [367, 0]
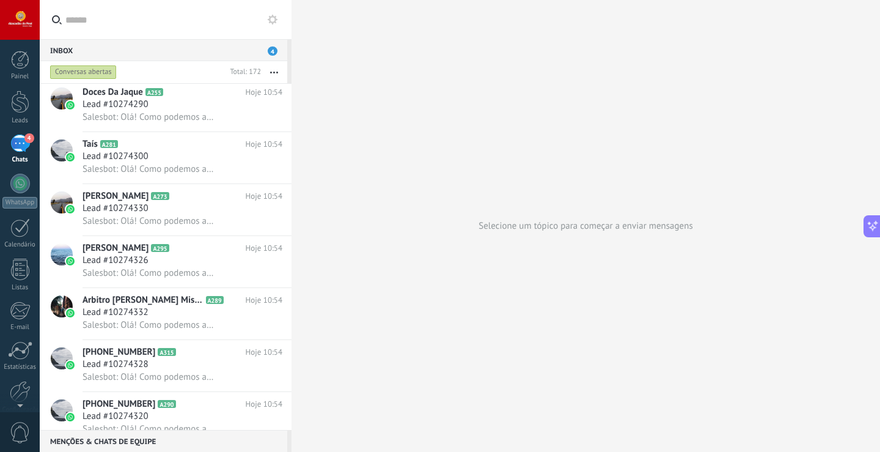
click at [13, 149] on div "4" at bounding box center [20, 143] width 20 height 18
click at [17, 138] on div "4" at bounding box center [20, 143] width 20 height 18
click at [21, 147] on div "4" at bounding box center [20, 143] width 20 height 18
click at [24, 189] on div at bounding box center [20, 184] width 20 height 20
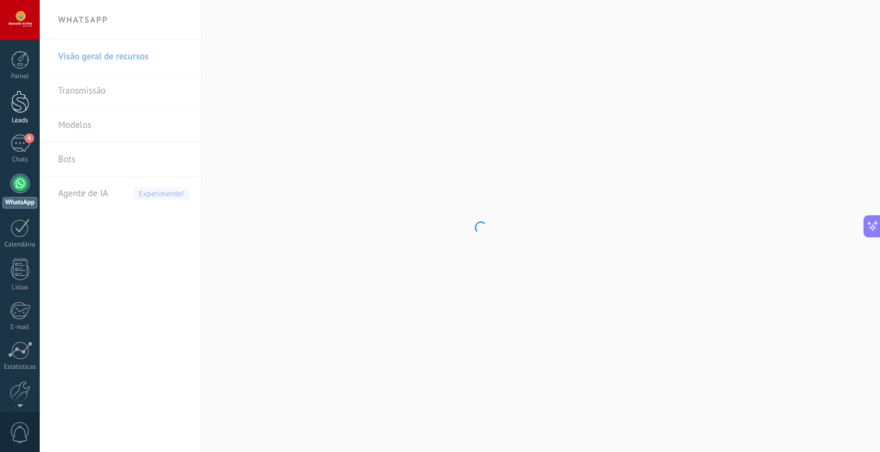
click at [25, 114] on link "Leads" at bounding box center [20, 107] width 40 height 34
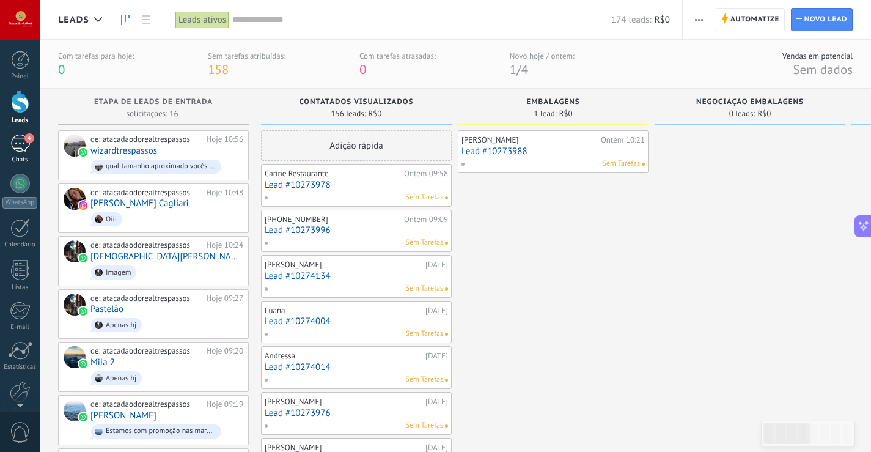
click at [23, 139] on div "4" at bounding box center [20, 143] width 20 height 18
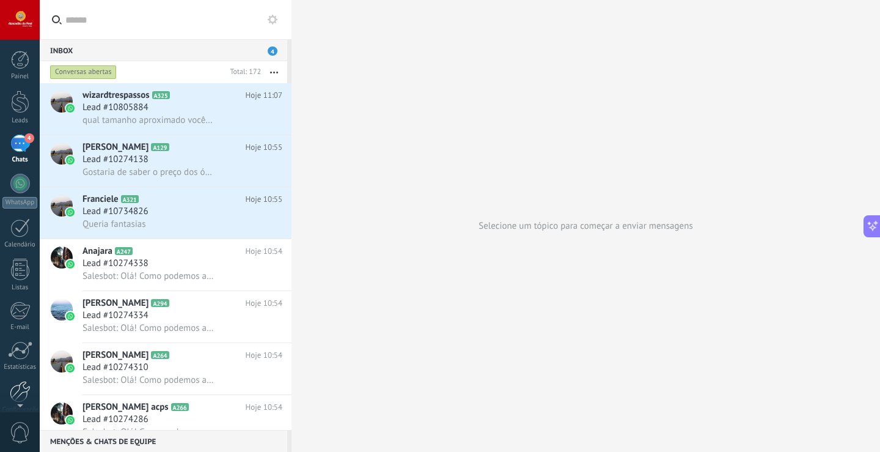
click at [14, 389] on div at bounding box center [20, 391] width 21 height 21
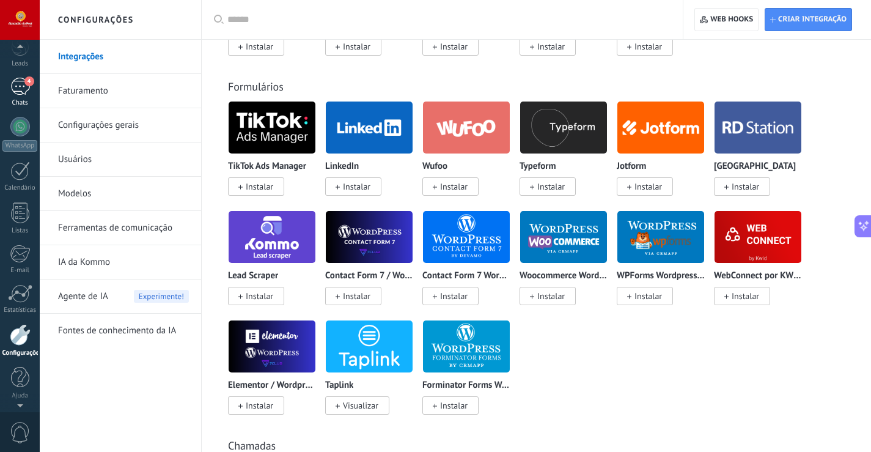
scroll to position [57, 0]
click at [14, 92] on div "4" at bounding box center [20, 87] width 20 height 18
